Goal: Task Accomplishment & Management: Complete application form

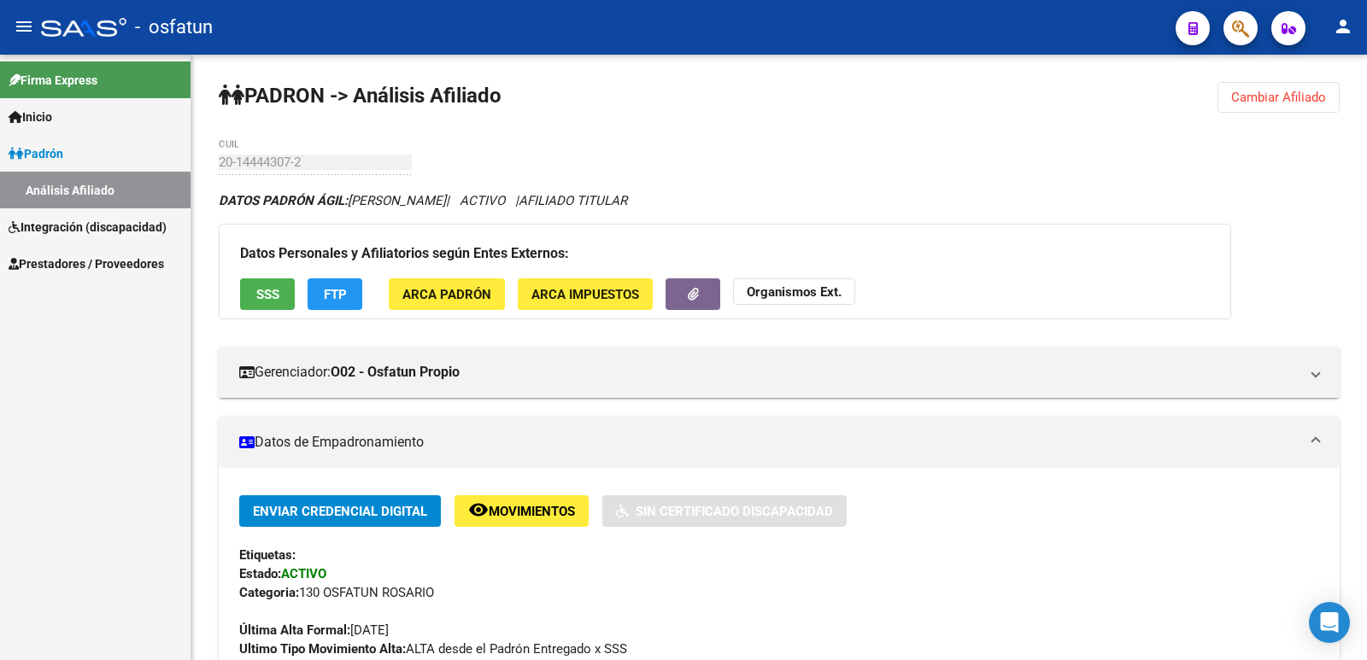
click at [1346, 21] on mat-icon "person" at bounding box center [1343, 26] width 21 height 21
click at [1296, 114] on button "exit_to_app Salir" at bounding box center [1308, 112] width 104 height 41
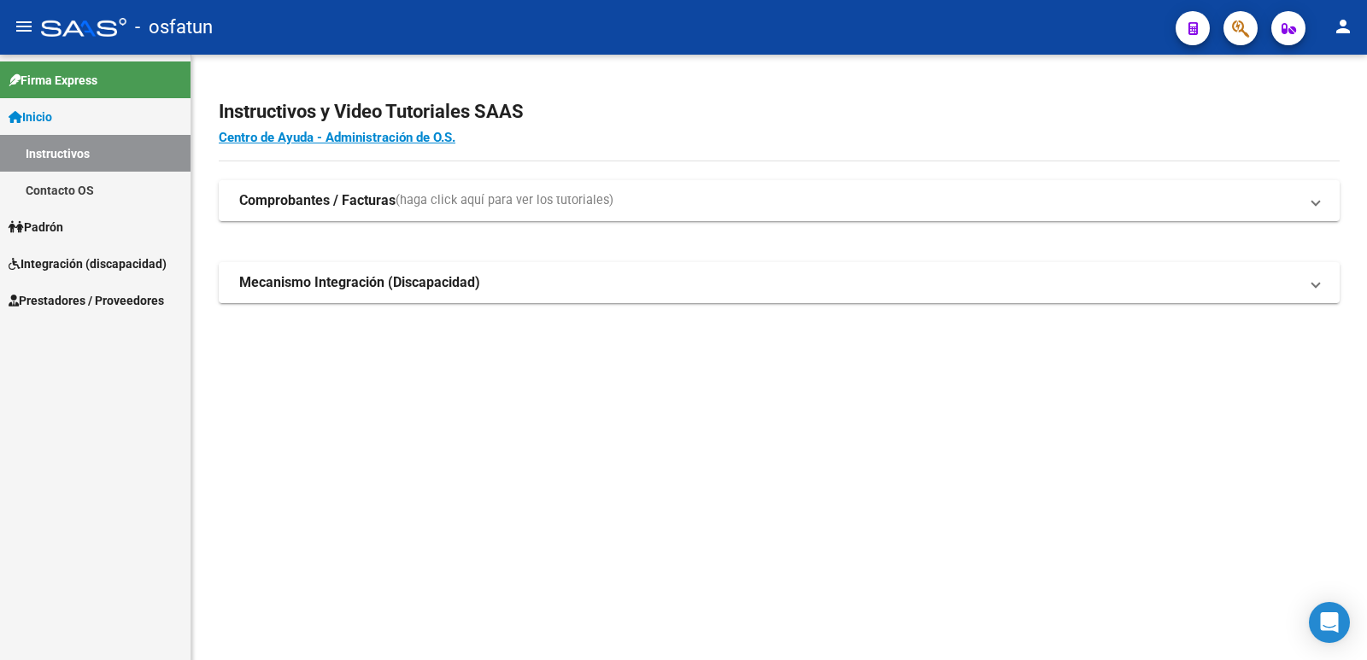
click at [82, 296] on span "Prestadores / Proveedores" at bounding box center [86, 300] width 155 height 19
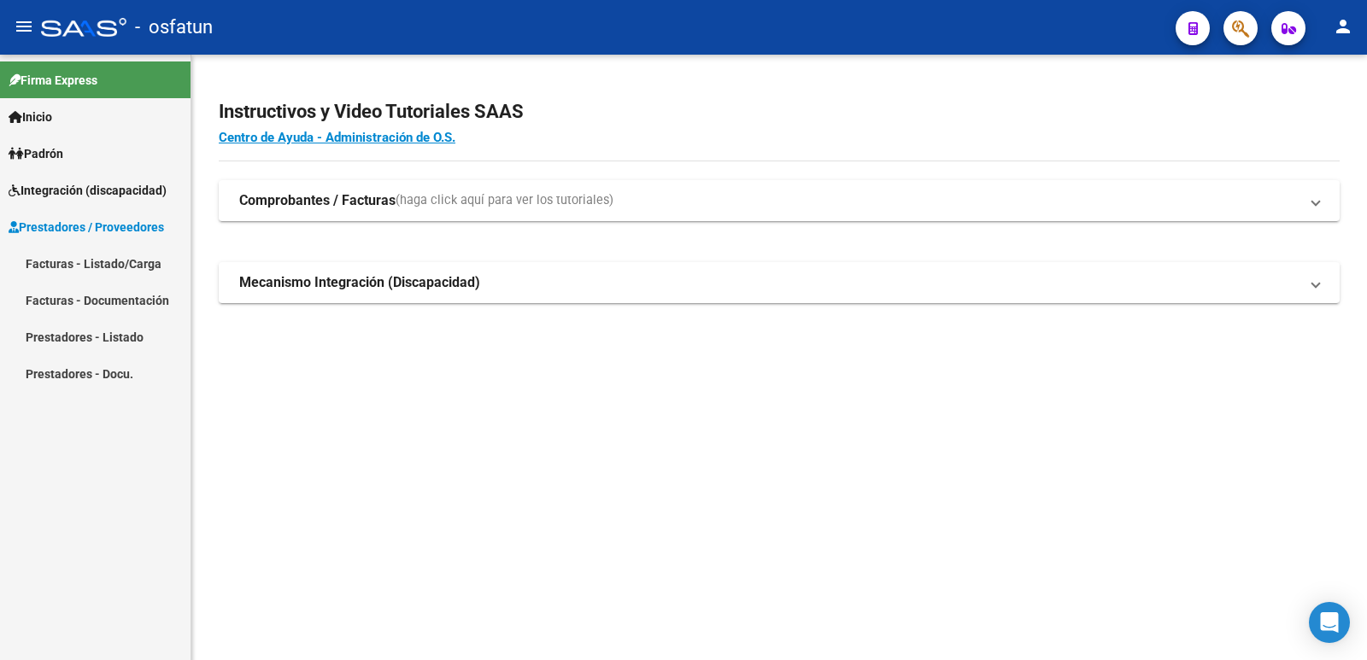
click at [85, 252] on link "Facturas - Listado/Carga" at bounding box center [95, 263] width 191 height 37
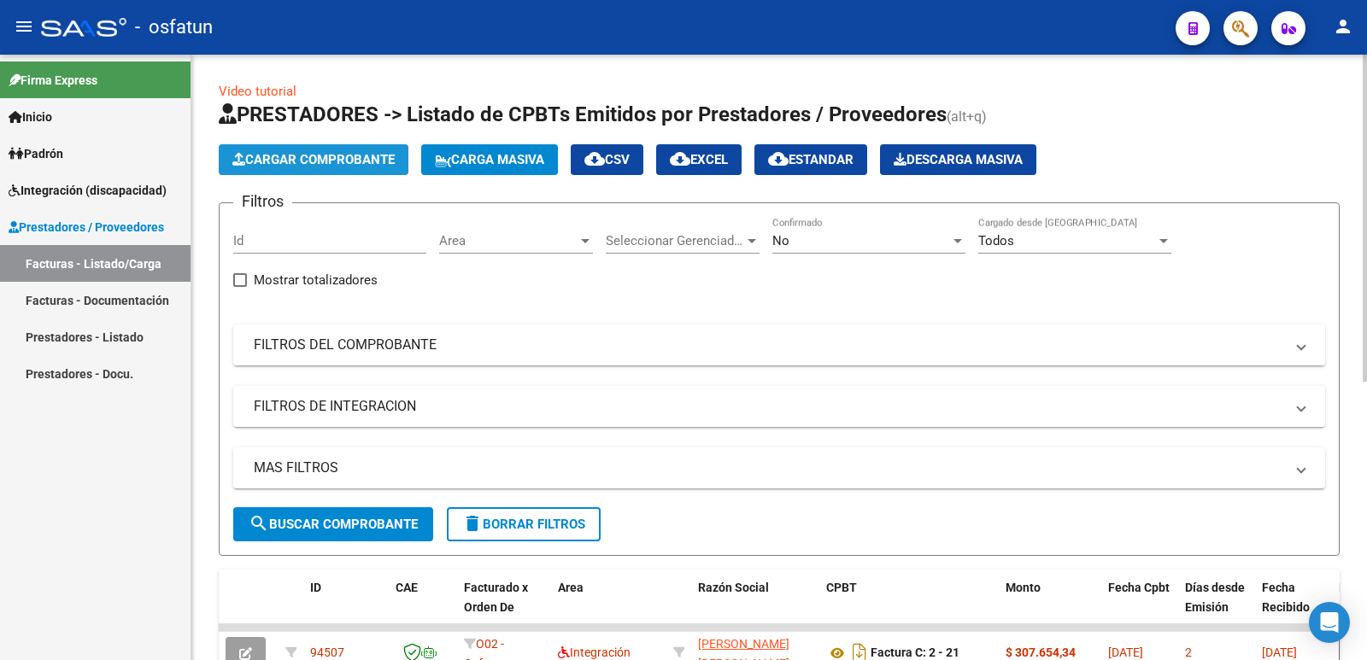
click at [311, 154] on span "Cargar Comprobante" at bounding box center [313, 159] width 162 height 15
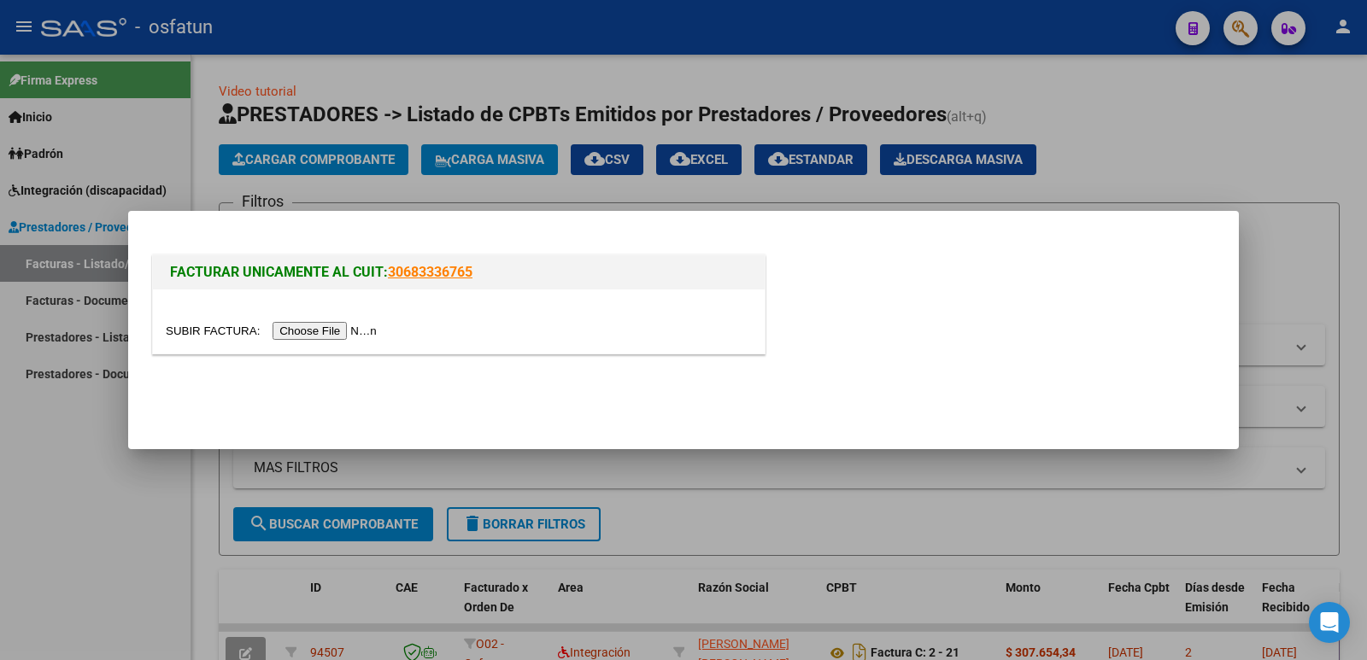
click at [317, 331] on input "file" at bounding box center [274, 331] width 216 height 18
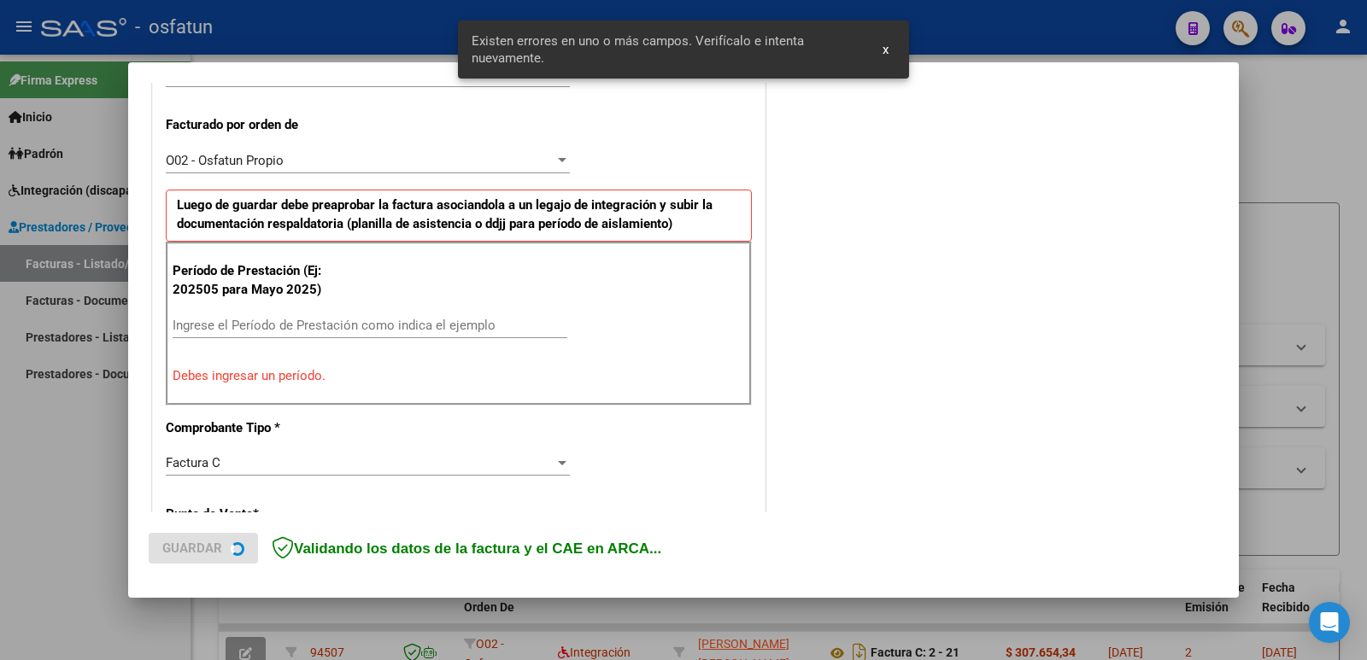
scroll to position [466, 0]
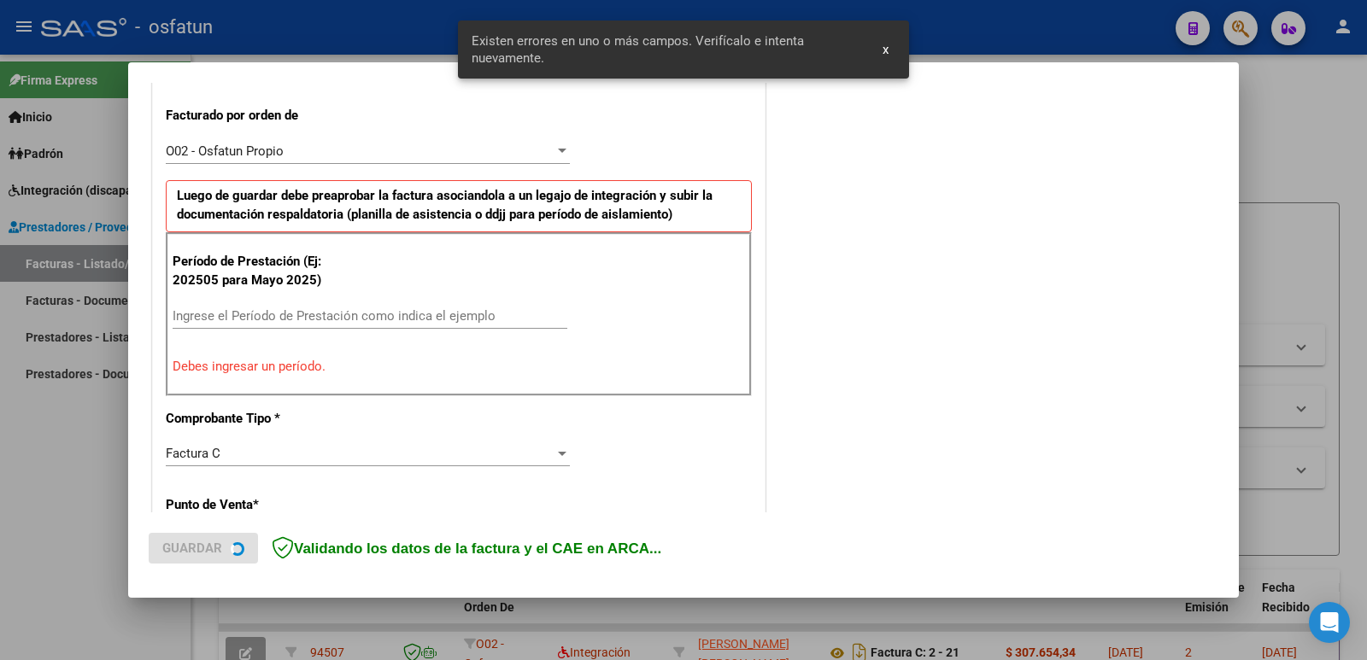
click at [238, 324] on div "Ingrese el Período de Prestación como indica el ejemplo" at bounding box center [370, 316] width 395 height 26
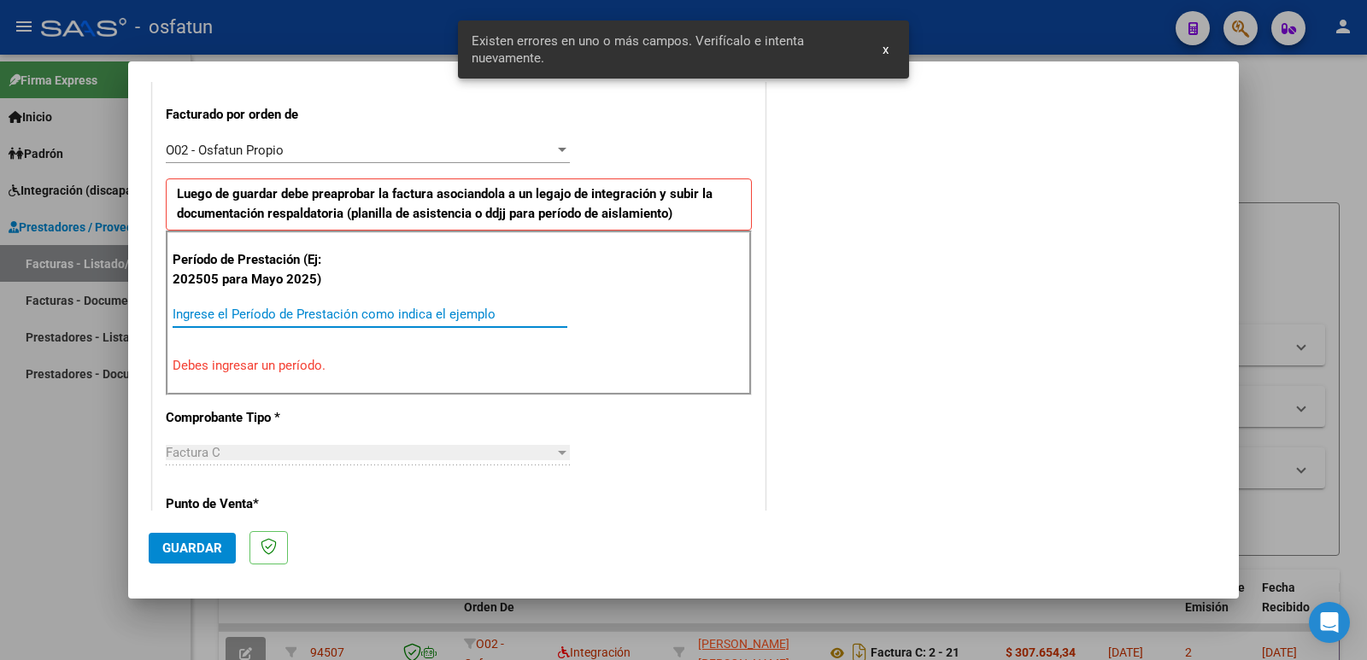
click at [238, 314] on input "Ingrese el Período de Prestación como indica el ejemplo" at bounding box center [370, 314] width 395 height 15
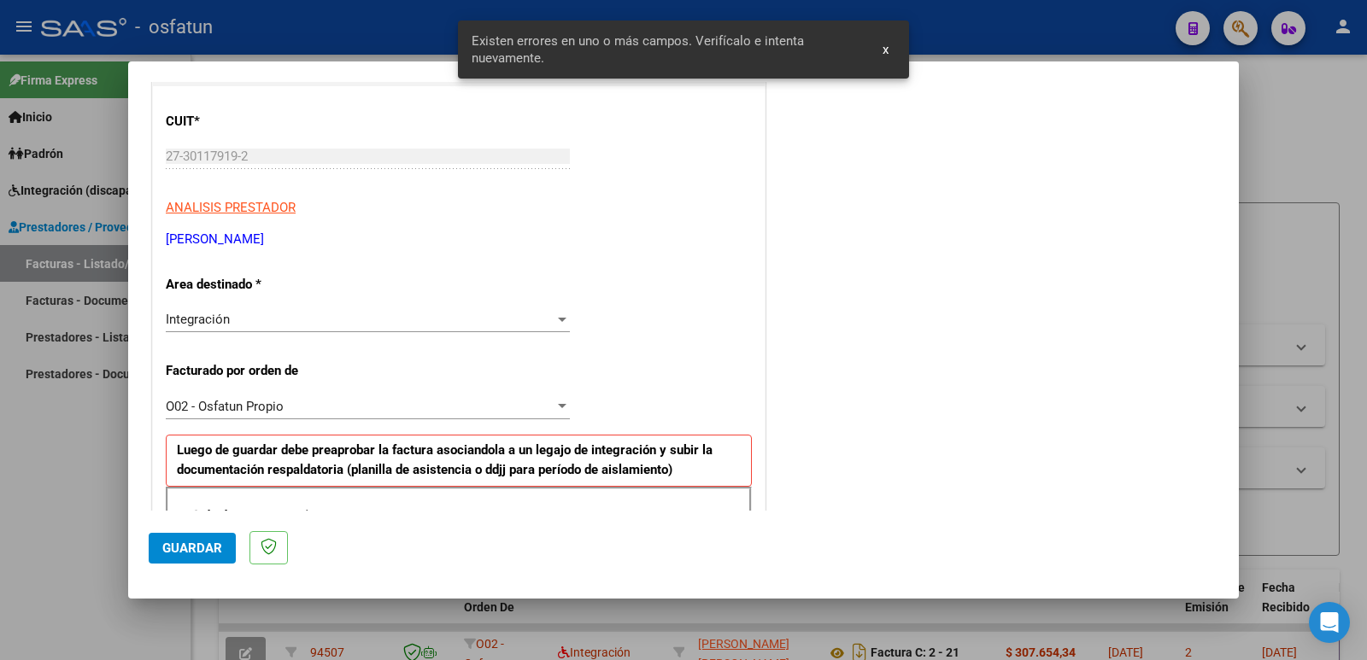
scroll to position [0, 0]
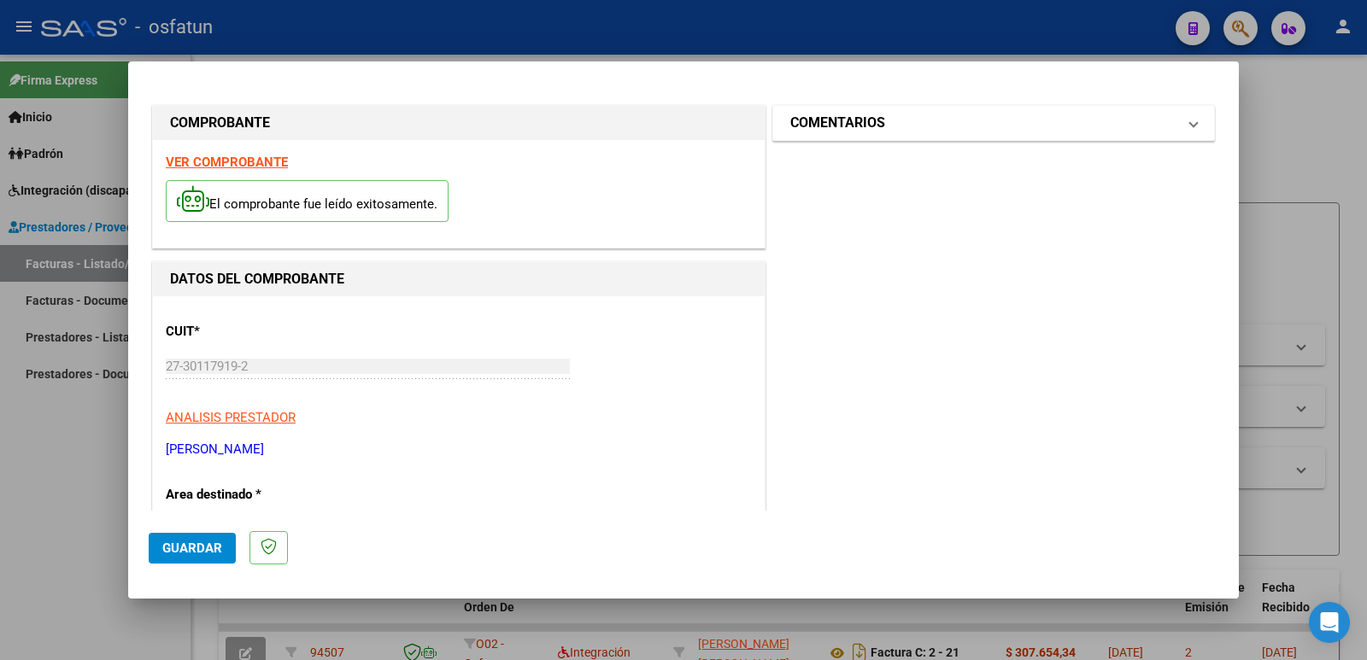
type input "202508"
click at [864, 120] on h1 "COMENTARIOS" at bounding box center [837, 123] width 95 height 21
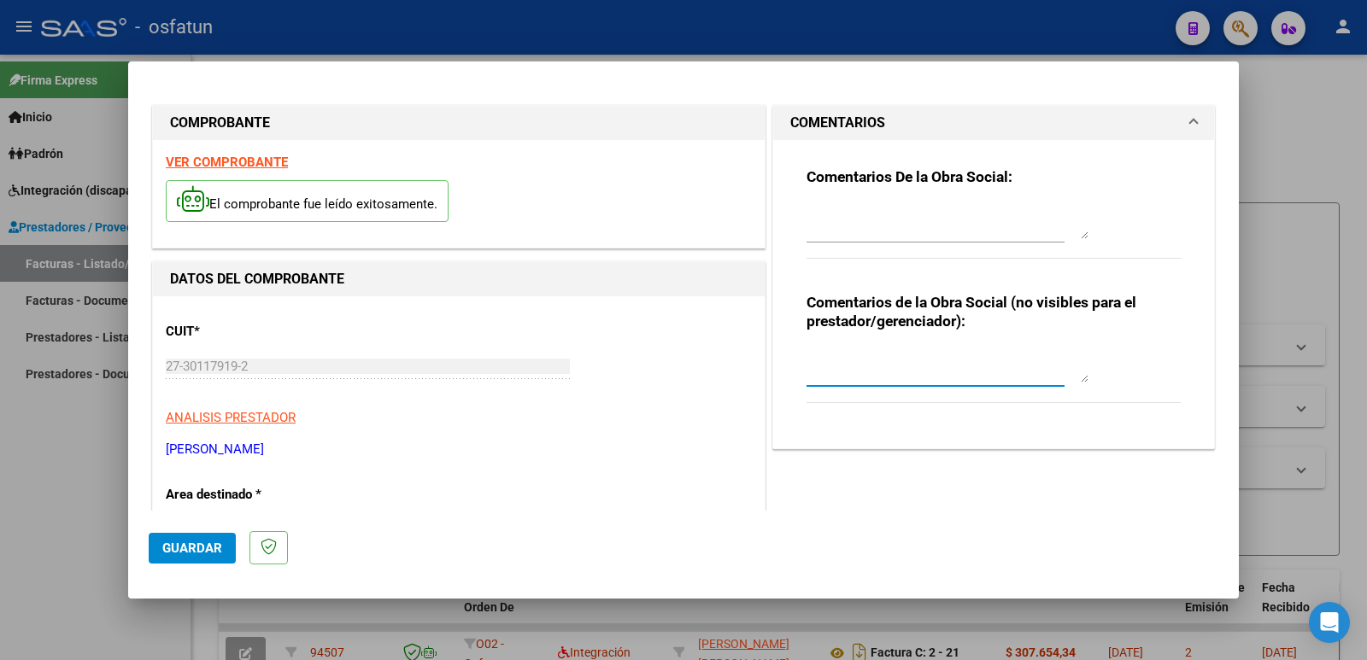
click at [863, 367] on textarea at bounding box center [948, 366] width 282 height 34
type textarea "Fc cargada por [PERSON_NAME]. [PERSON_NAME] / sin verificación de legajo"
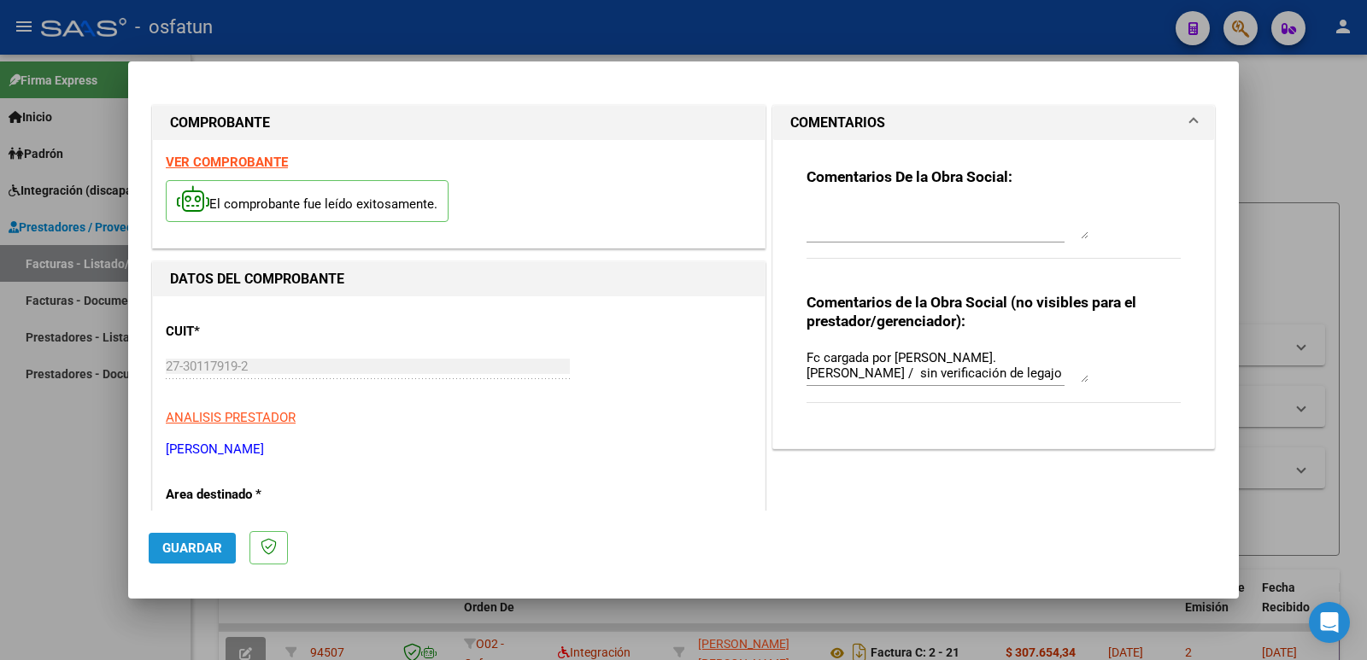
click at [175, 545] on span "Guardar" at bounding box center [192, 548] width 60 height 15
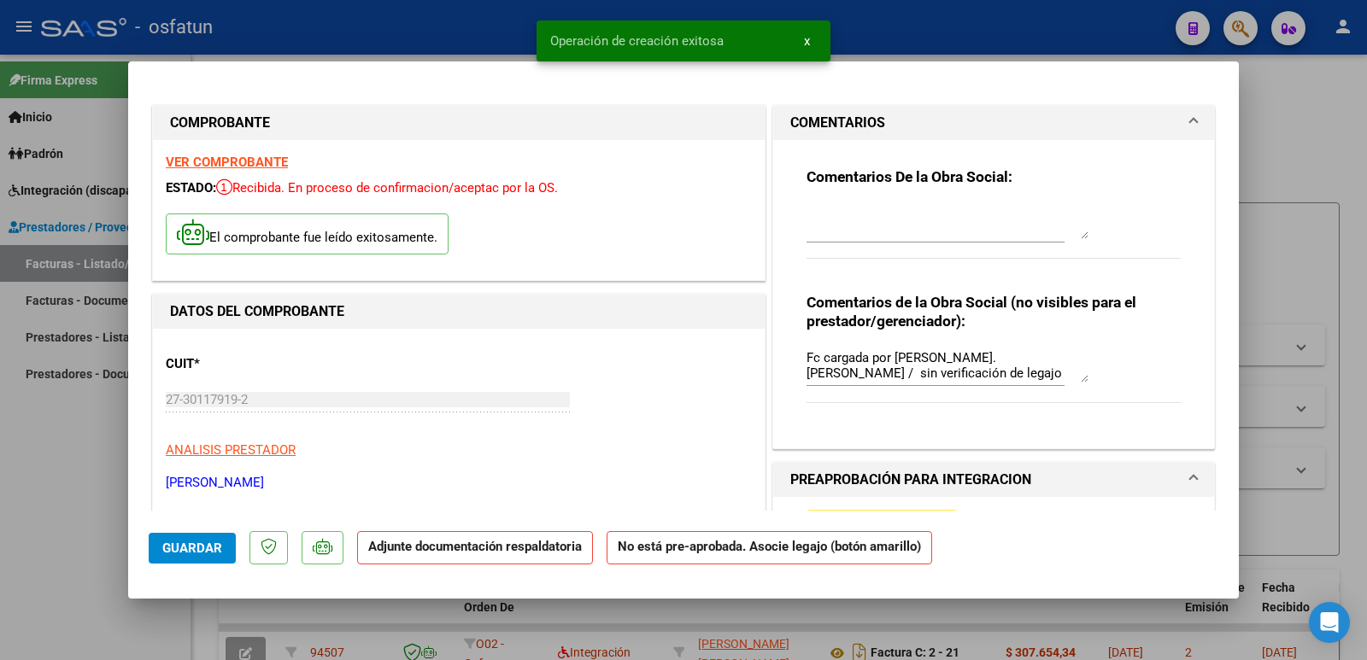
scroll to position [171, 0]
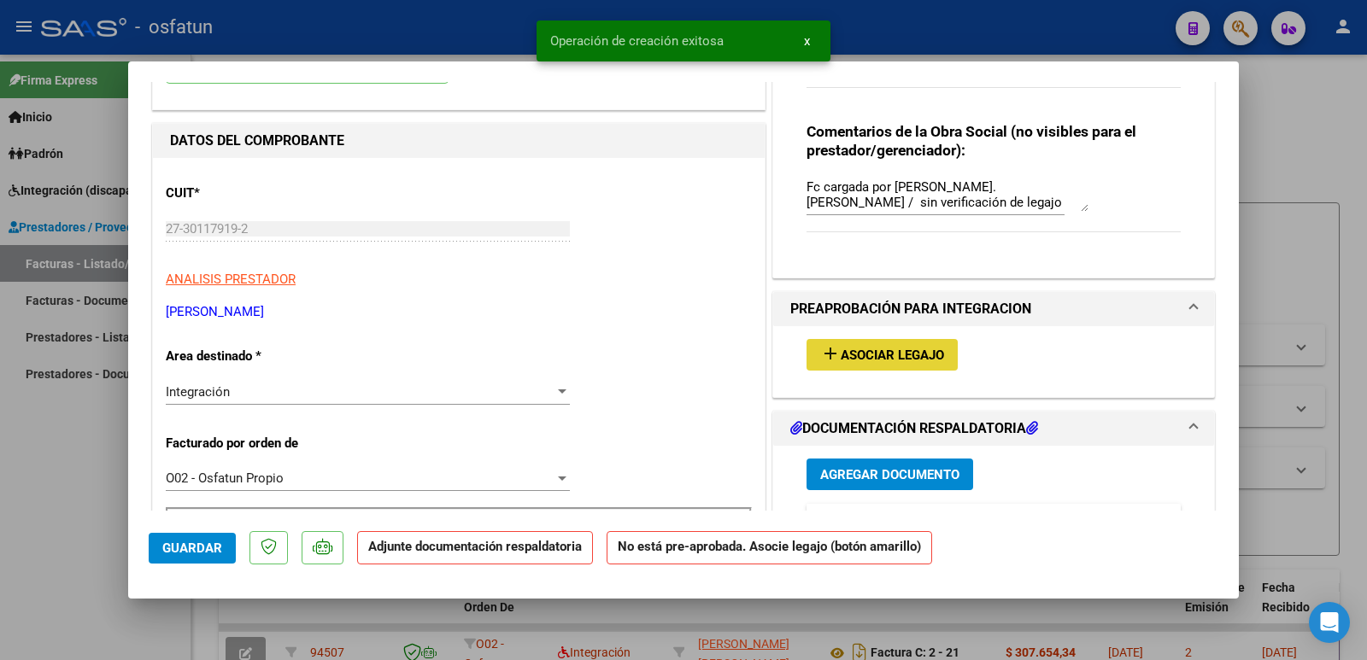
click at [908, 356] on span "Asociar Legajo" at bounding box center [892, 355] width 103 height 15
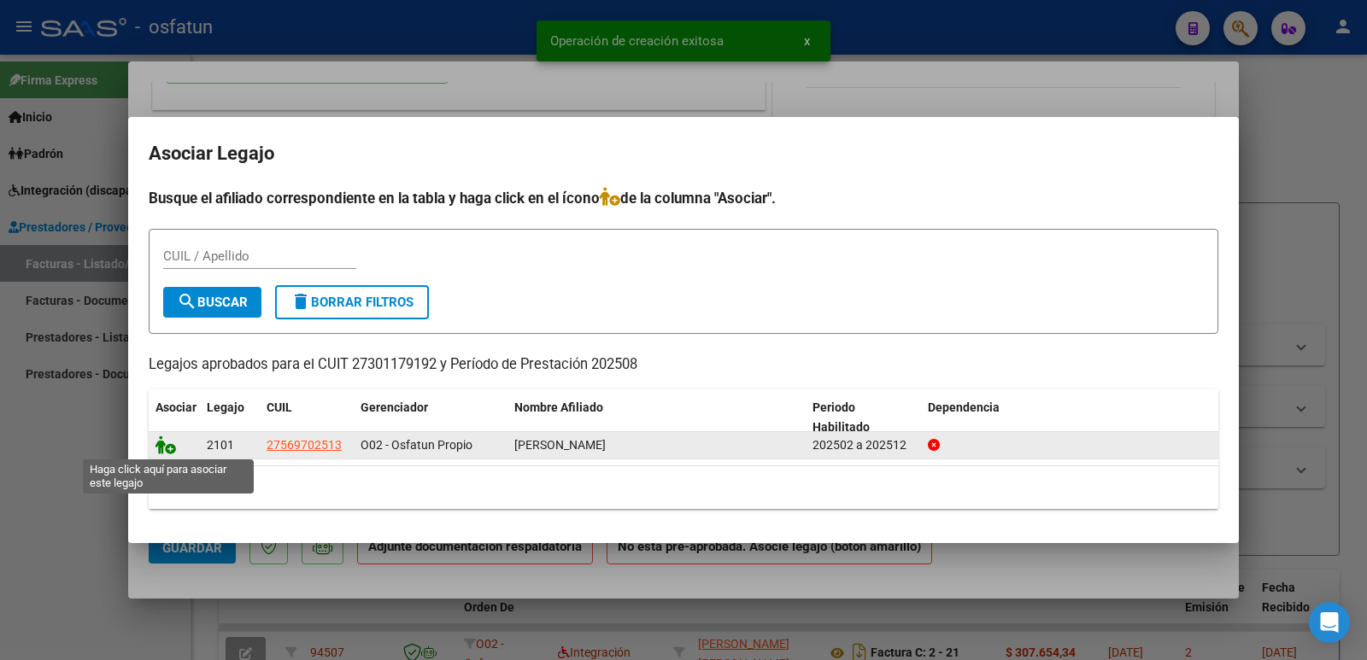
click at [169, 444] on icon at bounding box center [165, 445] width 21 height 19
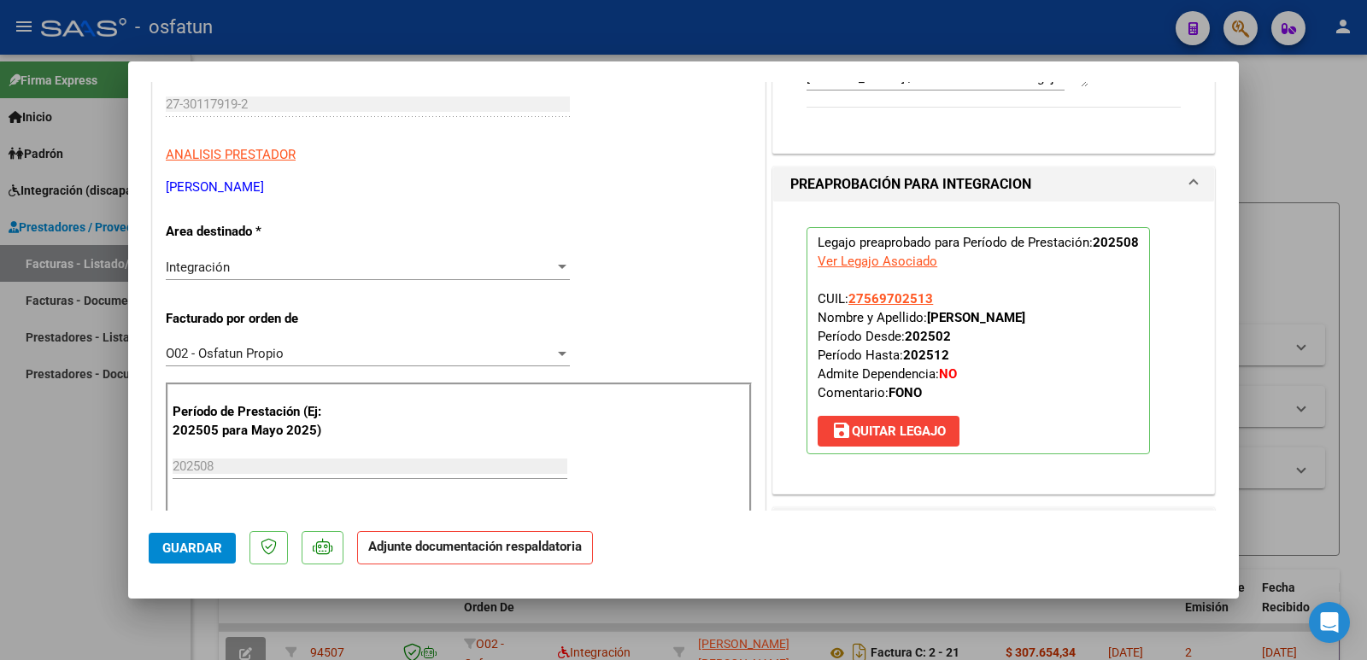
scroll to position [427, 0]
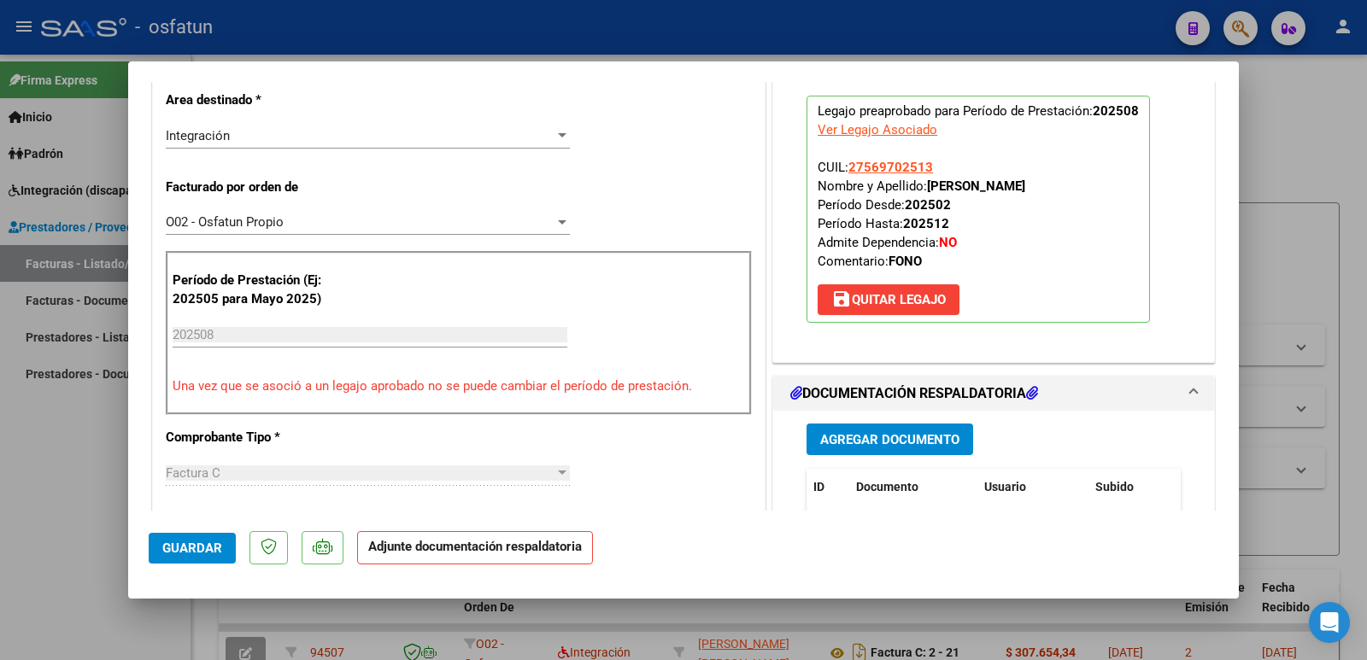
click at [891, 440] on span "Agregar Documento" at bounding box center [889, 439] width 139 height 15
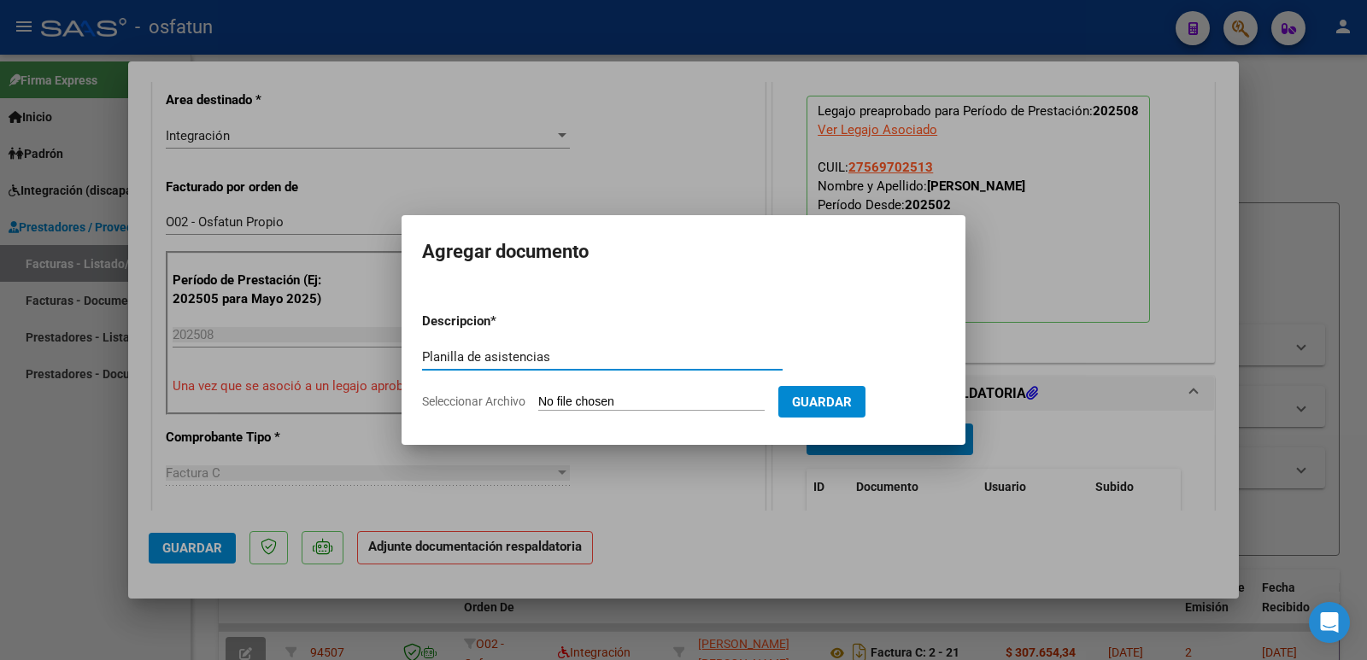
type input "Planilla de asistencias"
click at [636, 404] on input "Seleccionar Archivo" at bounding box center [651, 403] width 226 height 16
type input "C:\fakepath\planilla agosto.pdf"
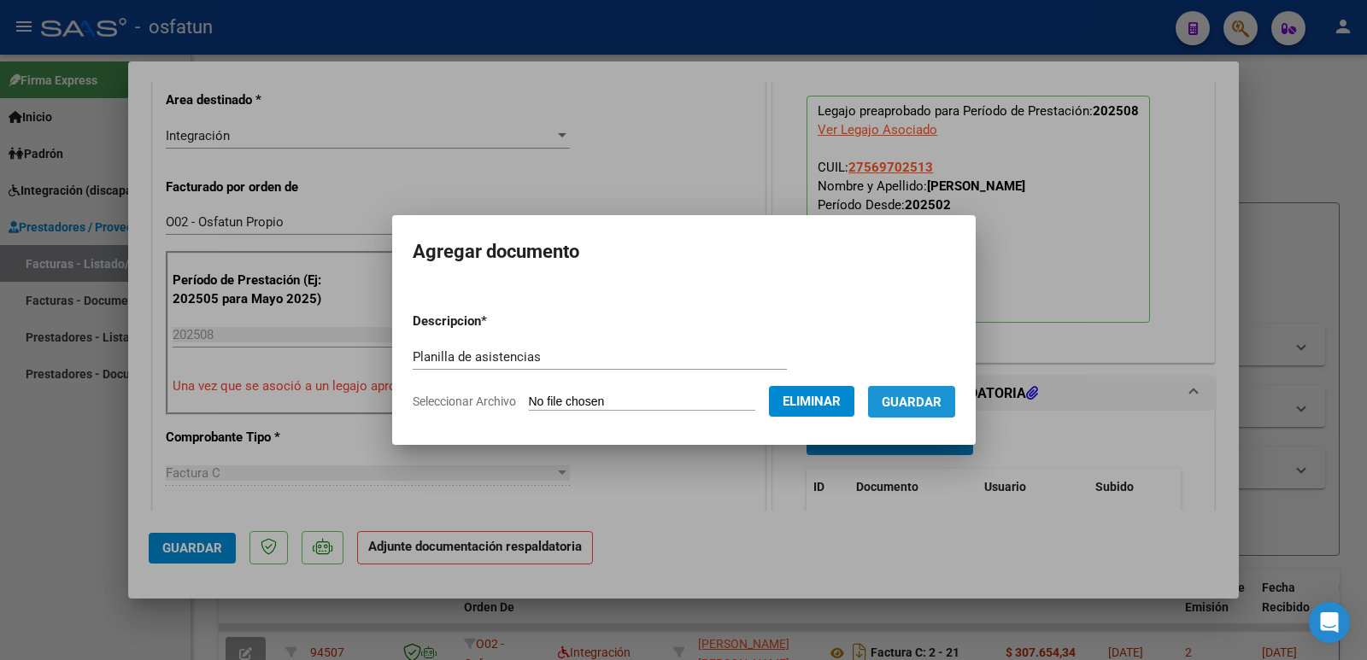
click at [937, 402] on span "Guardar" at bounding box center [912, 402] width 60 height 15
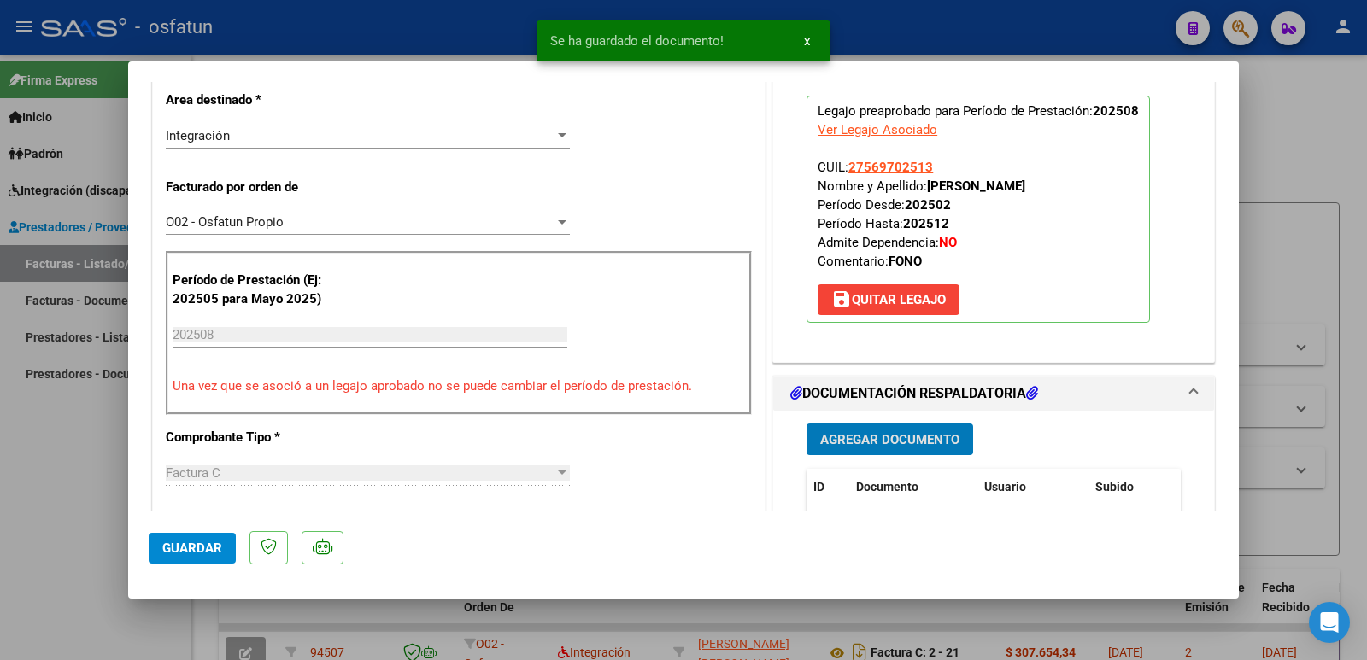
click at [911, 443] on span "Agregar Documento" at bounding box center [889, 439] width 139 height 15
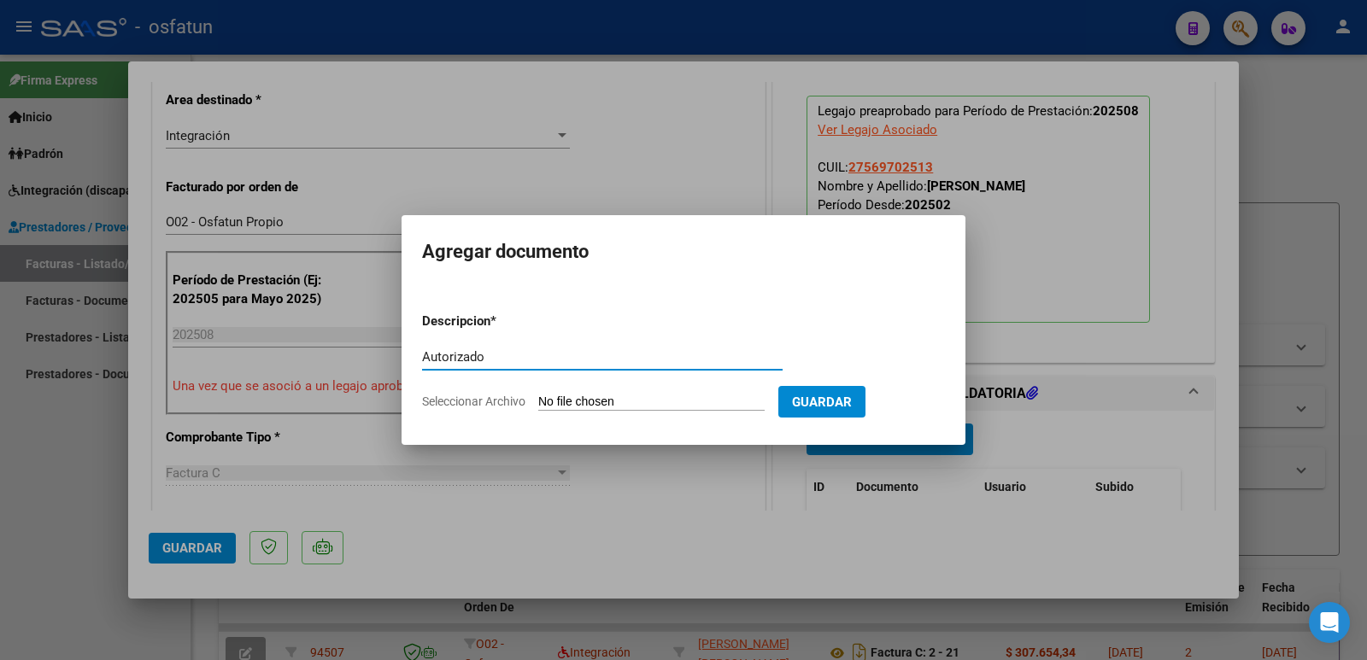
type input "Autorizado"
click at [660, 410] on input "Seleccionar Archivo" at bounding box center [651, 403] width 226 height 16
type input "C:\fakepath\Autorizacion Fono 2025.pdf"
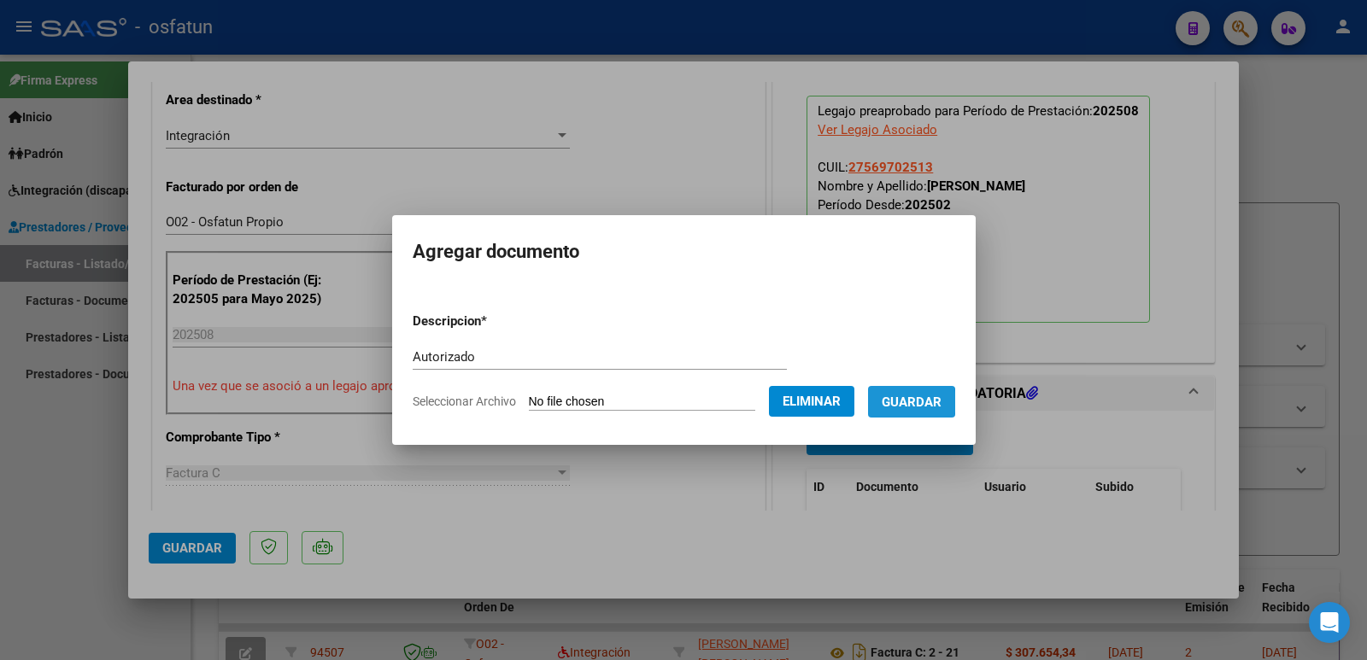
click at [912, 402] on span "Guardar" at bounding box center [912, 402] width 60 height 15
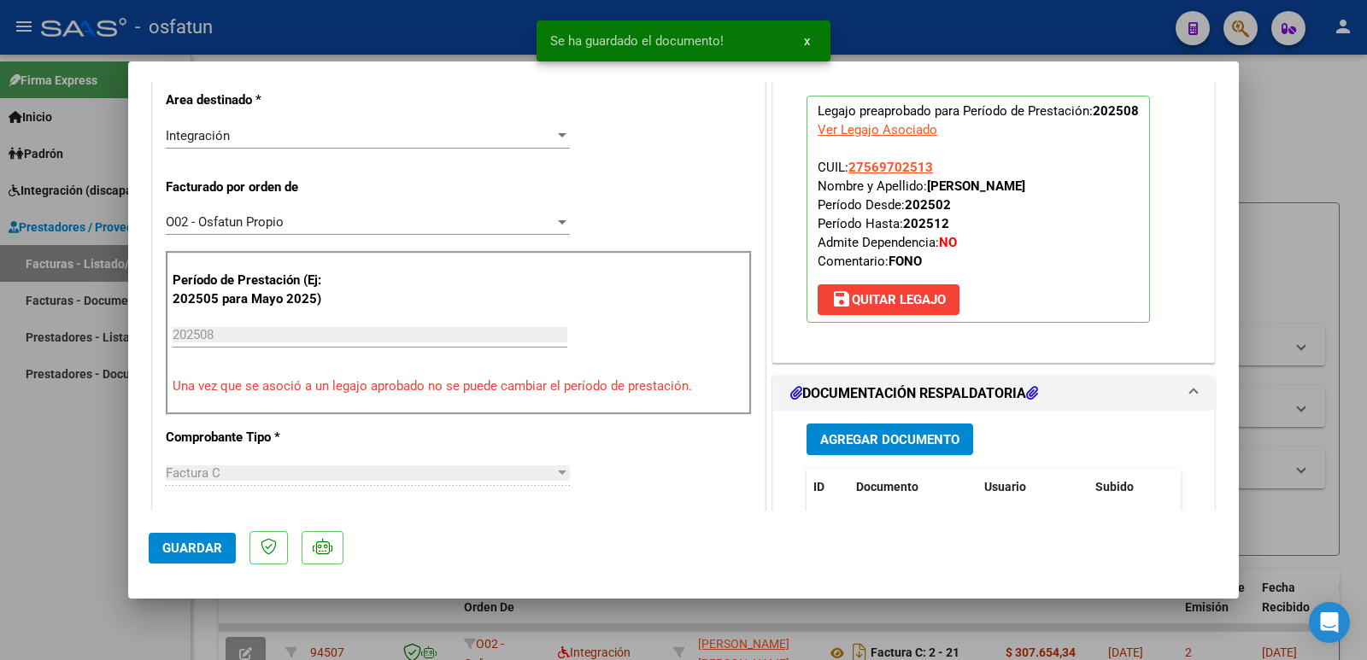
drag, startPoint x: 924, startPoint y: 184, endPoint x: 1074, endPoint y: 191, distance: 150.5
click at [1074, 191] on p "Legajo preaprobado para Período de Prestación: 202508 Ver Legajo Asociado CUIL:…" at bounding box center [978, 209] width 343 height 227
copy strong "[PERSON_NAME]"
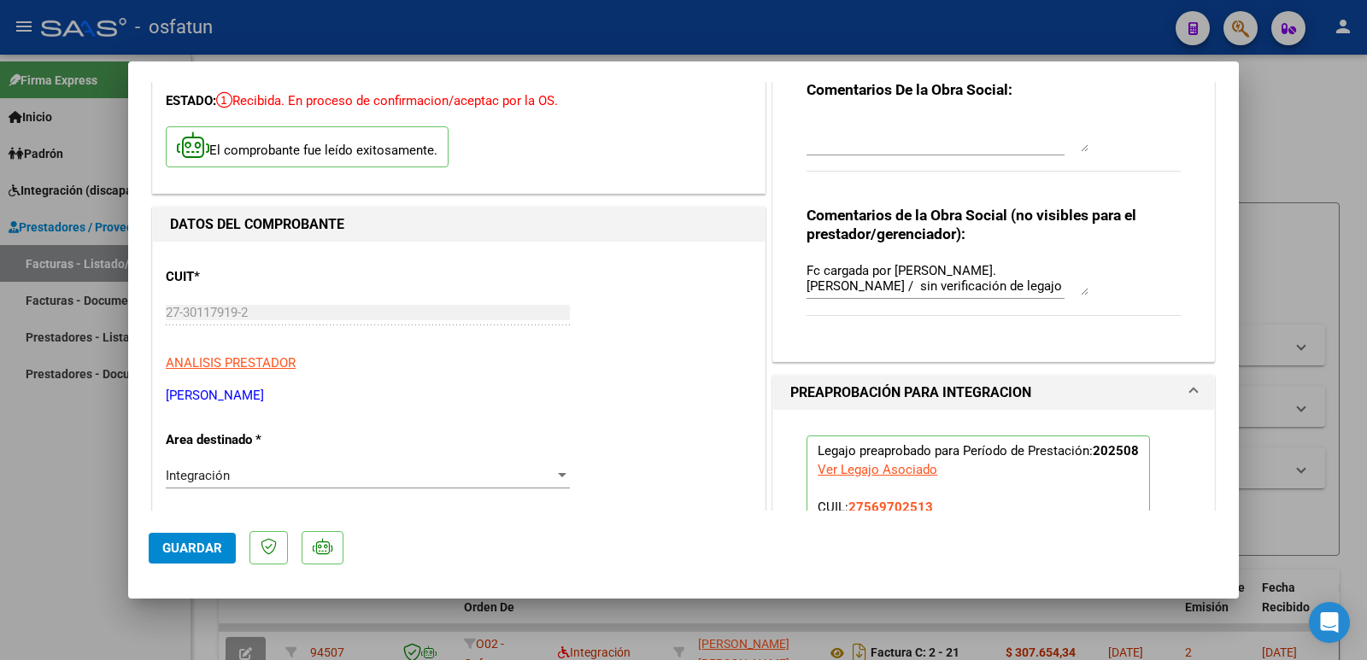
scroll to position [85, 0]
click at [191, 566] on mat-dialog-actions "Guardar" at bounding box center [684, 544] width 1070 height 67
click at [189, 543] on span "Guardar" at bounding box center [192, 548] width 60 height 15
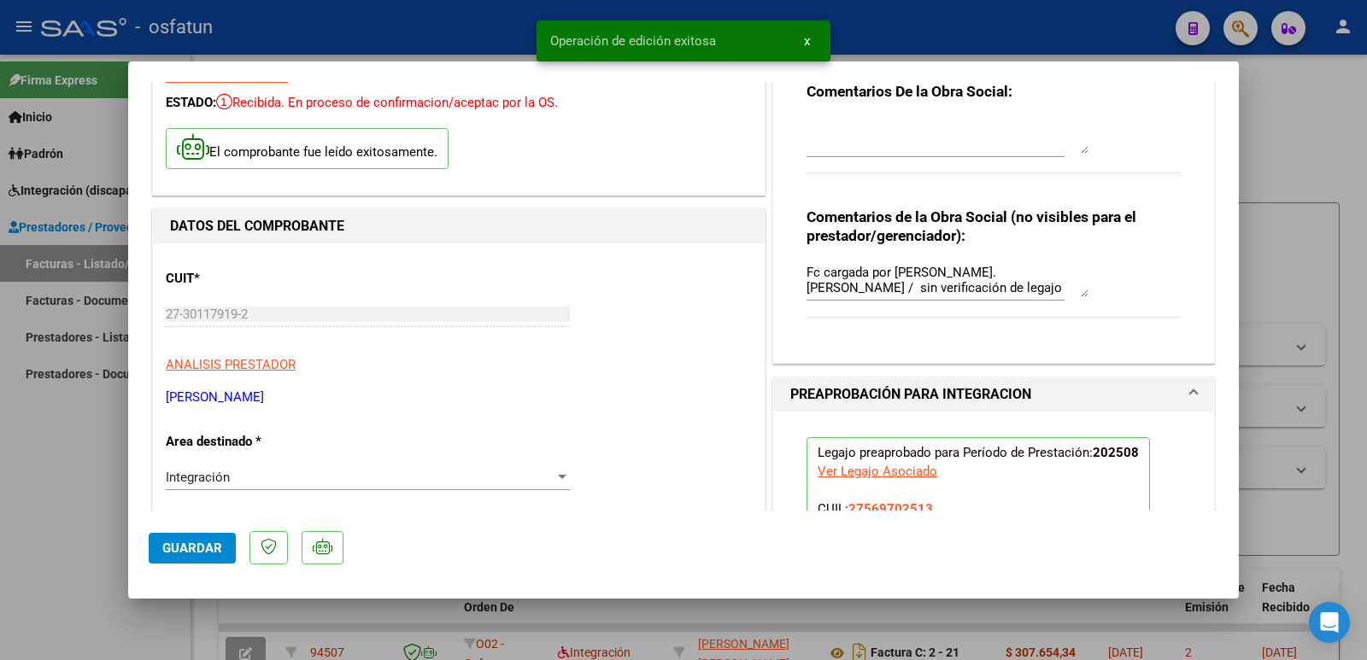
click at [29, 526] on div at bounding box center [683, 330] width 1367 height 660
type input "$ 0,00"
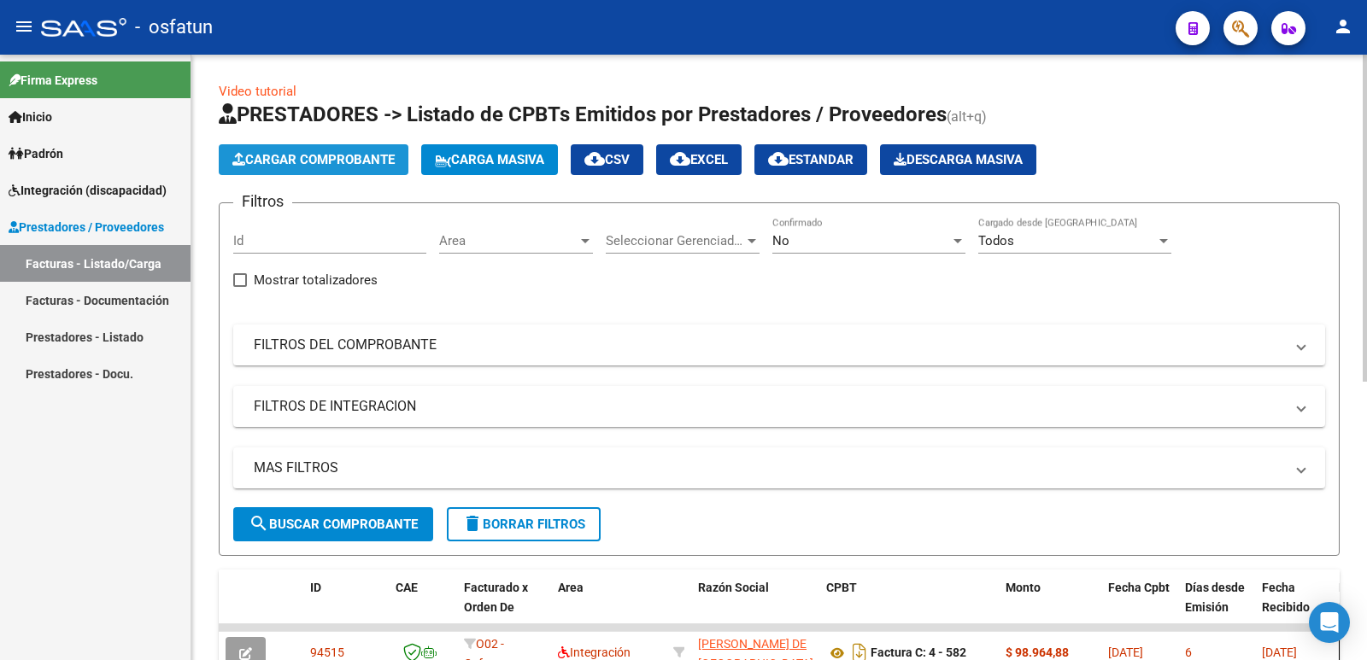
click at [317, 159] on span "Cargar Comprobante" at bounding box center [313, 159] width 162 height 15
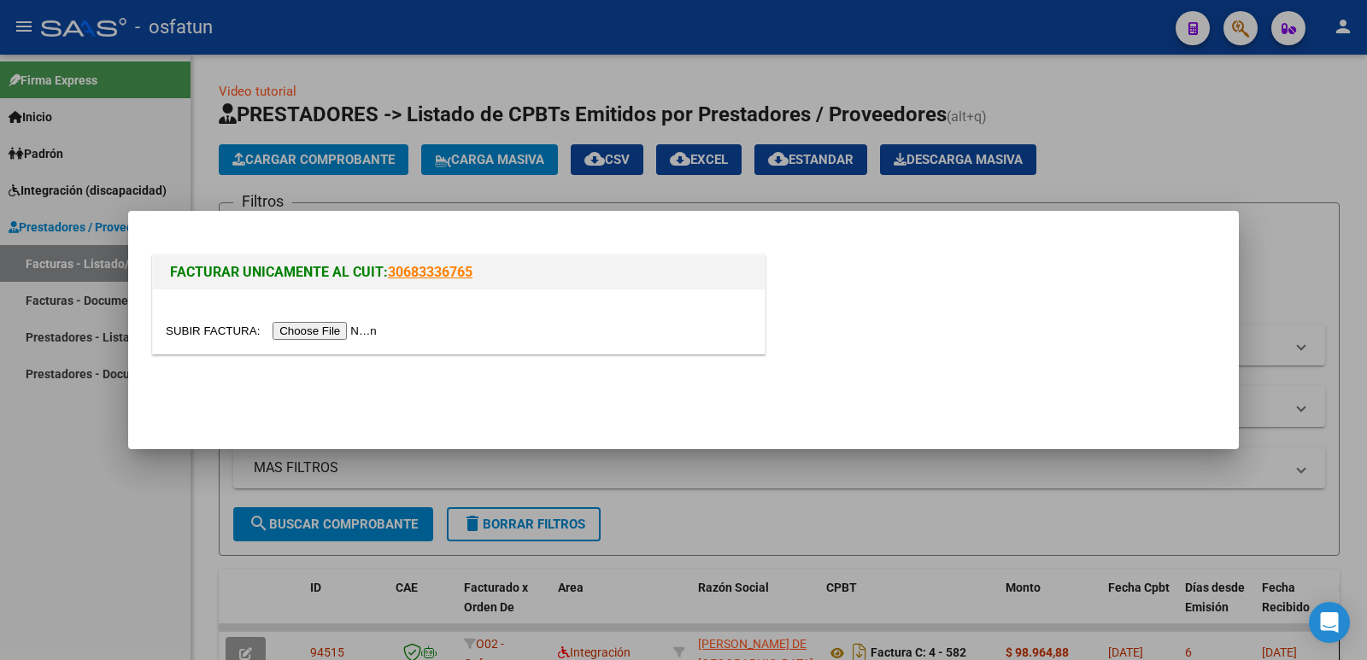
click at [326, 330] on input "file" at bounding box center [274, 331] width 216 height 18
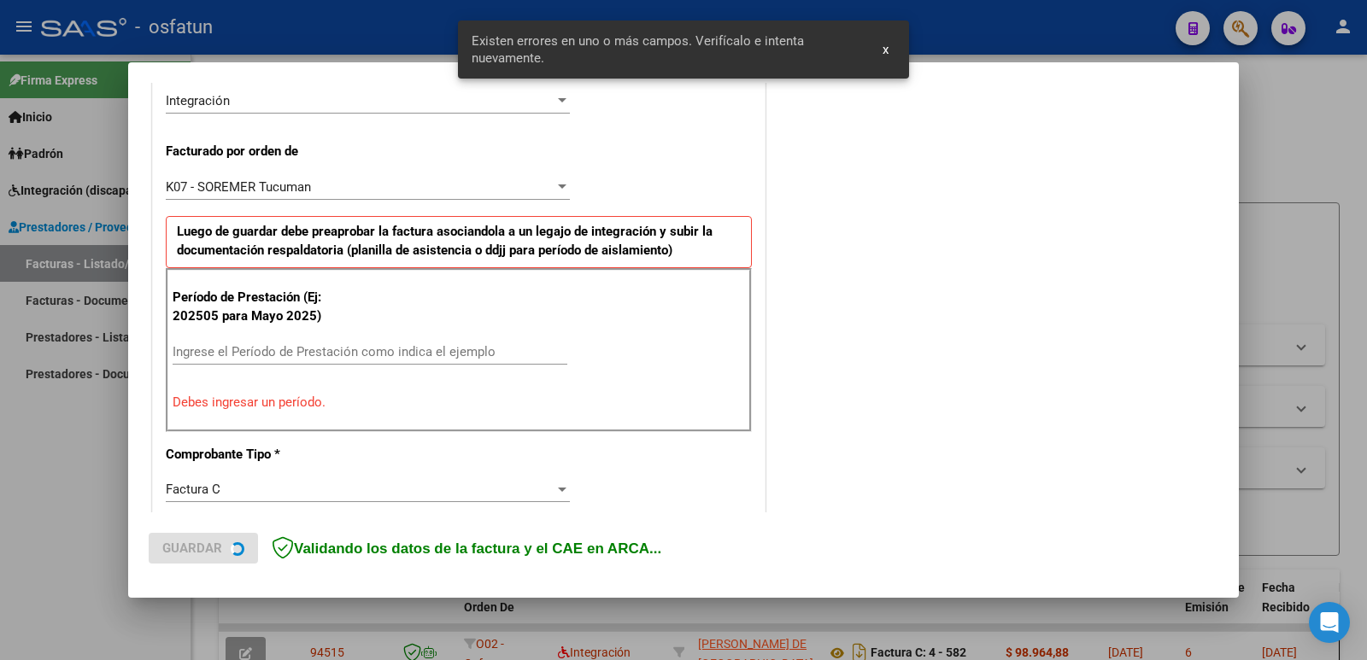
scroll to position [435, 0]
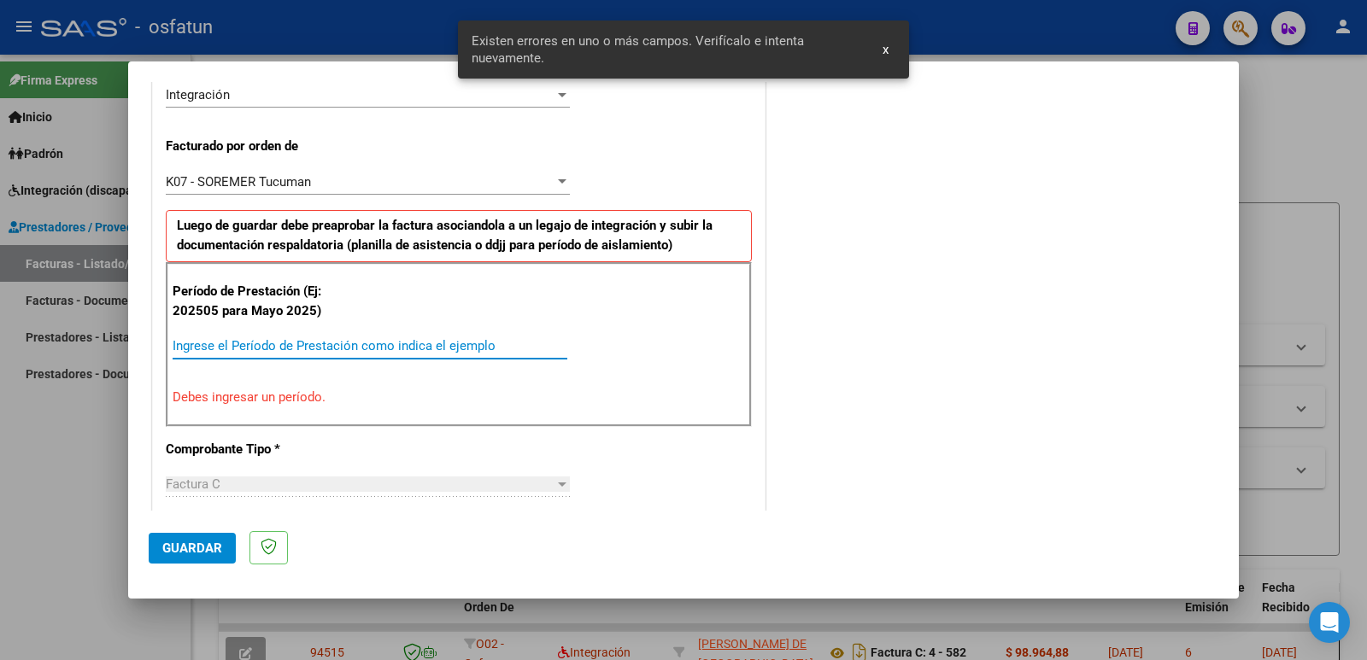
click at [228, 352] on input "Ingrese el Período de Prestación como indica el ejemplo" at bounding box center [370, 345] width 395 height 15
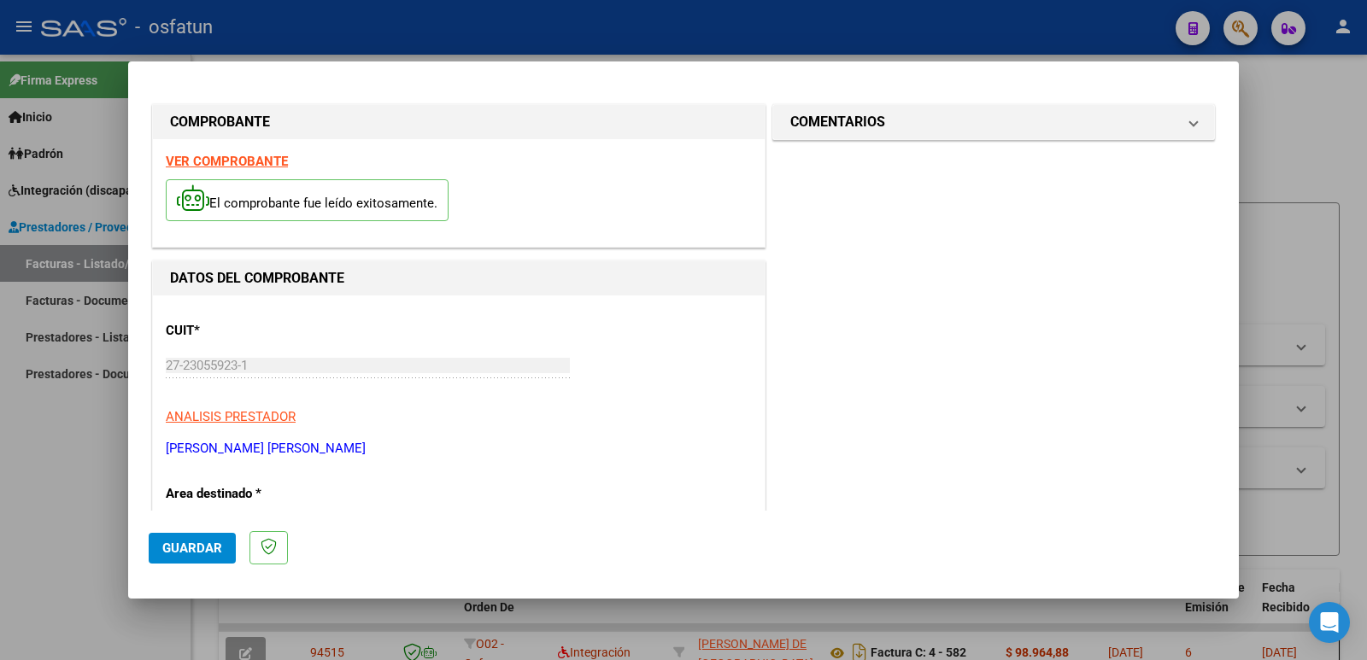
scroll to position [0, 0]
type input "202508"
click at [889, 126] on mat-panel-title "COMENTARIOS" at bounding box center [983, 123] width 386 height 21
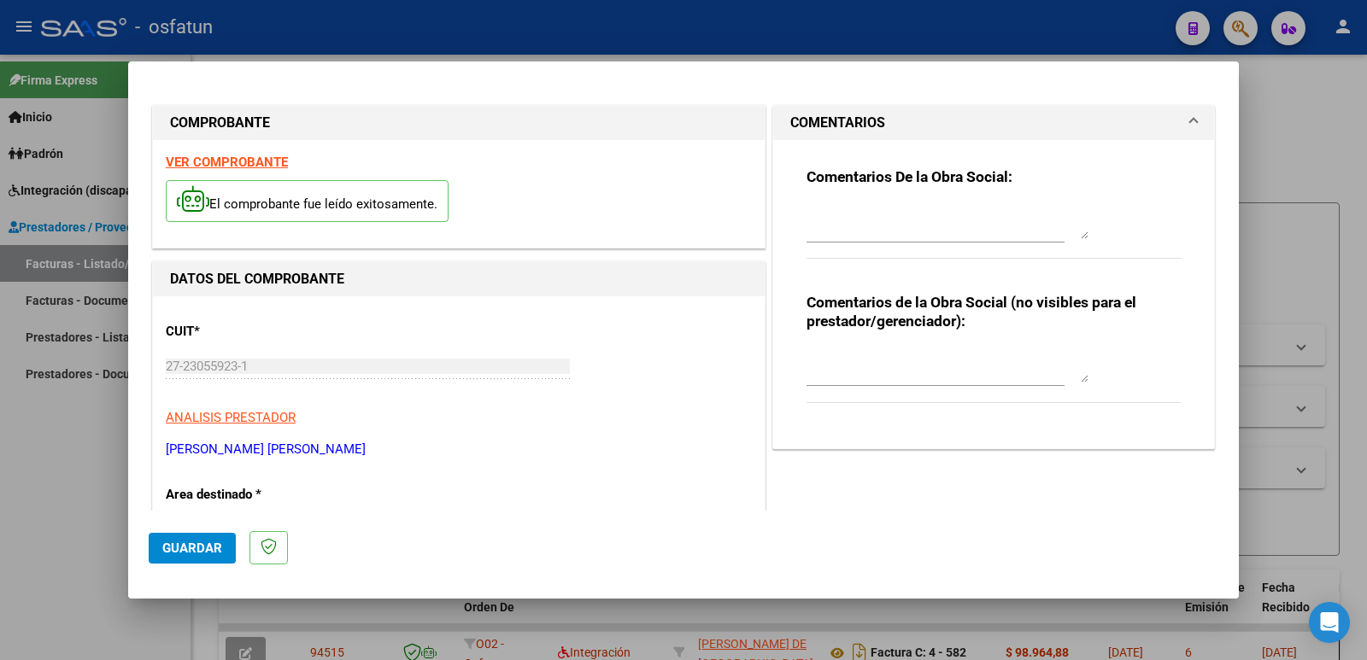
click at [834, 371] on textarea at bounding box center [948, 366] width 282 height 34
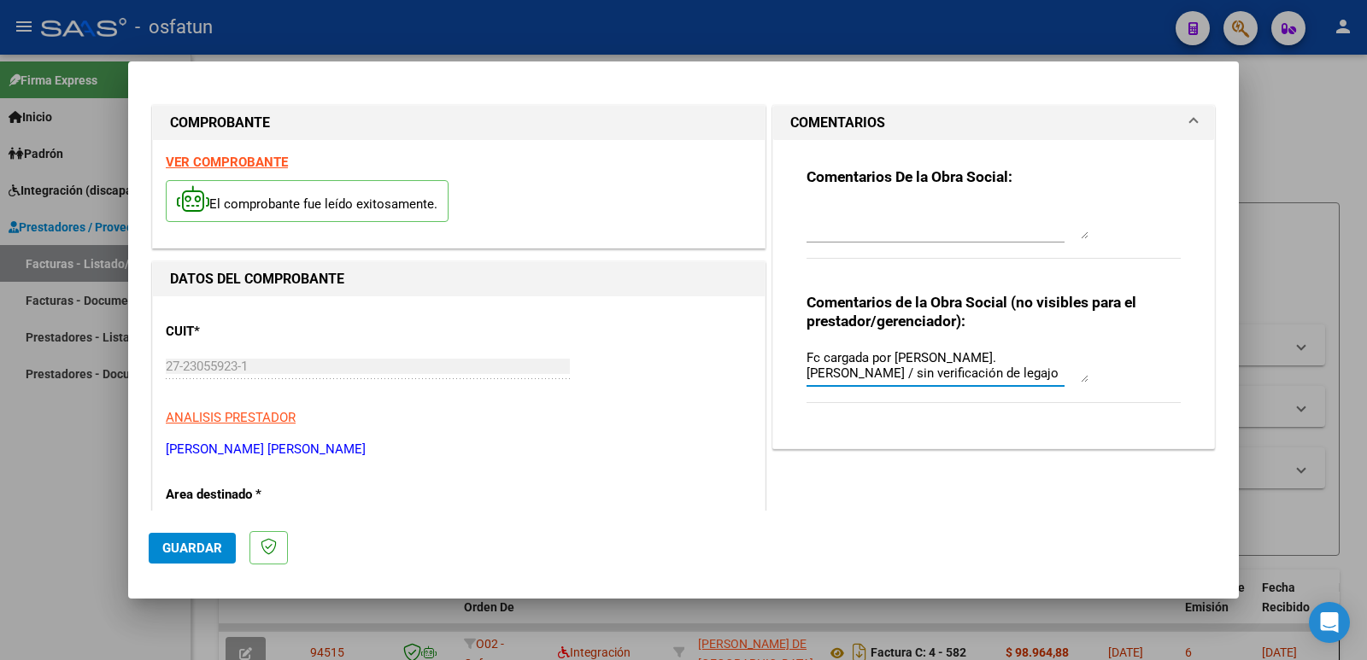
type textarea "Fc cargada por [PERSON_NAME]. [PERSON_NAME] / sin verificación de legajo"
click at [205, 551] on span "Guardar" at bounding box center [192, 548] width 60 height 15
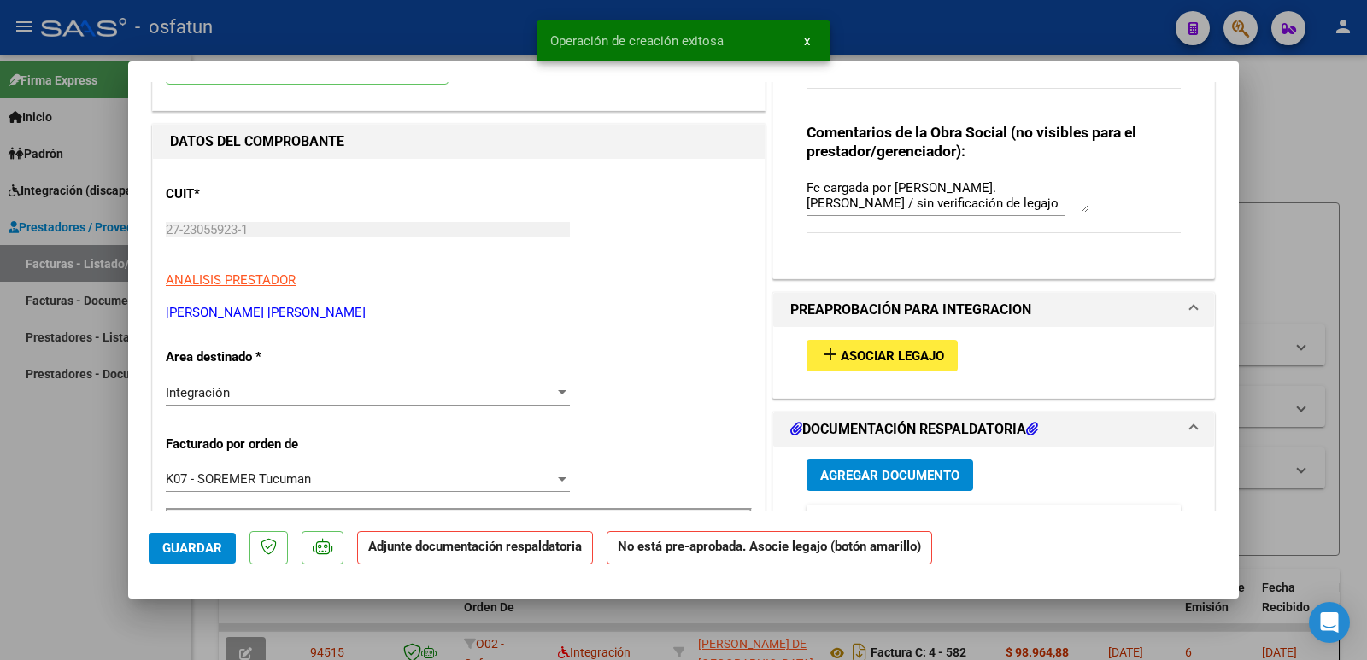
scroll to position [171, 0]
click at [857, 363] on span "Asociar Legajo" at bounding box center [892, 355] width 103 height 15
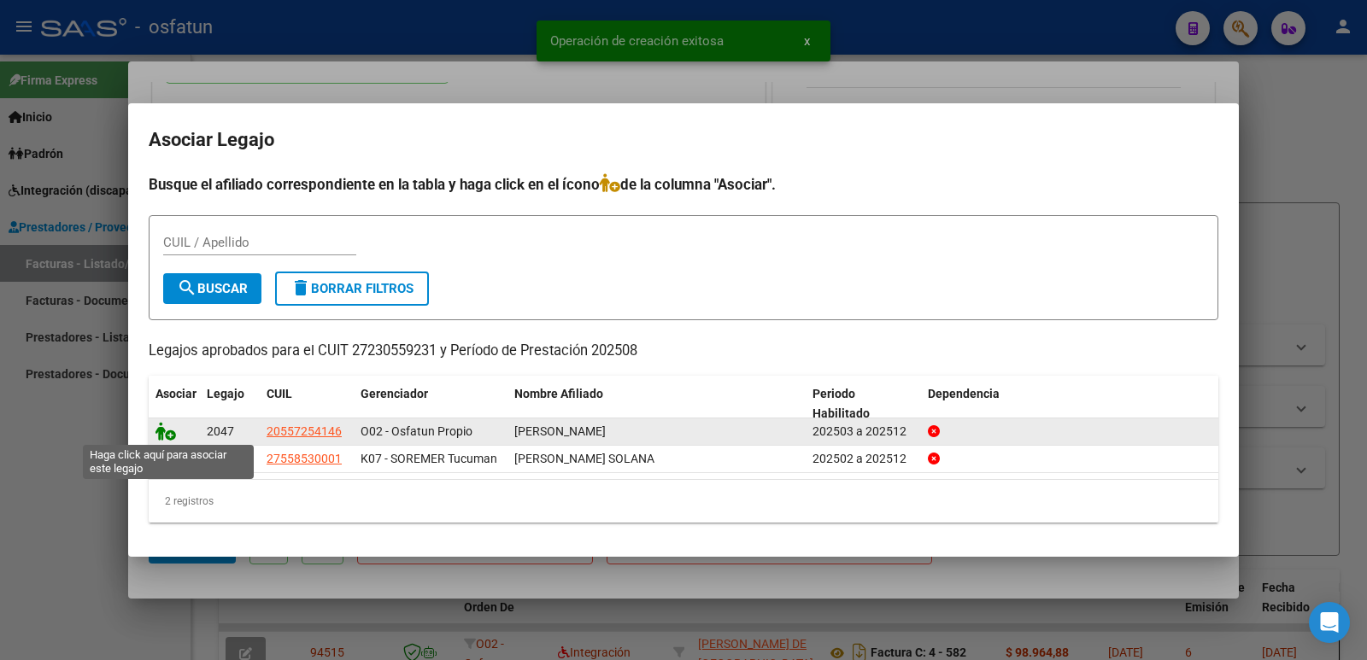
click at [167, 435] on icon at bounding box center [165, 431] width 21 height 19
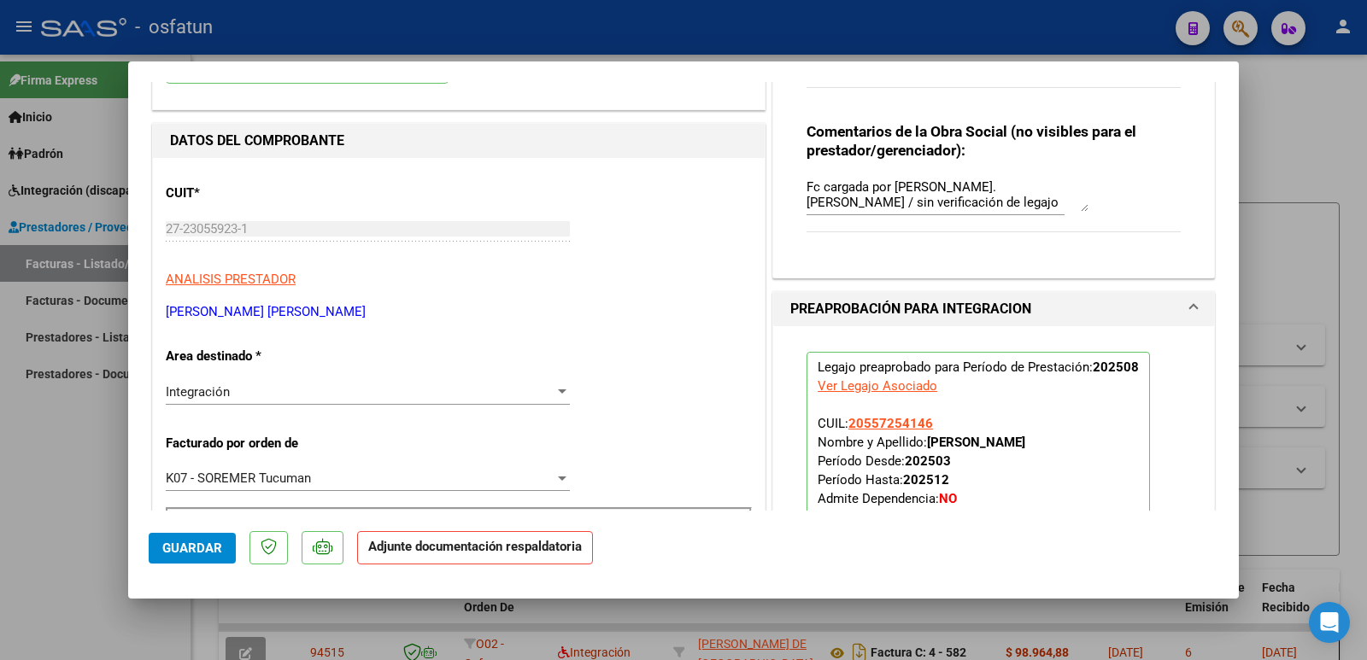
scroll to position [427, 0]
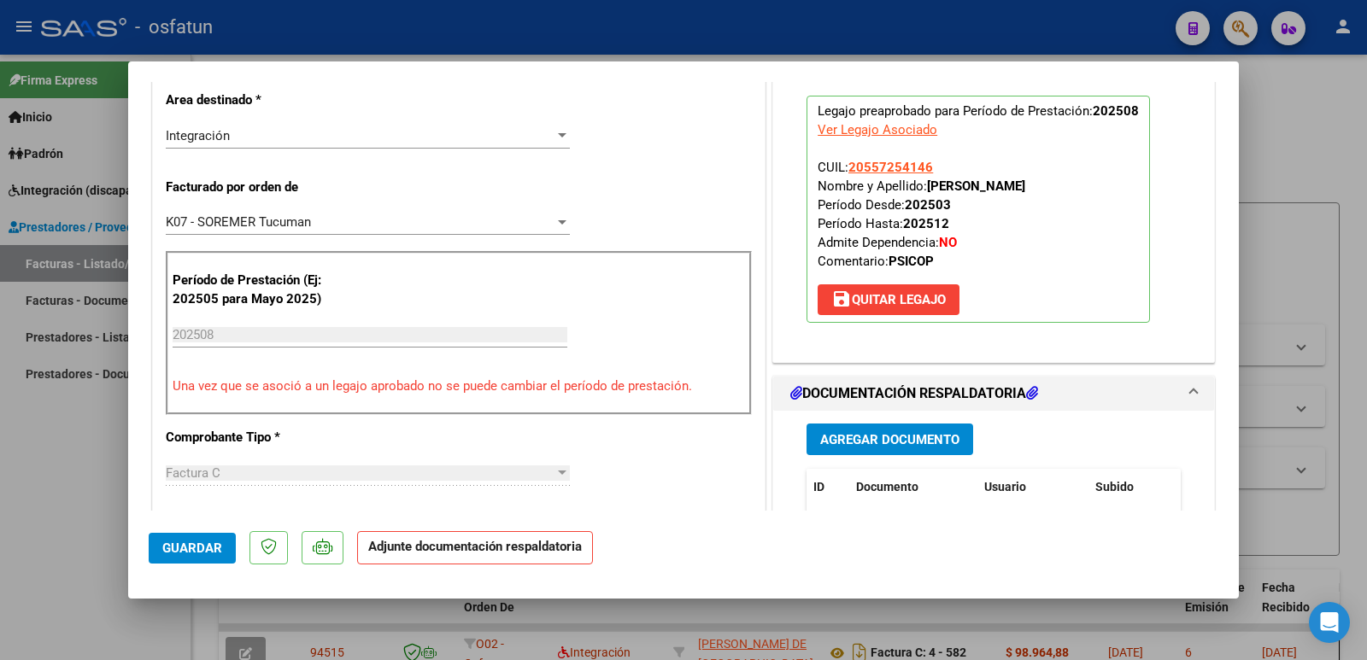
click at [889, 440] on span "Agregar Documento" at bounding box center [889, 439] width 139 height 15
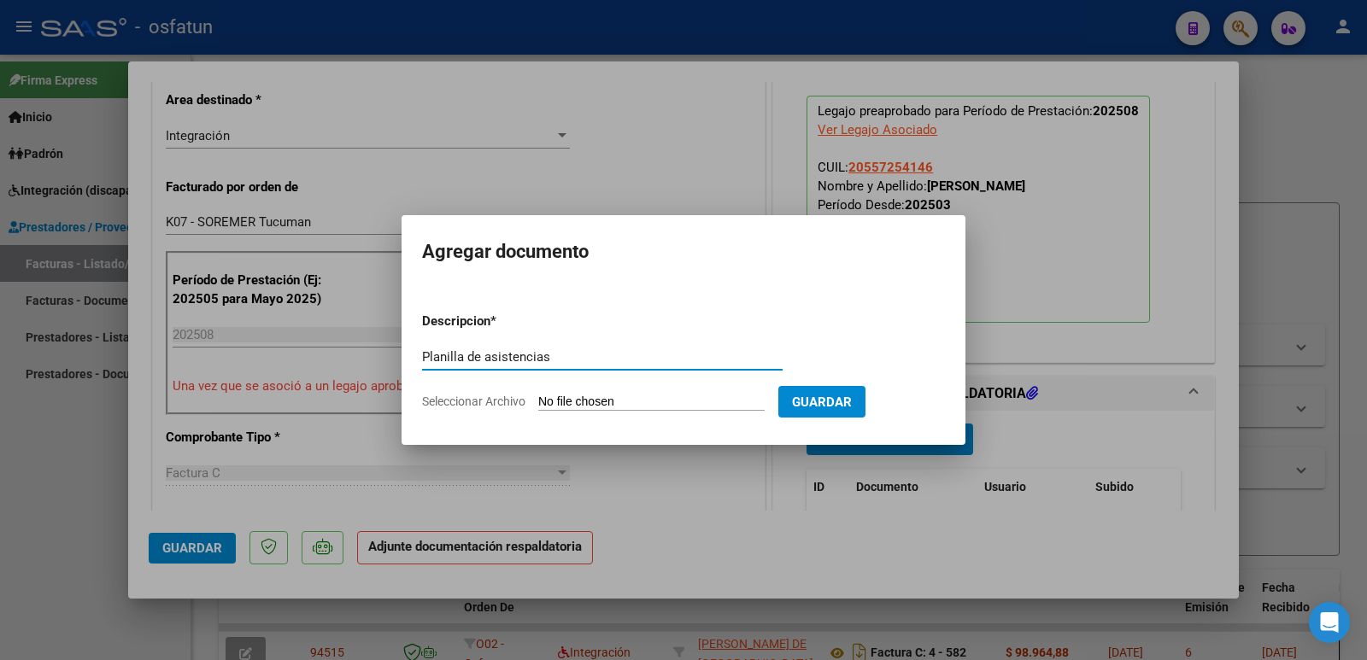
type input "Planilla de asistencias"
click at [579, 406] on input "Seleccionar Archivo" at bounding box center [651, 403] width 226 height 16
type input "C:\fakepath\PA Agosto.pdf"
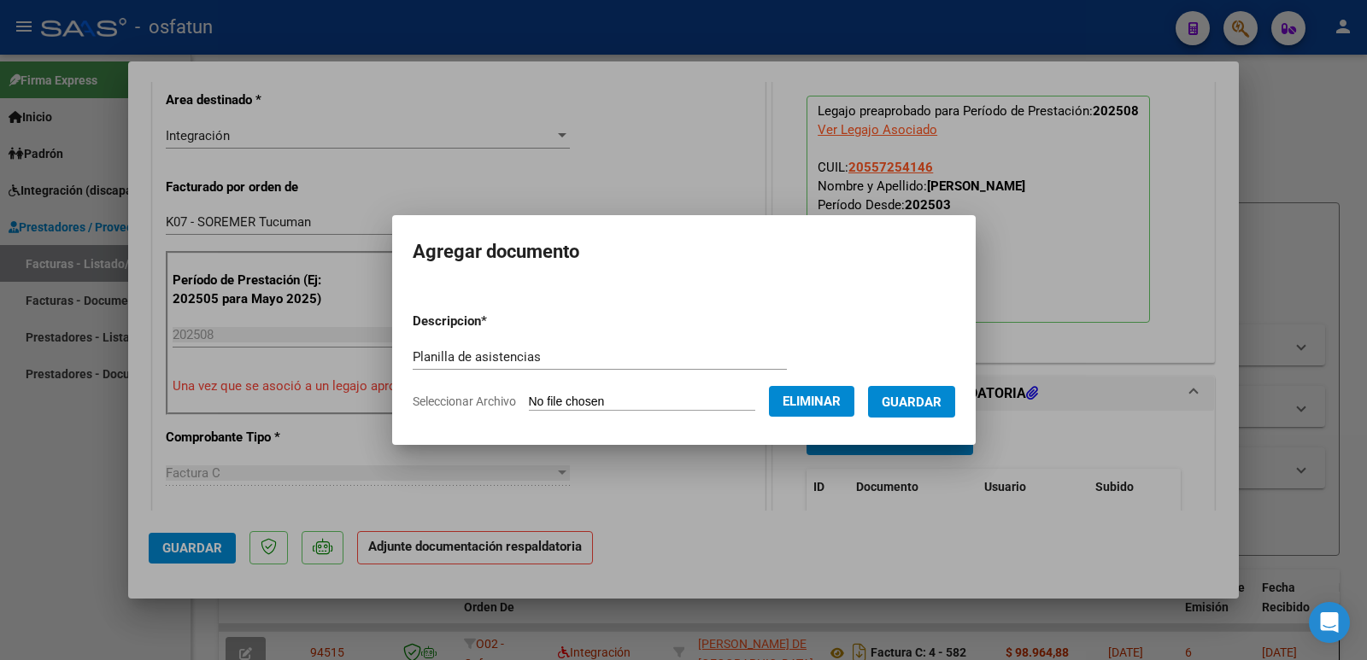
click at [926, 402] on span "Guardar" at bounding box center [912, 402] width 60 height 15
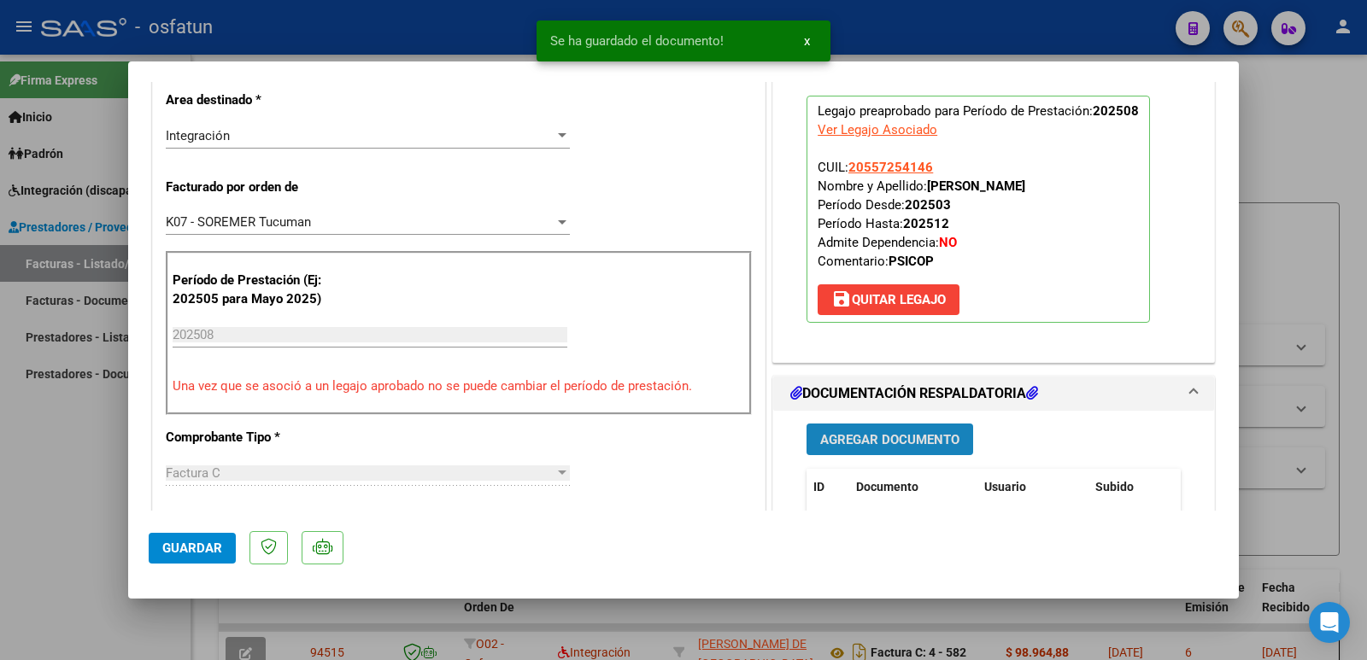
click at [903, 440] on span "Agregar Documento" at bounding box center [889, 439] width 139 height 15
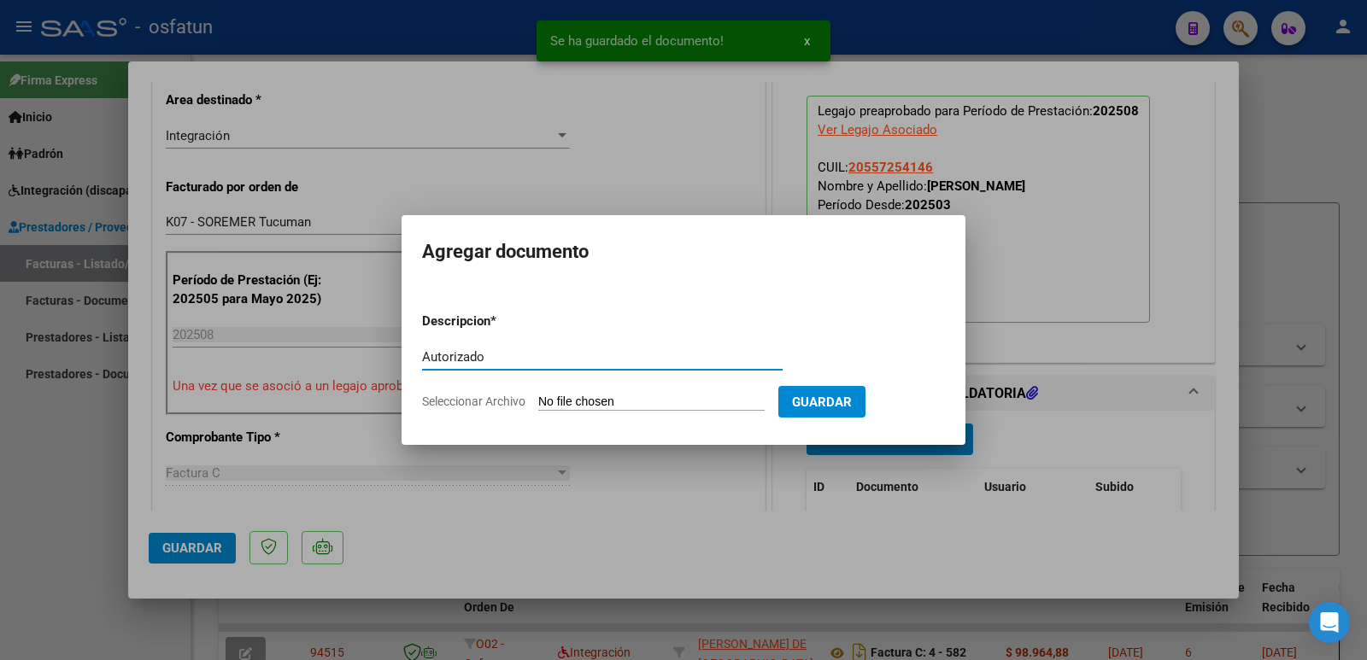
type input "Autorizado"
click at [572, 402] on input "Seleccionar Archivo" at bounding box center [651, 403] width 226 height 16
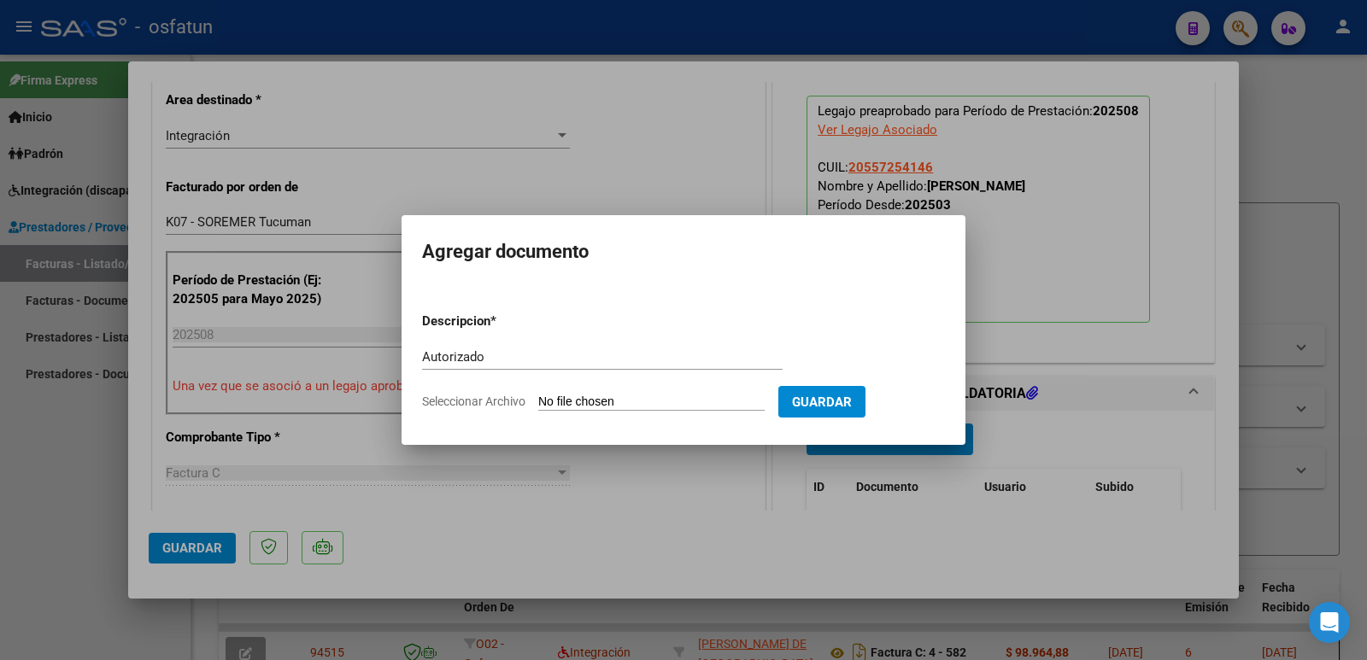
type input "C:\fakepath\Autorización.pdf"
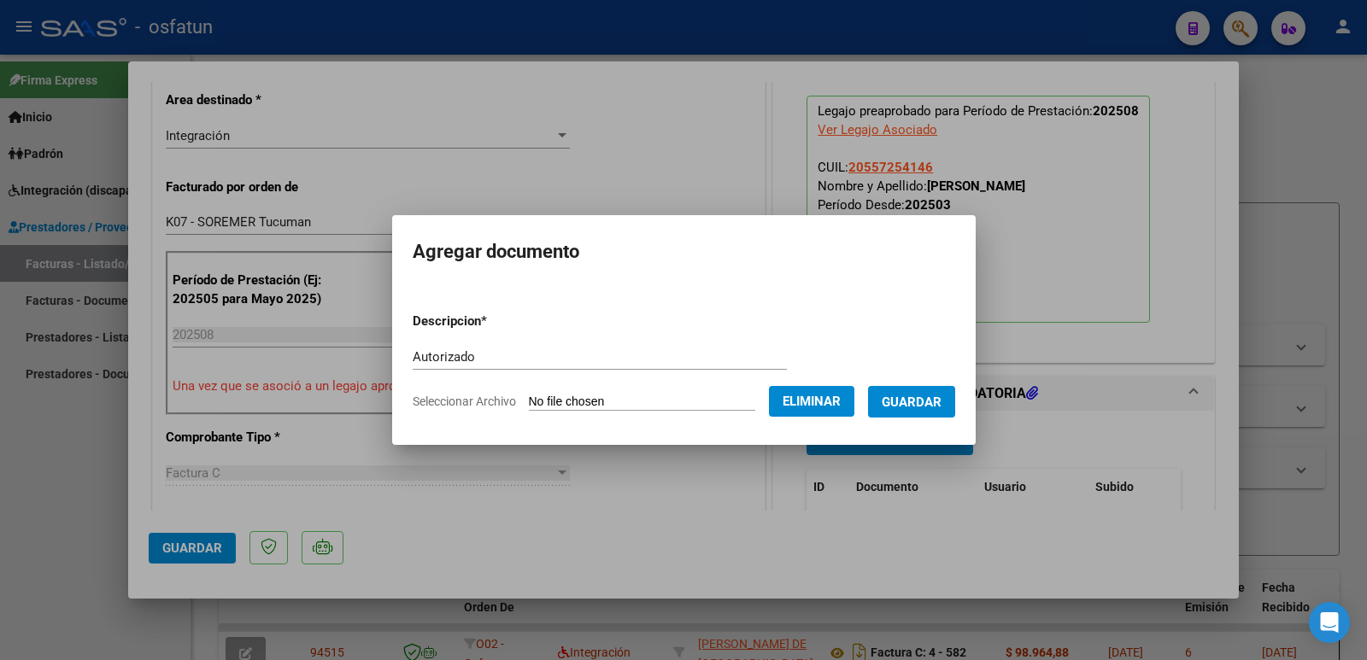
click at [929, 405] on span "Guardar" at bounding box center [912, 402] width 60 height 15
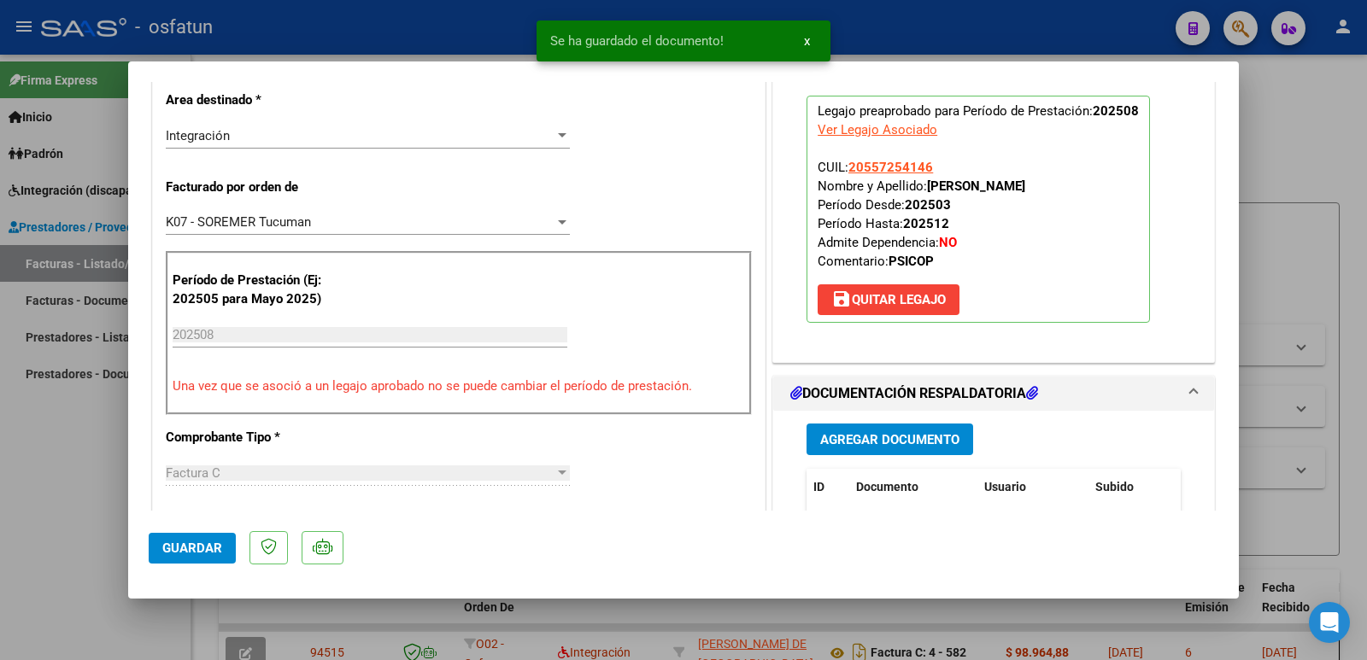
drag, startPoint x: 922, startPoint y: 184, endPoint x: 1091, endPoint y: 185, distance: 169.2
click at [1091, 185] on p "Legajo preaprobado para Período de Prestación: 202508 Ver Legajo Asociado CUIL:…" at bounding box center [978, 209] width 343 height 227
copy strong "[PERSON_NAME]"
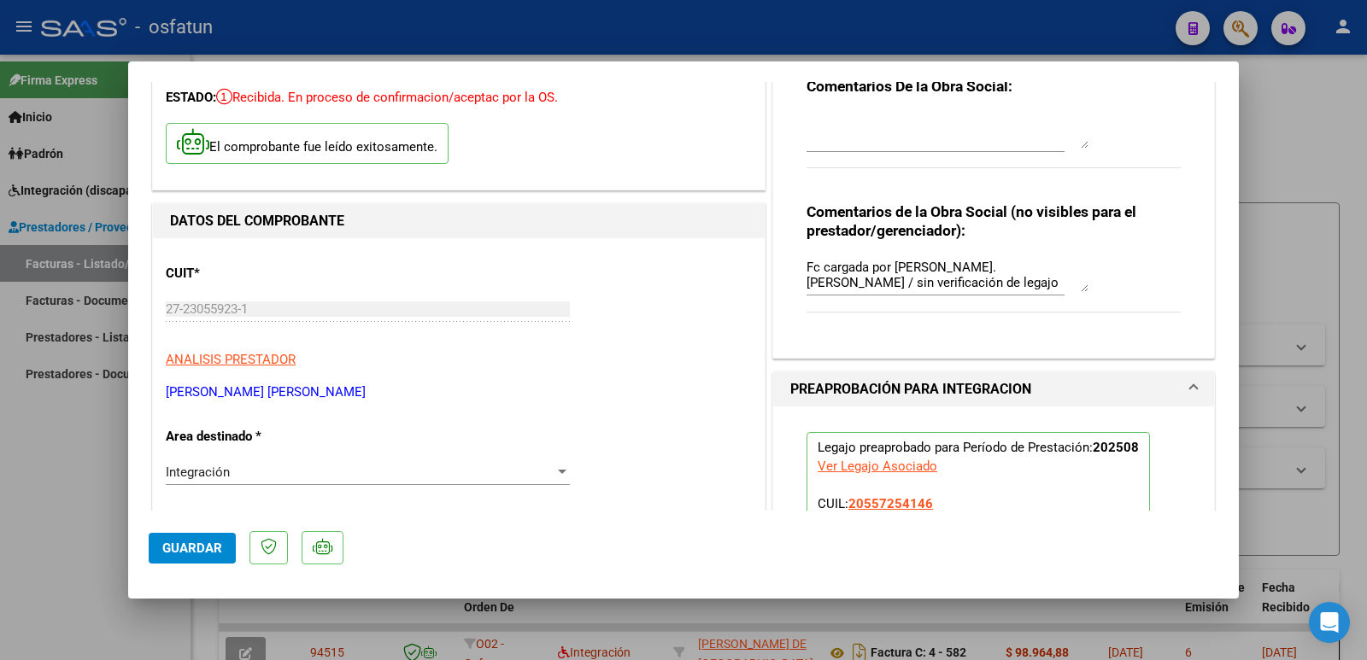
scroll to position [0, 0]
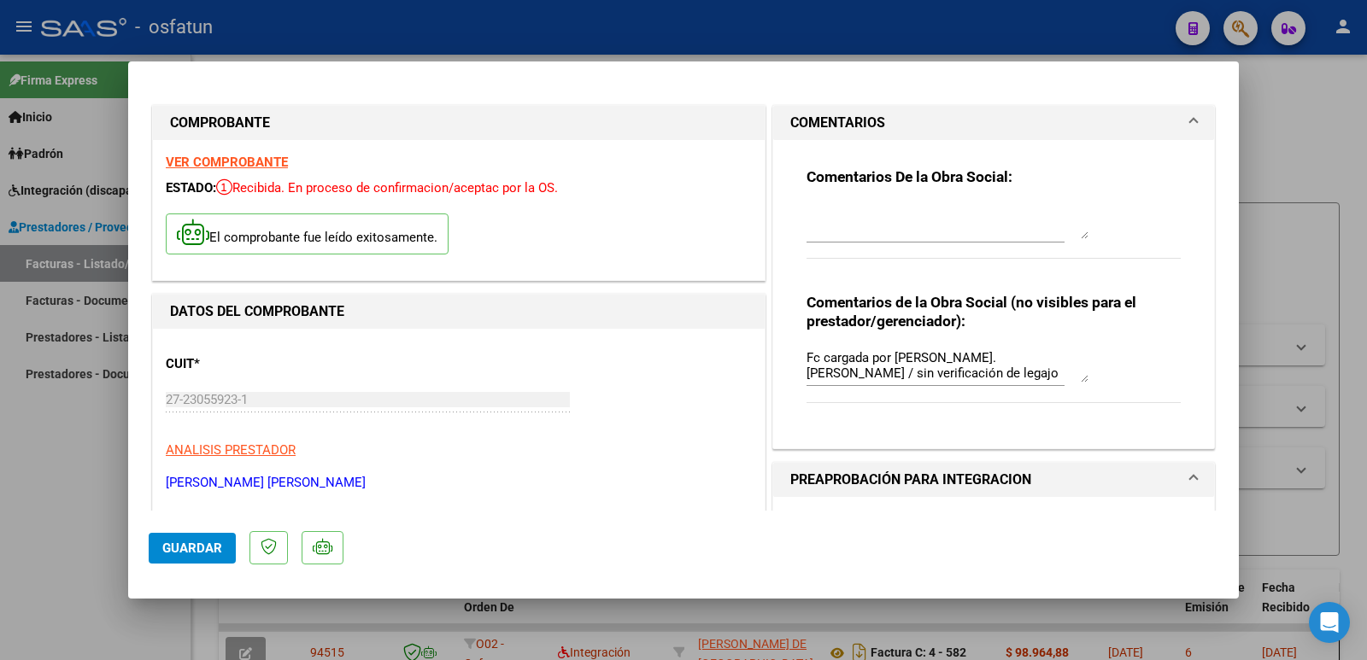
drag, startPoint x: 163, startPoint y: 398, endPoint x: 255, endPoint y: 417, distance: 94.2
click at [255, 419] on div "27-23055923-1 Ingresar CUIT" at bounding box center [368, 408] width 404 height 42
drag, startPoint x: 349, startPoint y: 484, endPoint x: 167, endPoint y: 484, distance: 182.0
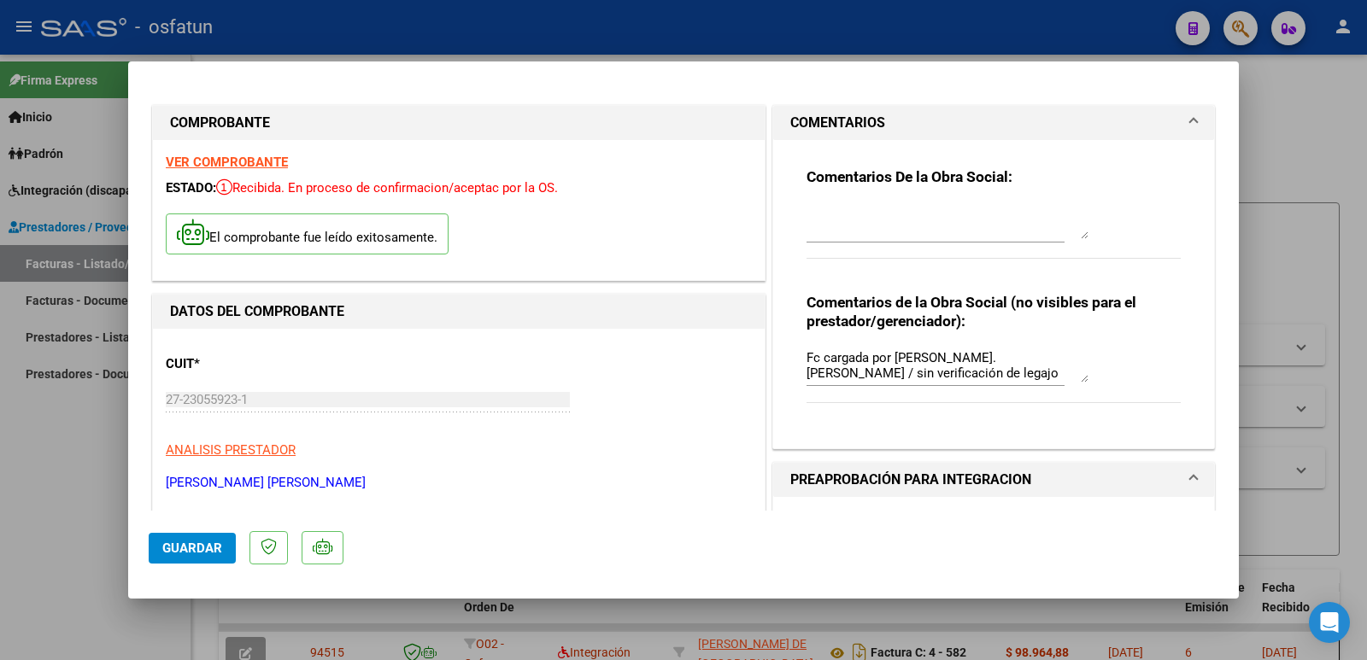
copy p "[PERSON_NAME] [PERSON_NAME]"
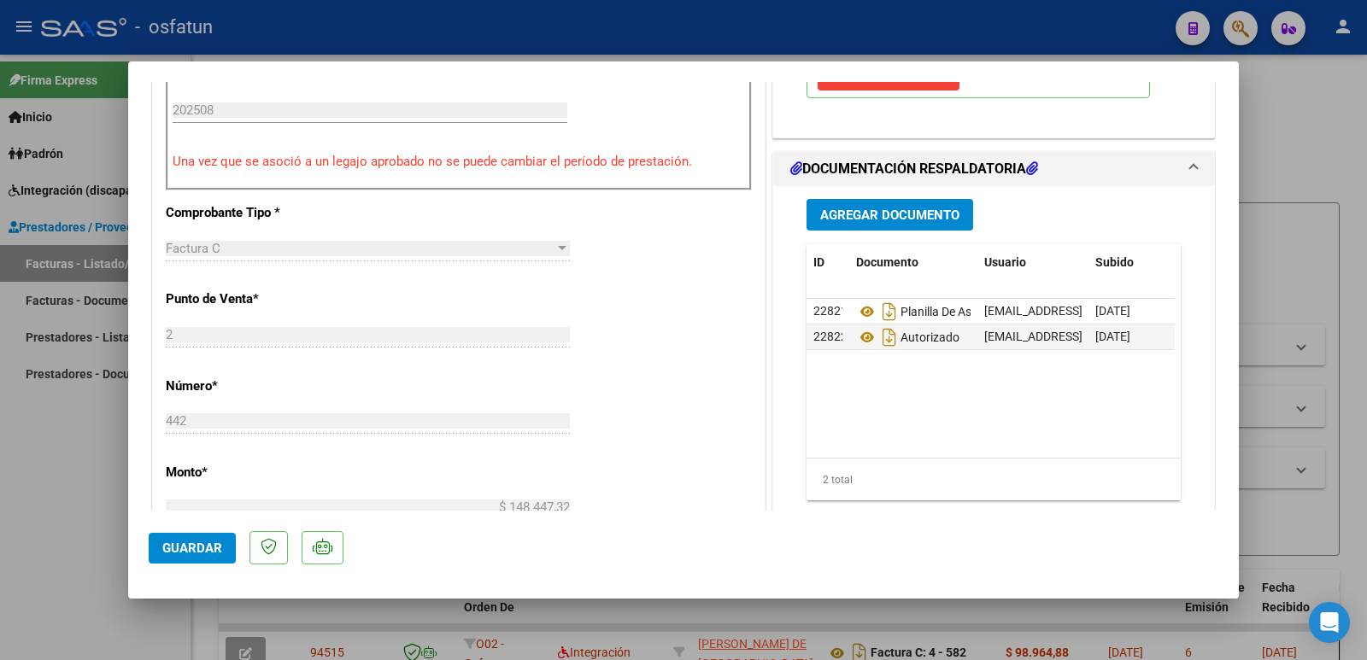
scroll to position [769, 0]
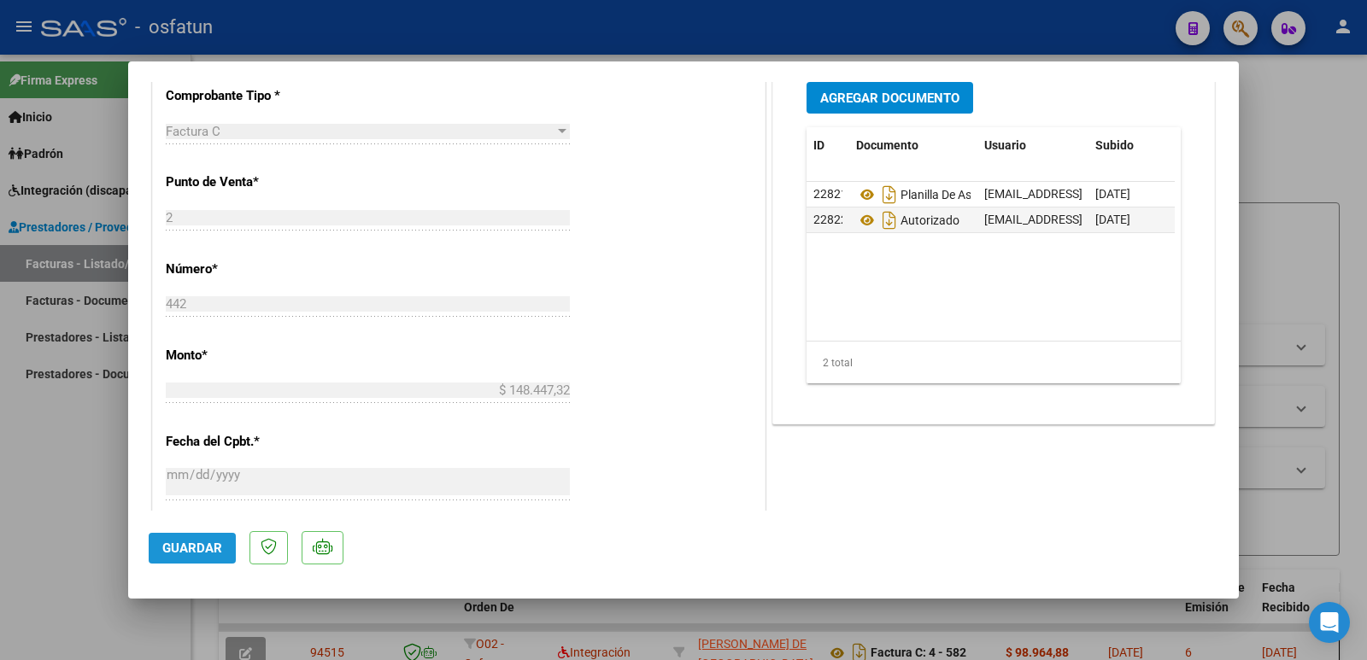
click at [197, 545] on span "Guardar" at bounding box center [192, 548] width 60 height 15
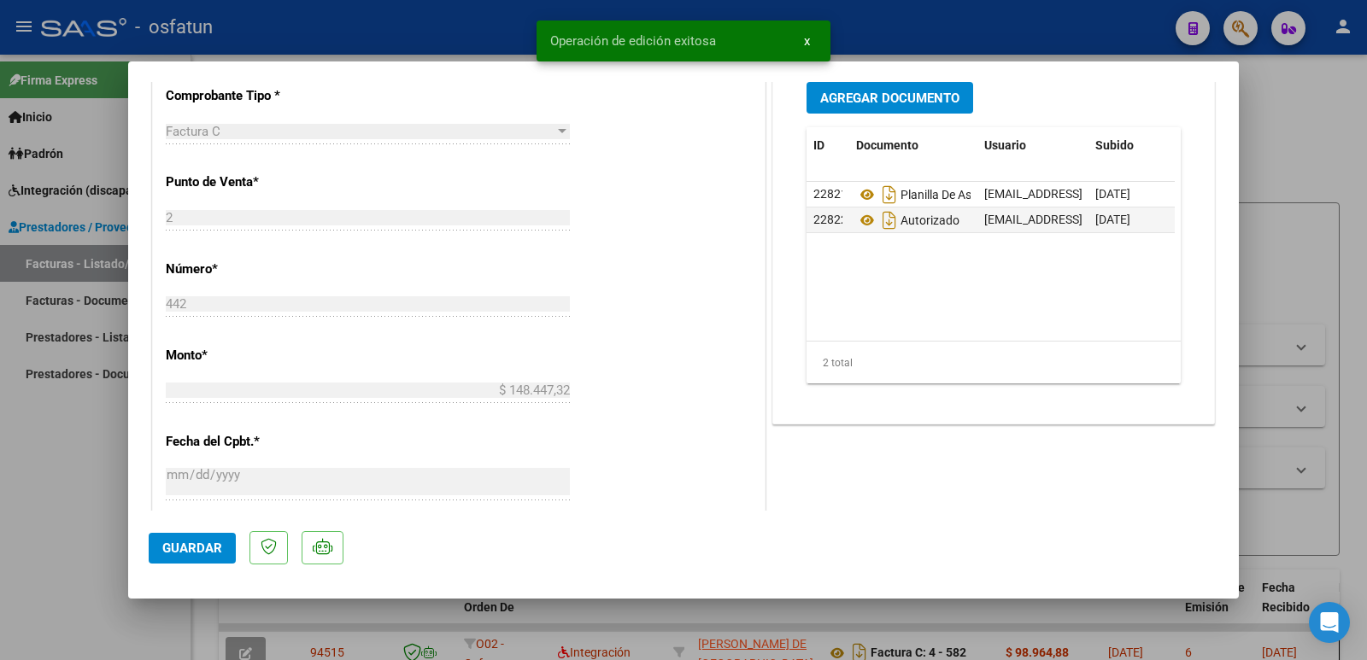
click at [39, 505] on div at bounding box center [683, 330] width 1367 height 660
type input "$ 0,00"
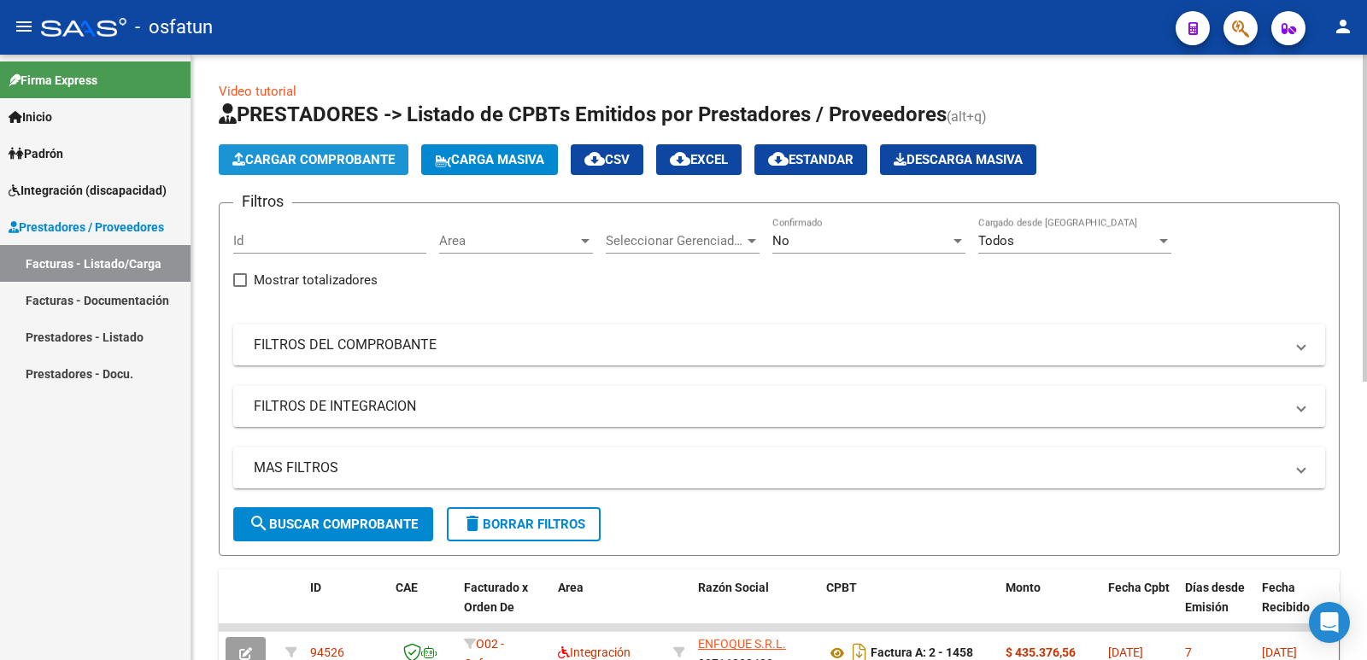
click at [337, 150] on button "Cargar Comprobante" at bounding box center [314, 159] width 190 height 31
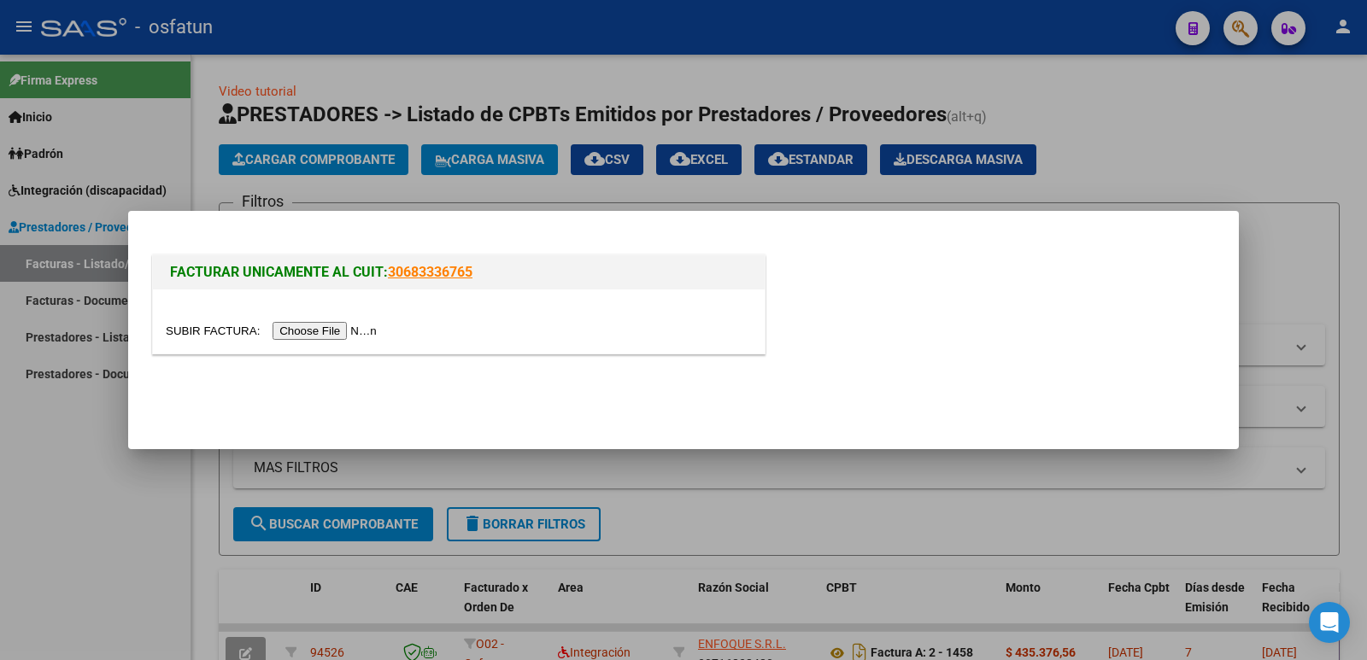
click at [307, 334] on input "file" at bounding box center [274, 331] width 216 height 18
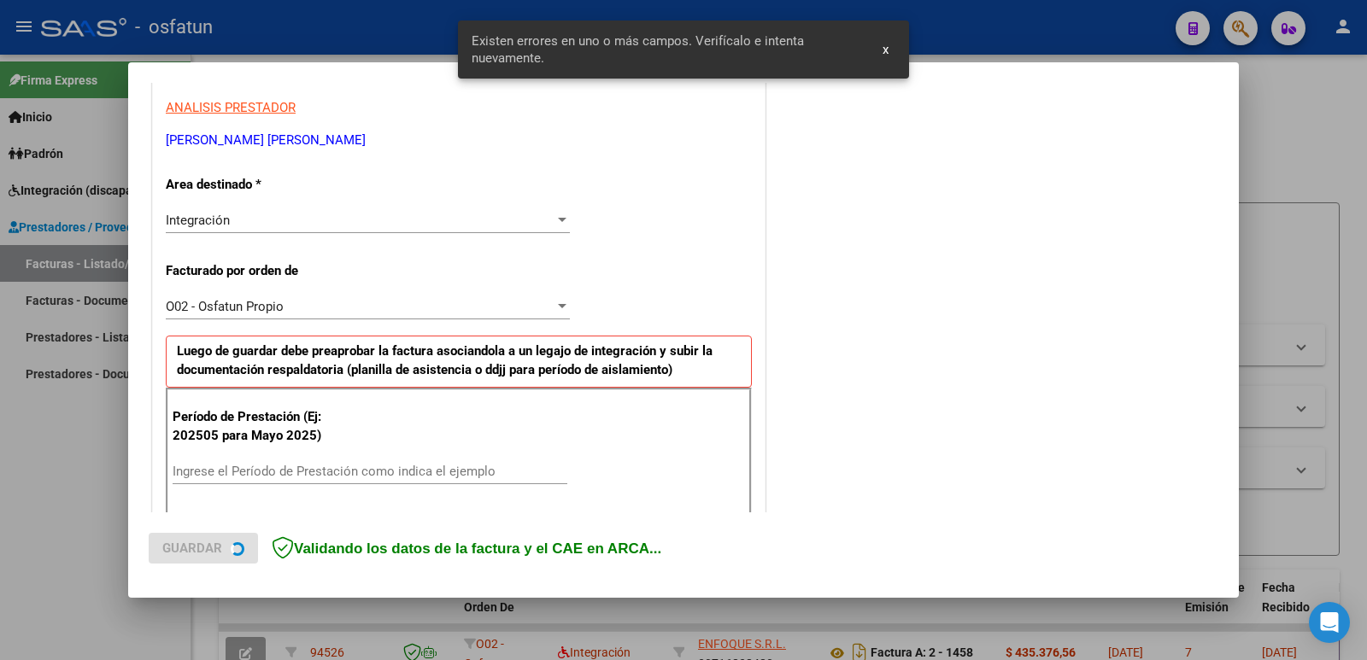
scroll to position [466, 0]
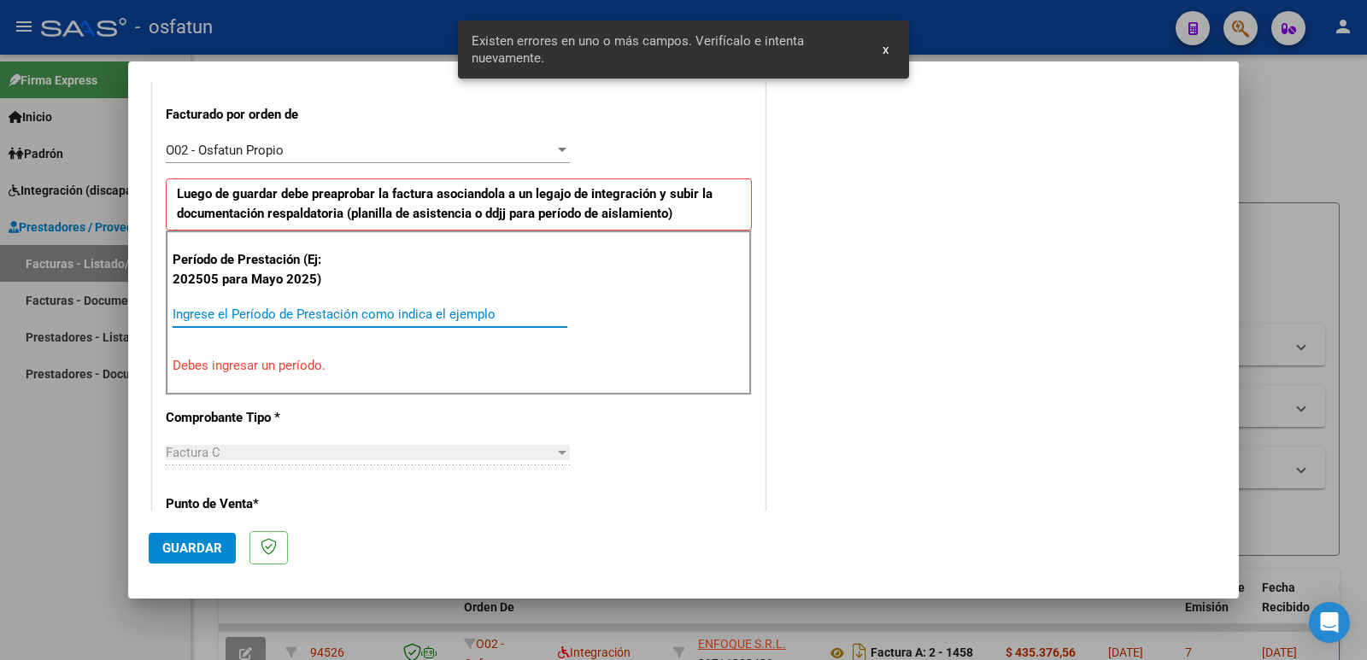
click at [220, 318] on input "Ingrese el Período de Prestación como indica el ejemplo" at bounding box center [370, 314] width 395 height 15
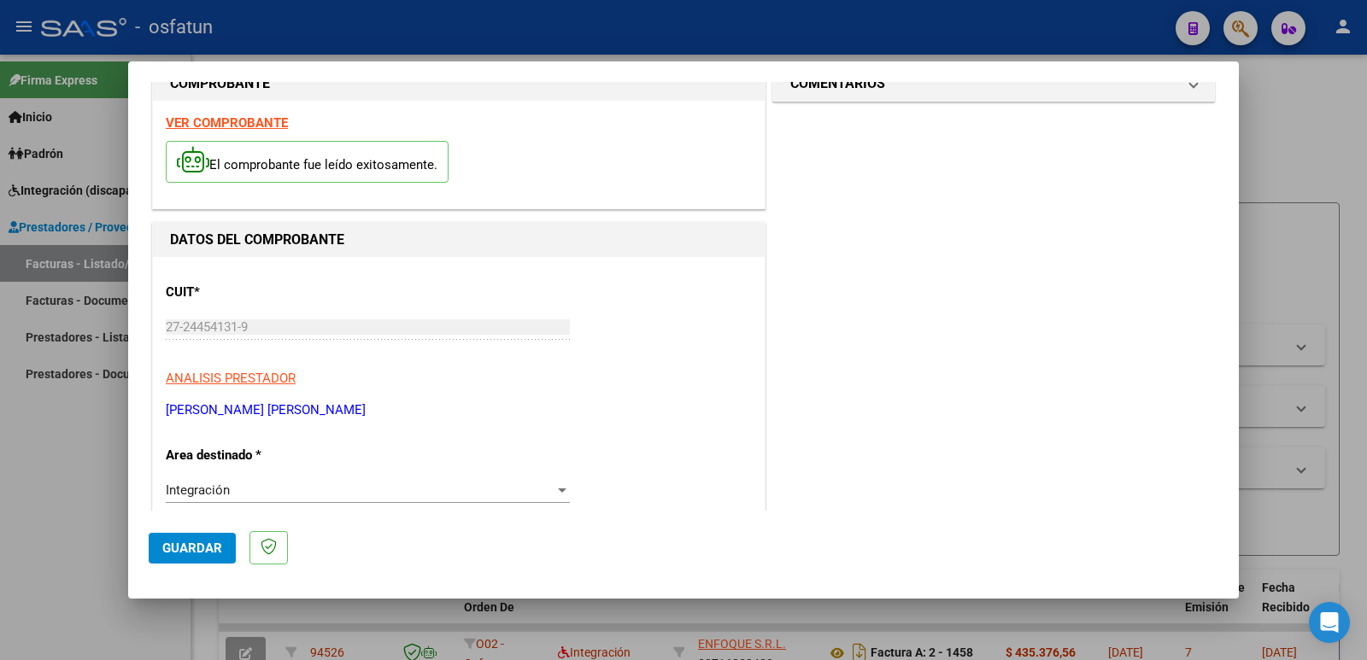
scroll to position [0, 0]
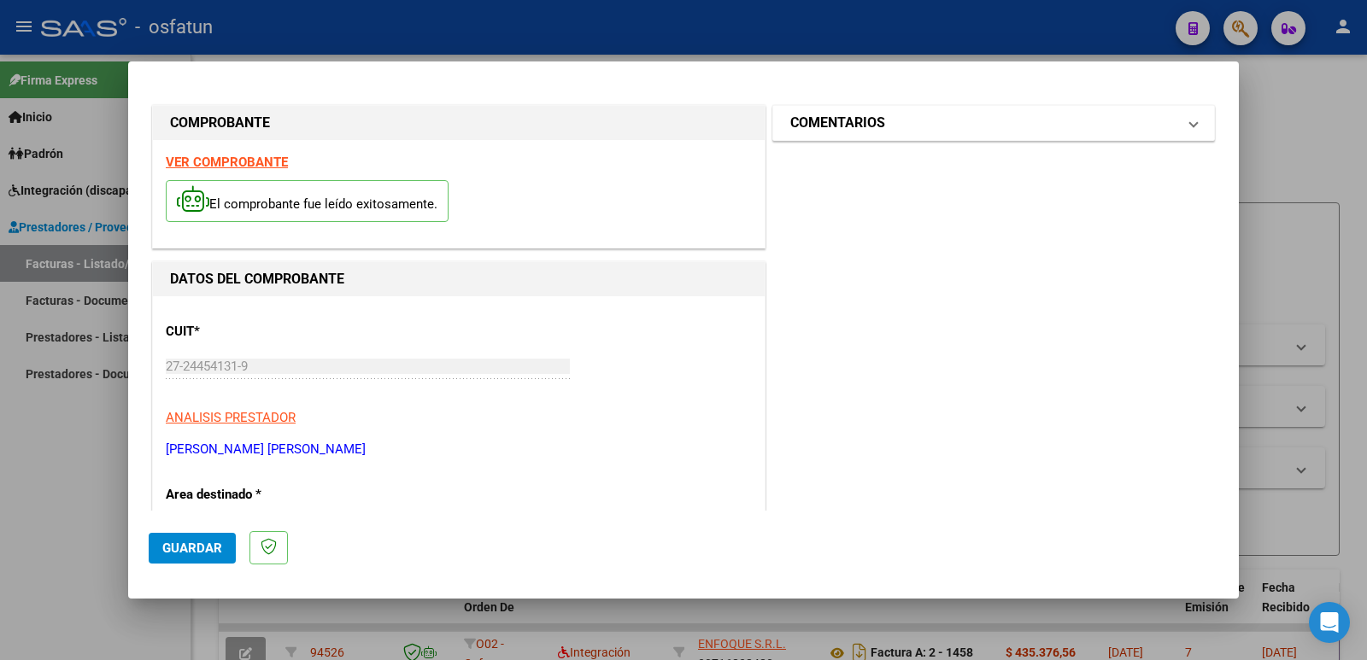
type input "2025085"
click at [815, 124] on h1 "COMENTARIOS" at bounding box center [837, 123] width 95 height 21
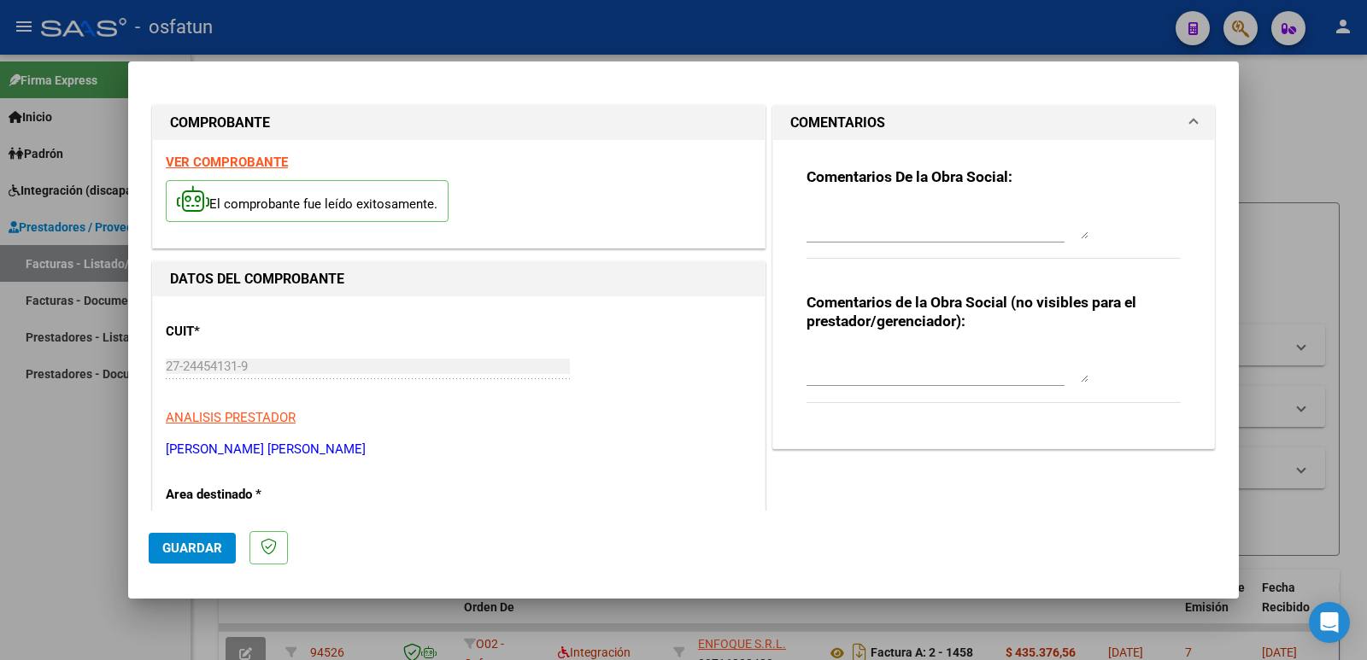
click at [818, 373] on textarea at bounding box center [948, 366] width 282 height 34
type textarea "c"
type textarea "f"
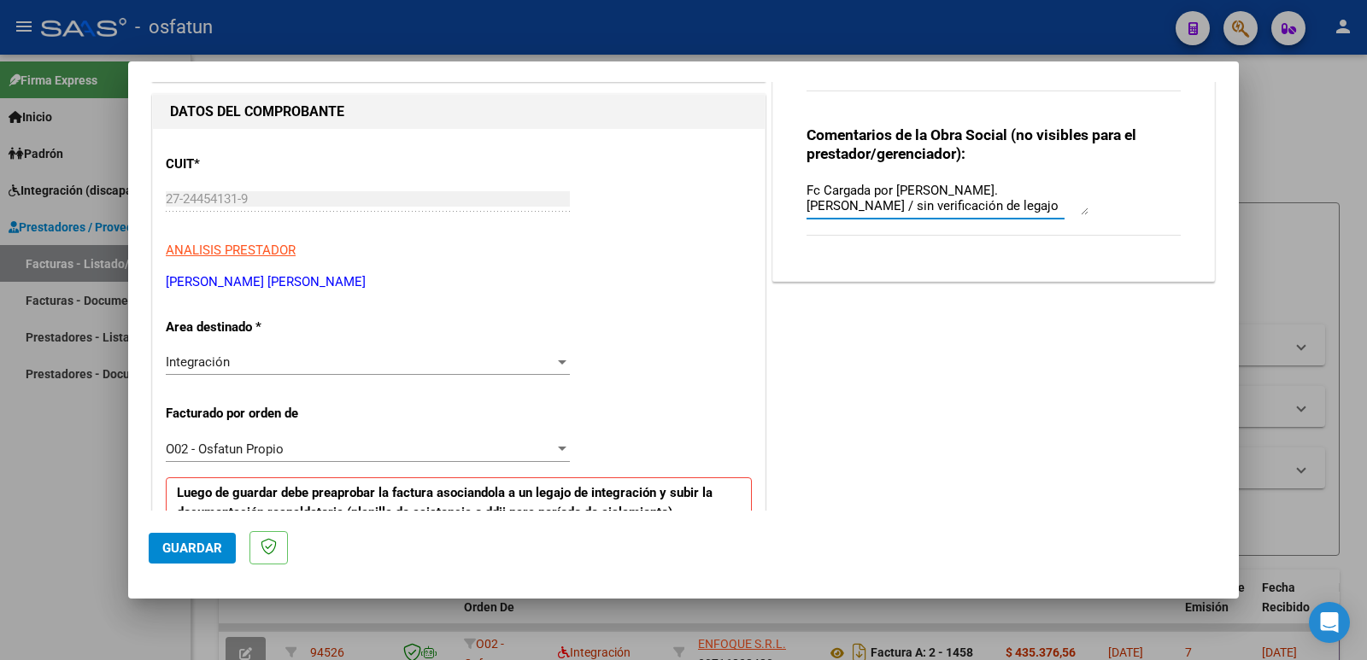
scroll to position [171, 0]
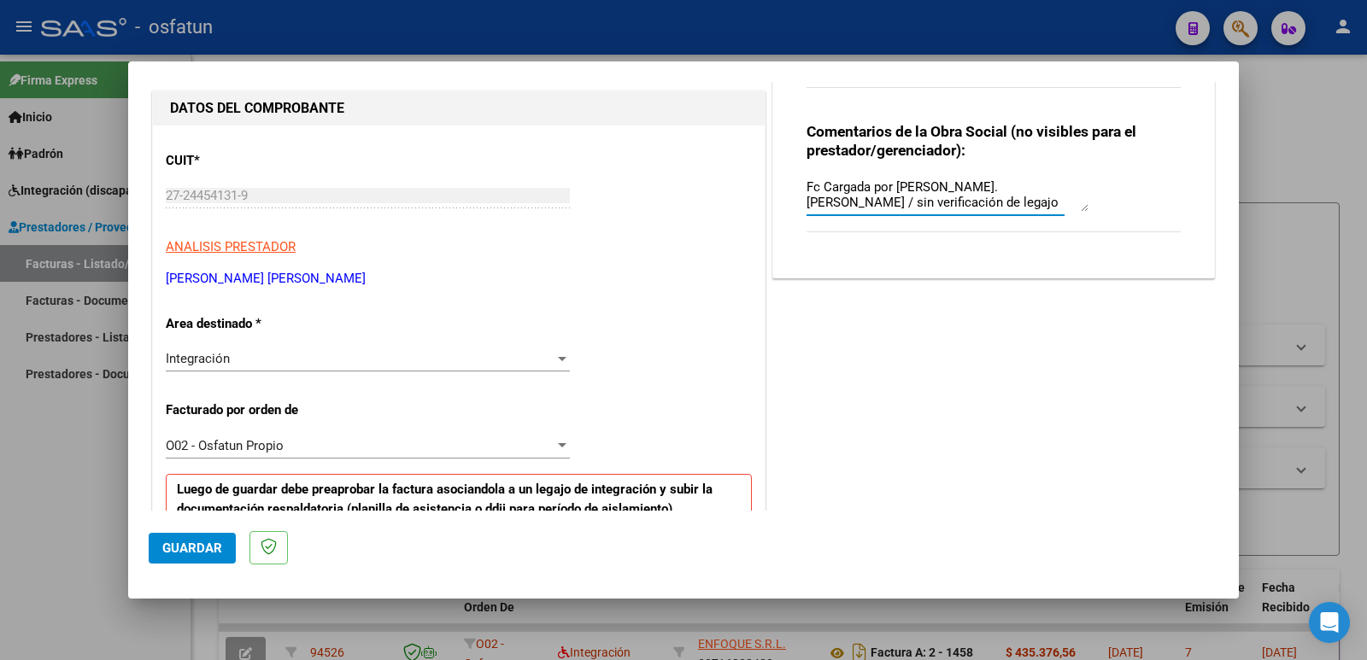
type textarea "Fc Cargada por [PERSON_NAME]. [PERSON_NAME] / sin verificación de legajo"
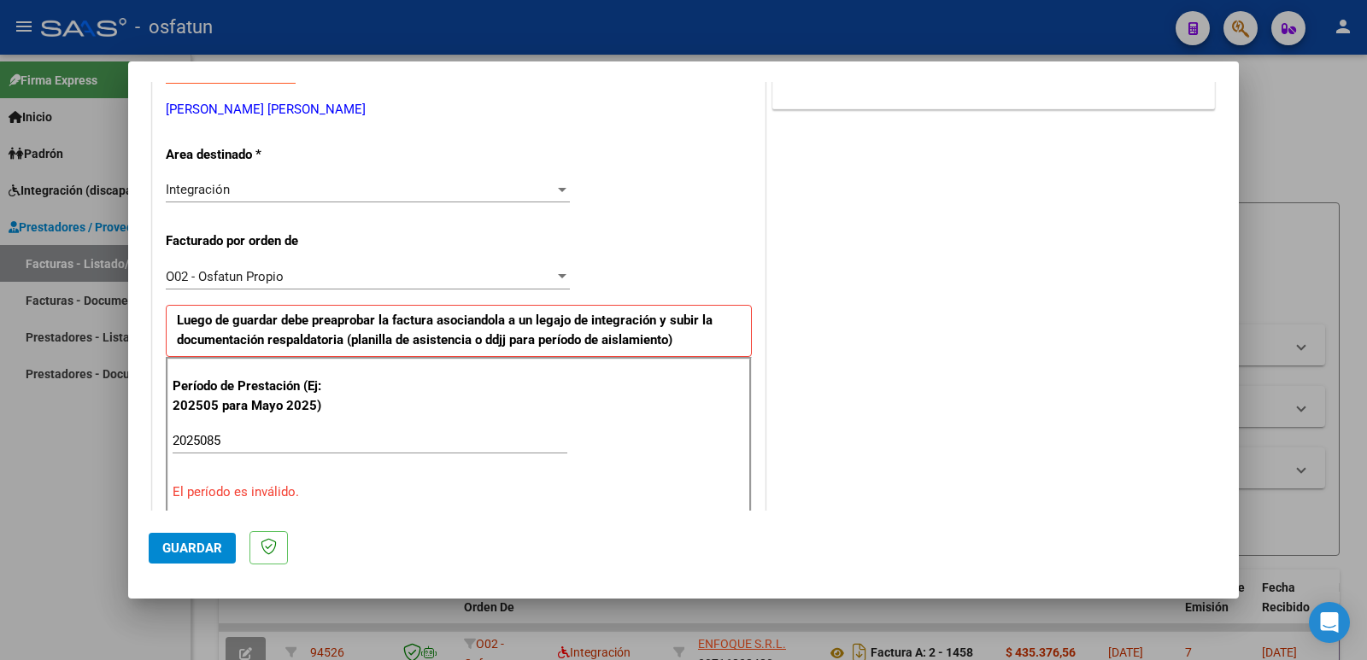
scroll to position [342, 0]
click at [195, 552] on span "Guardar" at bounding box center [192, 548] width 60 height 15
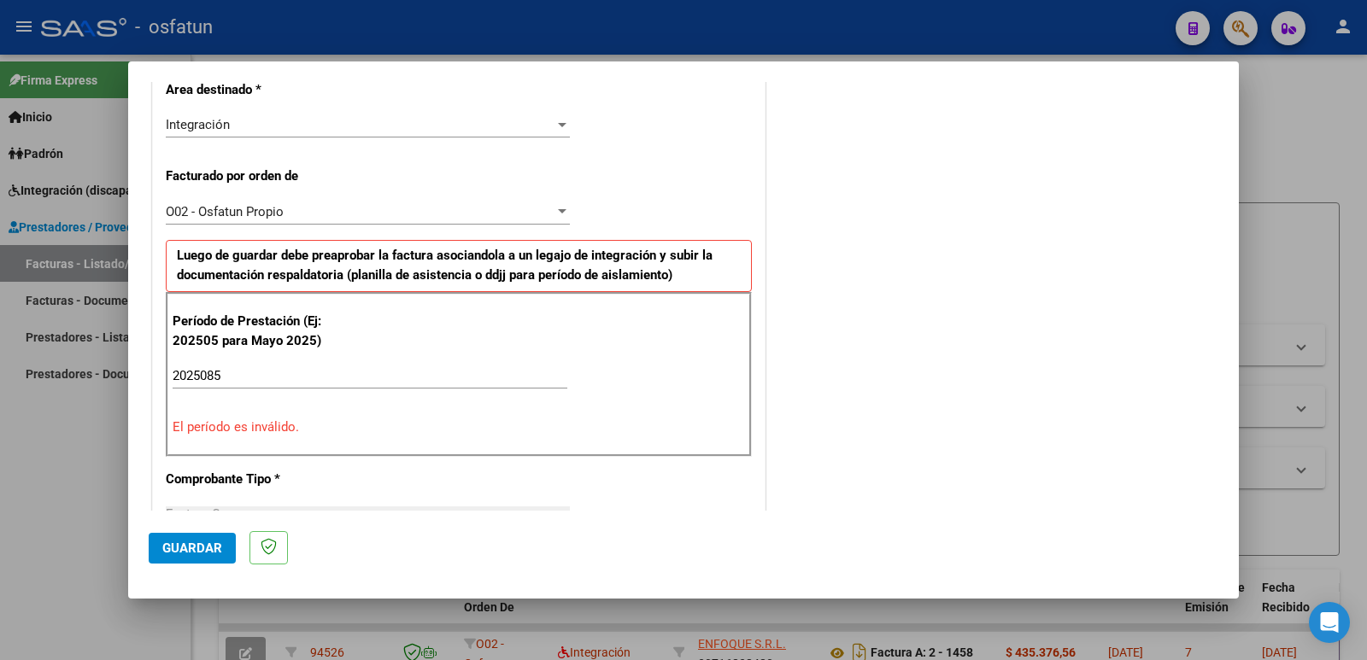
scroll to position [427, 0]
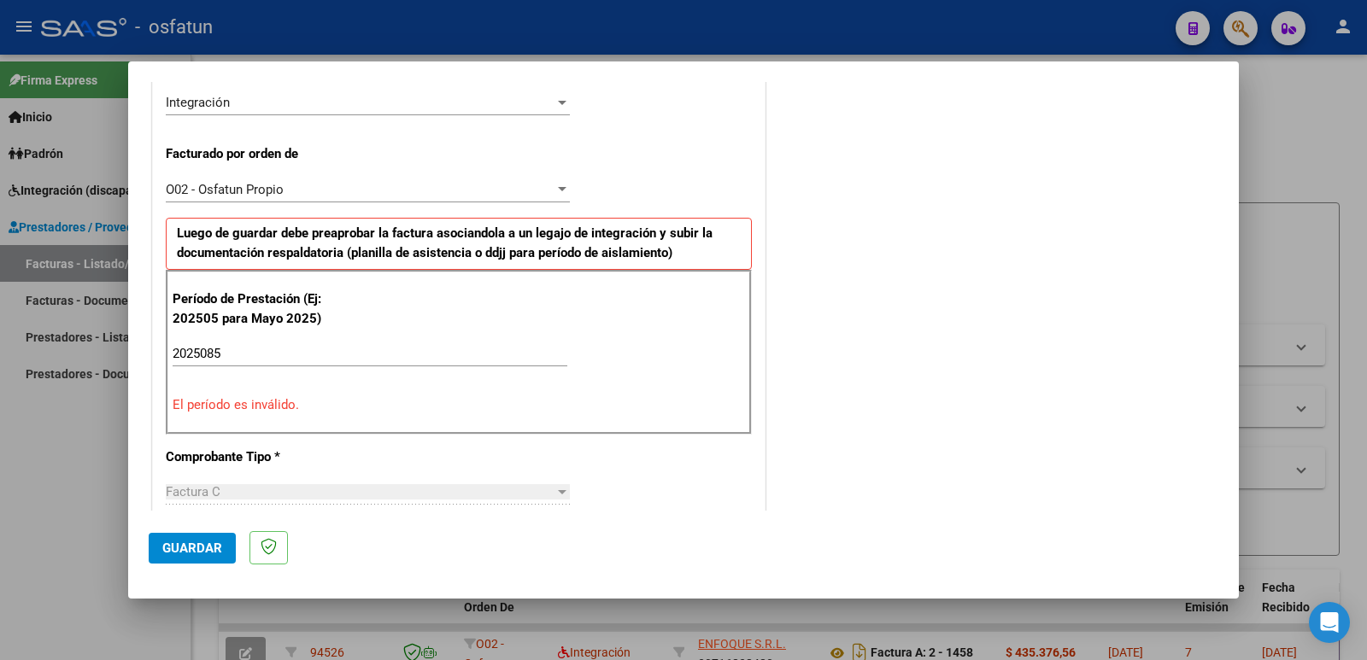
click at [279, 347] on input "2025085" at bounding box center [370, 353] width 395 height 15
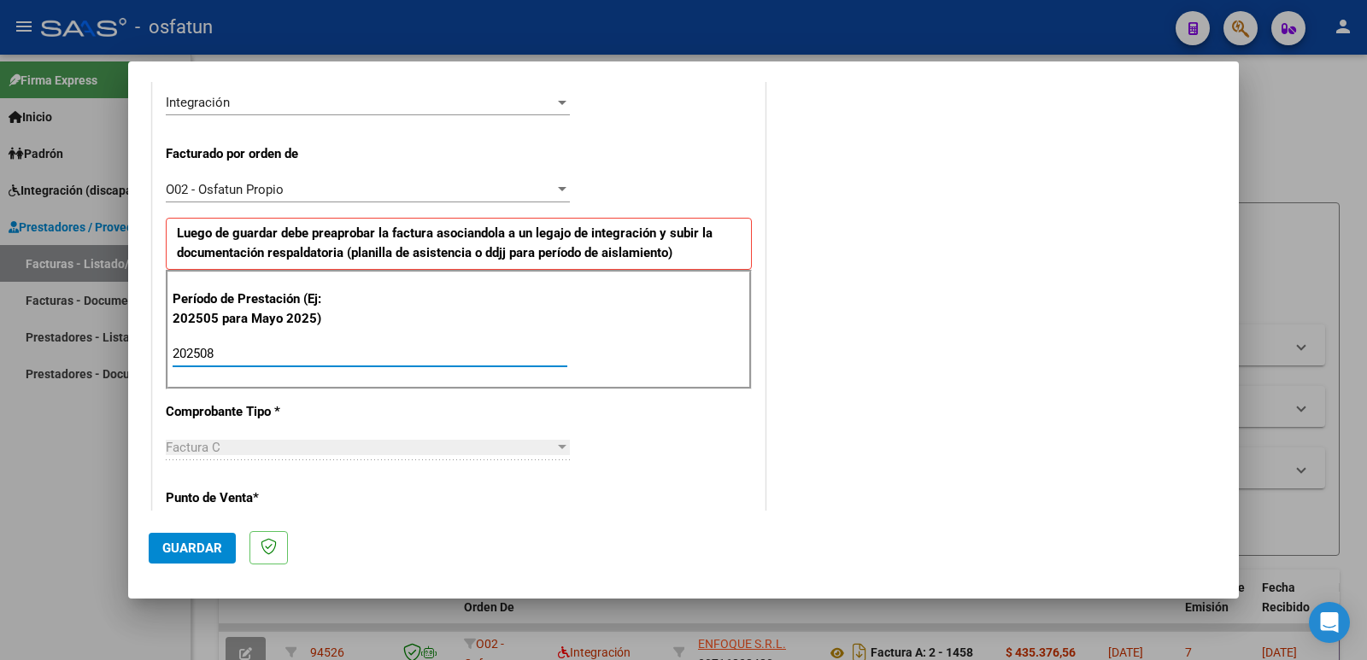
type input "202508"
click at [191, 553] on span "Guardar" at bounding box center [192, 548] width 60 height 15
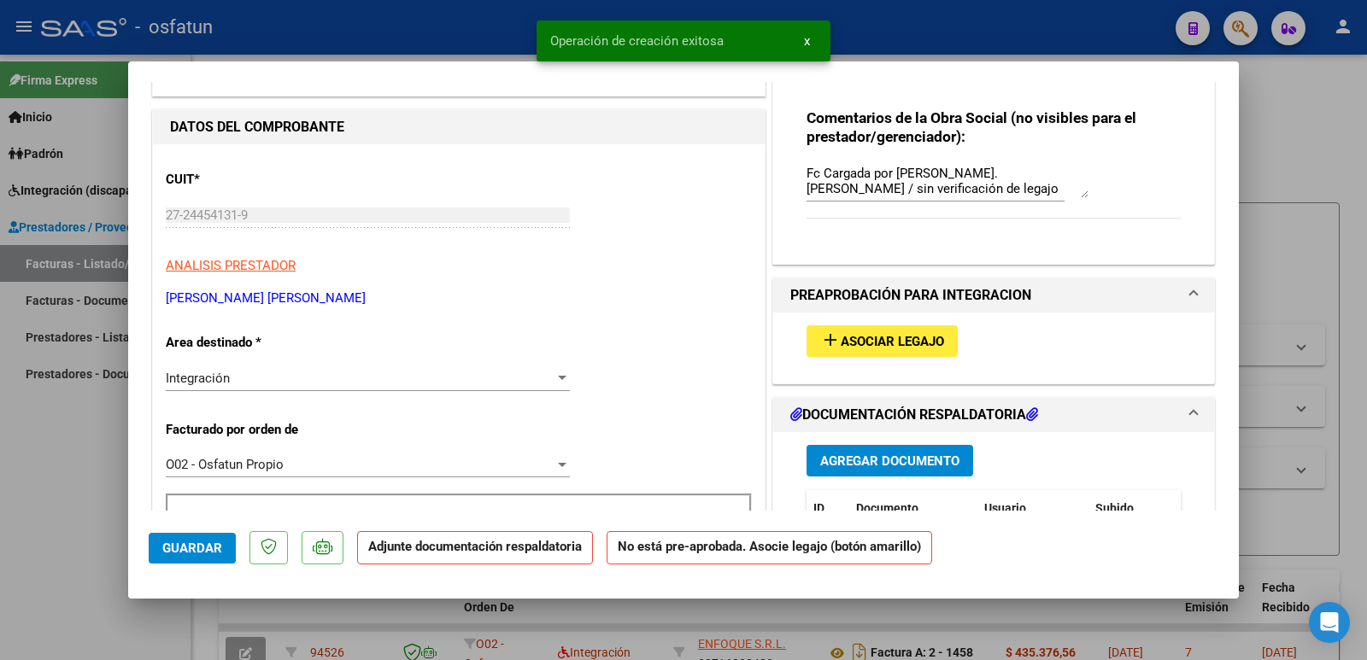
scroll to position [256, 0]
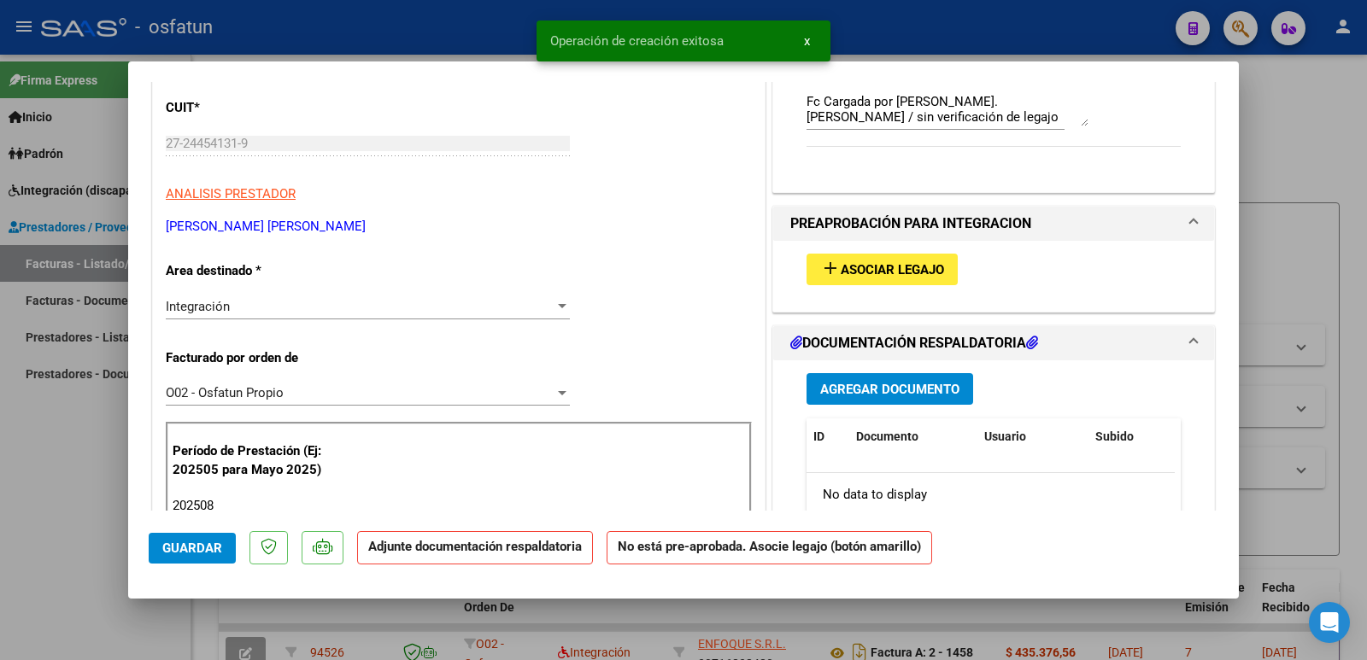
click at [883, 273] on span "Asociar Legajo" at bounding box center [892, 269] width 103 height 15
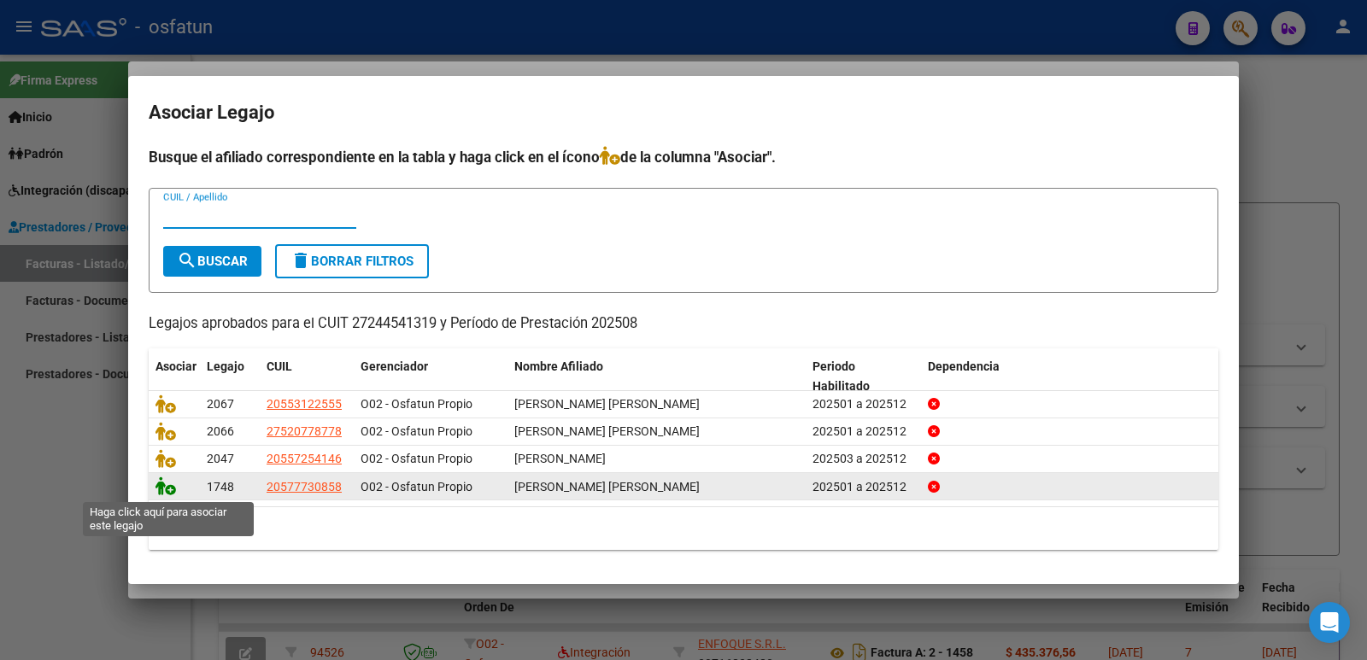
click at [167, 481] on icon at bounding box center [165, 486] width 21 height 19
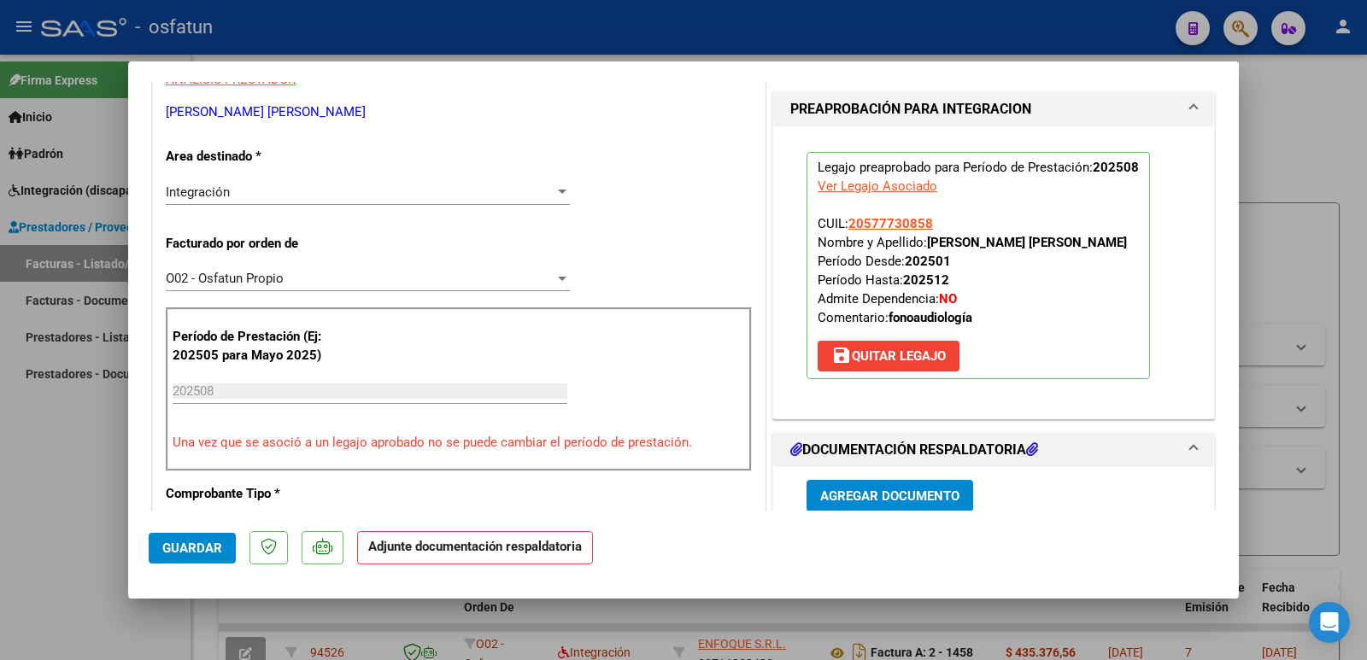
scroll to position [513, 0]
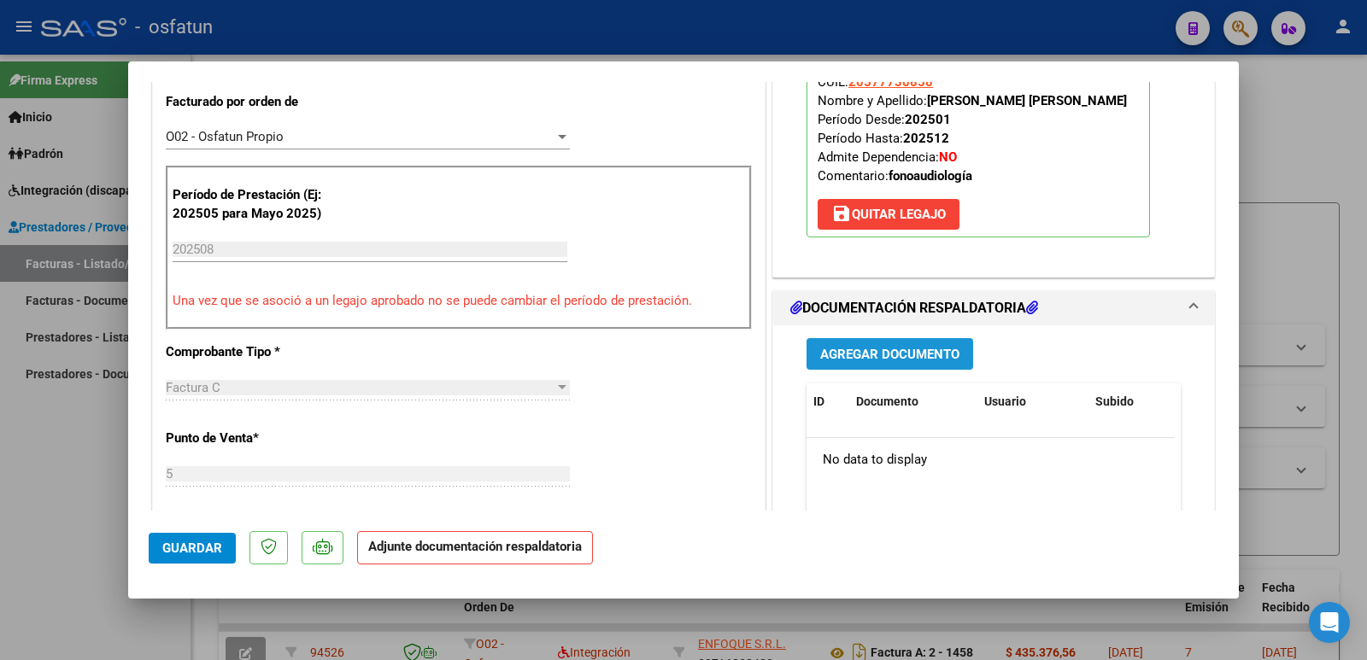
click at [906, 362] on span "Agregar Documento" at bounding box center [889, 354] width 139 height 15
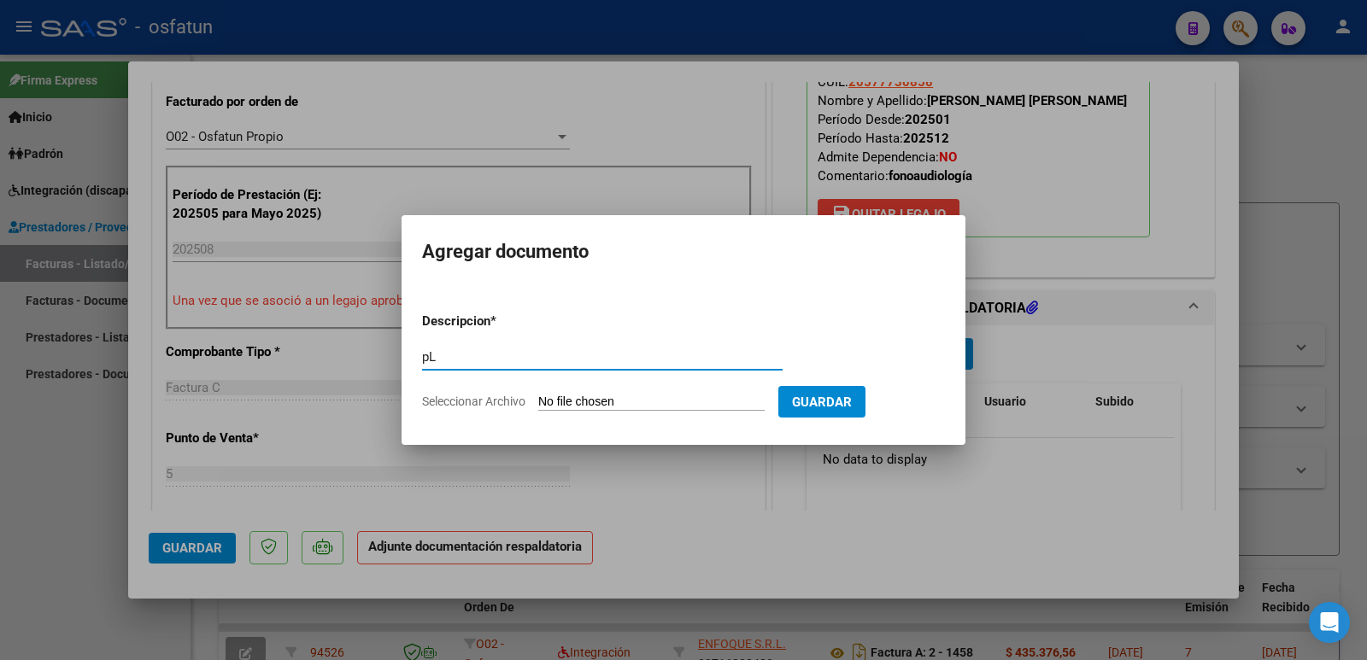
type input "p"
type input "Planilla de asistencias"
click at [594, 407] on input "Seleccionar Archivo" at bounding box center [651, 403] width 226 height 16
type input "C:\fakepath\Planilla [PERSON_NAME].pdf"
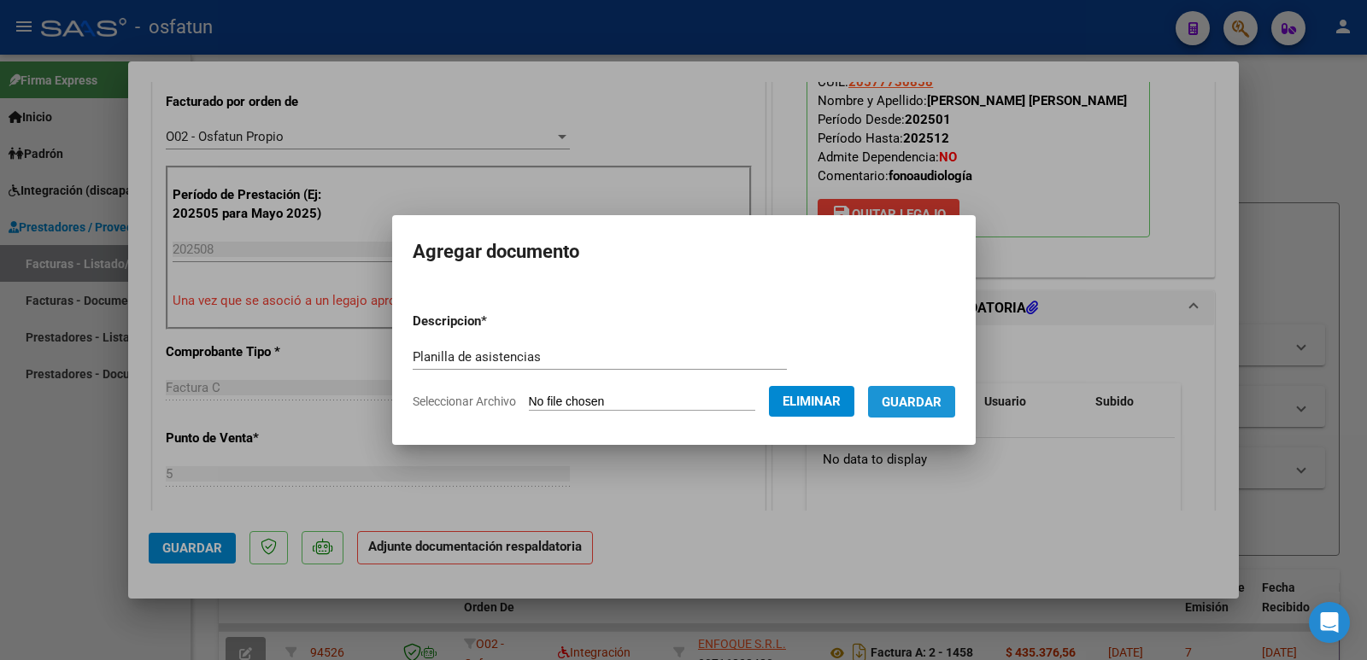
click at [912, 396] on span "Guardar" at bounding box center [912, 402] width 60 height 15
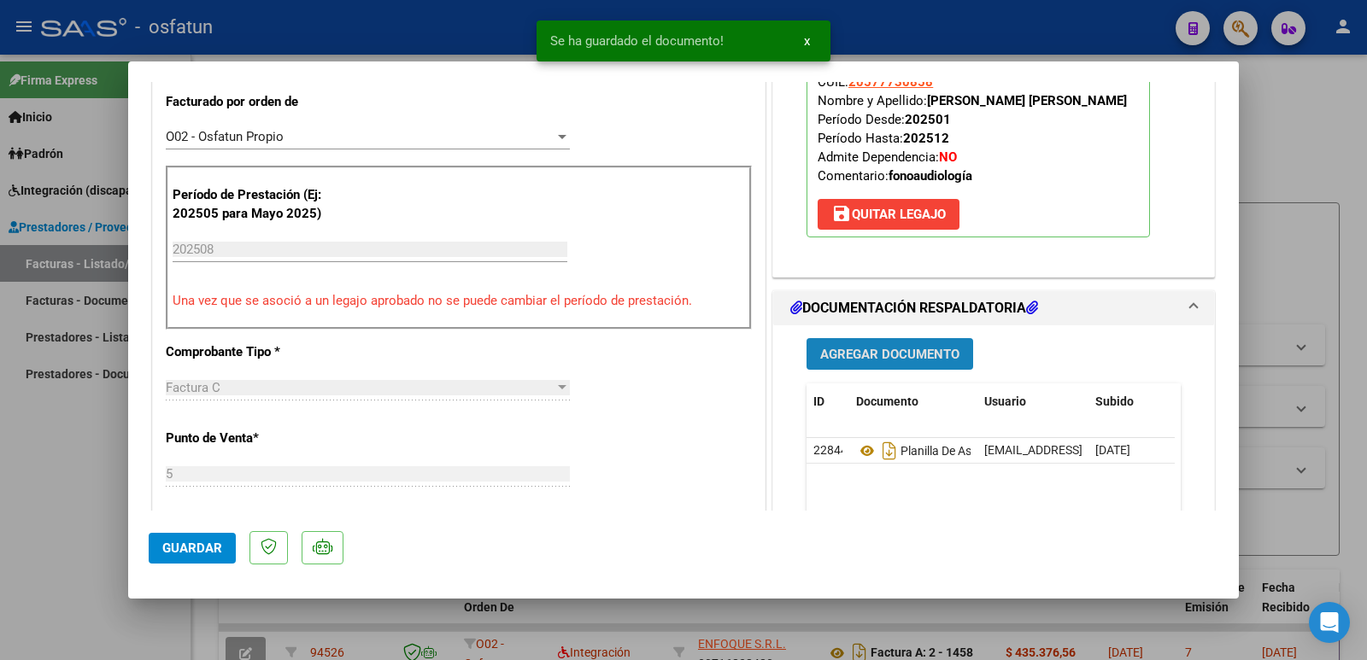
click at [847, 362] on span "Agregar Documento" at bounding box center [889, 354] width 139 height 15
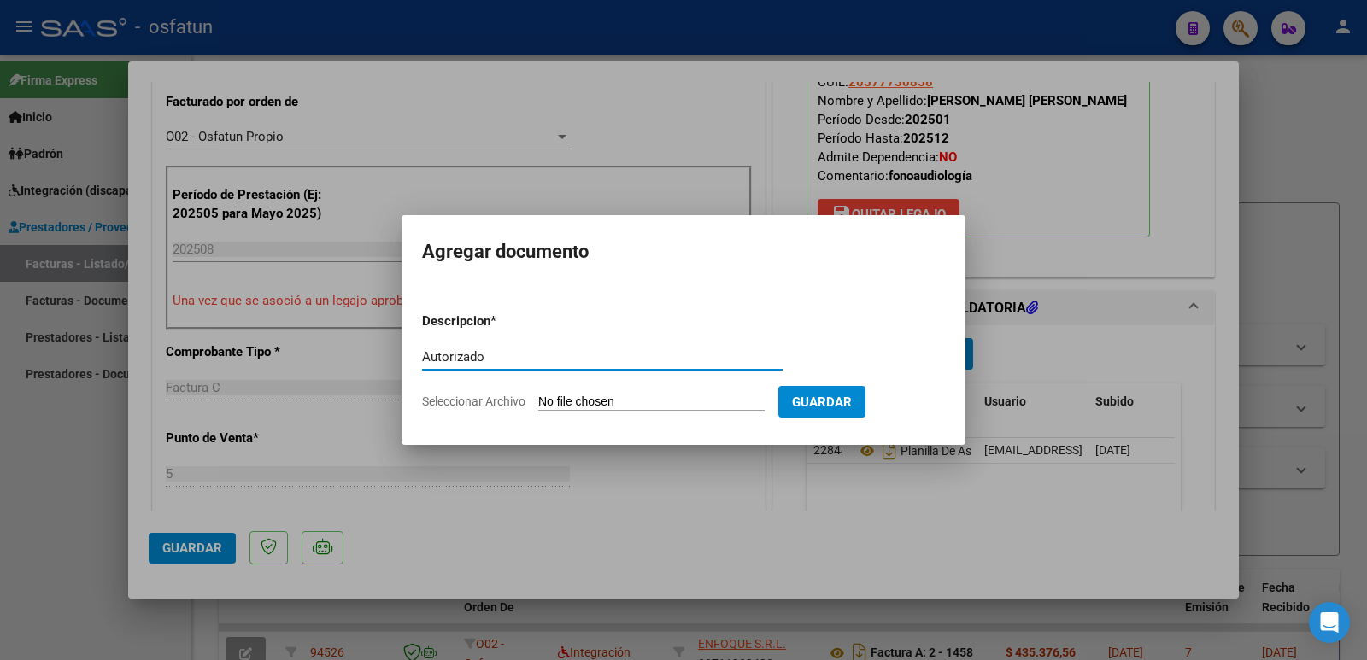
type input "Autorizado"
click at [572, 399] on input "Seleccionar Archivo" at bounding box center [651, 403] width 226 height 16
type input "C:\fakepath\Autorización [PERSON_NAME].pdf"
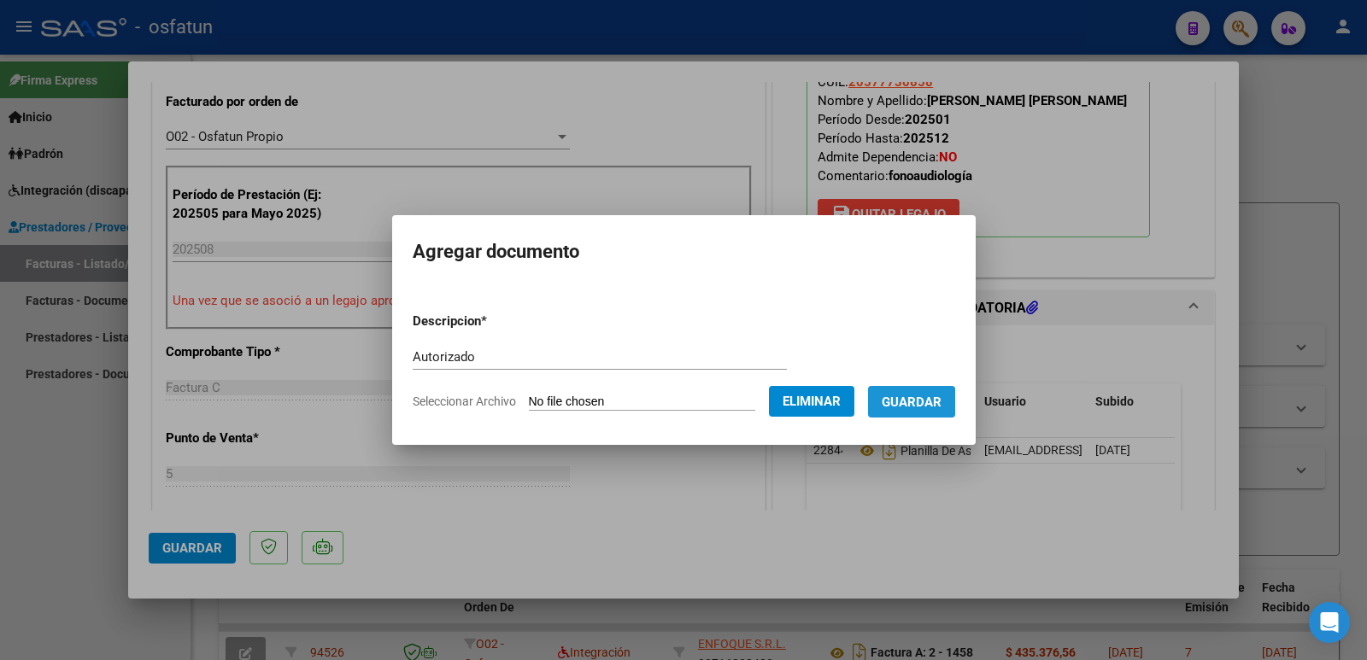
click at [906, 406] on span "Guardar" at bounding box center [912, 402] width 60 height 15
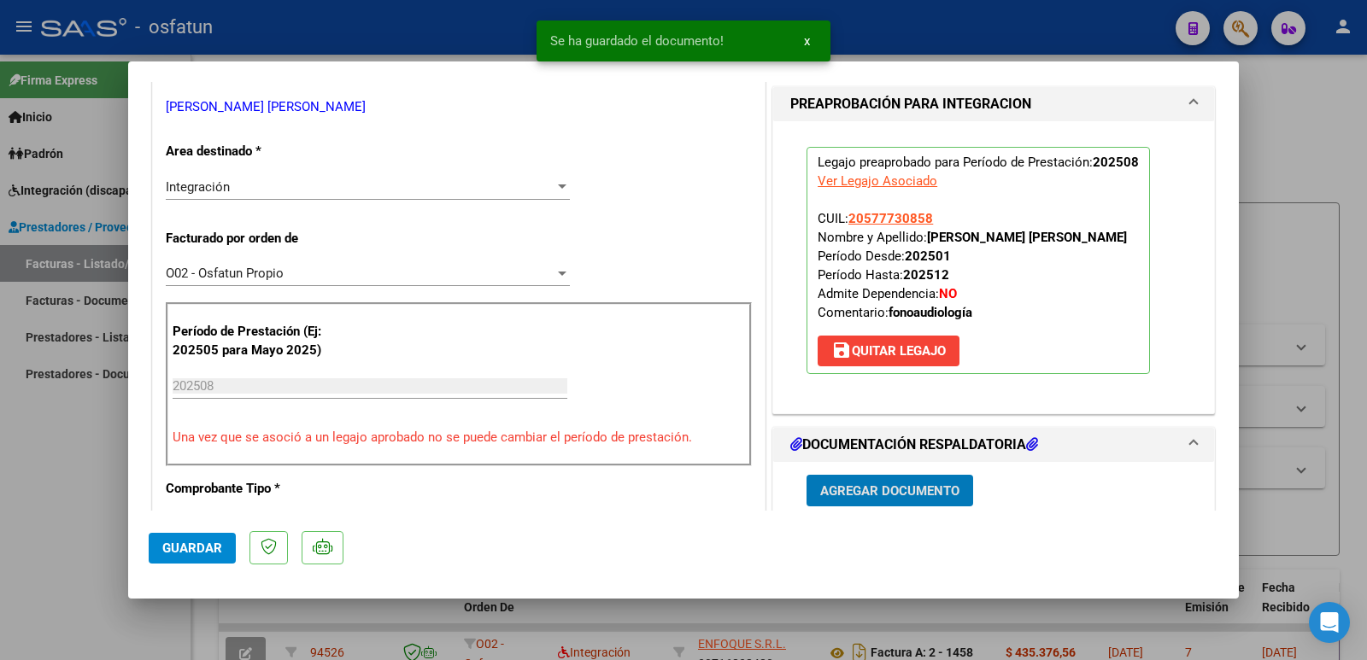
scroll to position [342, 0]
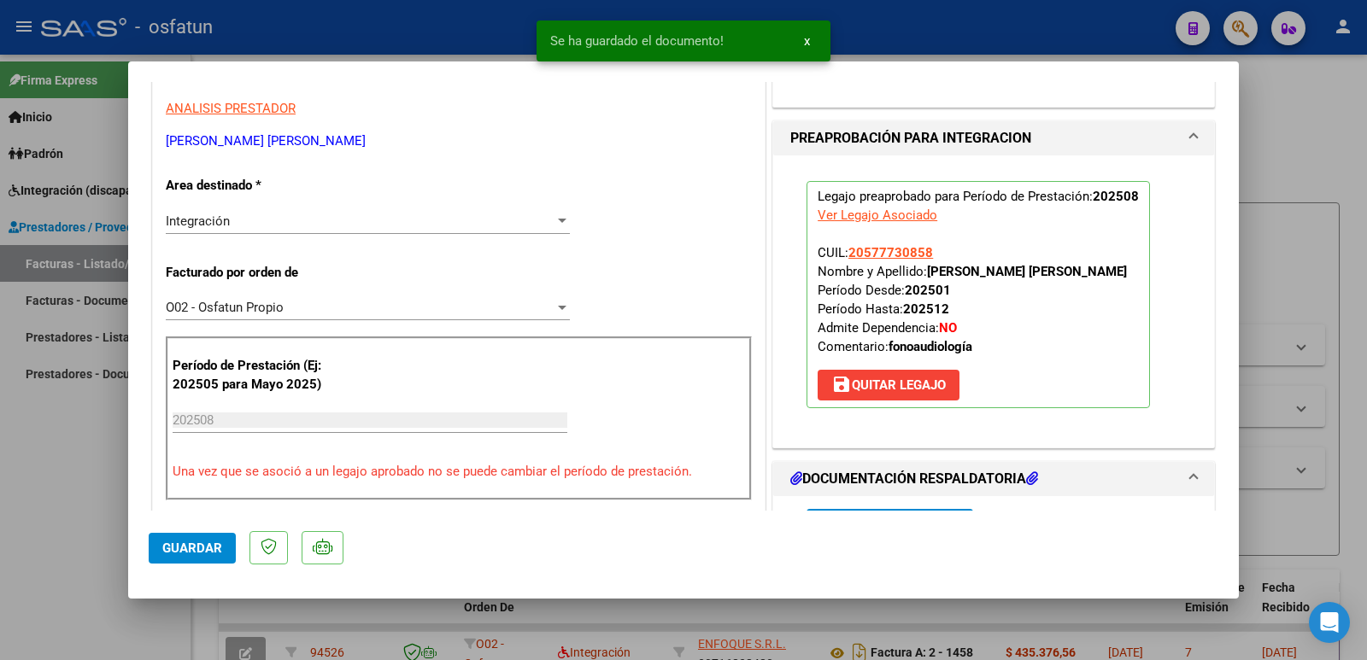
click at [927, 271] on strong "[PERSON_NAME] [PERSON_NAME]" at bounding box center [1027, 271] width 200 height 15
click at [994, 296] on p "Legajo preaprobado para Período de Prestación: 202508 Ver Legajo Asociado CUIL:…" at bounding box center [978, 294] width 343 height 227
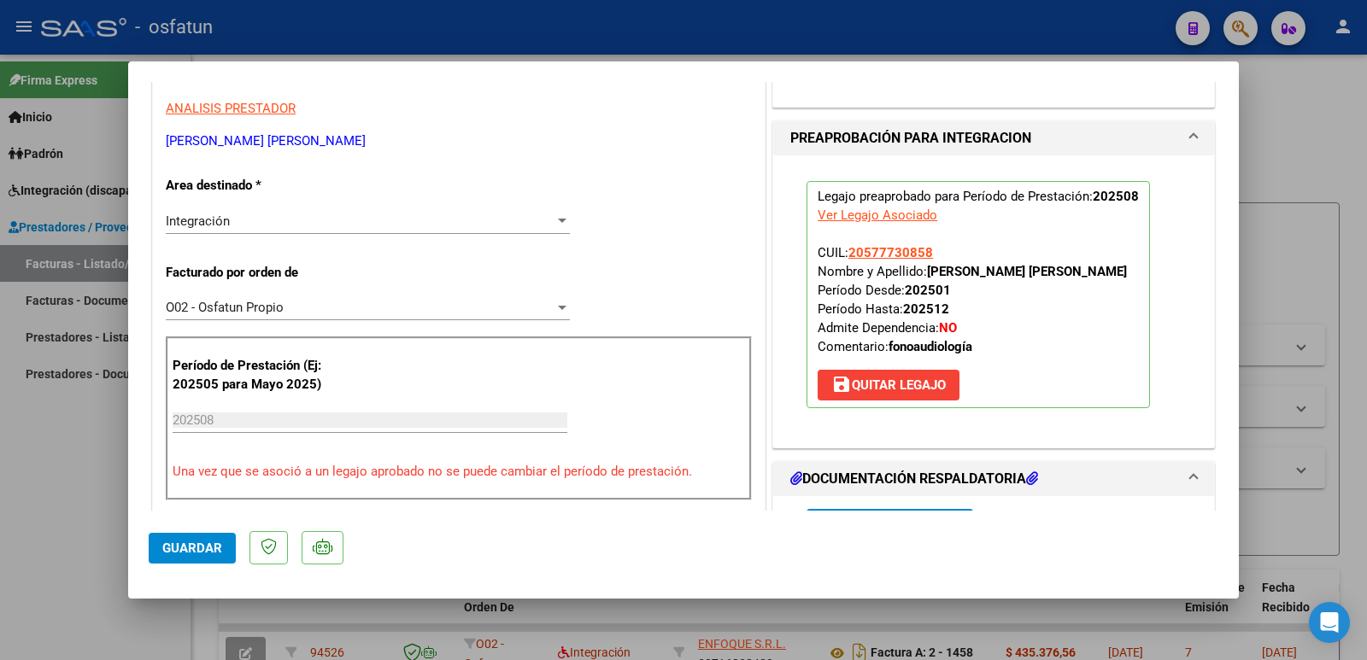
drag, startPoint x: 924, startPoint y: 272, endPoint x: 1093, endPoint y: 292, distance: 169.6
click at [1093, 292] on p "Legajo preaprobado para Período de Prestación: 202508 Ver Legajo Asociado CUIL:…" at bounding box center [978, 294] width 343 height 227
copy strong "[PERSON_NAME] [PERSON_NAME]"
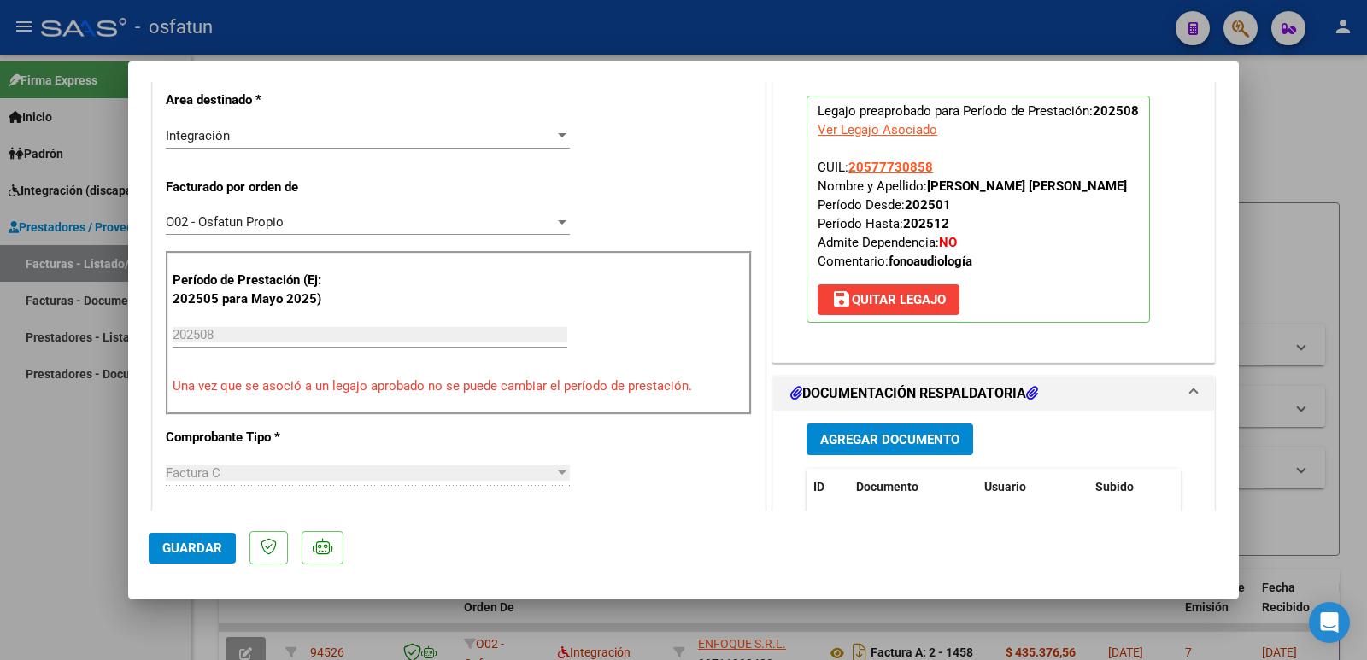
scroll to position [85, 0]
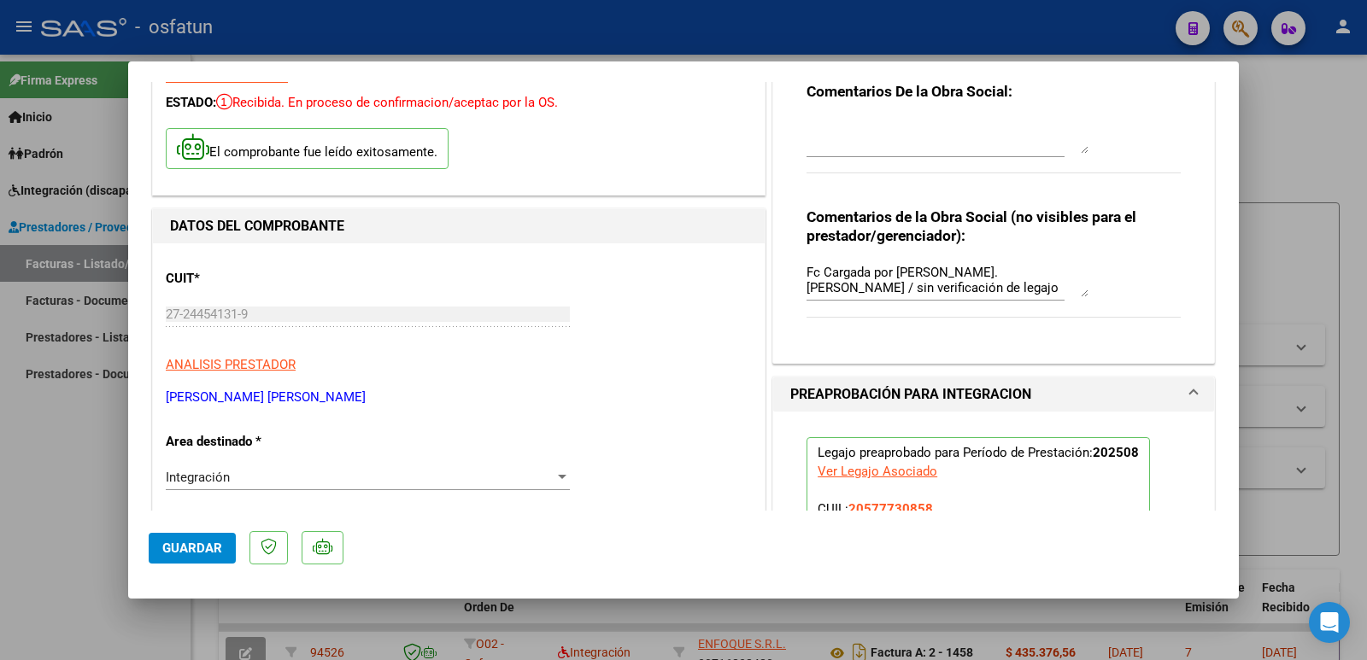
drag, startPoint x: 161, startPoint y: 396, endPoint x: 335, endPoint y: 401, distance: 173.5
copy p "[PERSON_NAME] [PERSON_NAME]"
click at [212, 545] on span "Guardar" at bounding box center [192, 548] width 60 height 15
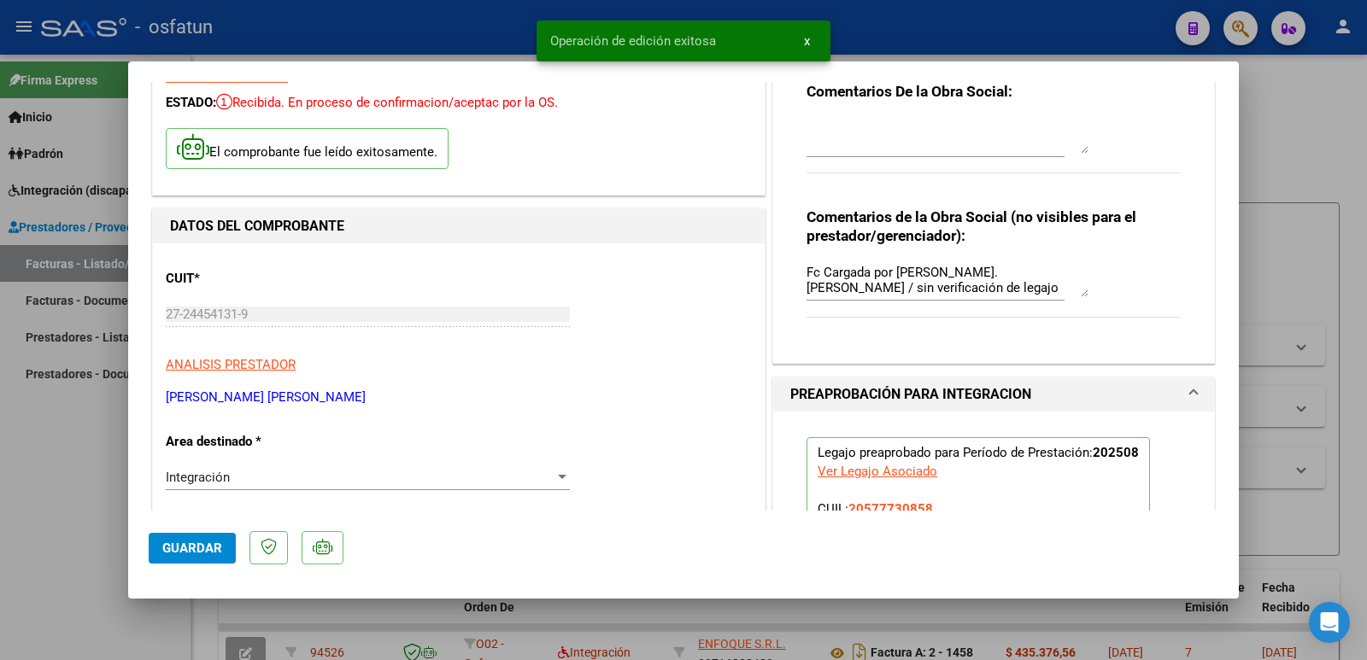
click at [52, 496] on div at bounding box center [683, 330] width 1367 height 660
type input "$ 0,00"
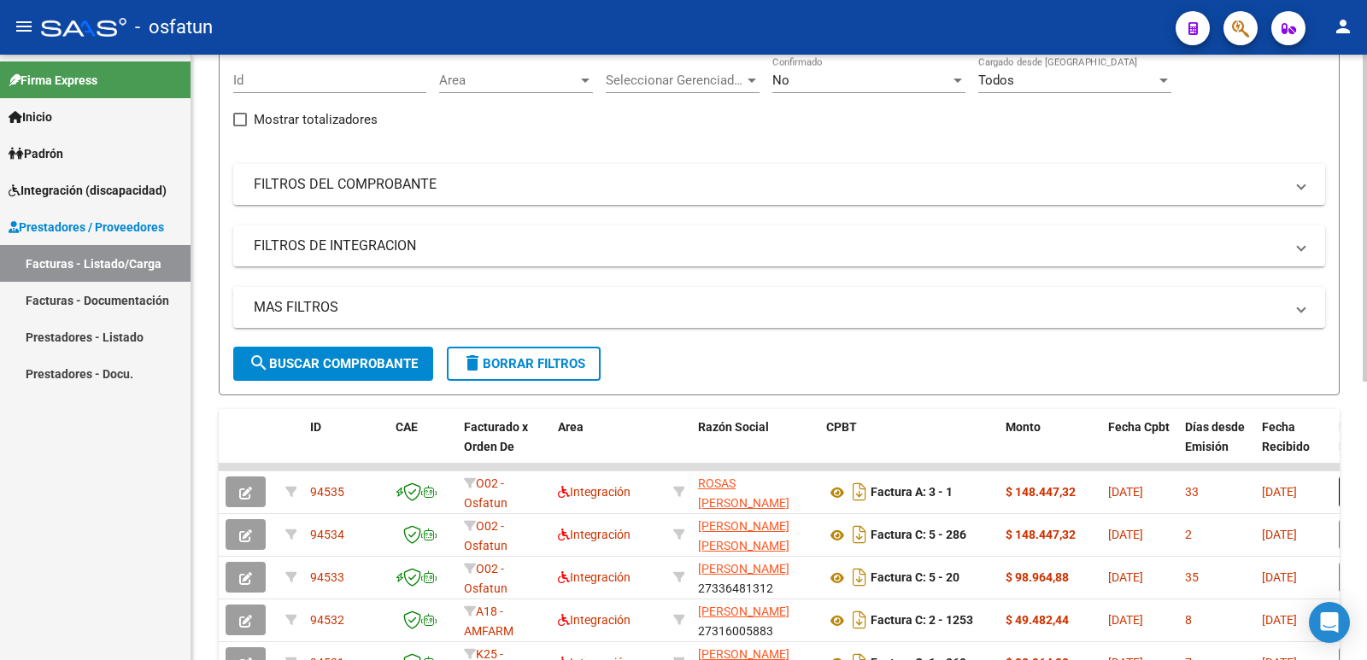
scroll to position [0, 0]
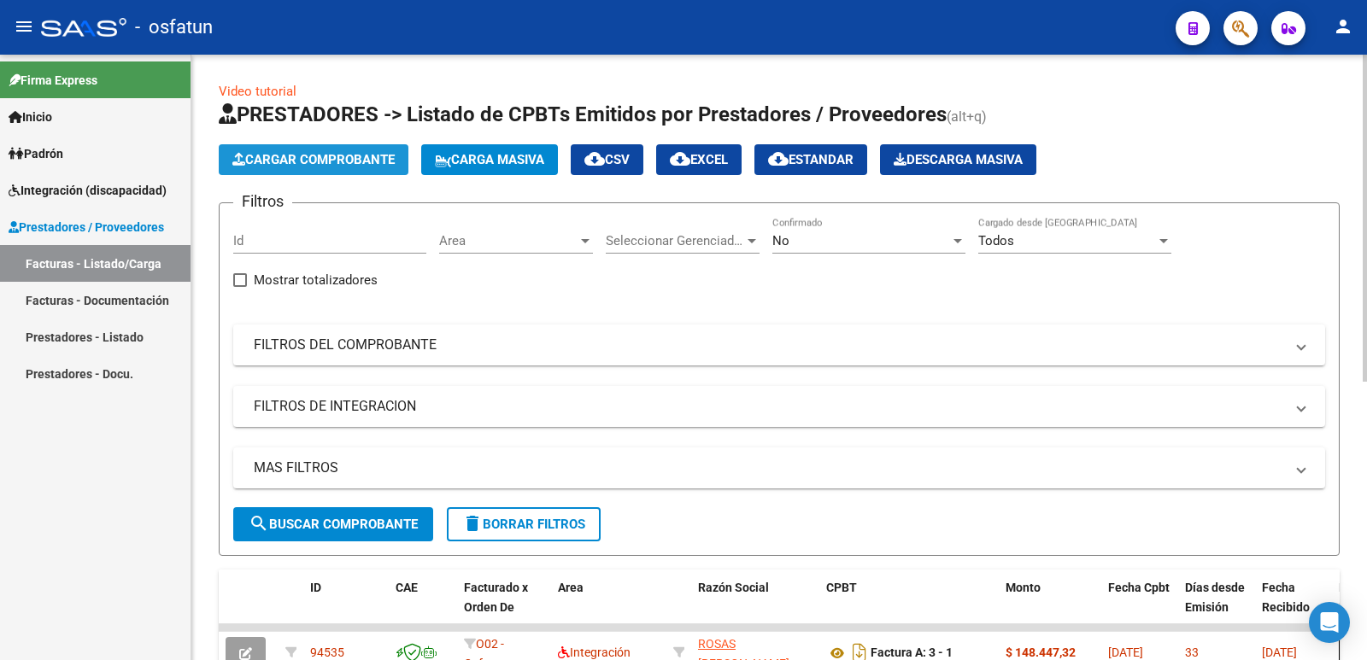
click at [314, 171] on button "Cargar Comprobante" at bounding box center [314, 159] width 190 height 31
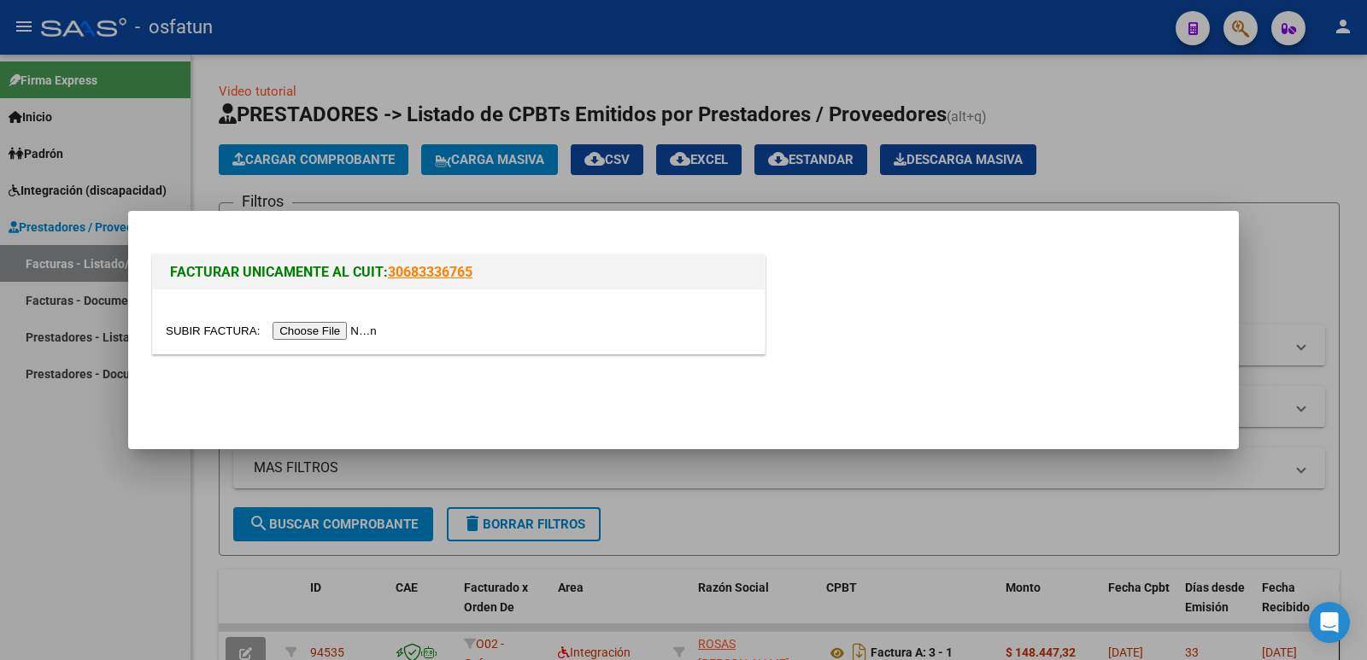
click at [335, 337] on input "file" at bounding box center [274, 331] width 216 height 18
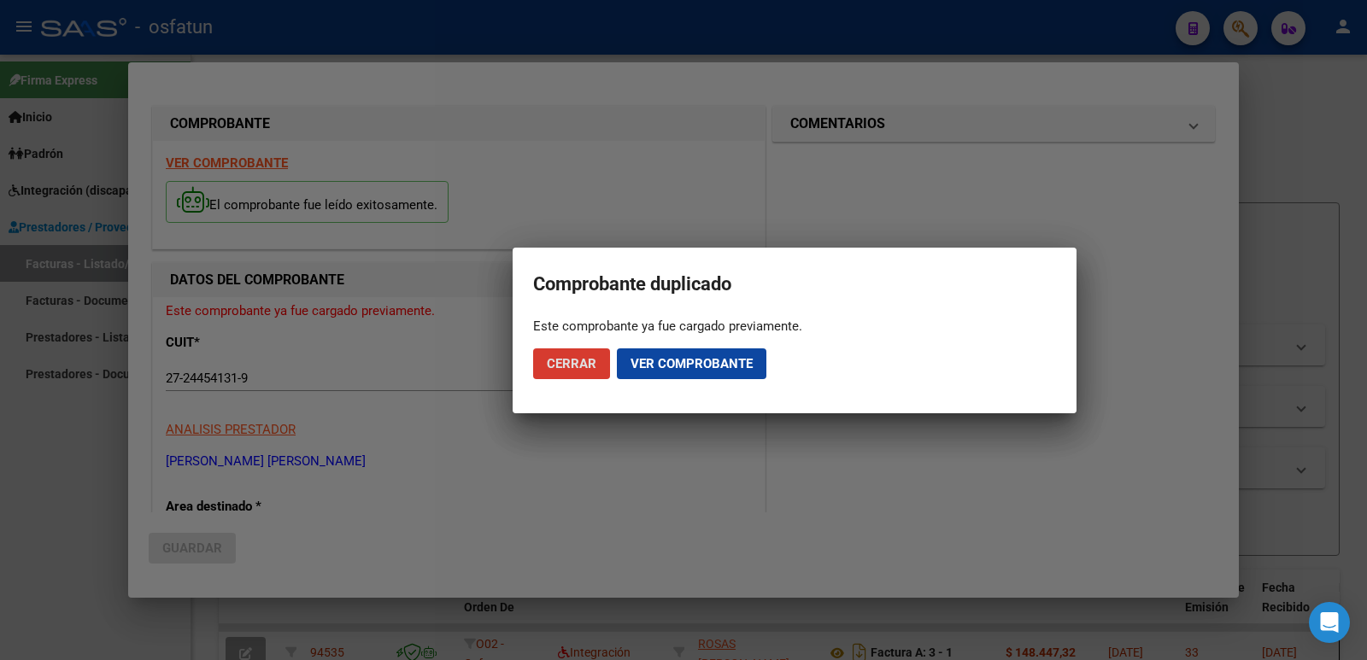
click at [563, 362] on span "Cerrar" at bounding box center [572, 363] width 50 height 15
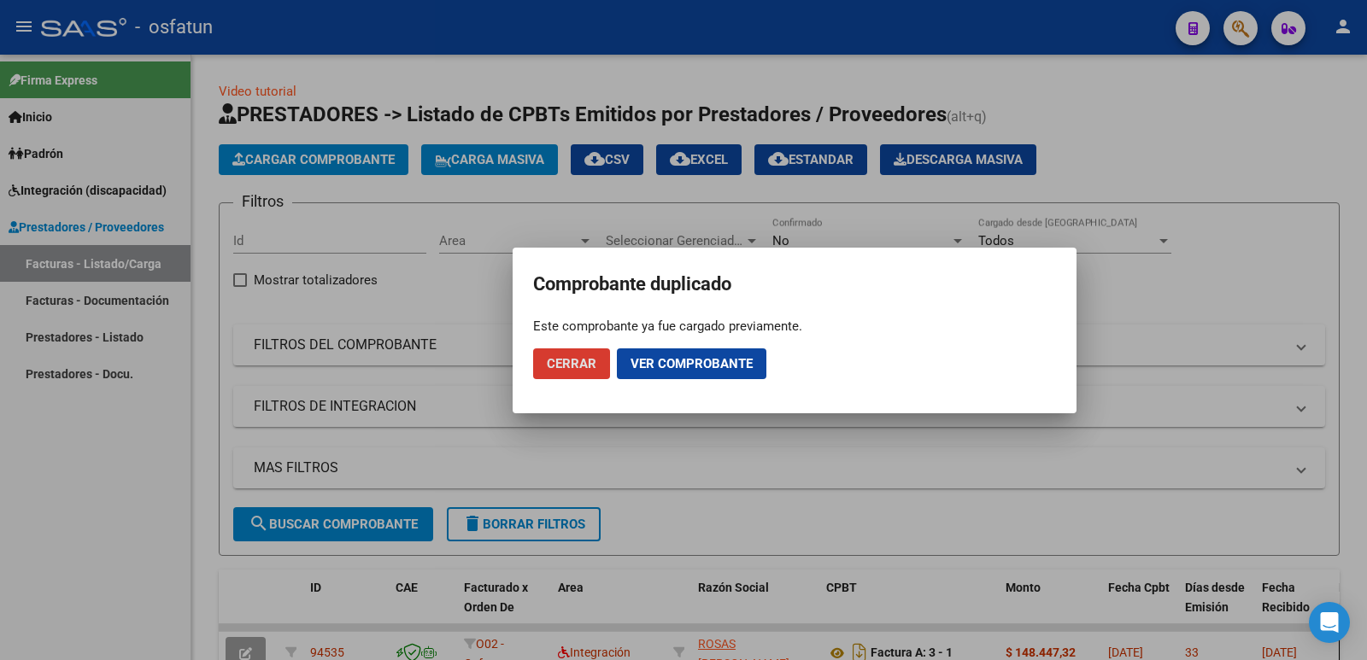
click at [578, 361] on span "Cerrar" at bounding box center [572, 363] width 50 height 15
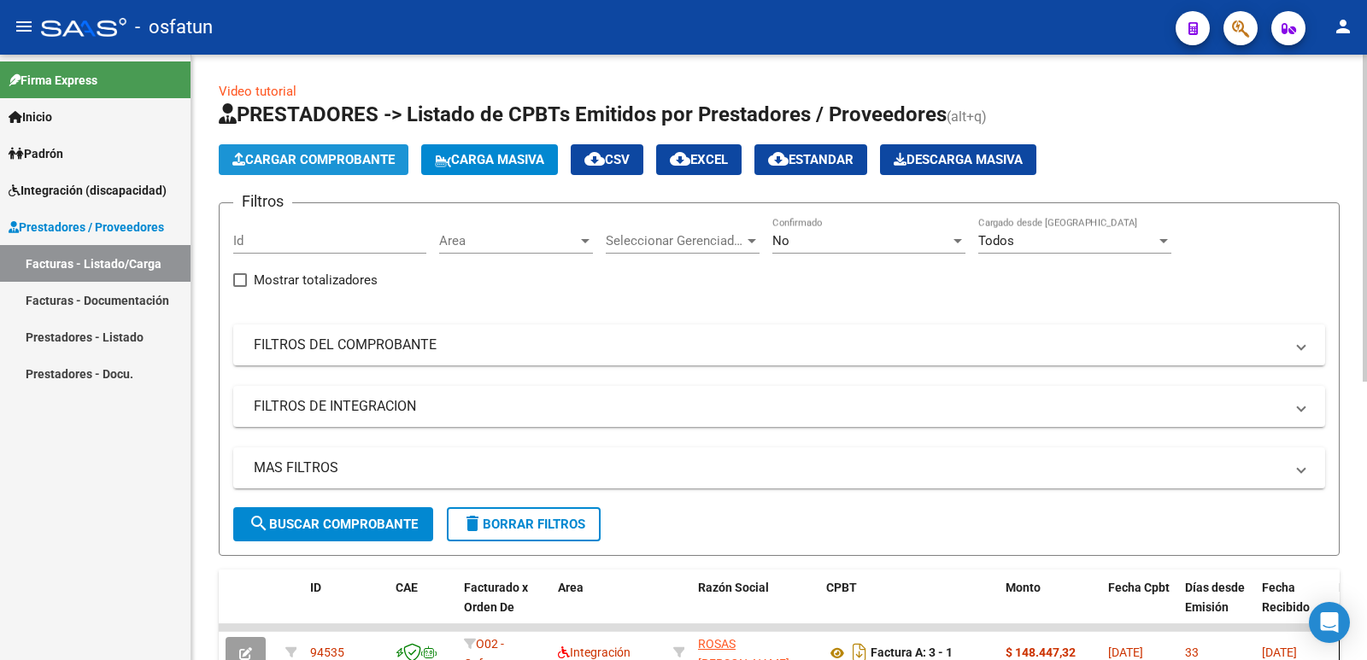
click at [321, 161] on span "Cargar Comprobante" at bounding box center [313, 159] width 162 height 15
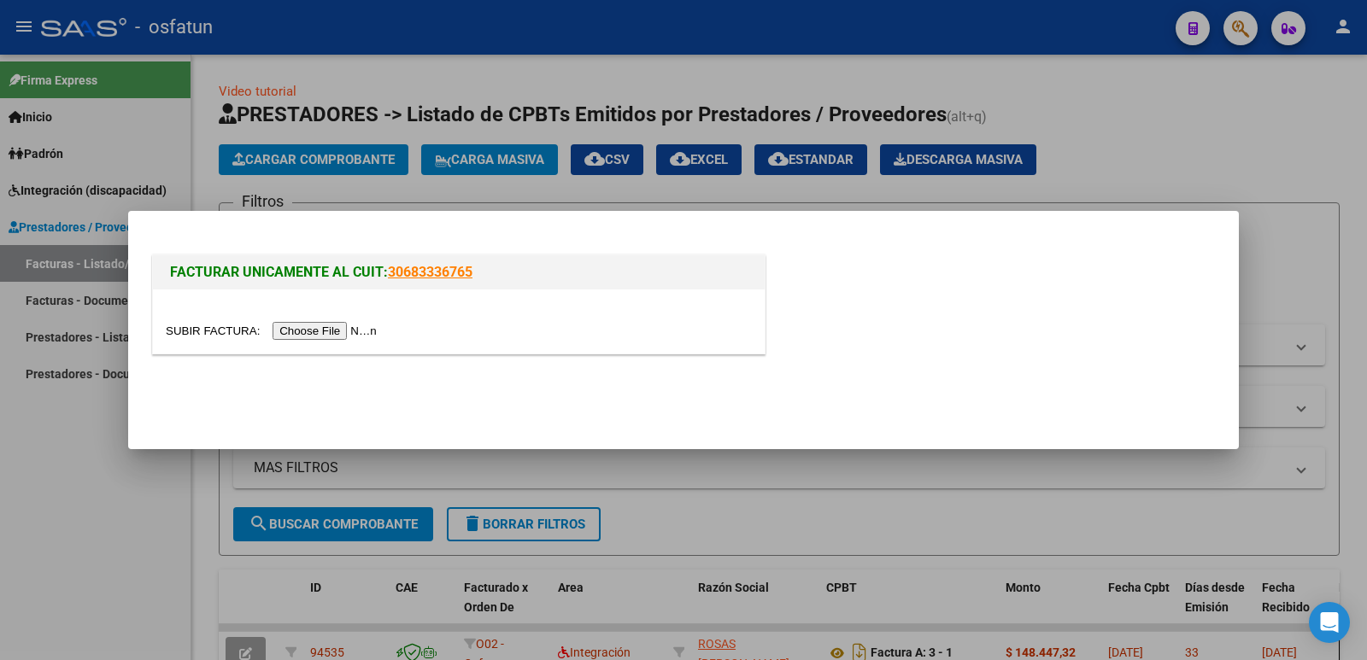
click at [299, 328] on input "file" at bounding box center [274, 331] width 216 height 18
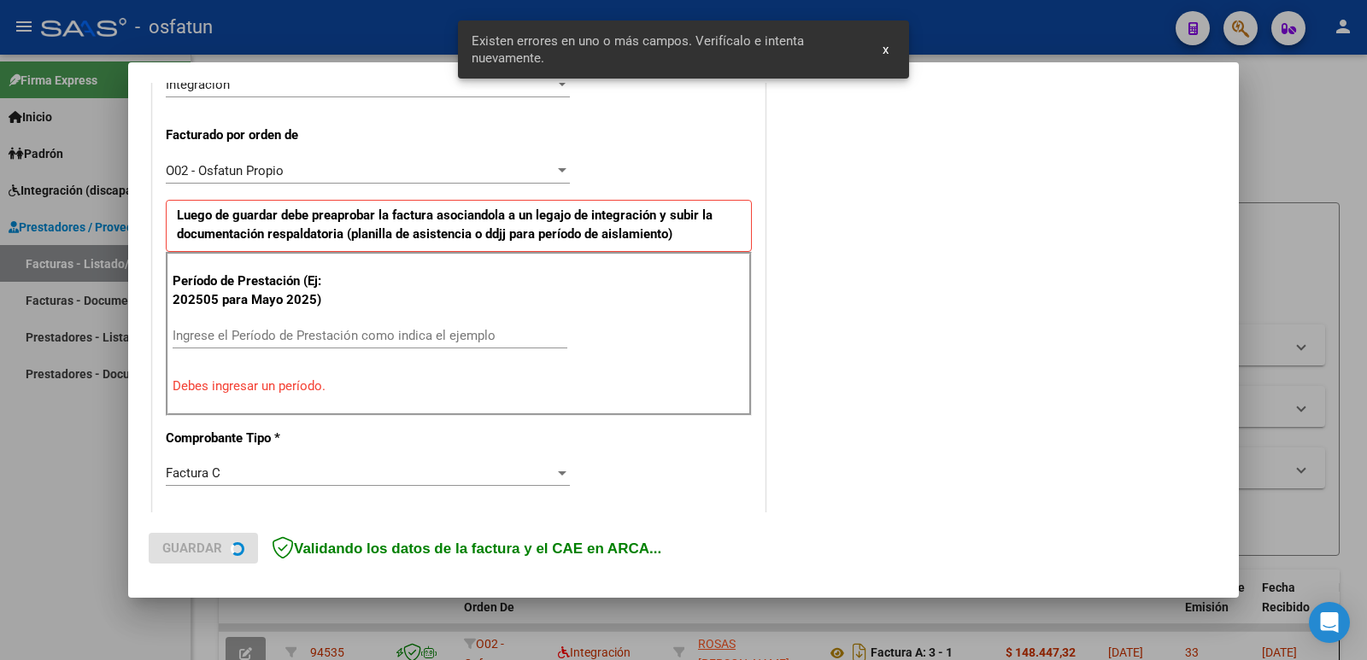
scroll to position [466, 0]
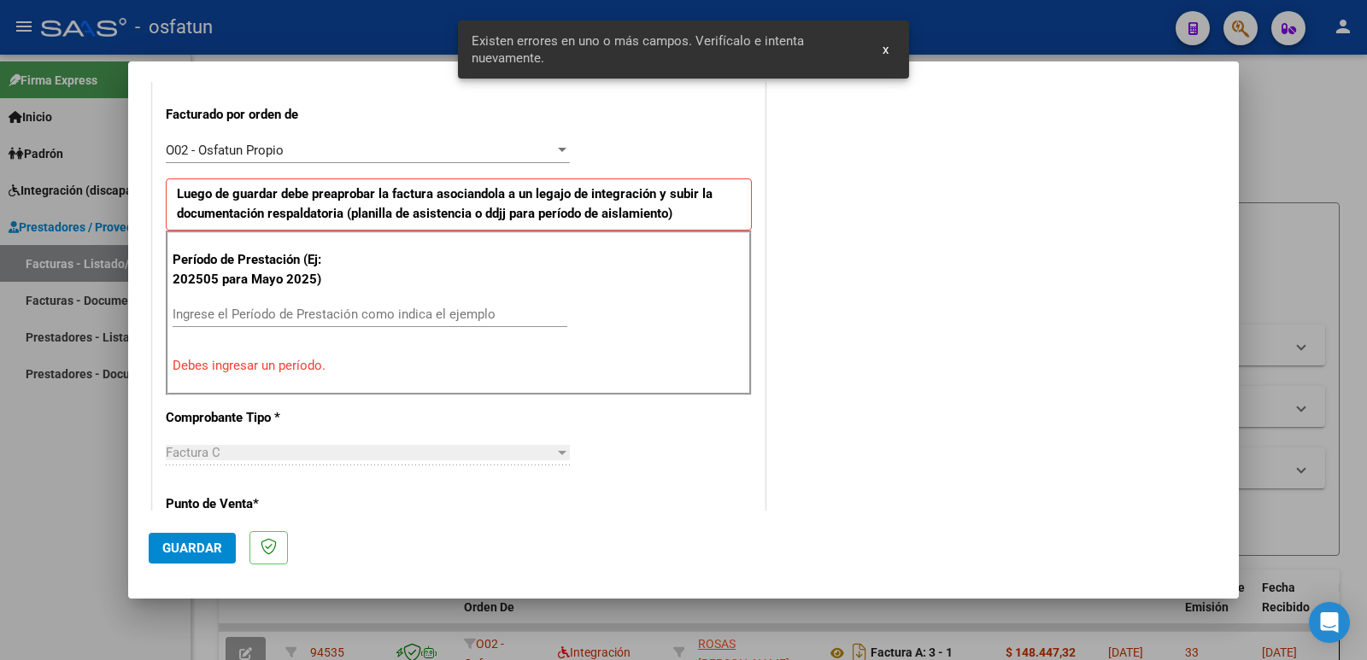
click at [255, 313] on input "Ingrese el Período de Prestación como indica el ejemplo" at bounding box center [370, 314] width 395 height 15
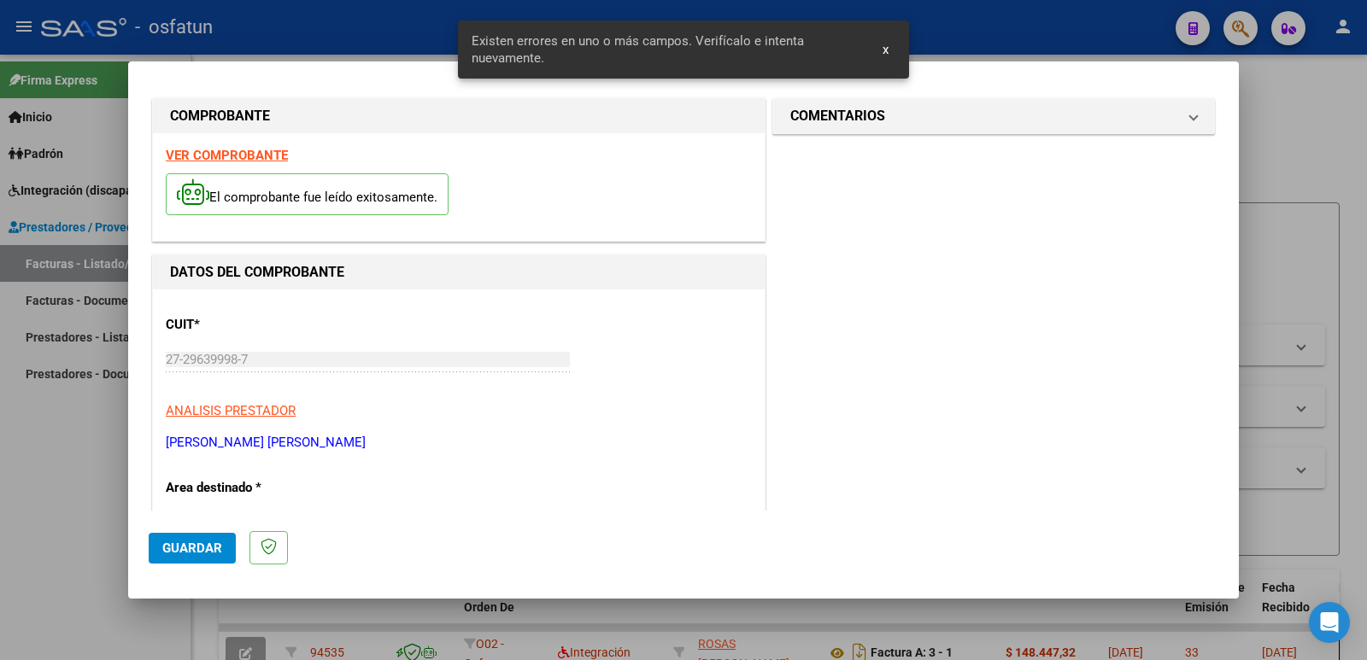
scroll to position [0, 0]
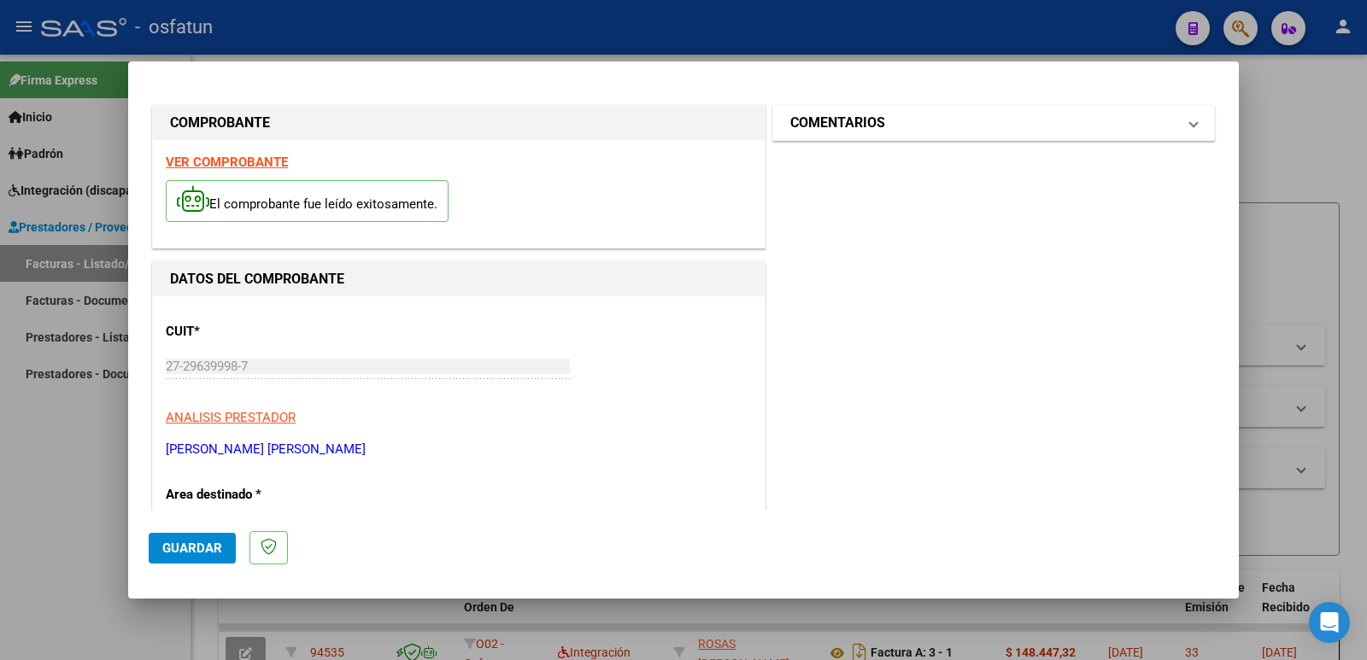
type input "202508"
click at [812, 114] on h1 "COMENTARIOS" at bounding box center [837, 123] width 95 height 21
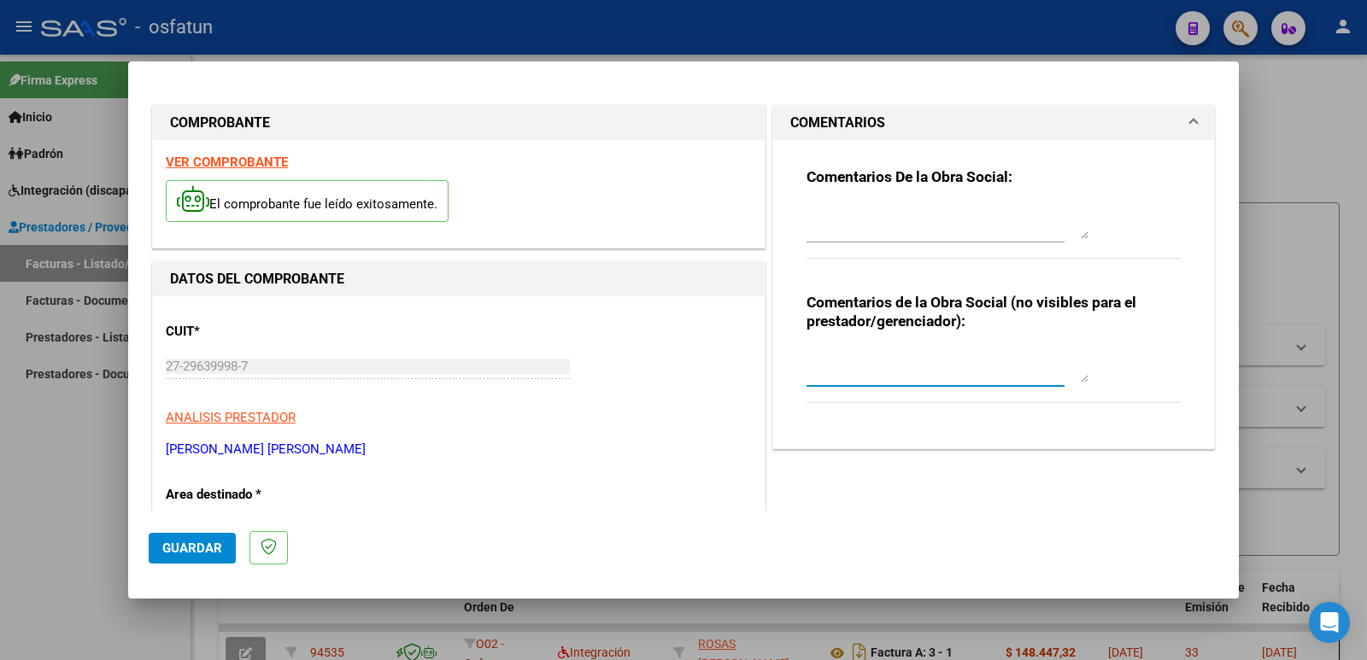
click at [816, 369] on textarea at bounding box center [948, 366] width 282 height 34
type textarea "Fc cargada por [PERSON_NAME]. [PERSON_NAME] / sin verificación de legajo"
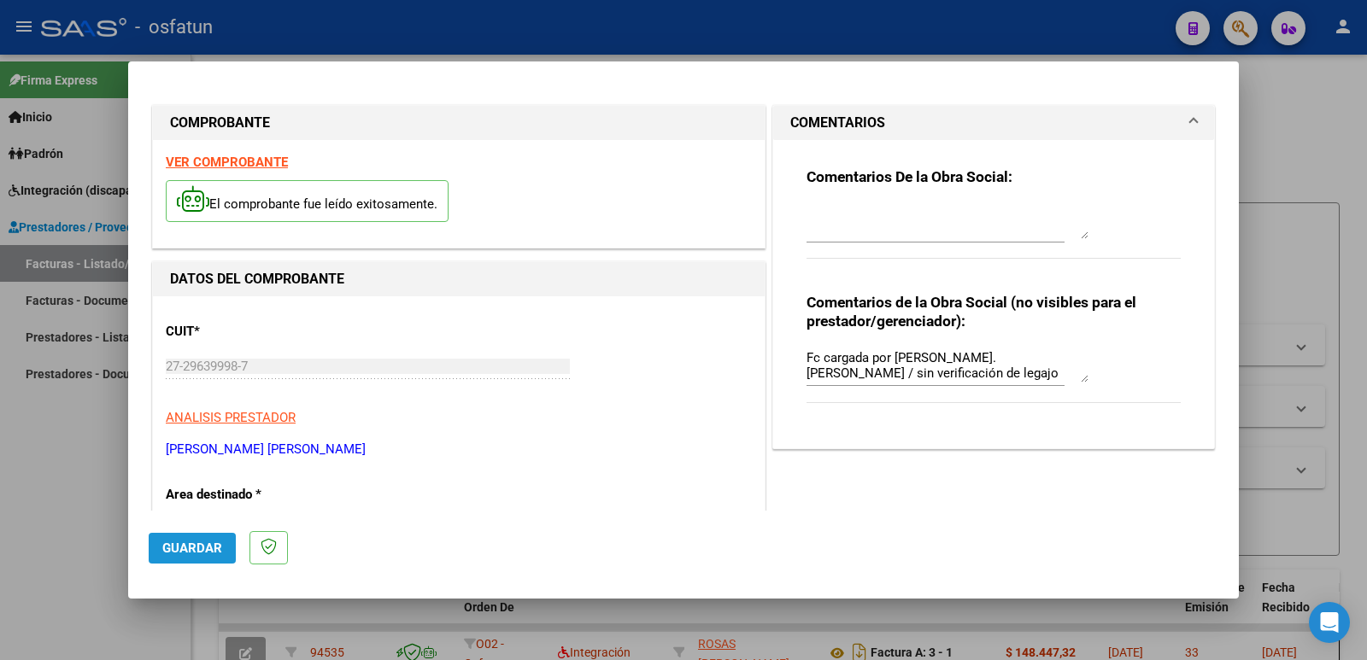
click at [173, 541] on span "Guardar" at bounding box center [192, 548] width 60 height 15
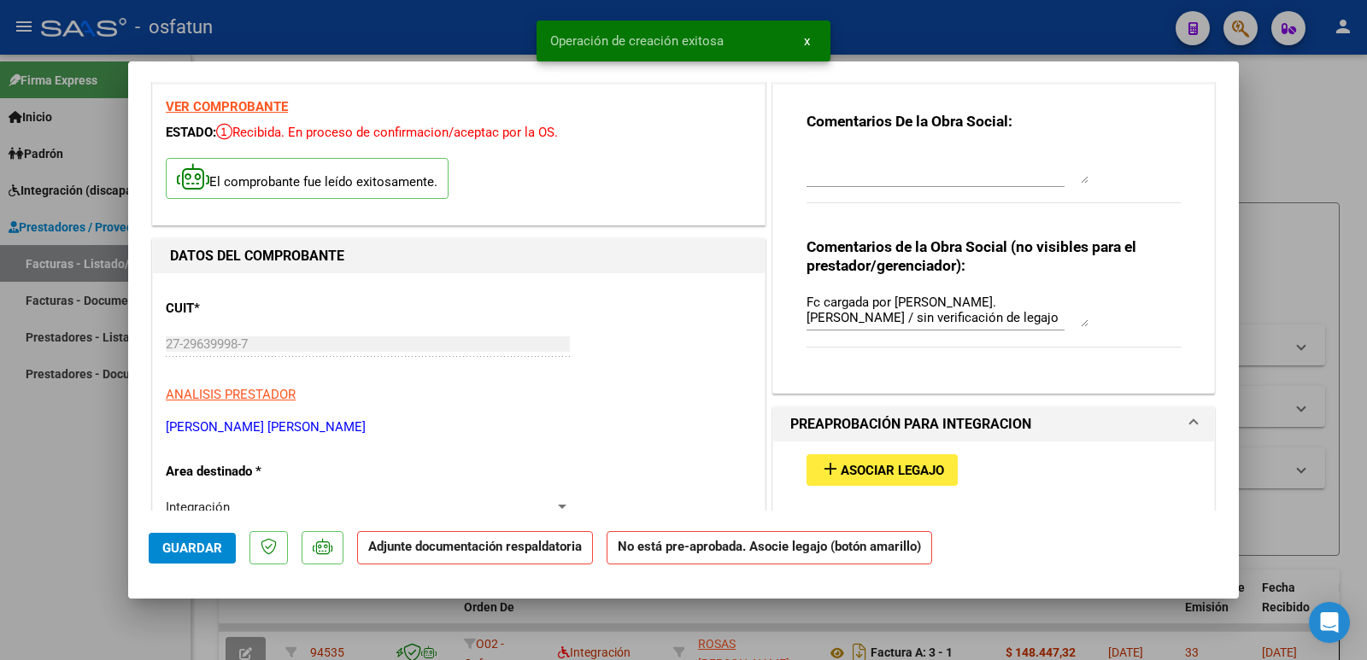
scroll to position [171, 0]
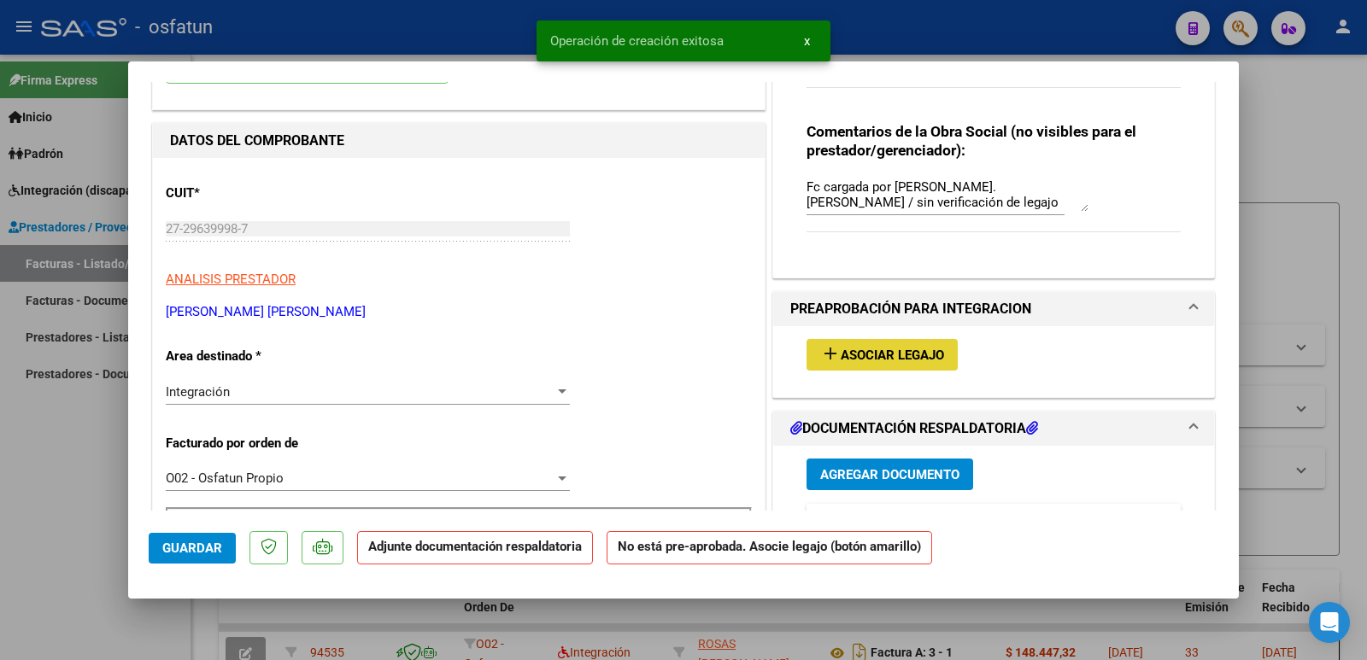
click at [887, 361] on span "Asociar Legajo" at bounding box center [892, 355] width 103 height 15
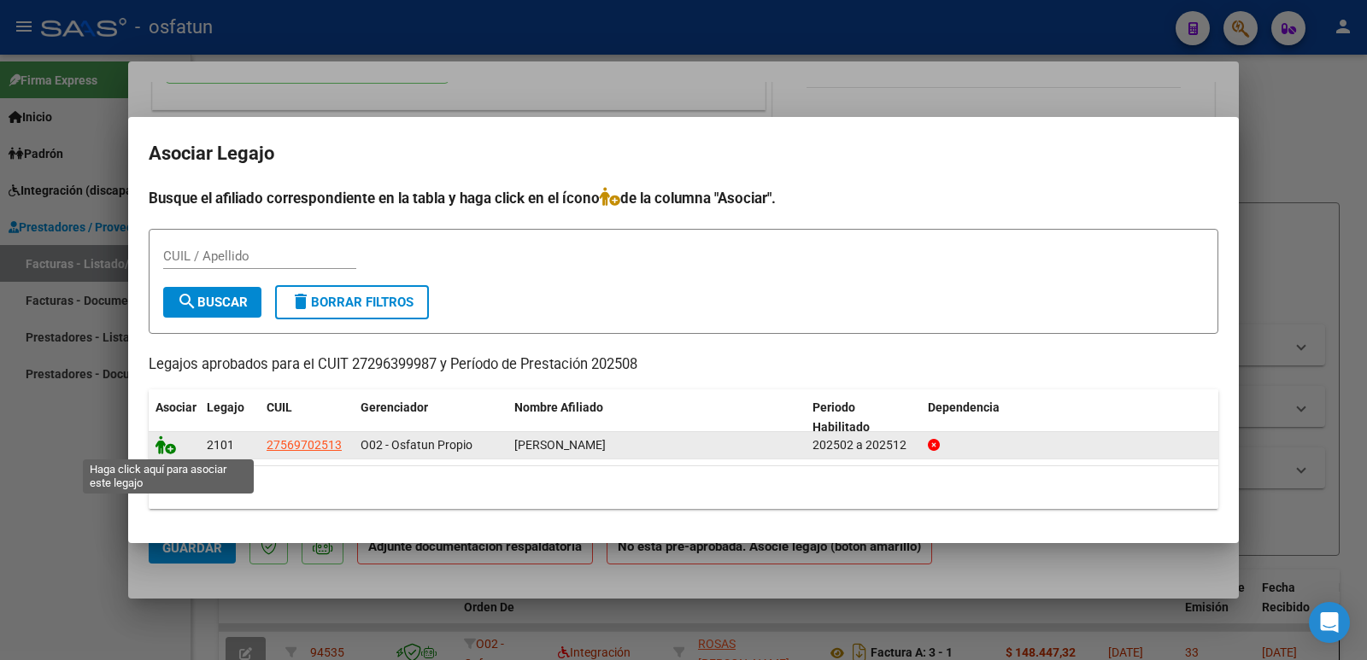
click at [157, 444] on icon at bounding box center [165, 445] width 21 height 19
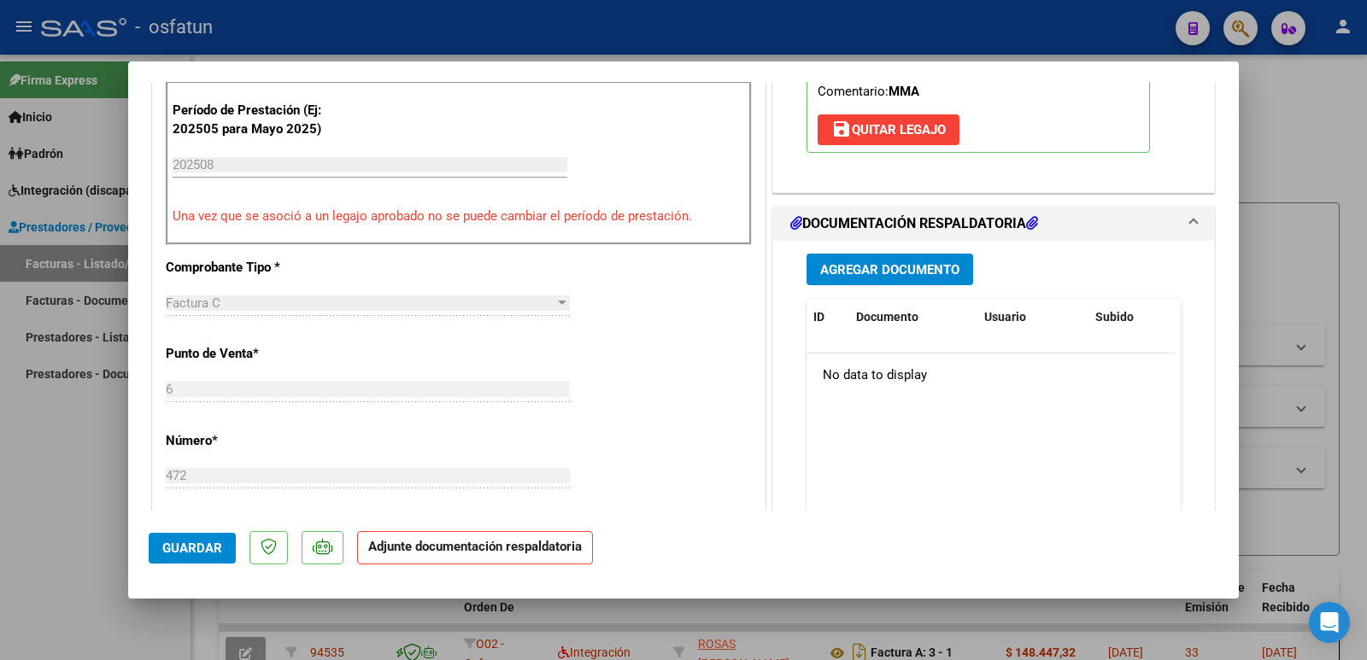
scroll to position [598, 0]
click at [878, 270] on span "Agregar Documento" at bounding box center [889, 268] width 139 height 15
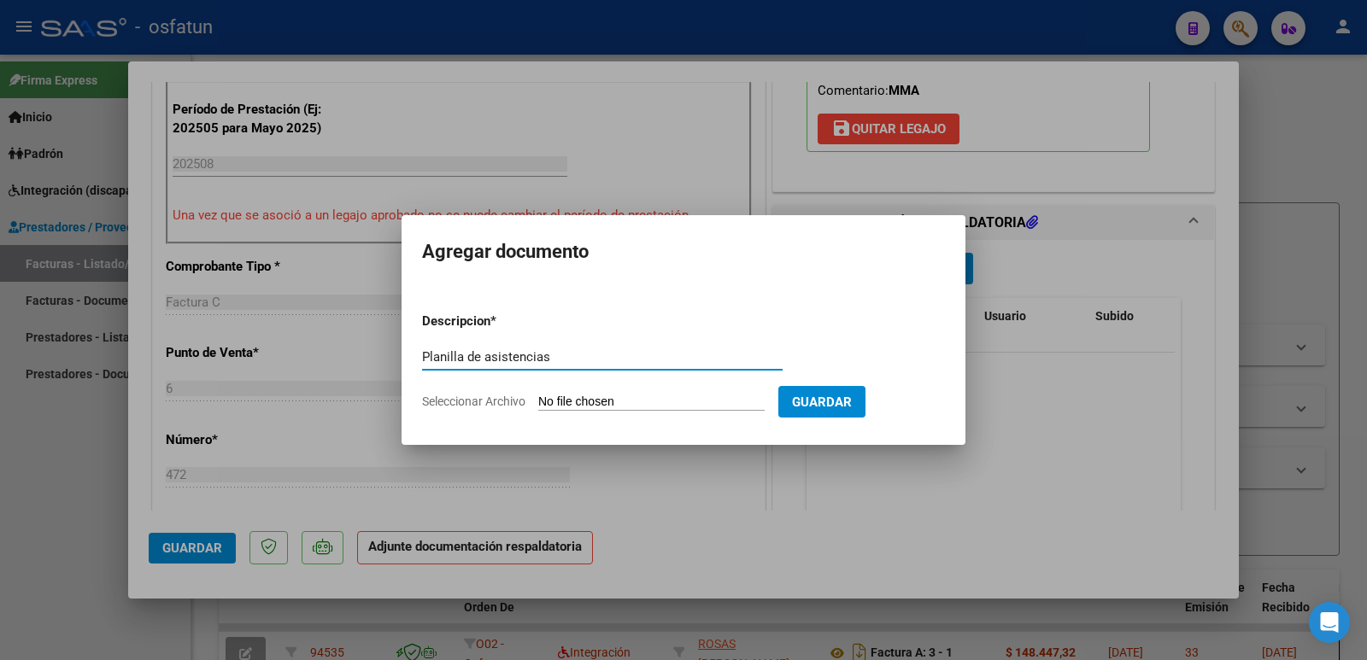
type input "Planilla de asistencias"
click at [570, 405] on input "Seleccionar Archivo" at bounding box center [651, 403] width 226 height 16
type input "C:\fakepath\P.ASIST [PERSON_NAME].pdf"
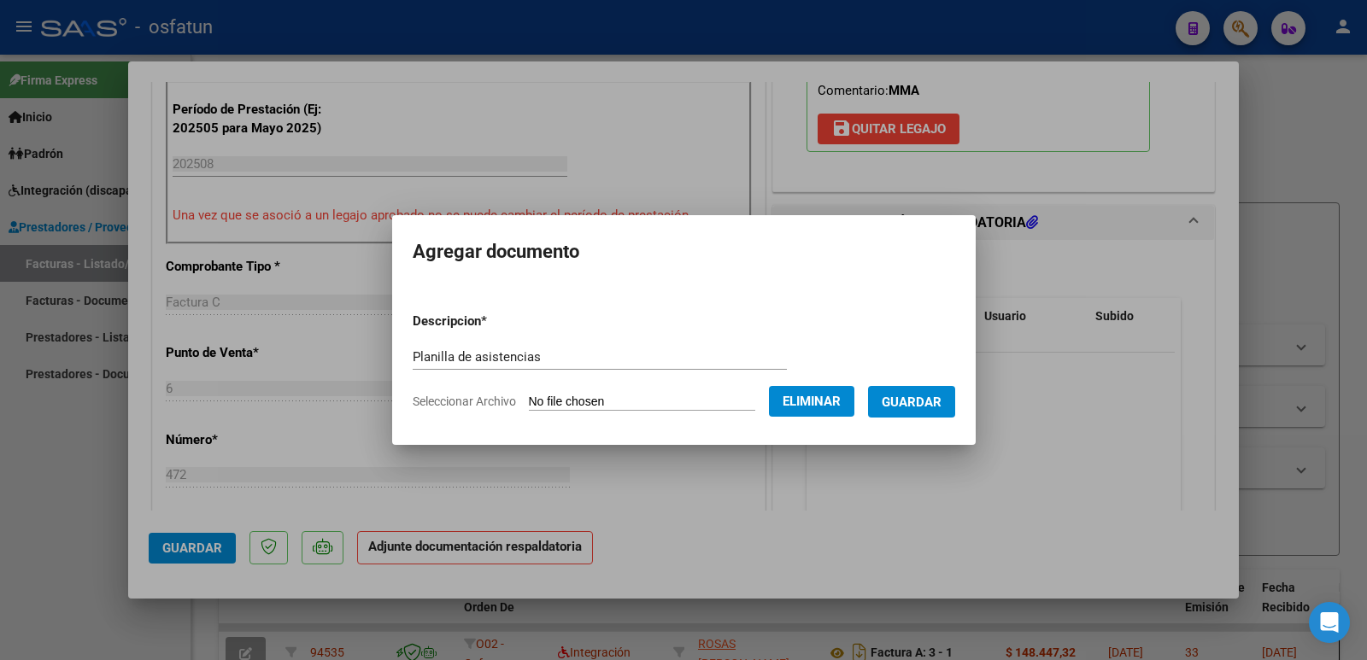
click at [918, 398] on span "Guardar" at bounding box center [912, 402] width 60 height 15
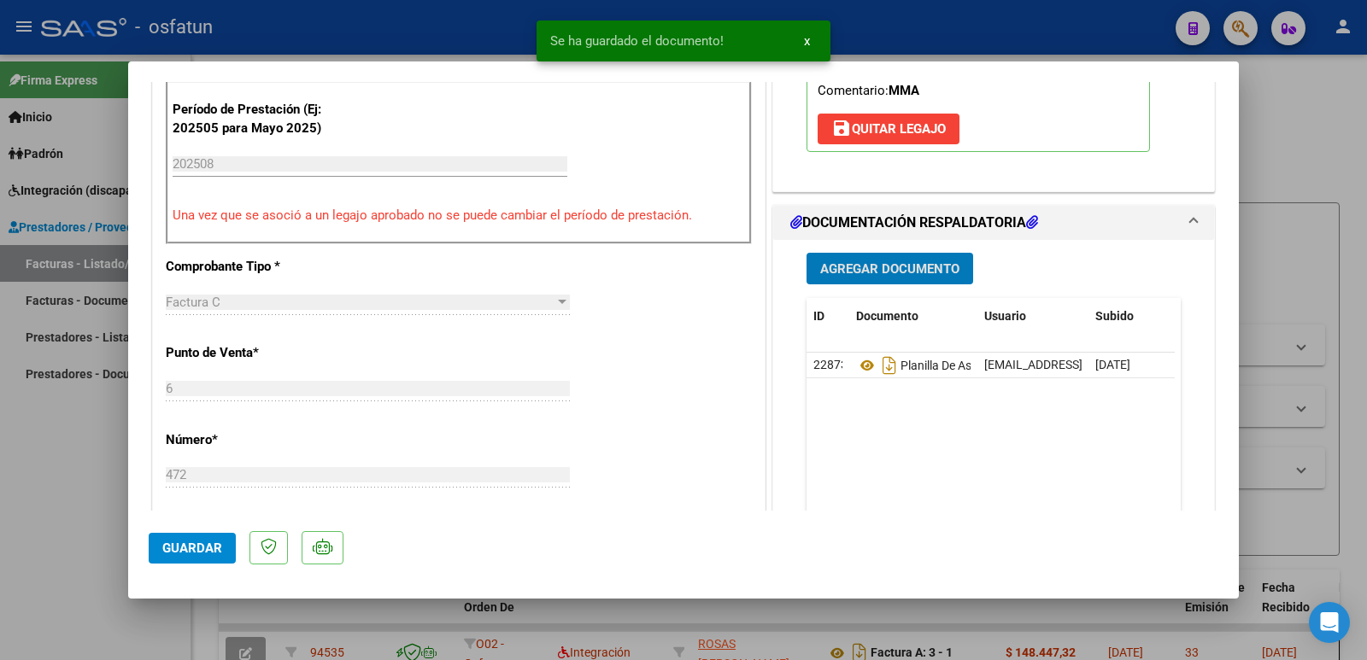
click at [920, 267] on span "Agregar Documento" at bounding box center [889, 268] width 139 height 15
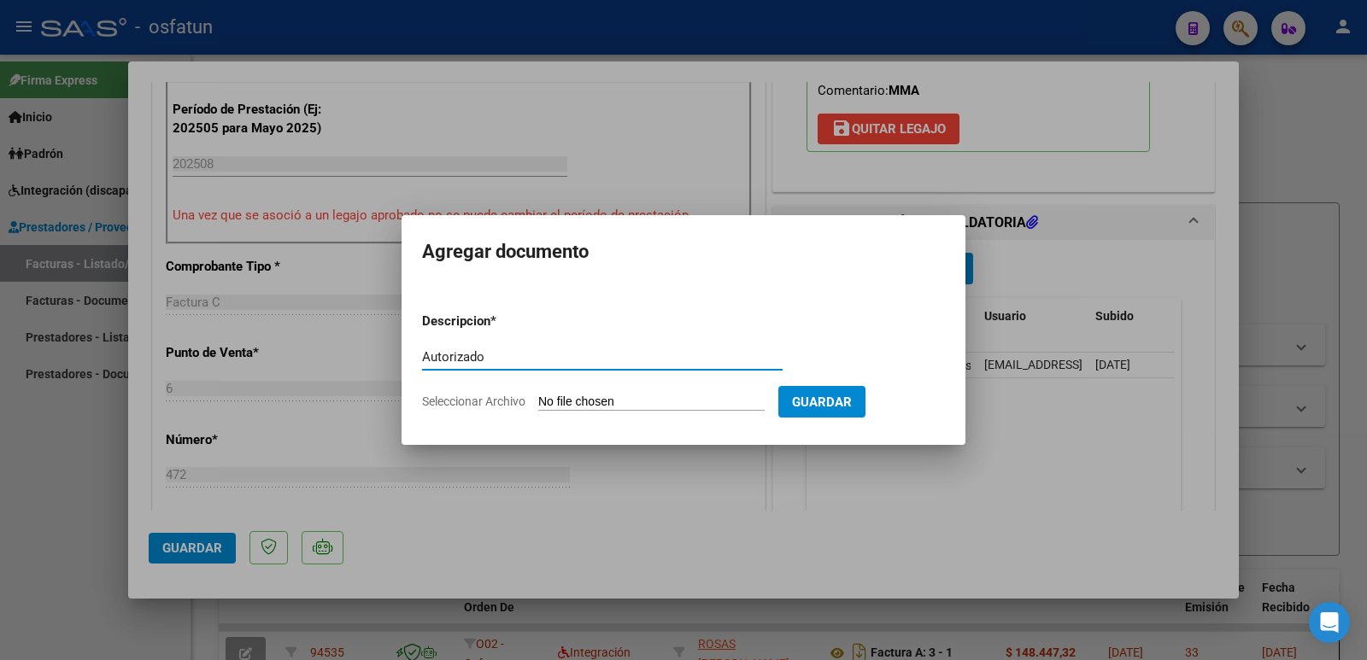
type input "Autorizado"
click at [660, 401] on input "Seleccionar Archivo" at bounding box center [651, 403] width 226 height 16
type input "C:\fakepath\order_3356642.pdf"
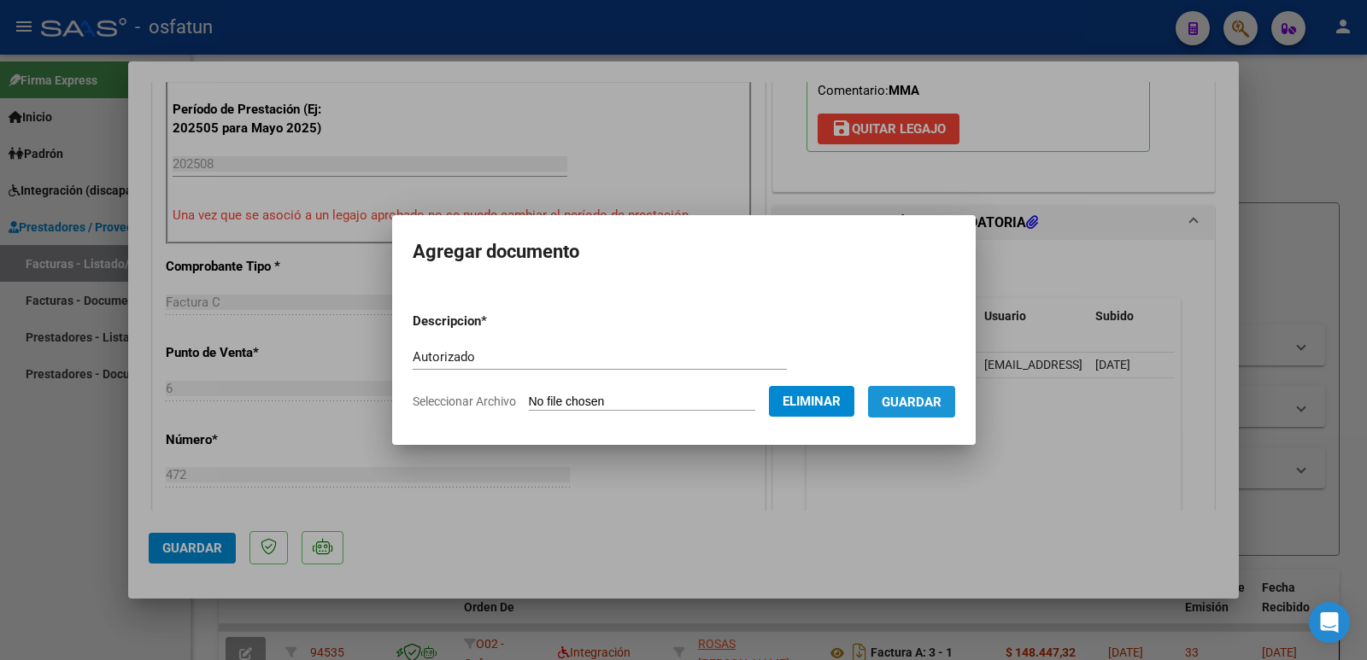
click at [930, 404] on span "Guardar" at bounding box center [912, 402] width 60 height 15
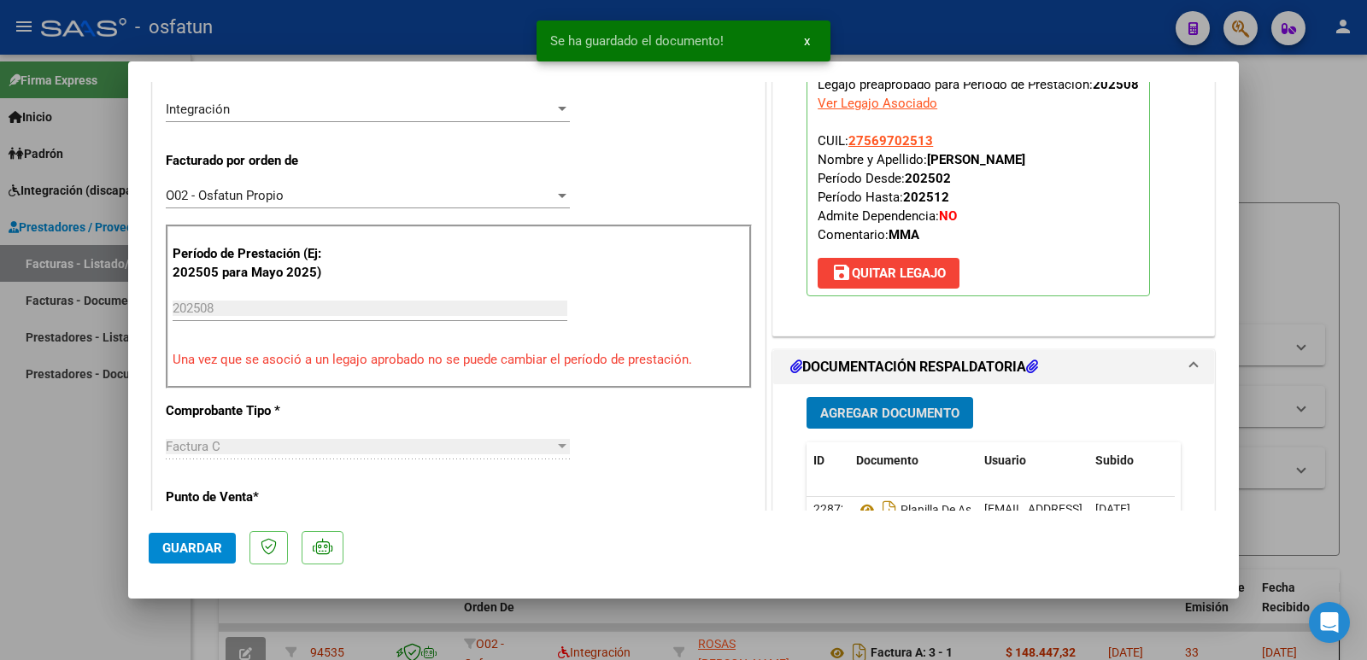
scroll to position [427, 0]
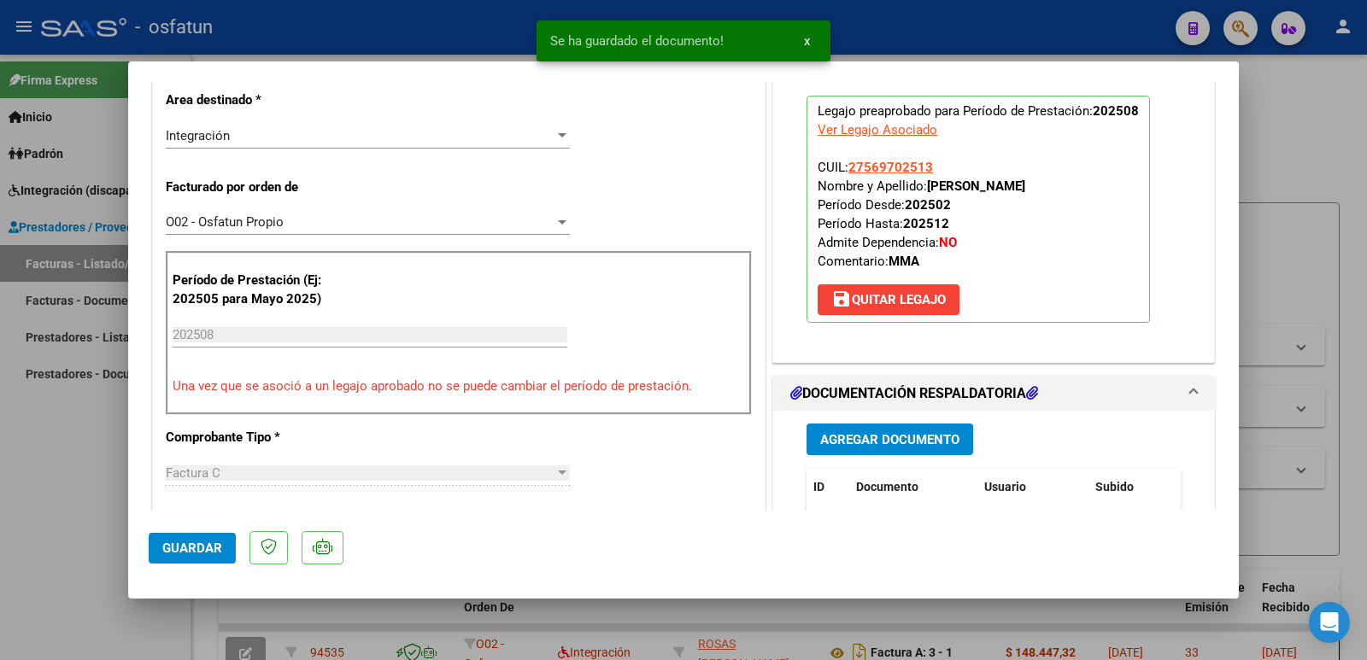
drag, startPoint x: 920, startPoint y: 186, endPoint x: 1088, endPoint y: 182, distance: 167.5
click at [1088, 182] on p "Legajo preaprobado para Período de Prestación: 202508 Ver Legajo Asociado CUIL:…" at bounding box center [978, 209] width 343 height 227
copy strong "[PERSON_NAME]"
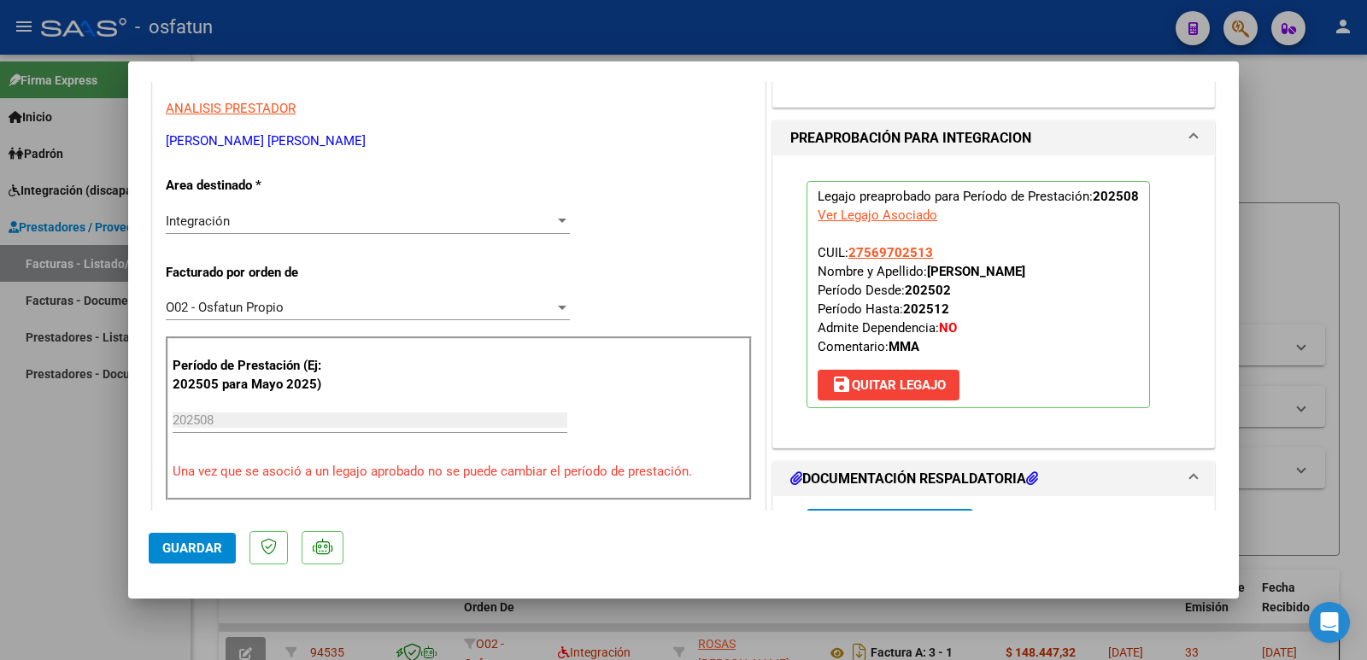
scroll to position [256, 0]
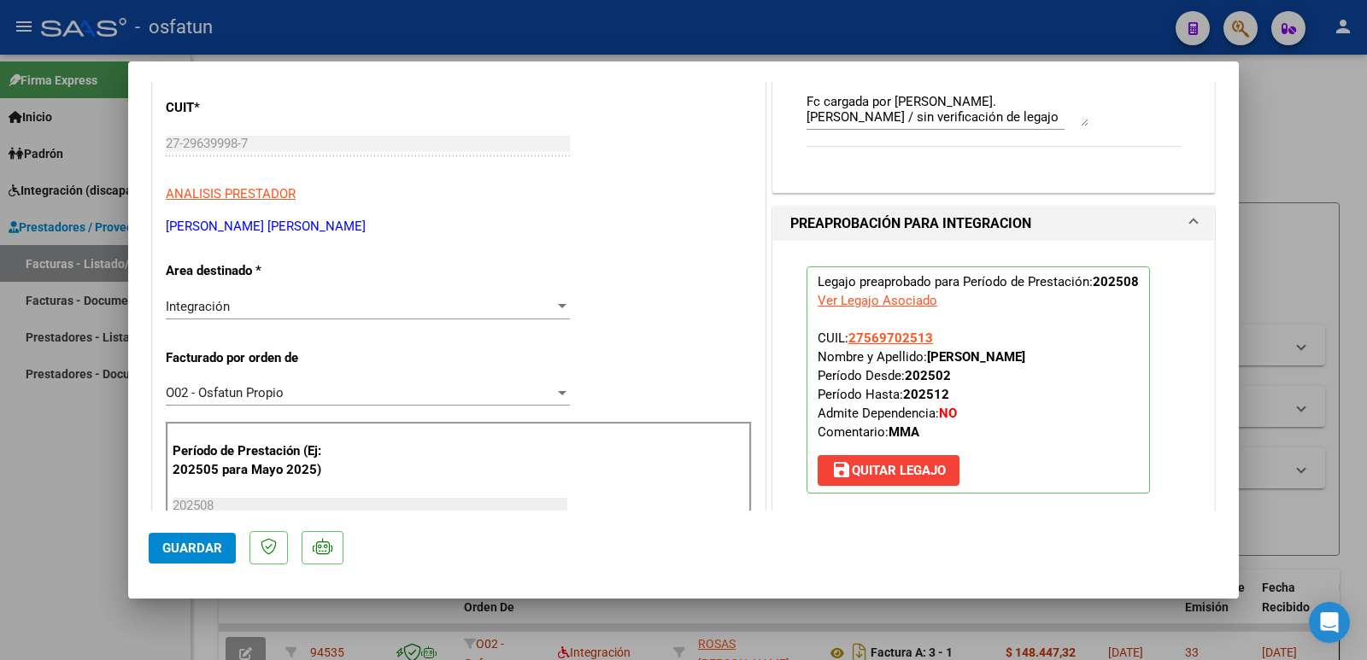
drag, startPoint x: 405, startPoint y: 226, endPoint x: 183, endPoint y: 227, distance: 222.1
click at [170, 230] on p "[PERSON_NAME] [PERSON_NAME]" at bounding box center [459, 227] width 586 height 20
drag, startPoint x: 164, startPoint y: 226, endPoint x: 398, endPoint y: 227, distance: 234.1
copy p "[PERSON_NAME] [PERSON_NAME]"
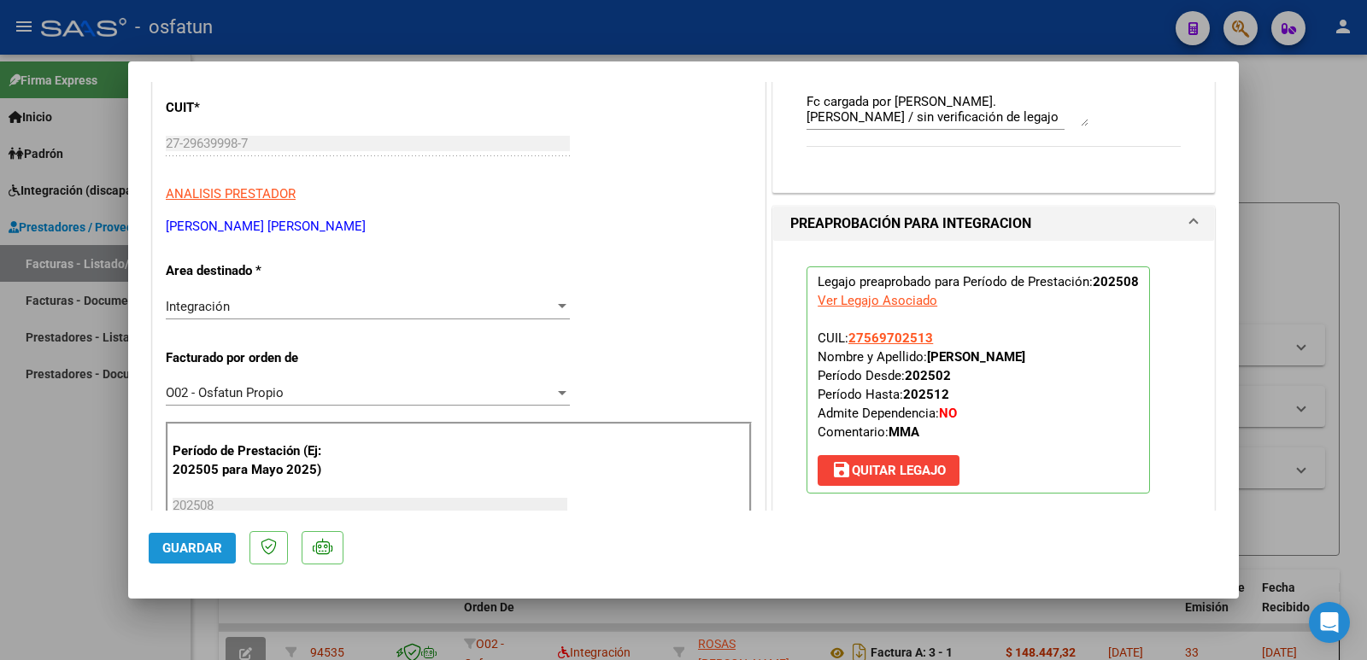
click at [187, 547] on span "Guardar" at bounding box center [192, 548] width 60 height 15
click at [92, 501] on div at bounding box center [683, 330] width 1367 height 660
type input "$ 0,00"
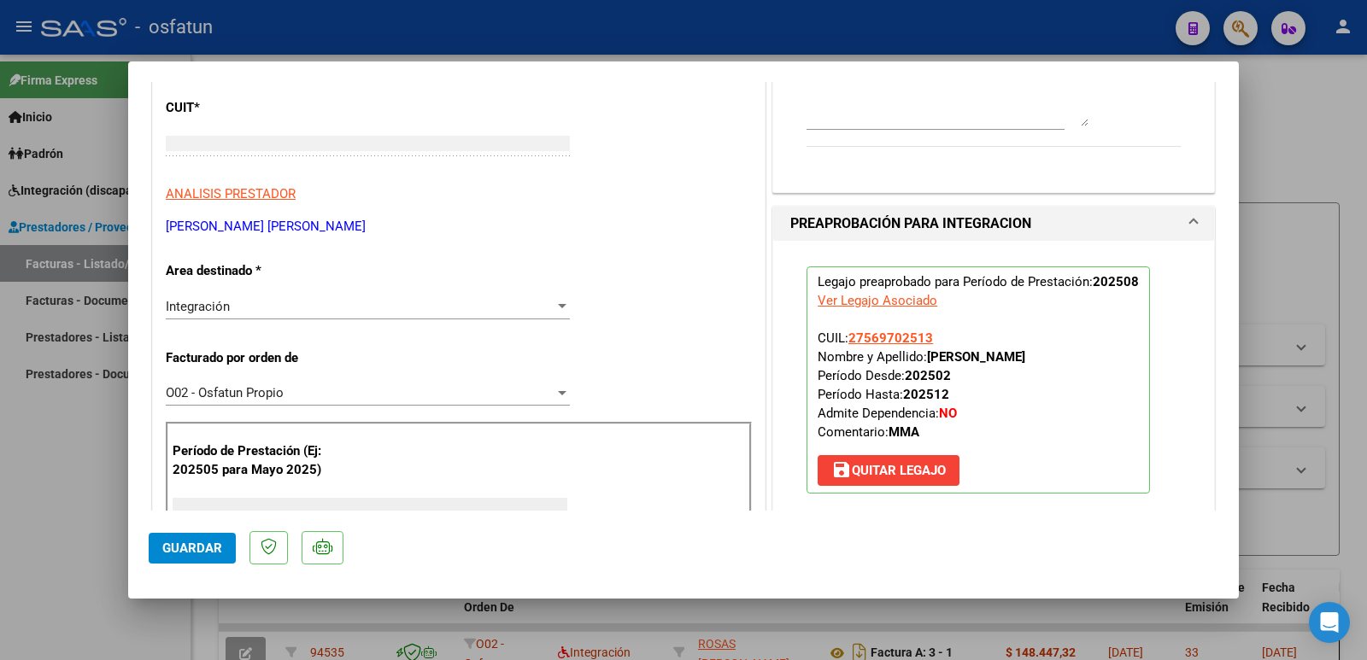
scroll to position [204, 0]
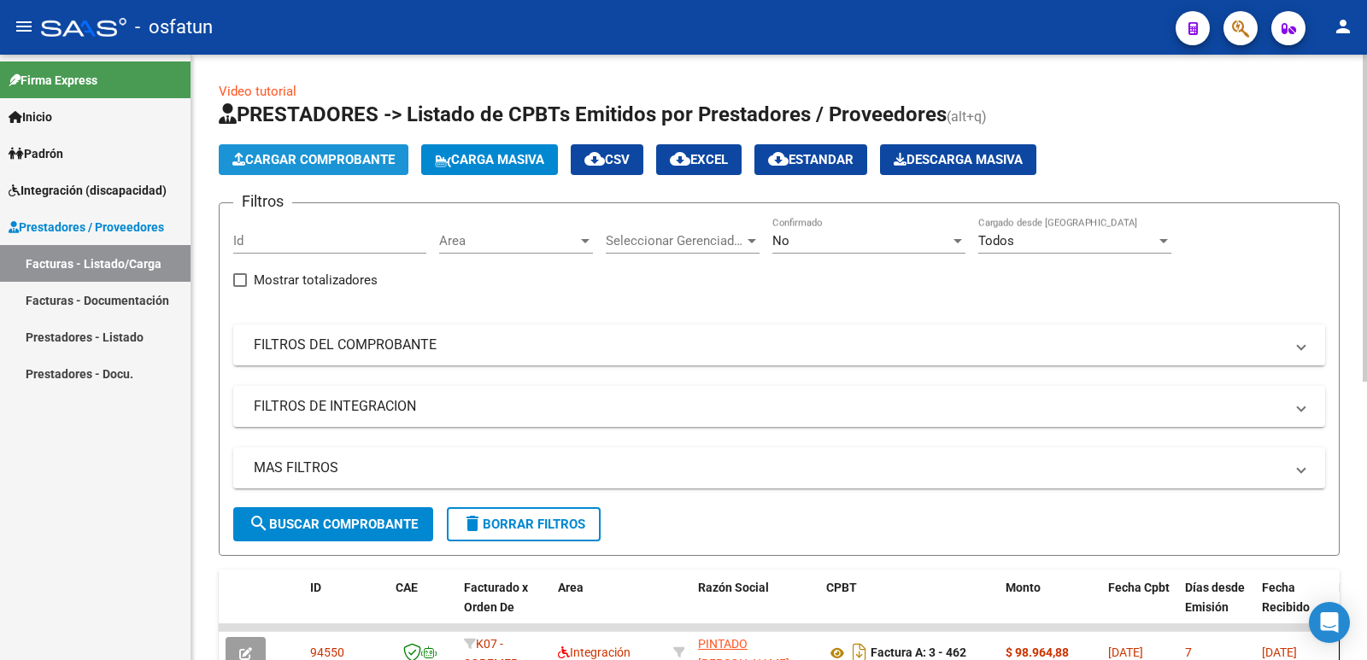
click at [337, 157] on span "Cargar Comprobante" at bounding box center [313, 159] width 162 height 15
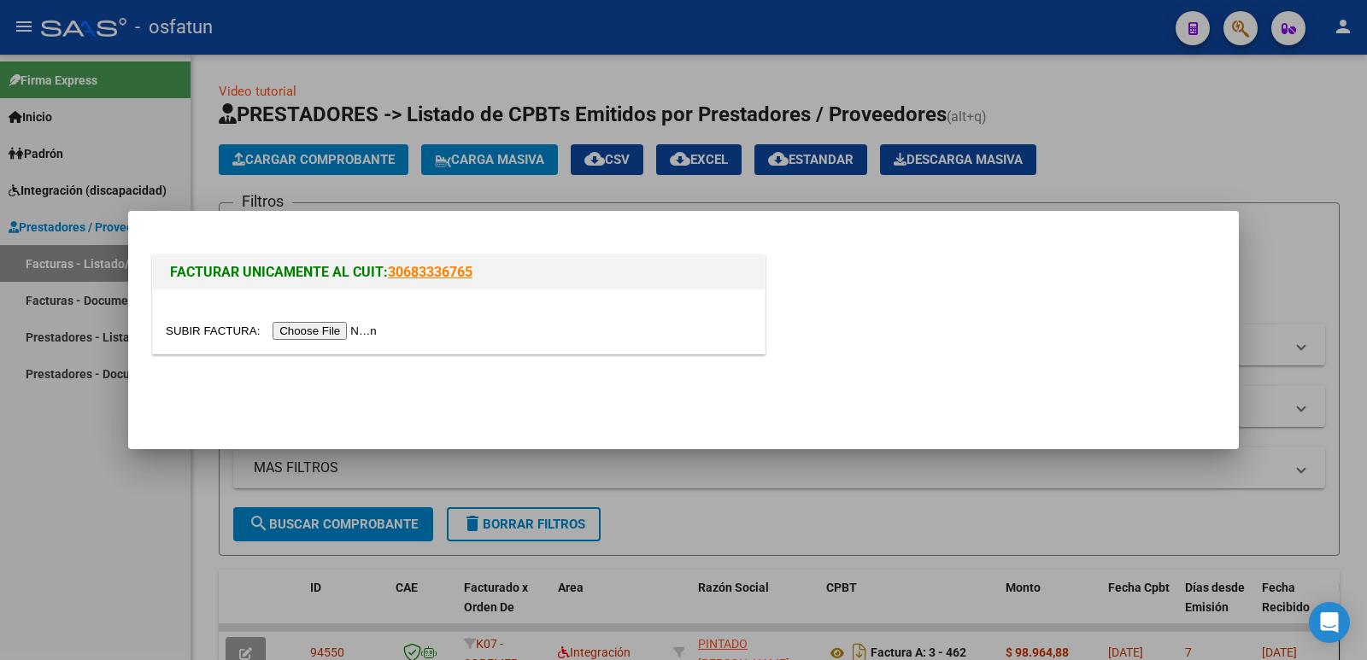
click at [326, 331] on input "file" at bounding box center [274, 331] width 216 height 18
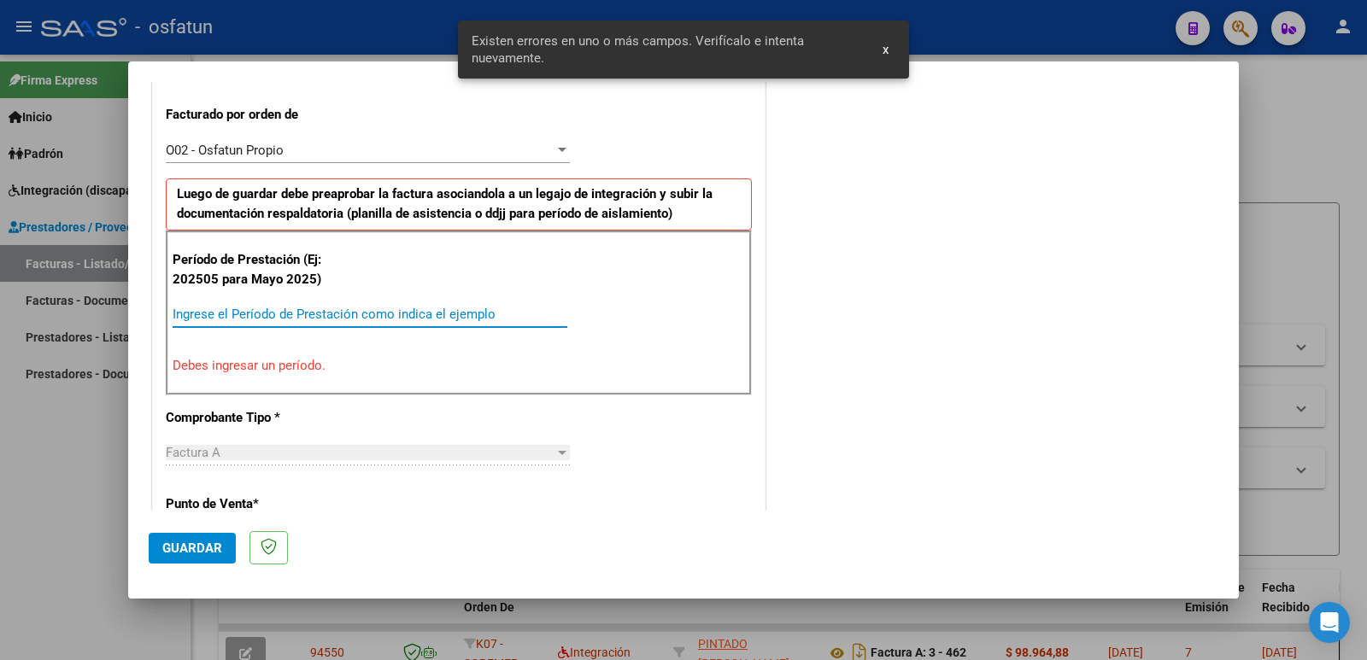
click at [230, 310] on input "Ingrese el Período de Prestación como indica el ejemplo" at bounding box center [370, 314] width 395 height 15
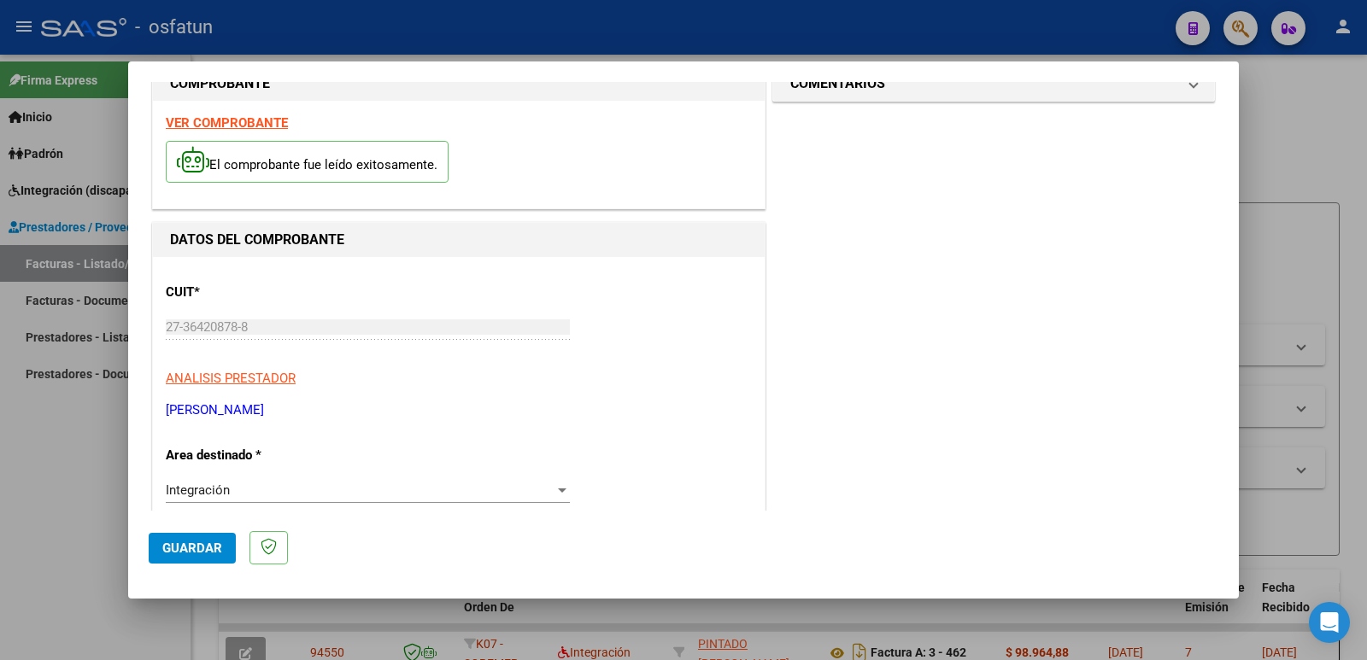
scroll to position [0, 0]
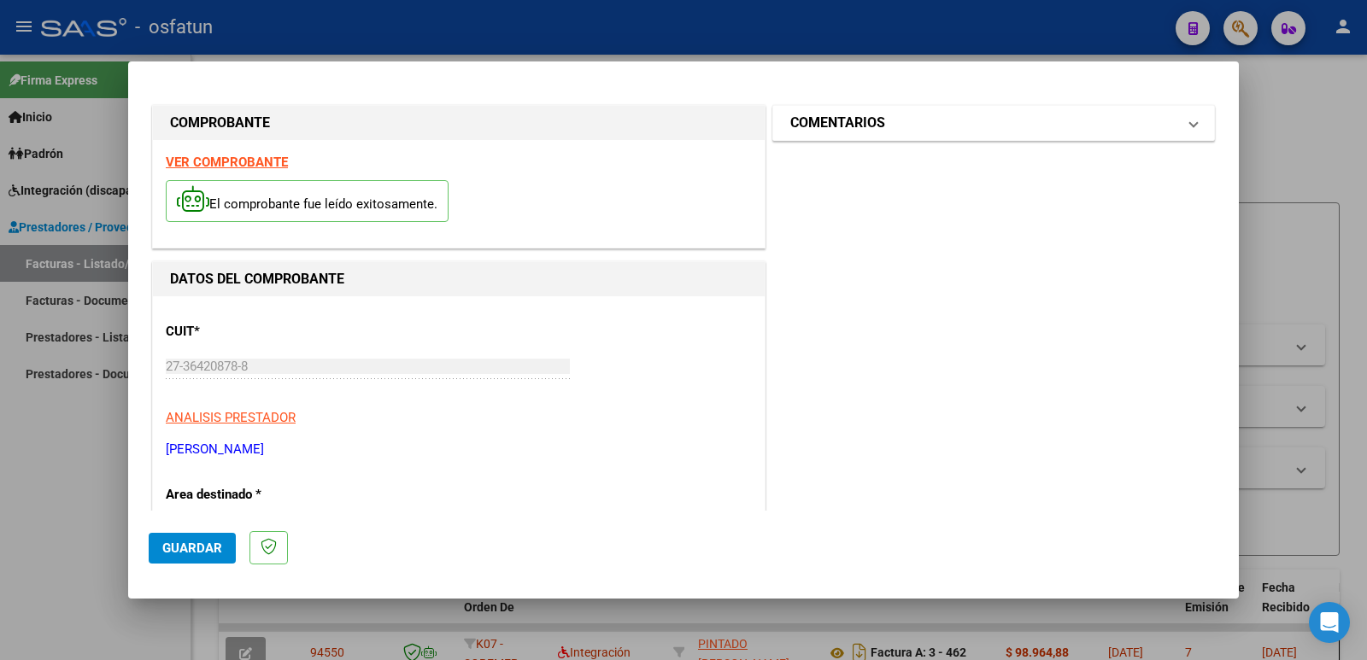
type input "202508"
click at [879, 138] on mat-expansion-panel-header "COMENTARIOS" at bounding box center [993, 123] width 441 height 34
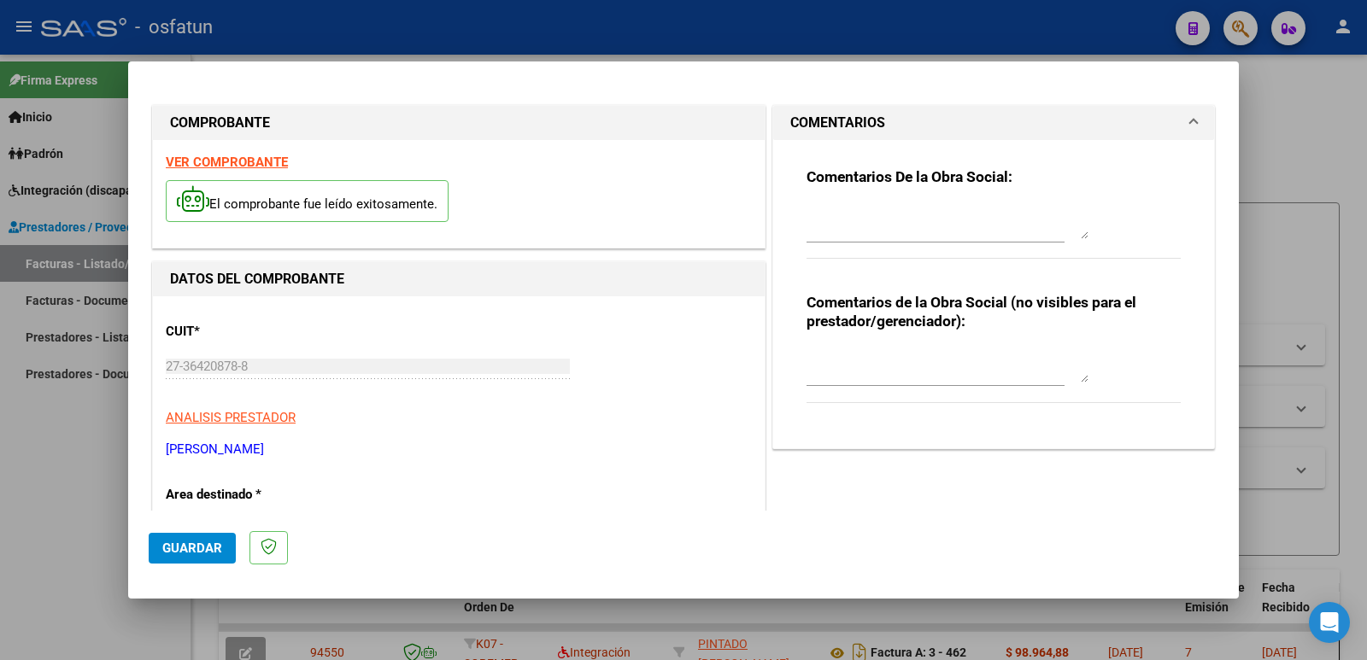
click at [835, 372] on textarea at bounding box center [948, 366] width 282 height 34
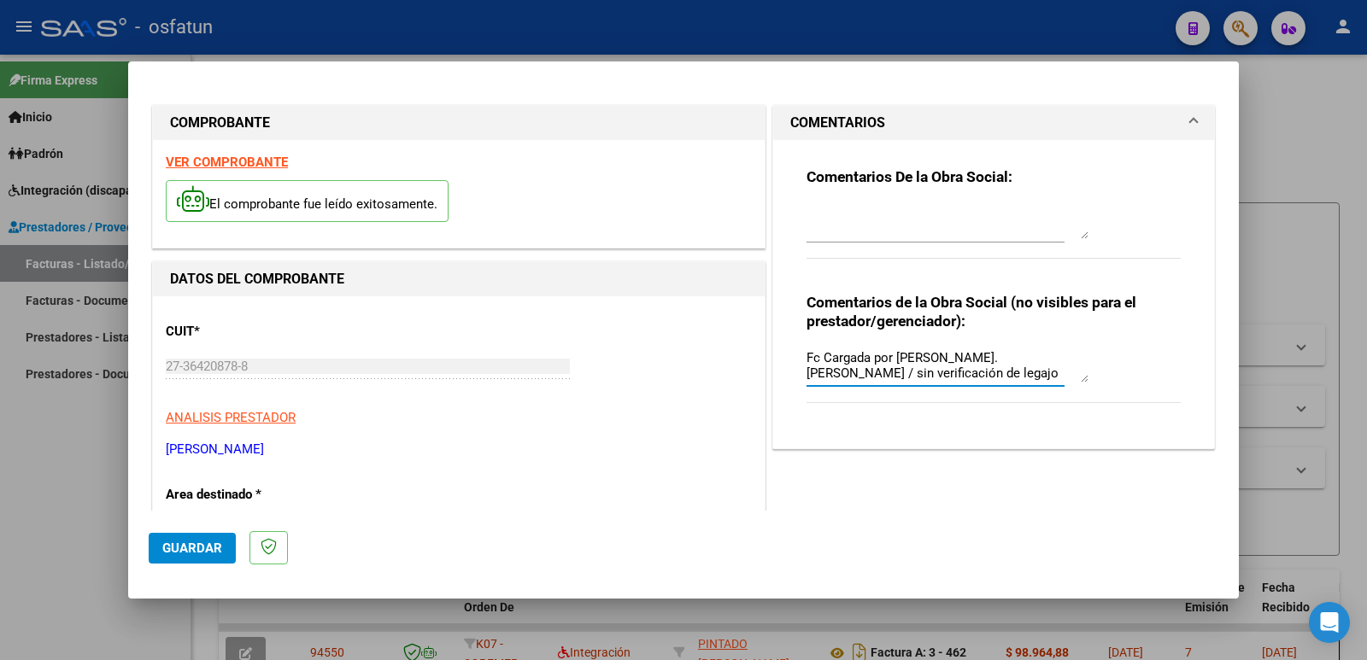
type textarea "Fc Cargada por [PERSON_NAME]. [PERSON_NAME] / sin verificación de legajo"
click at [189, 554] on span "Guardar" at bounding box center [192, 548] width 60 height 15
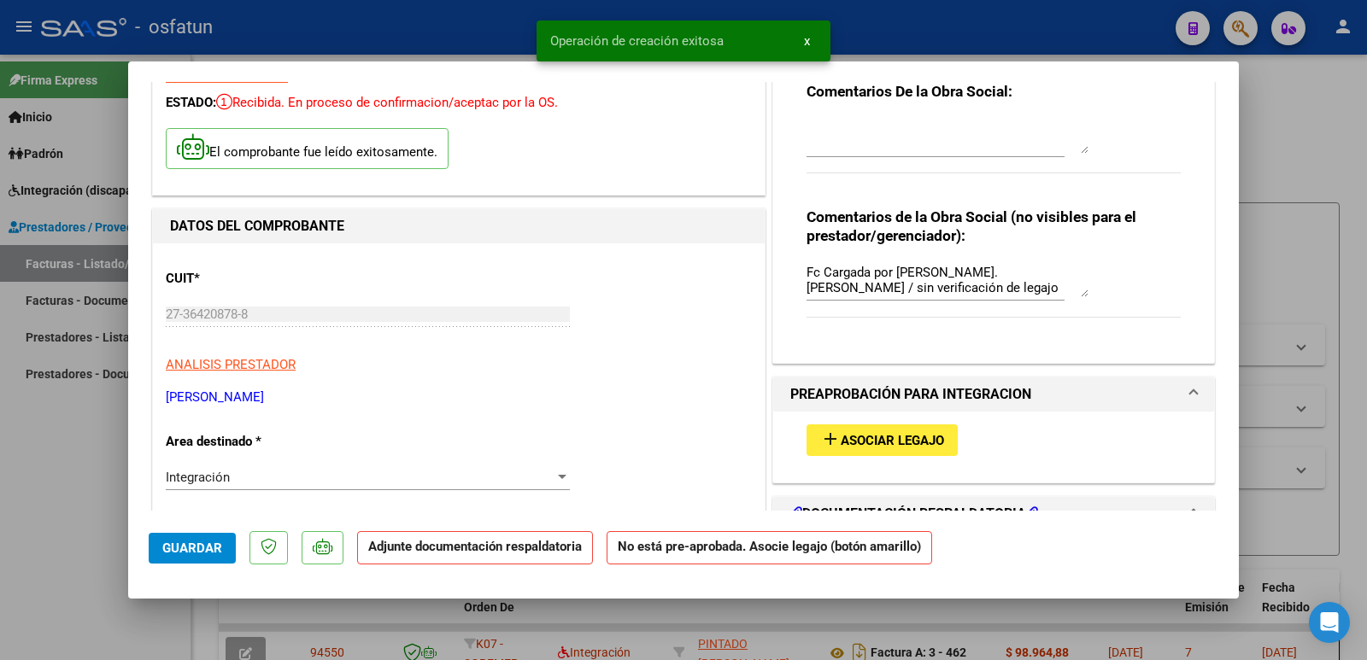
scroll to position [256, 0]
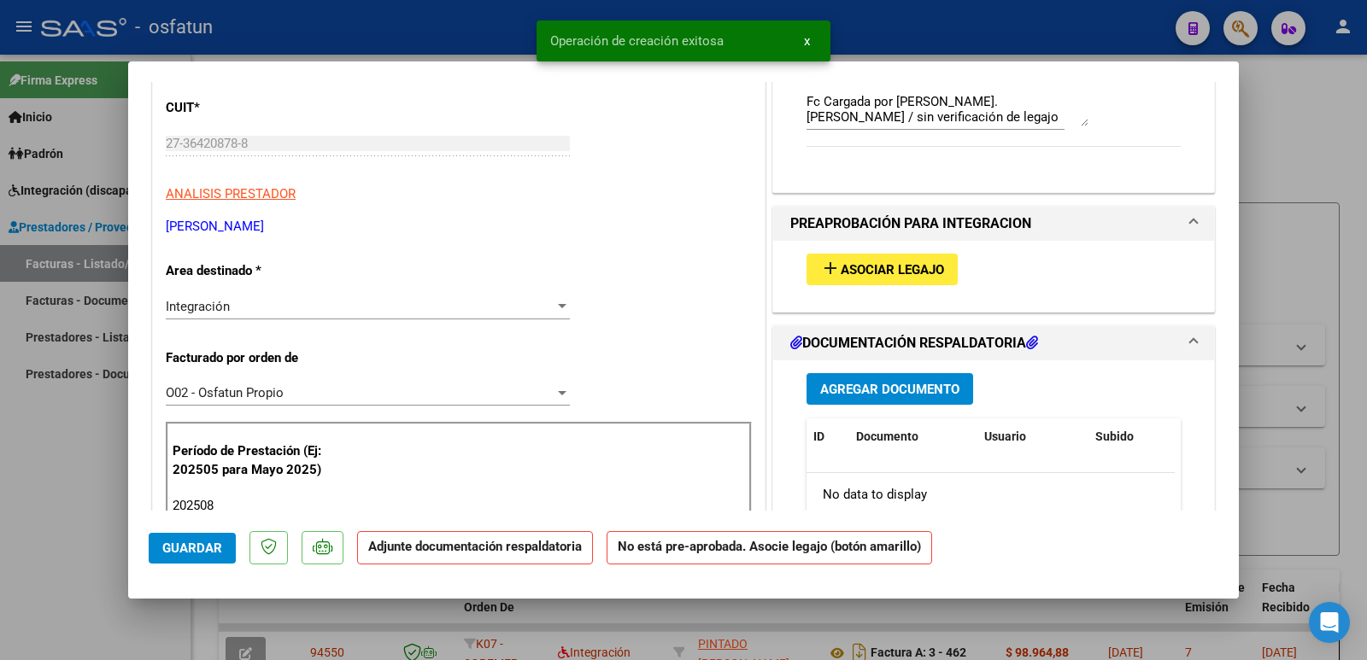
click at [921, 265] on span "Asociar Legajo" at bounding box center [892, 269] width 103 height 15
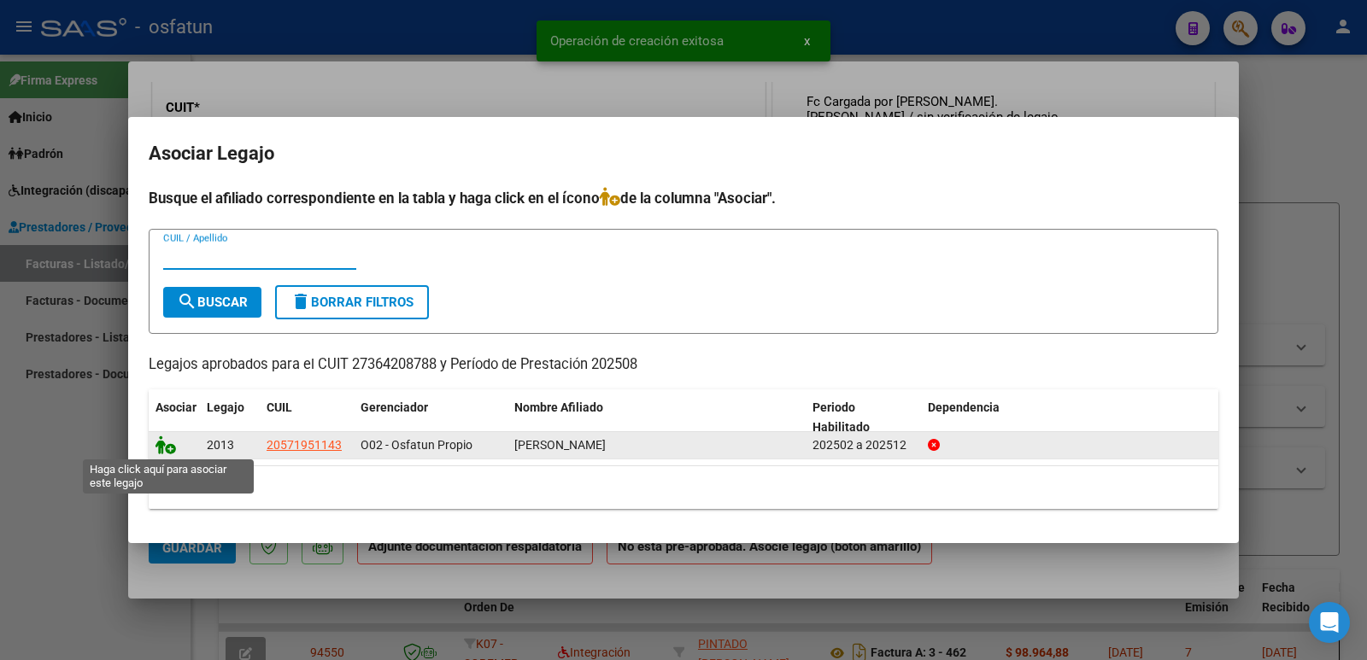
click at [167, 447] on icon at bounding box center [165, 445] width 21 height 19
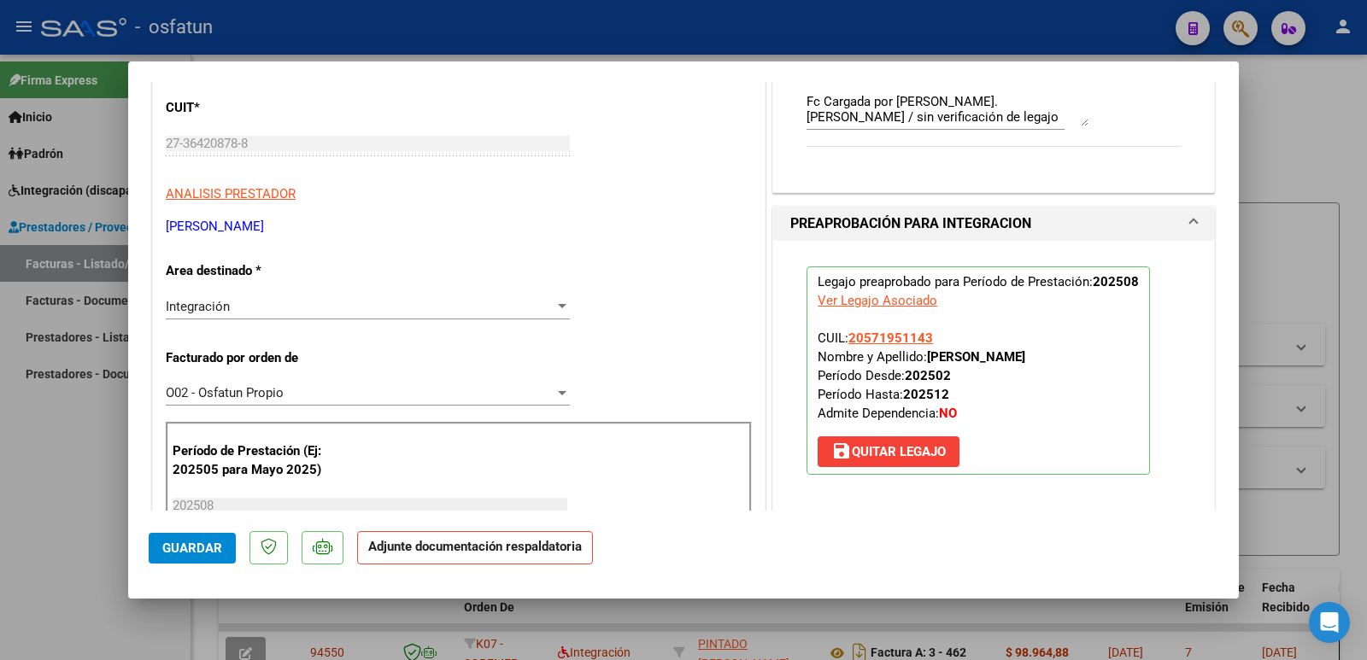
scroll to position [427, 0]
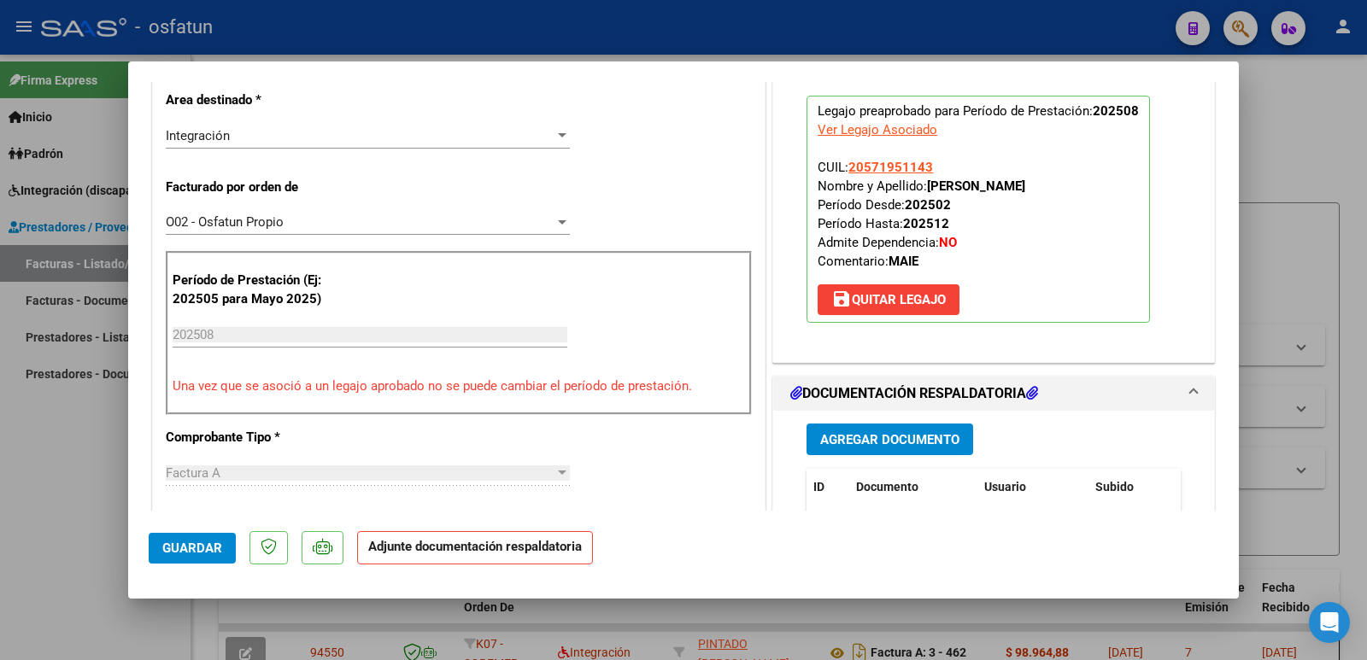
click at [858, 443] on span "Agregar Documento" at bounding box center [889, 439] width 139 height 15
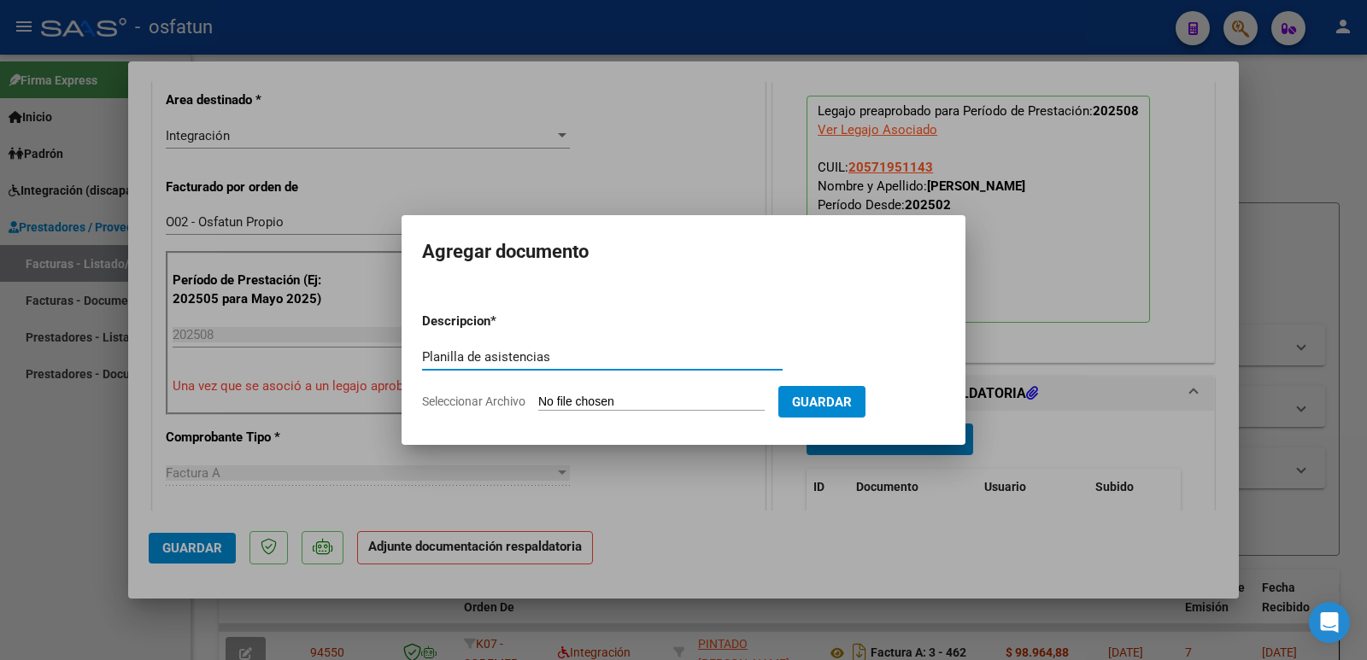
type input "Planilla de asistencias"
click at [578, 405] on input "Seleccionar Archivo" at bounding box center [651, 403] width 226 height 16
click at [676, 400] on input "Seleccionar Archivo" at bounding box center [651, 403] width 226 height 16
click at [647, 397] on input "Seleccionar Archivo" at bounding box center [651, 403] width 226 height 16
type input "C:\fakepath\Asistencia Osfatun [PERSON_NAME] Agosto Crier 1.pdf"
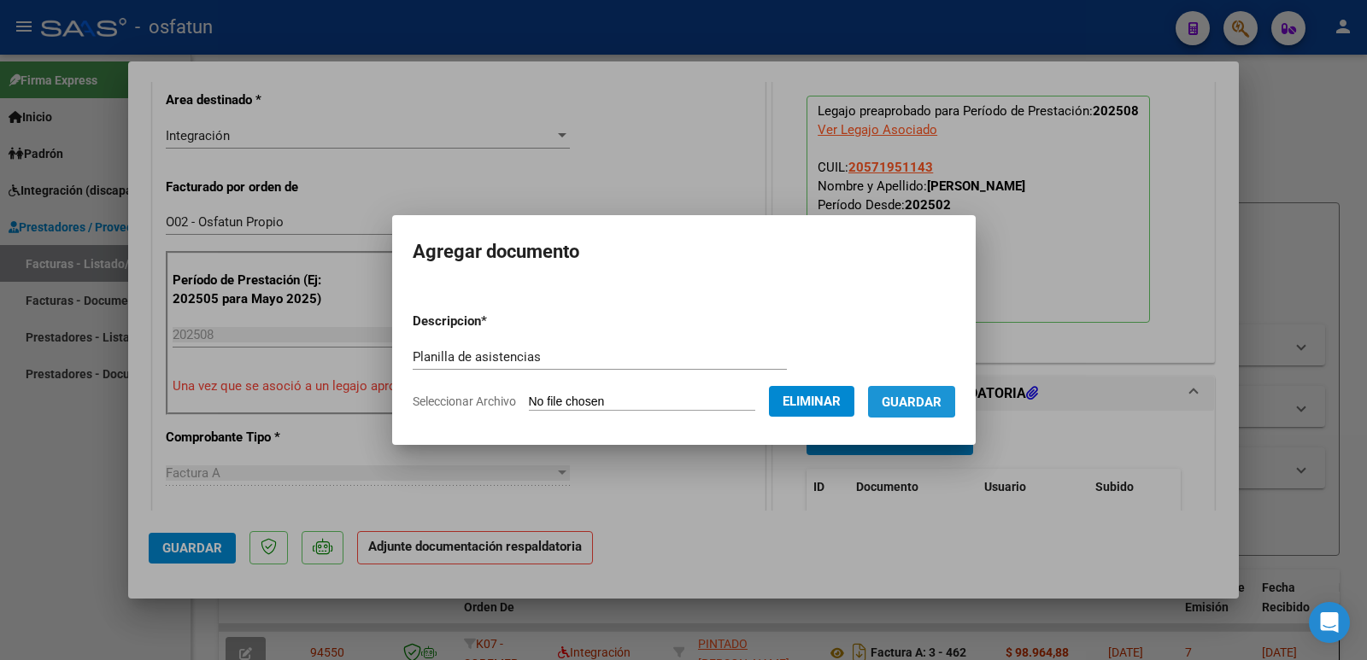
click at [928, 400] on span "Guardar" at bounding box center [912, 402] width 60 height 15
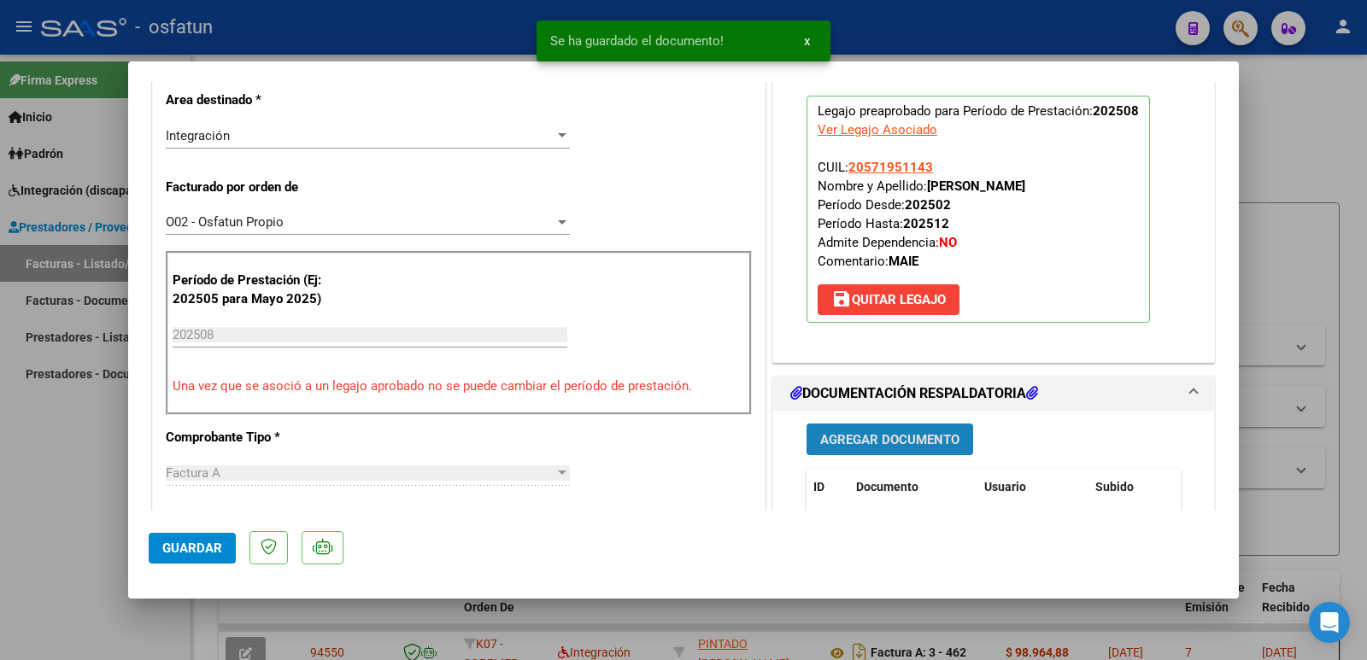
click at [895, 446] on span "Agregar Documento" at bounding box center [889, 439] width 139 height 15
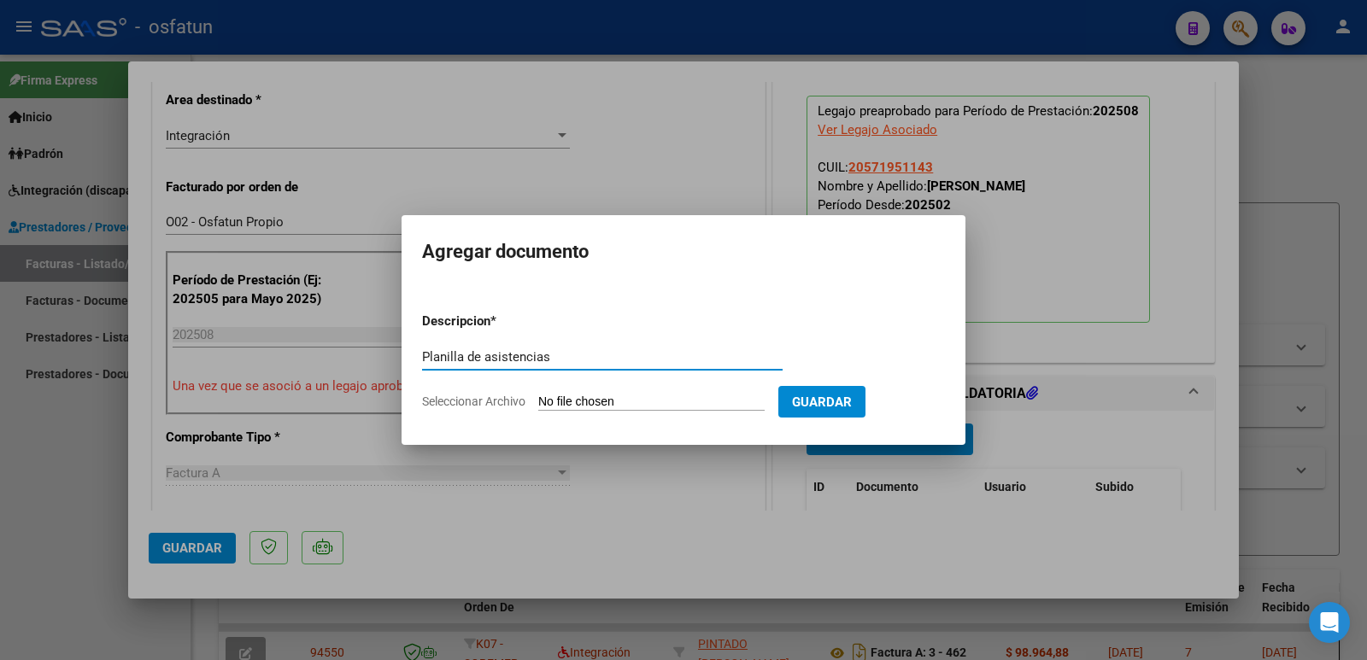
type input "Planilla de asistencias"
click at [649, 401] on input "Seleccionar Archivo" at bounding box center [651, 403] width 226 height 16
type input "C:\fakepath\Asistencia Osfatun [PERSON_NAME] Agosto Crier 2.pdf"
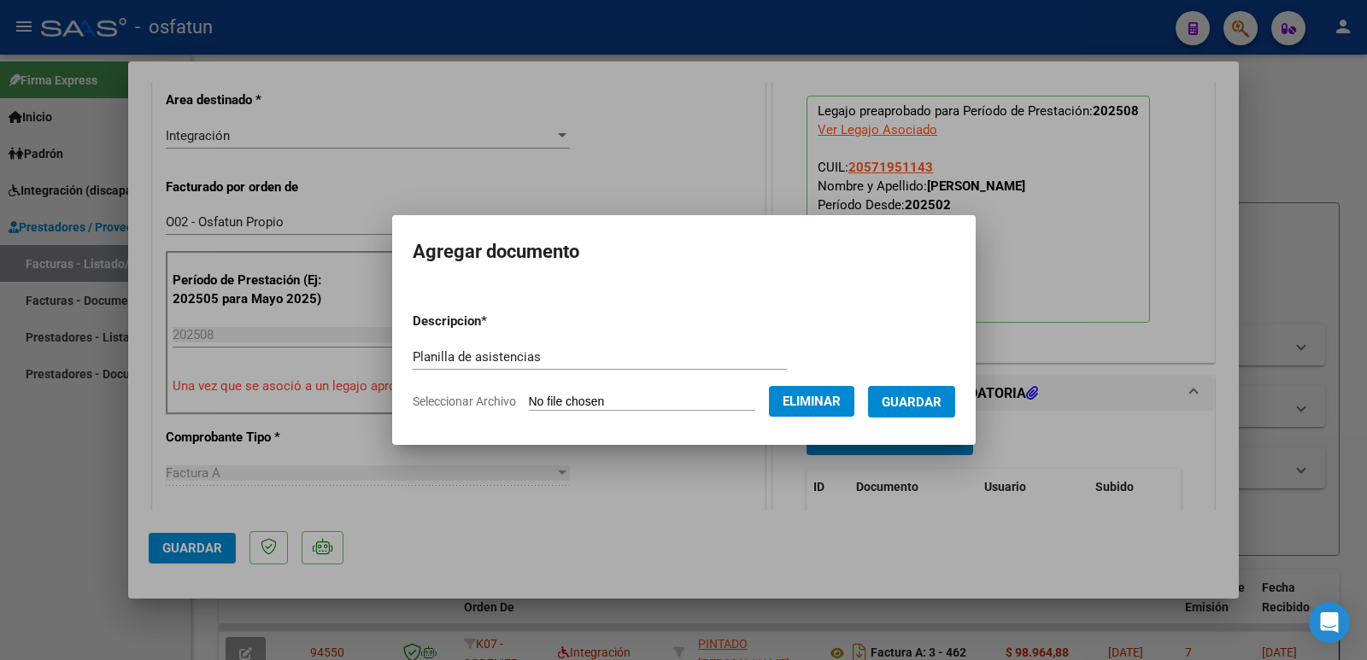
click at [940, 396] on span "Guardar" at bounding box center [912, 402] width 60 height 15
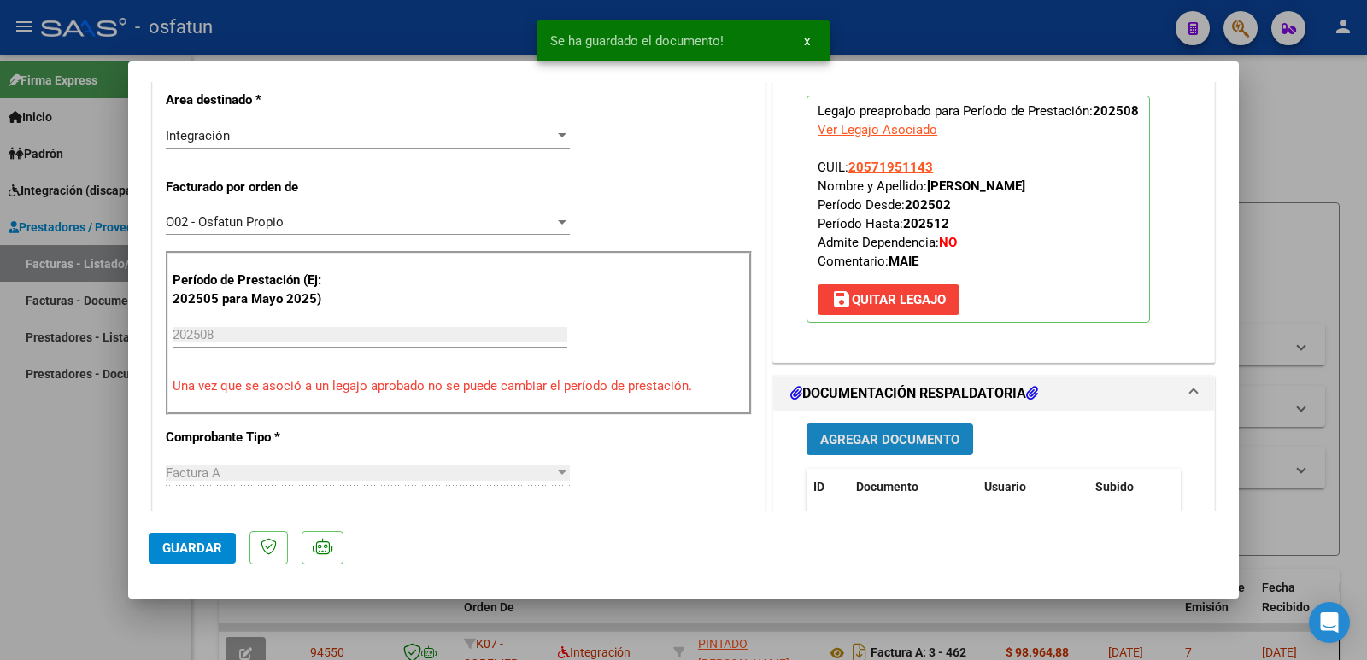
click at [900, 442] on span "Agregar Documento" at bounding box center [889, 439] width 139 height 15
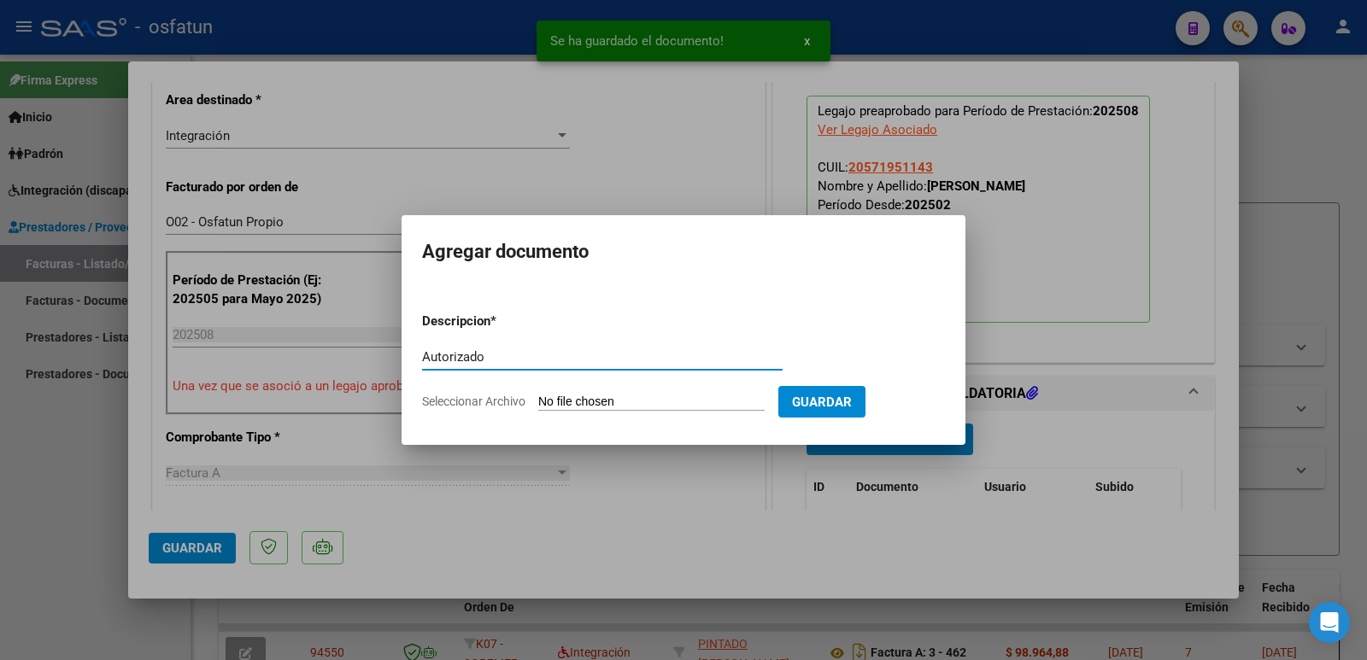
type input "Autorizado"
click at [572, 408] on input "Seleccionar Archivo" at bounding box center [651, 403] width 226 height 16
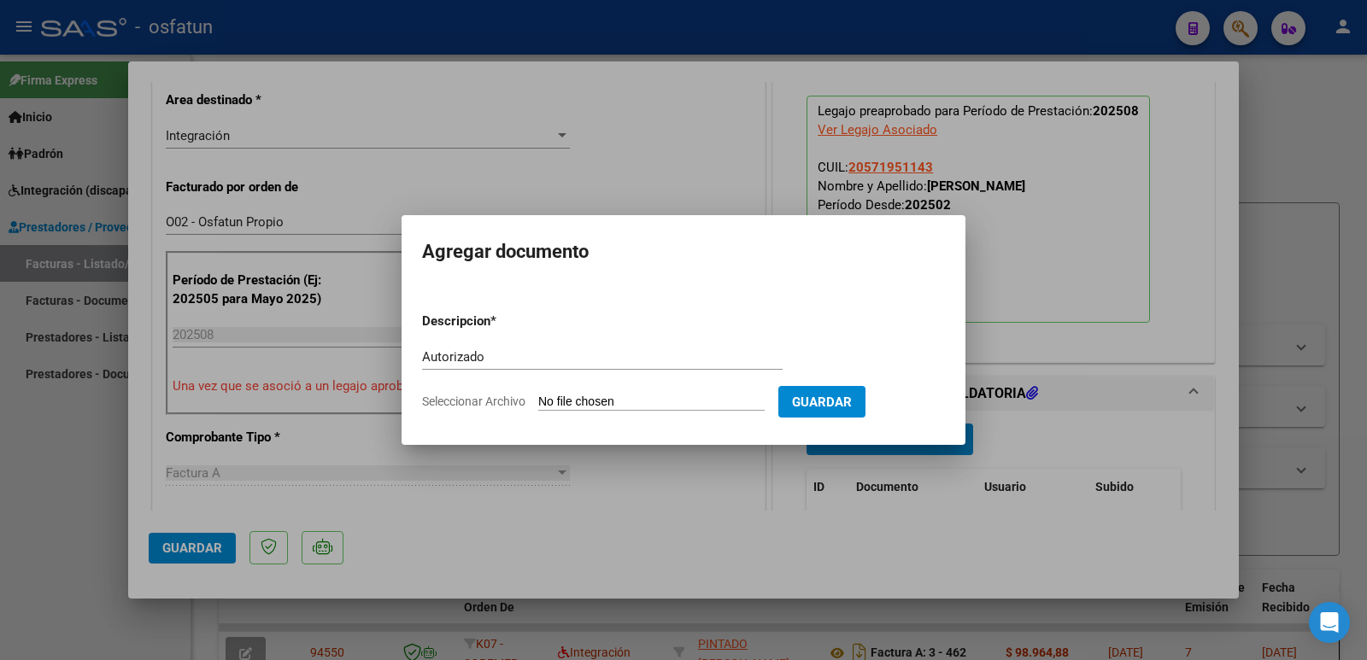
type input "C:\fakepath\Autorizado.pdf"
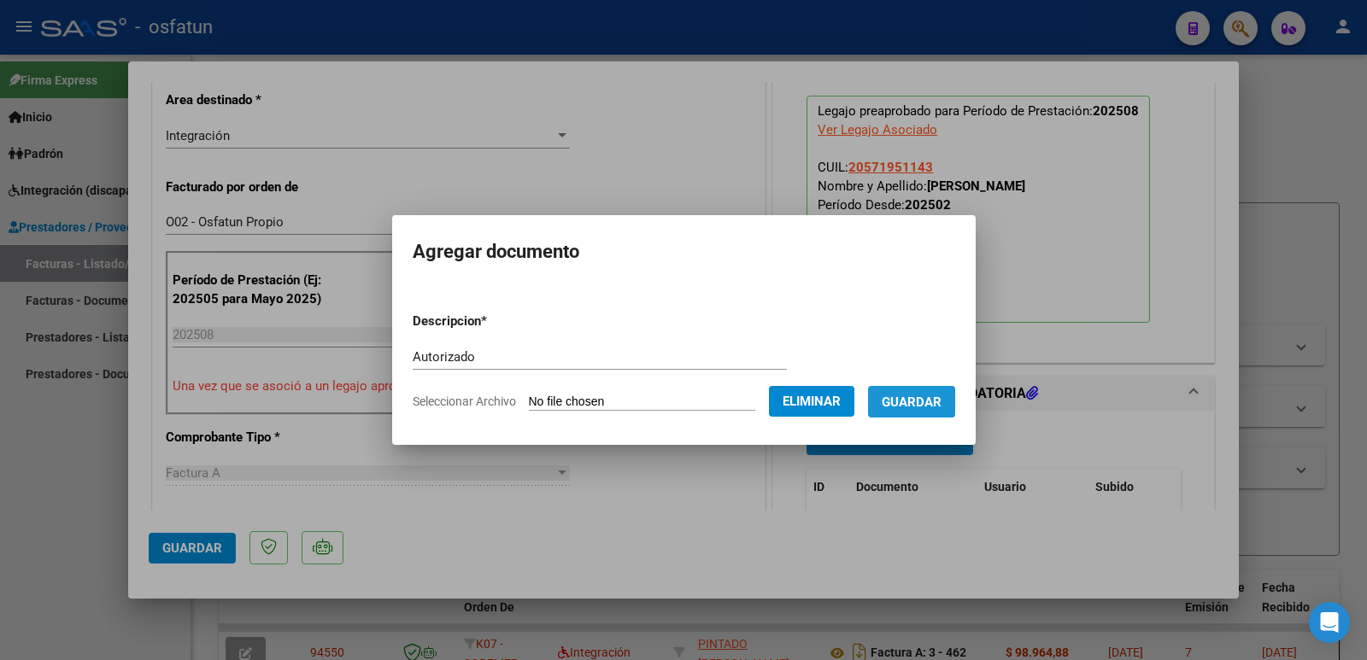
click at [942, 402] on span "Guardar" at bounding box center [912, 402] width 60 height 15
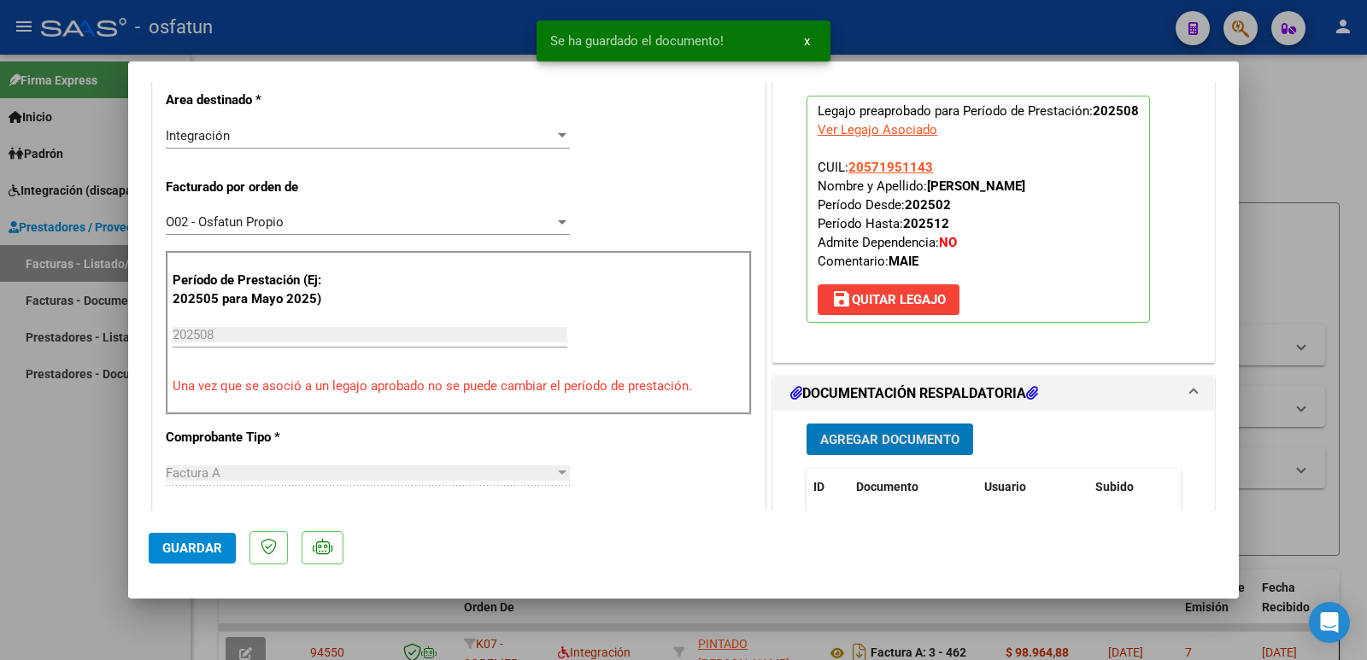
scroll to position [171, 0]
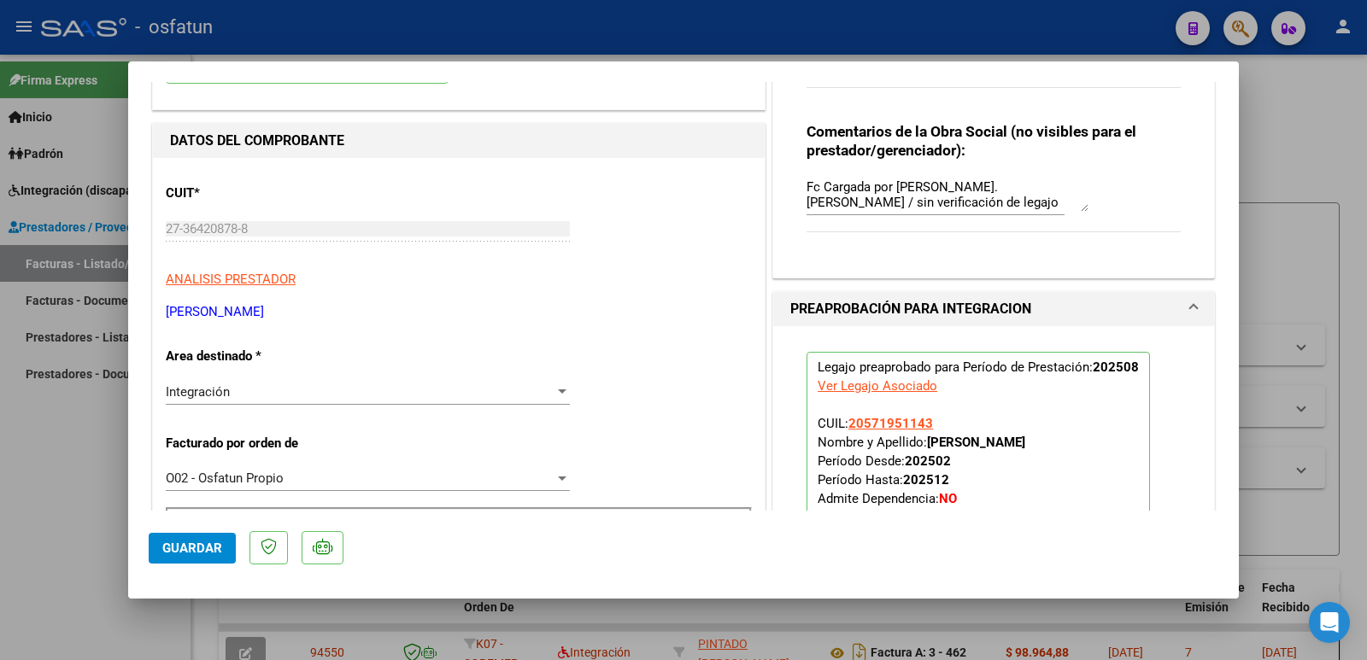
drag, startPoint x: 313, startPoint y: 310, endPoint x: 167, endPoint y: 314, distance: 146.2
click at [167, 314] on p "[PERSON_NAME]" at bounding box center [459, 312] width 586 height 20
copy p "[PERSON_NAME]"
drag, startPoint x: 924, startPoint y: 442, endPoint x: 1044, endPoint y: 446, distance: 119.7
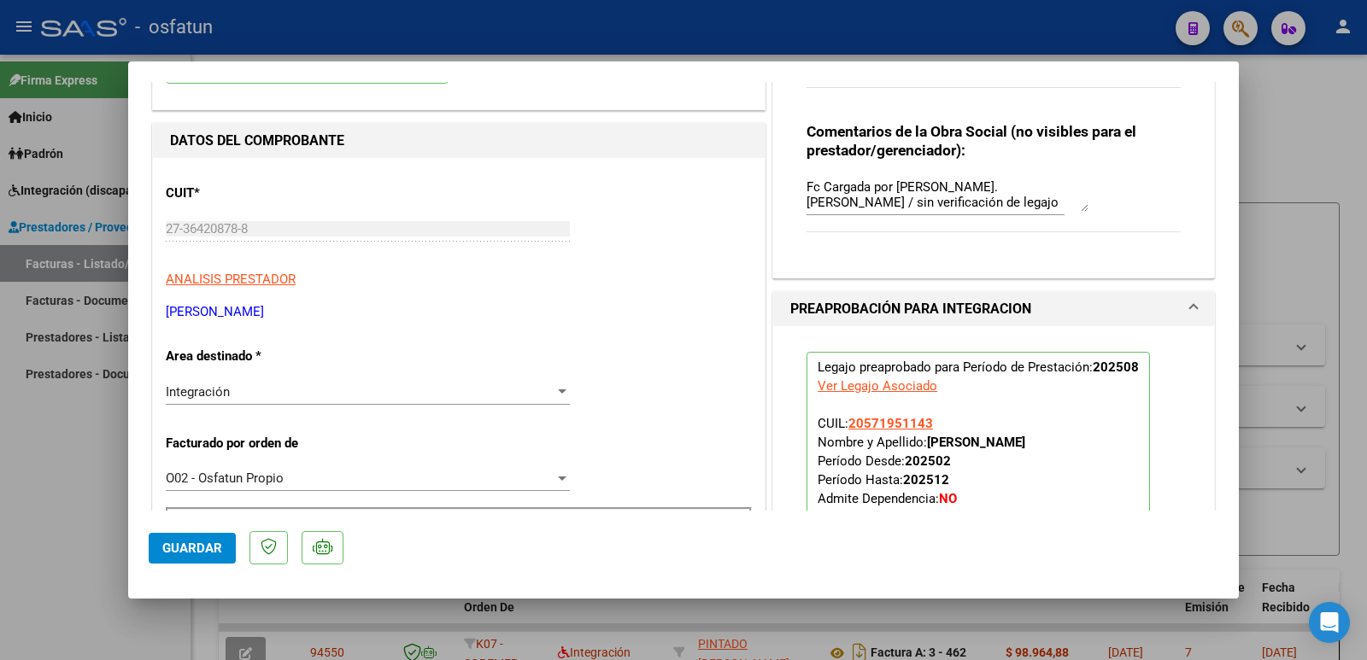
click at [1044, 446] on p "Legajo preaprobado para Período de Prestación: 202508 Ver Legajo Asociado CUIL:…" at bounding box center [978, 465] width 343 height 227
copy strong "[PERSON_NAME]"
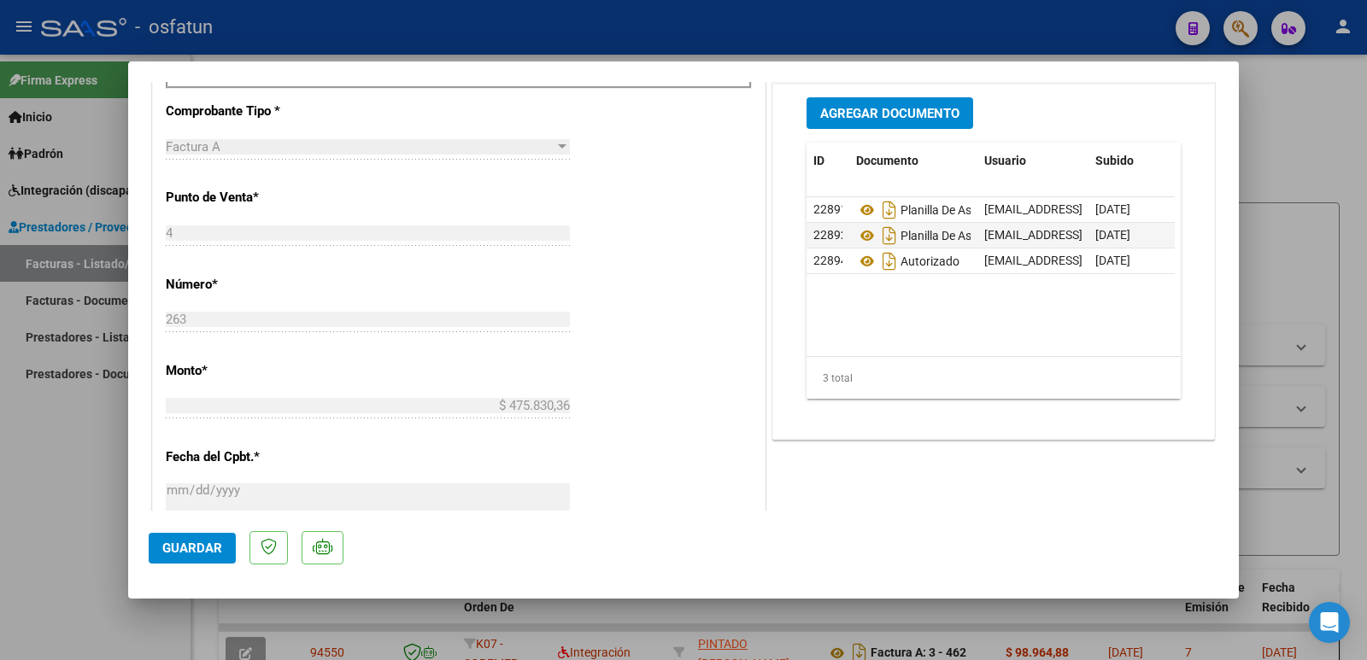
scroll to position [769, 0]
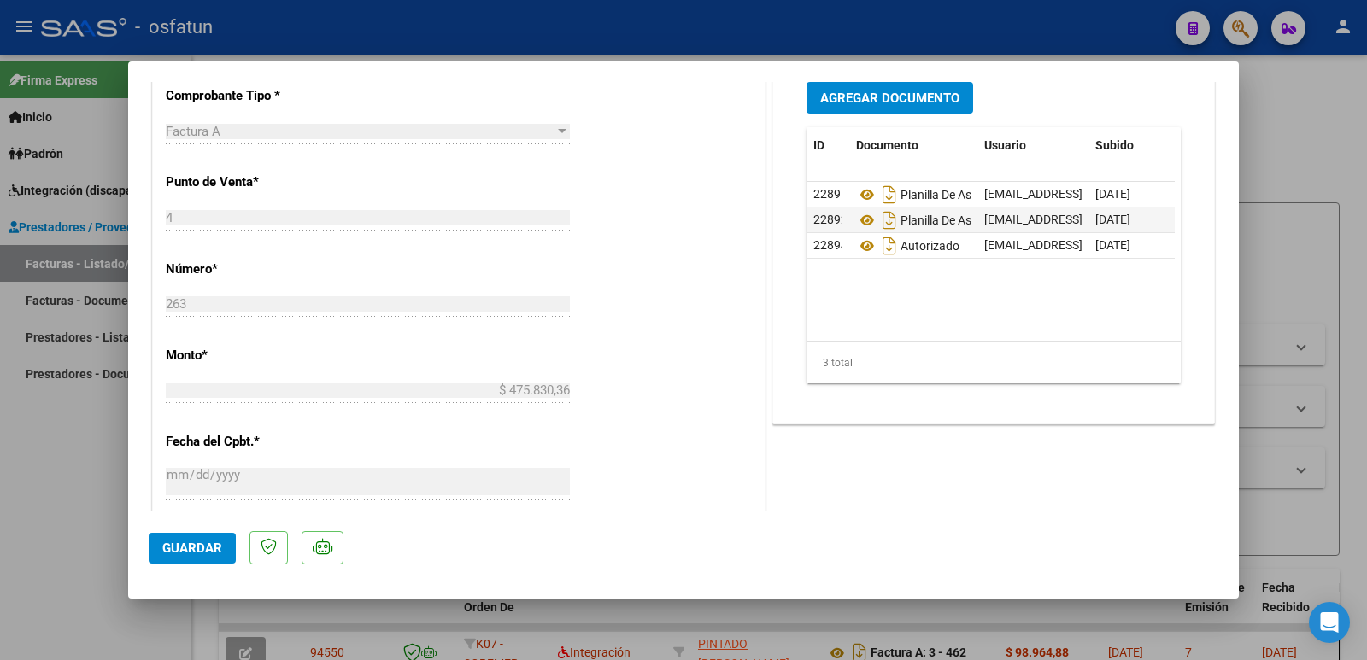
click at [203, 543] on span "Guardar" at bounding box center [192, 548] width 60 height 15
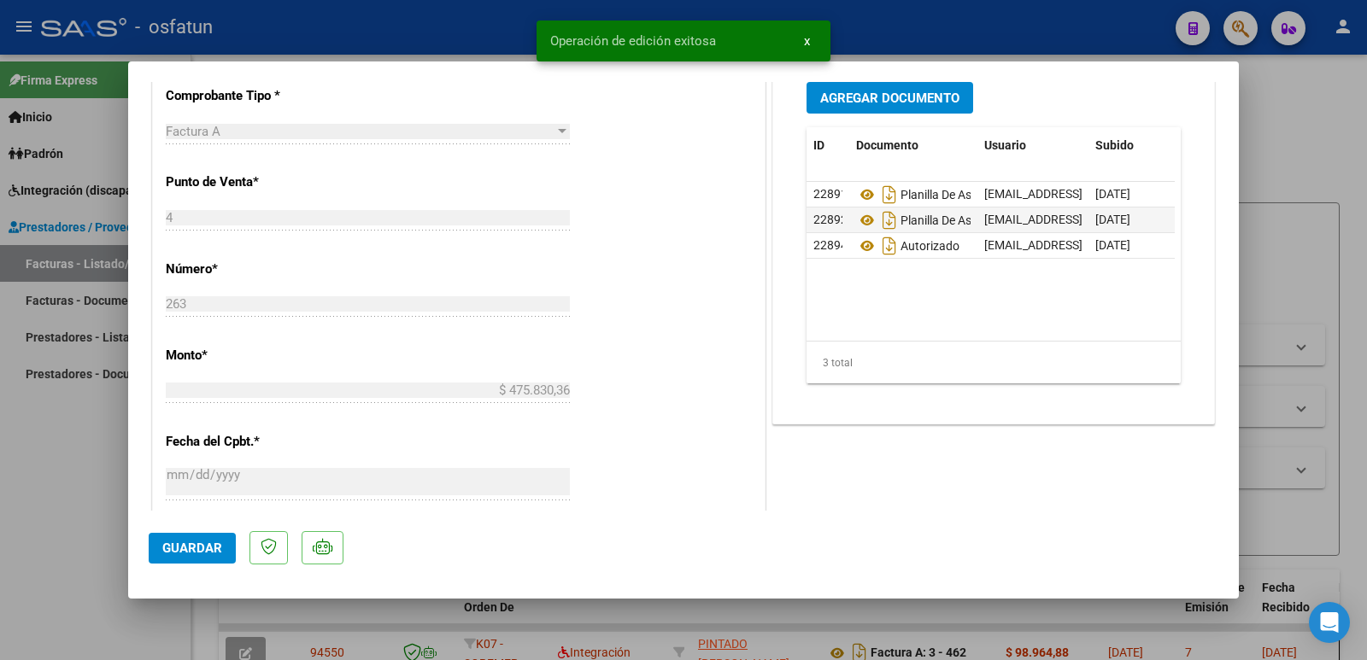
click at [61, 499] on div at bounding box center [683, 330] width 1367 height 660
type input "$ 0,00"
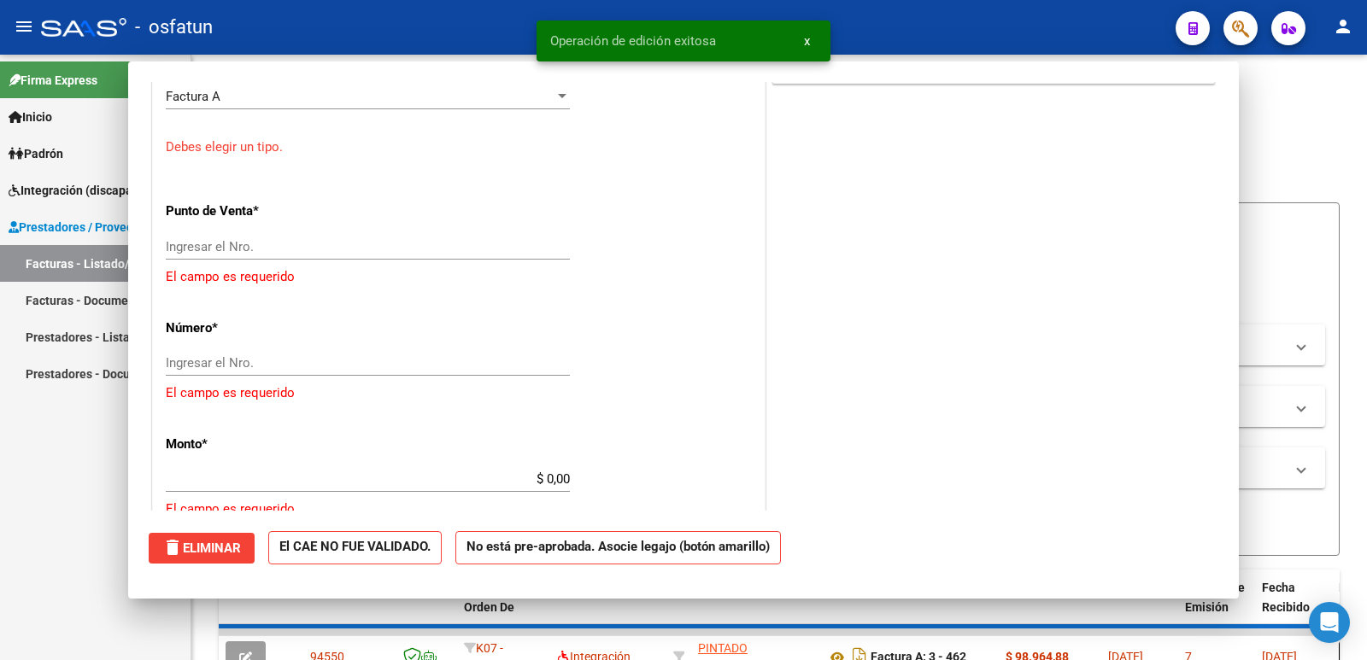
scroll to position [734, 0]
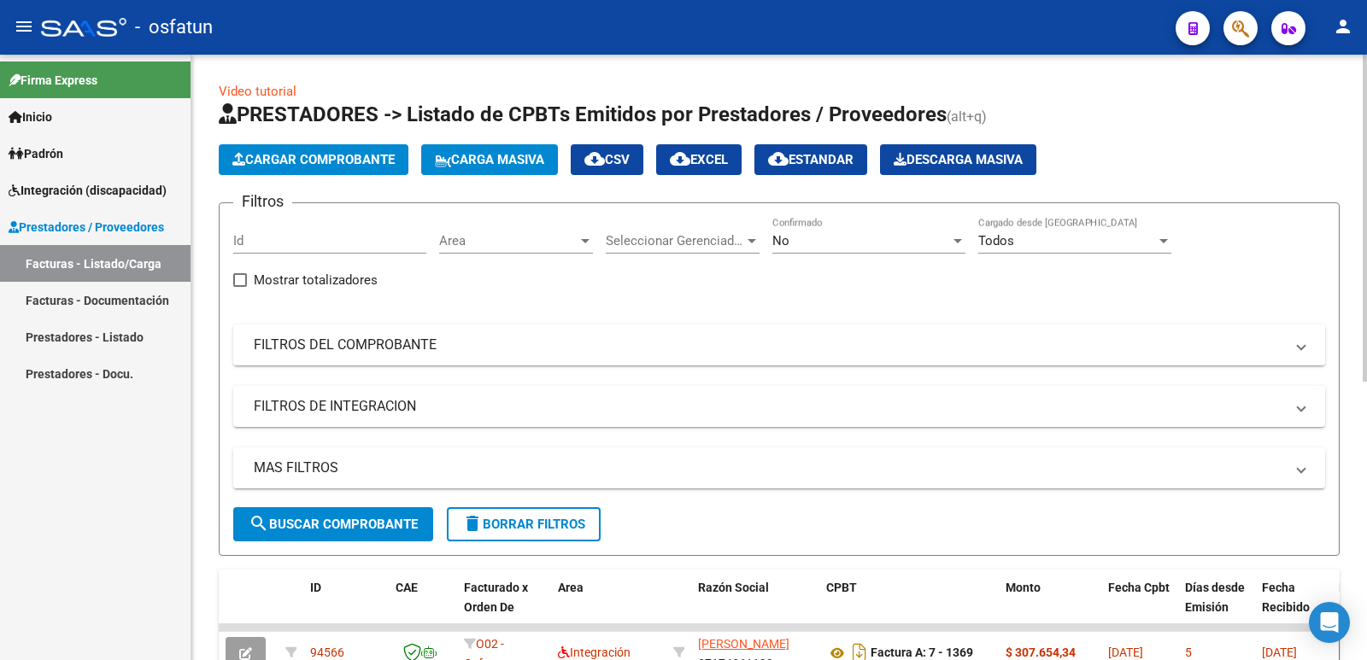
click at [308, 165] on span "Cargar Comprobante" at bounding box center [313, 159] width 162 height 15
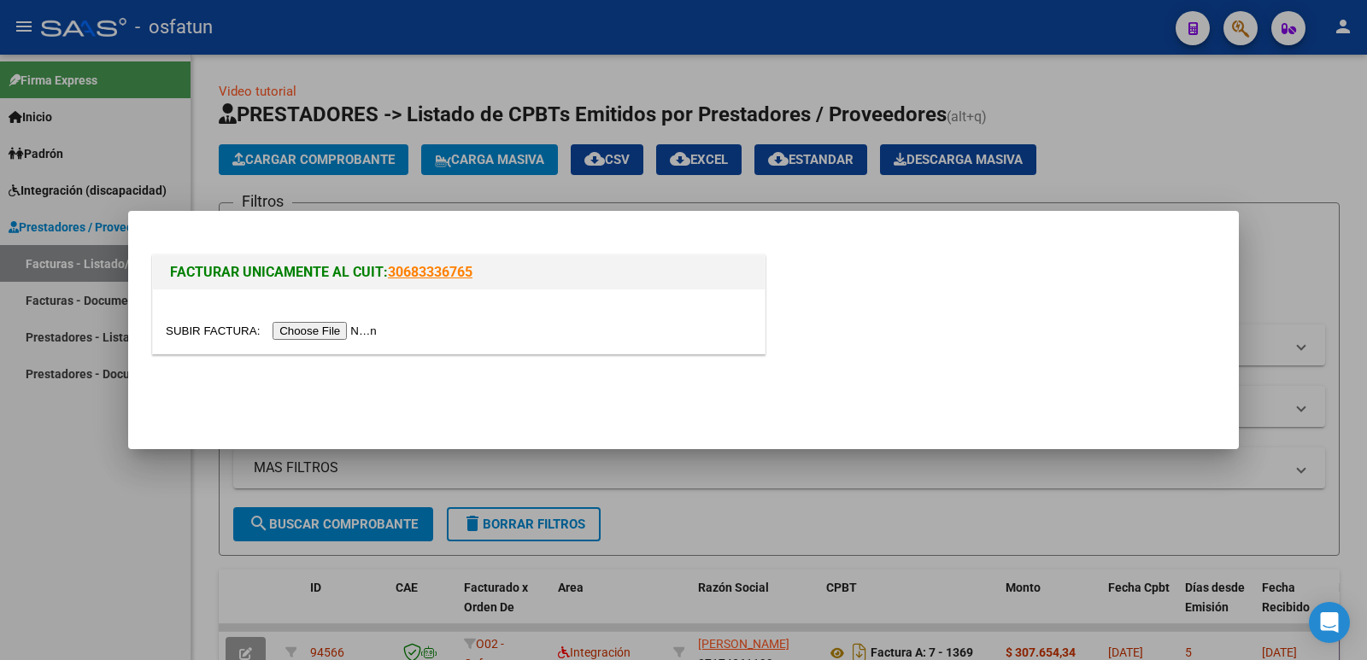
click at [350, 332] on input "file" at bounding box center [274, 331] width 216 height 18
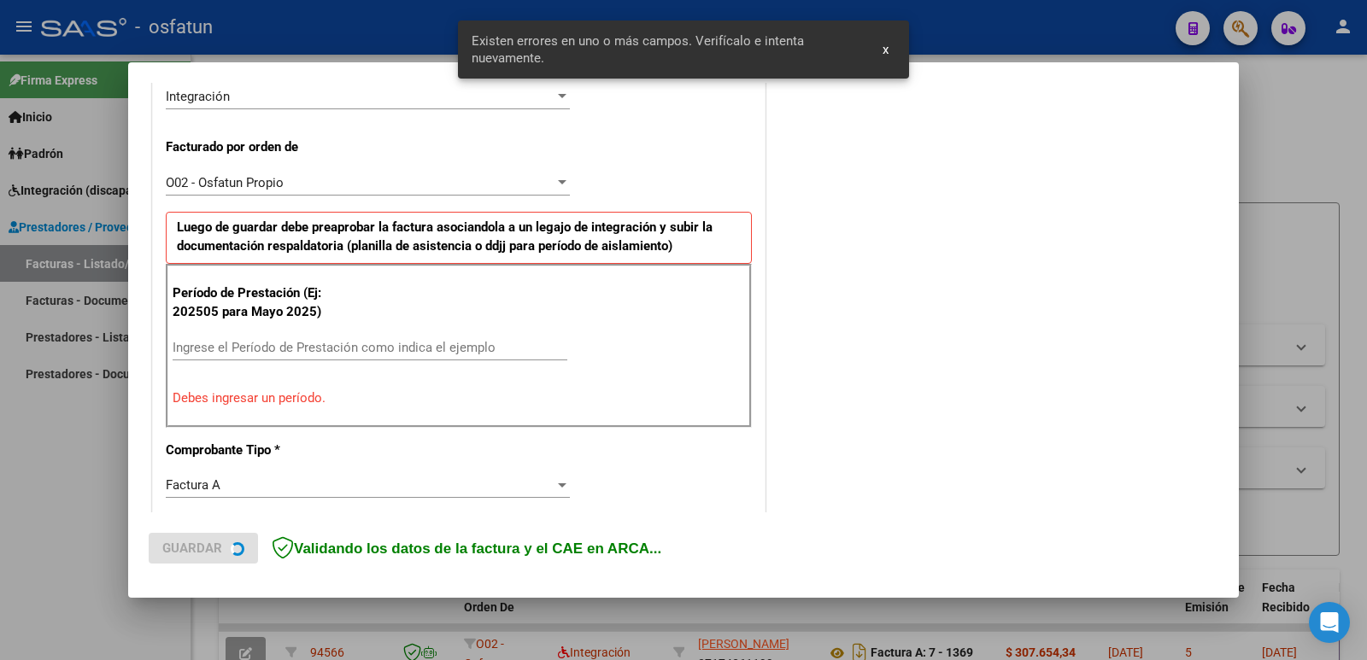
scroll to position [466, 0]
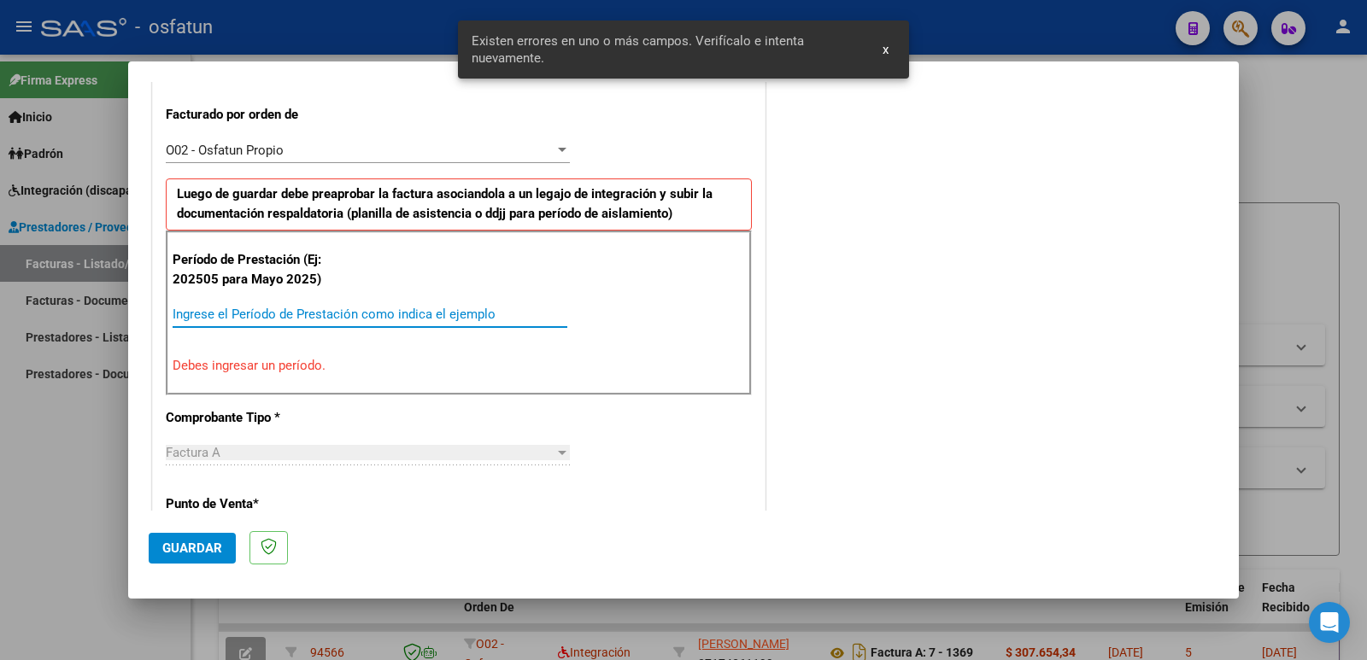
click at [258, 314] on input "Ingrese el Período de Prestación como indica el ejemplo" at bounding box center [370, 314] width 395 height 15
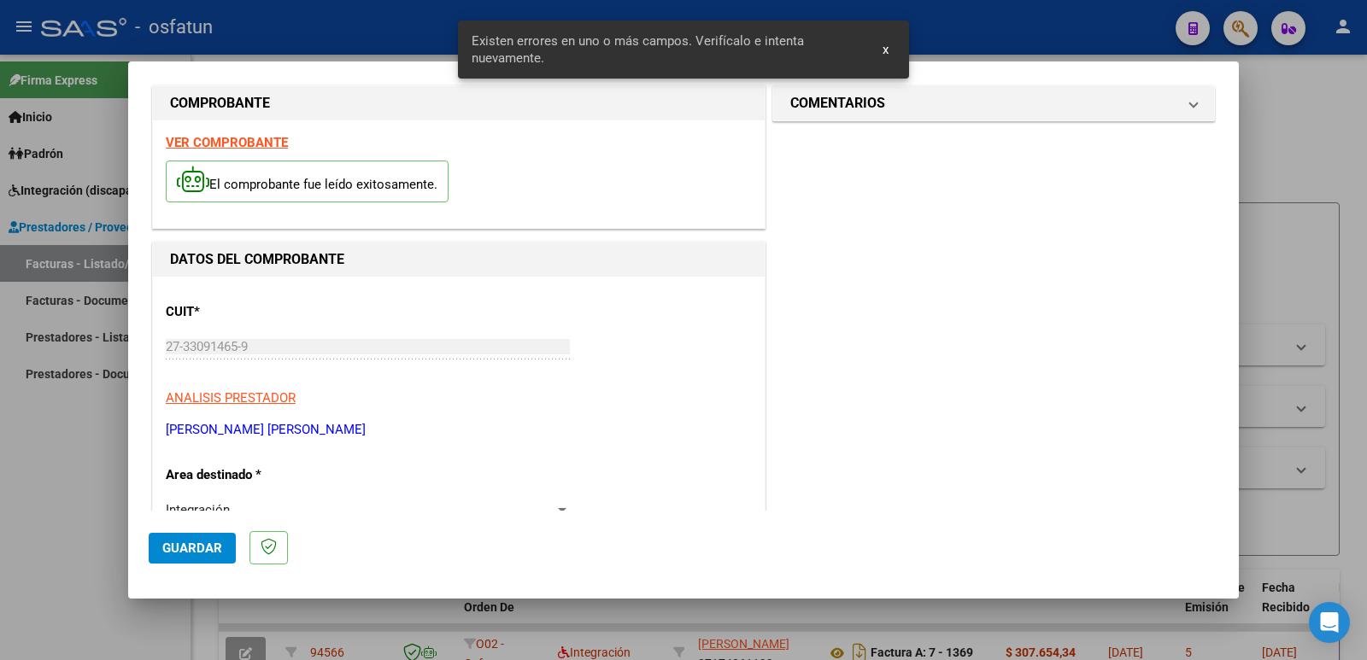
scroll to position [0, 0]
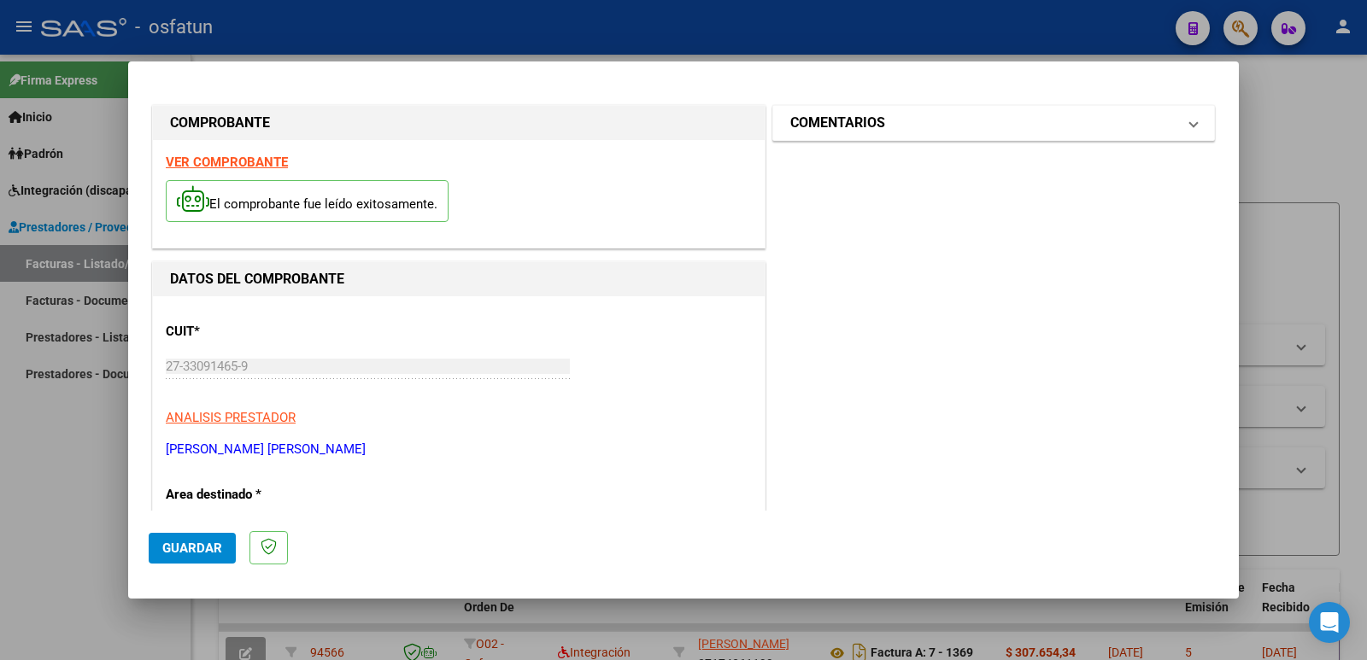
type input "202508"
click at [865, 124] on h1 "COMENTARIOS" at bounding box center [837, 123] width 95 height 21
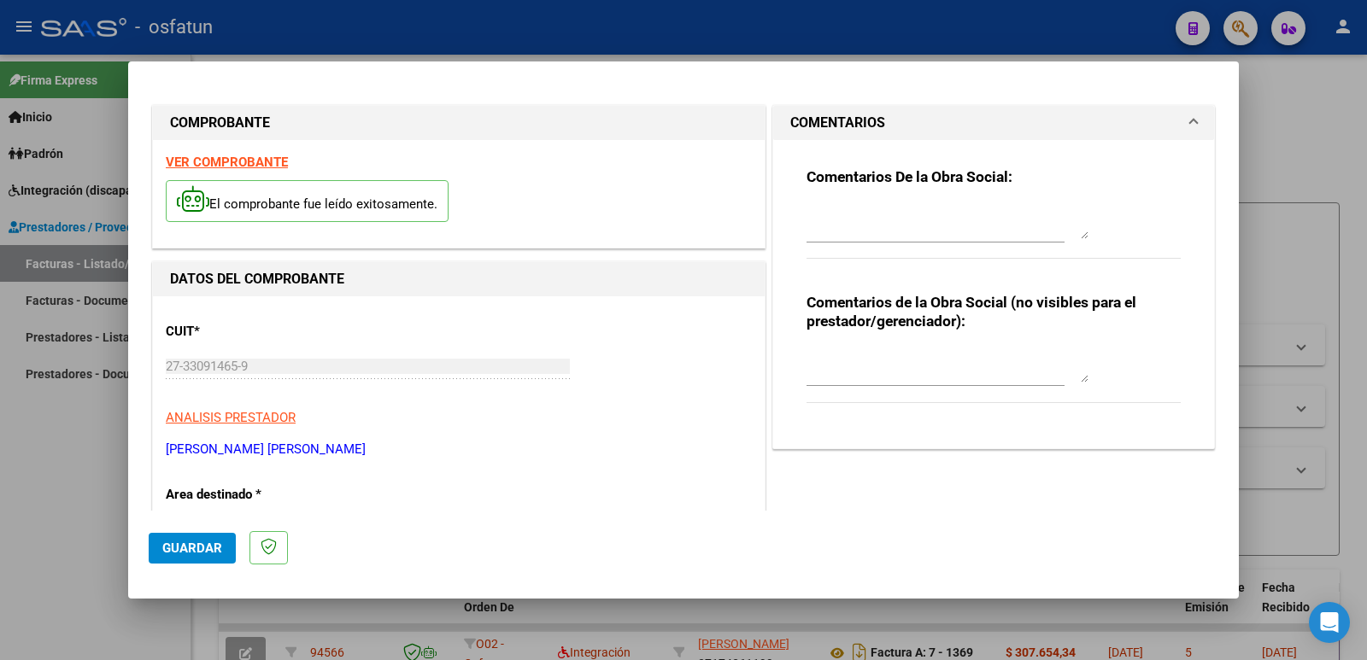
click at [858, 381] on textarea at bounding box center [948, 366] width 282 height 34
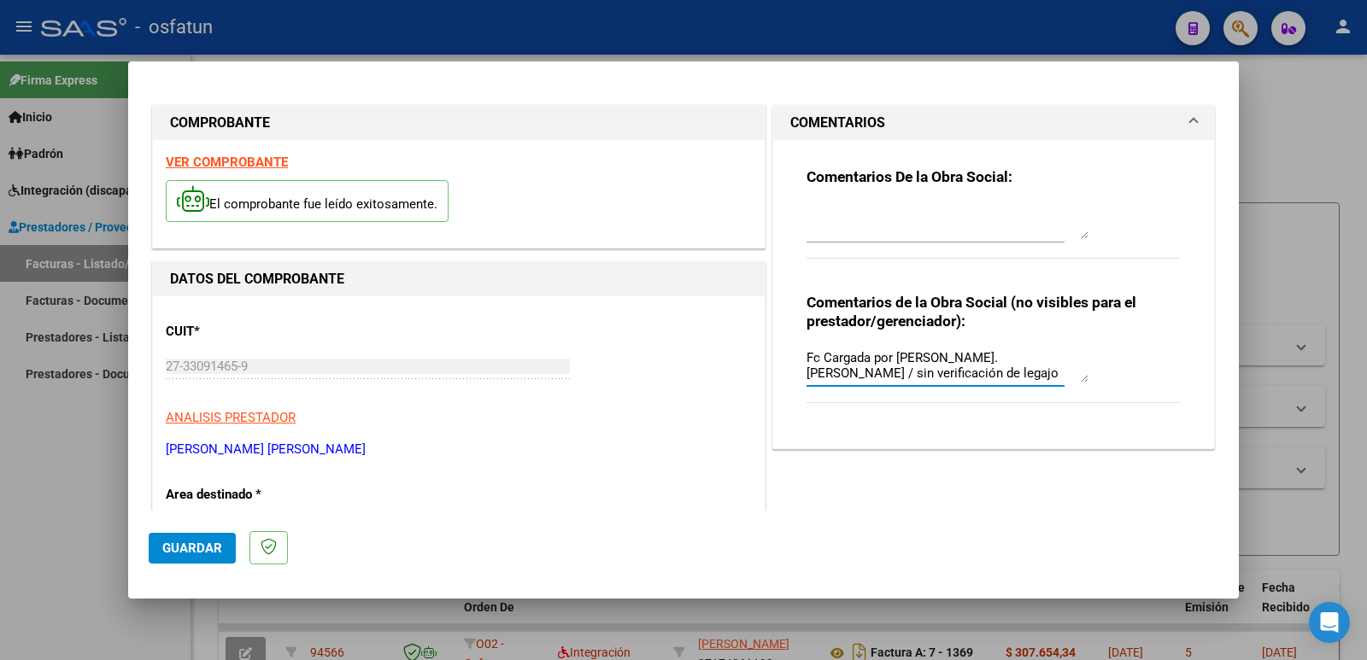
type textarea "Fc Cargada por [PERSON_NAME]. [PERSON_NAME] / sin verificación de legajo"
click at [185, 554] on span "Guardar" at bounding box center [192, 548] width 60 height 15
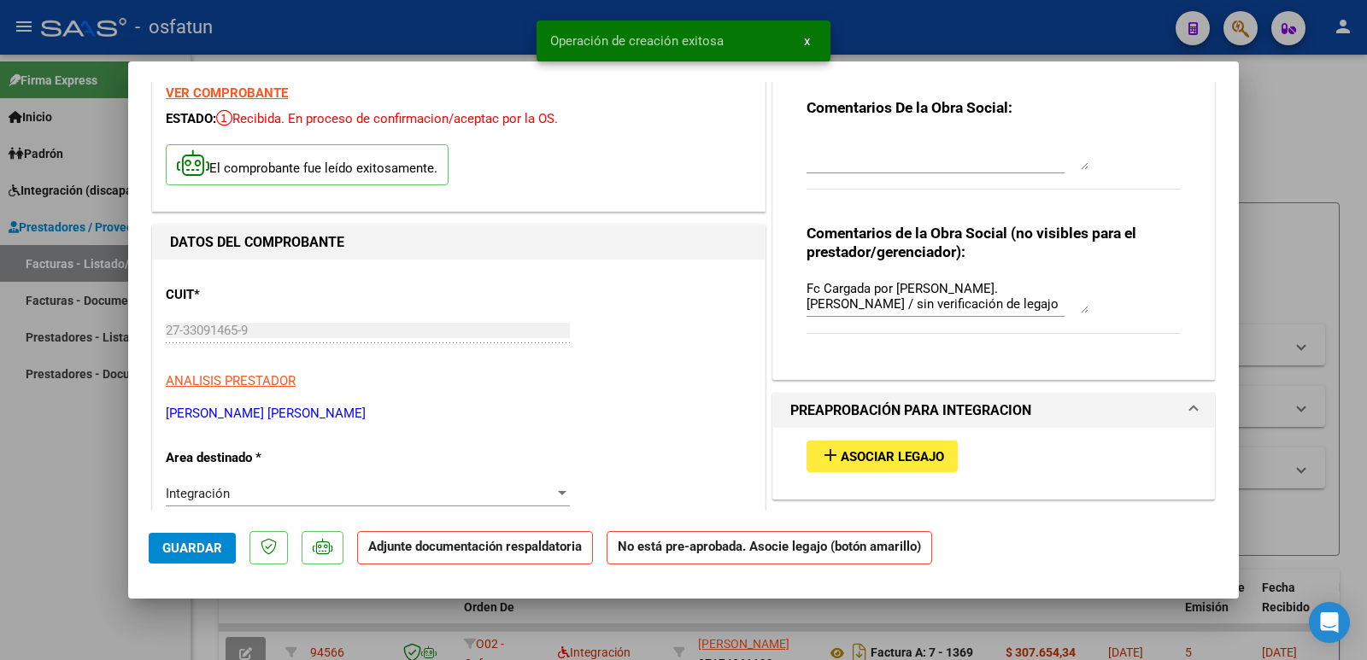
scroll to position [171, 0]
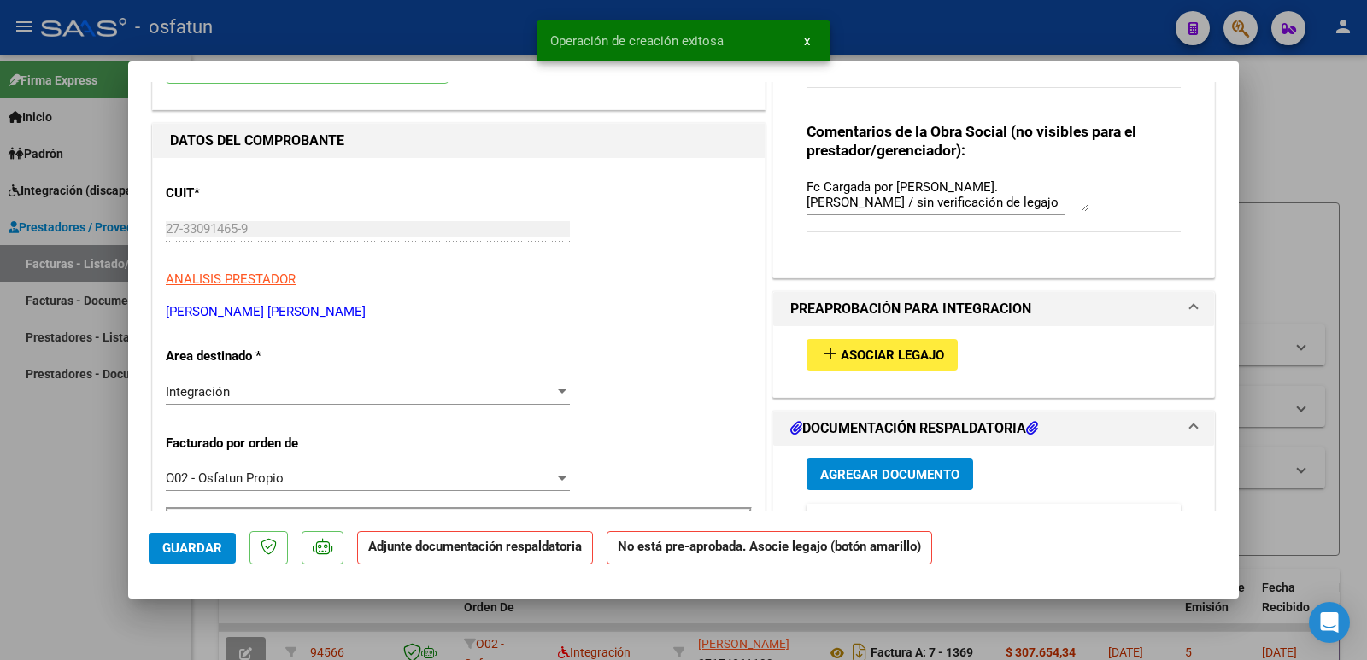
click at [887, 349] on span "Asociar Legajo" at bounding box center [892, 355] width 103 height 15
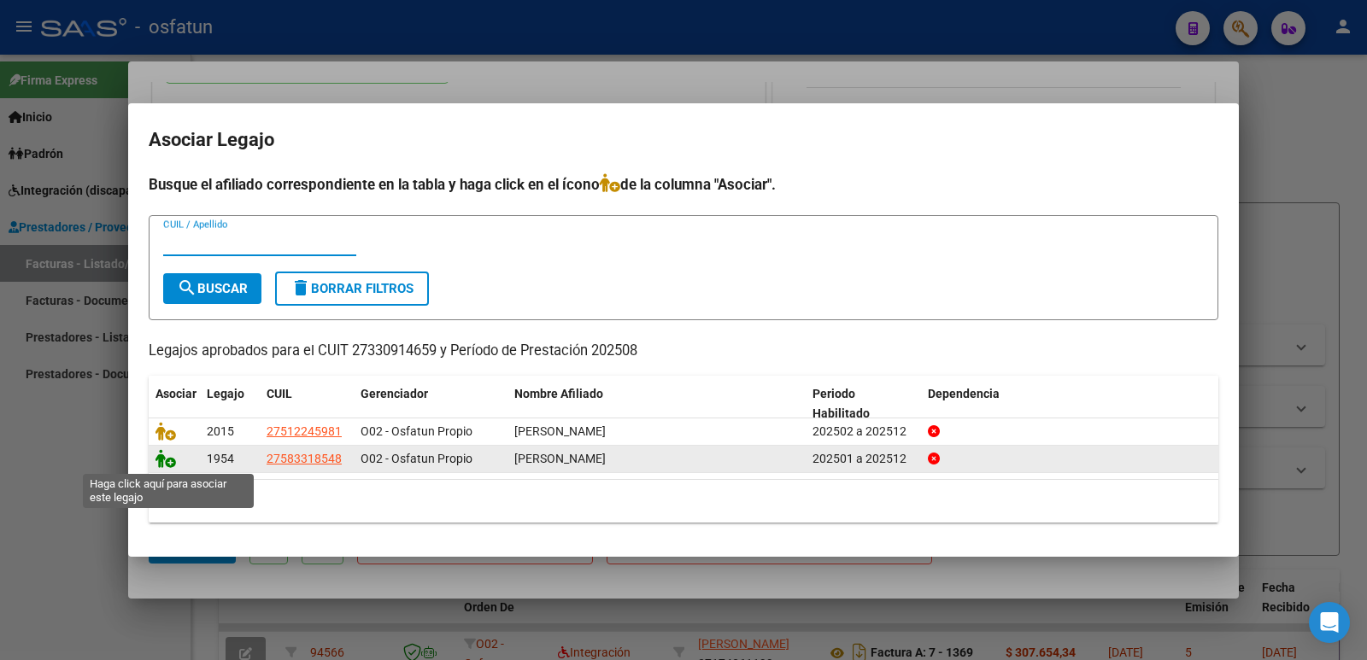
click at [168, 461] on icon at bounding box center [165, 458] width 21 height 19
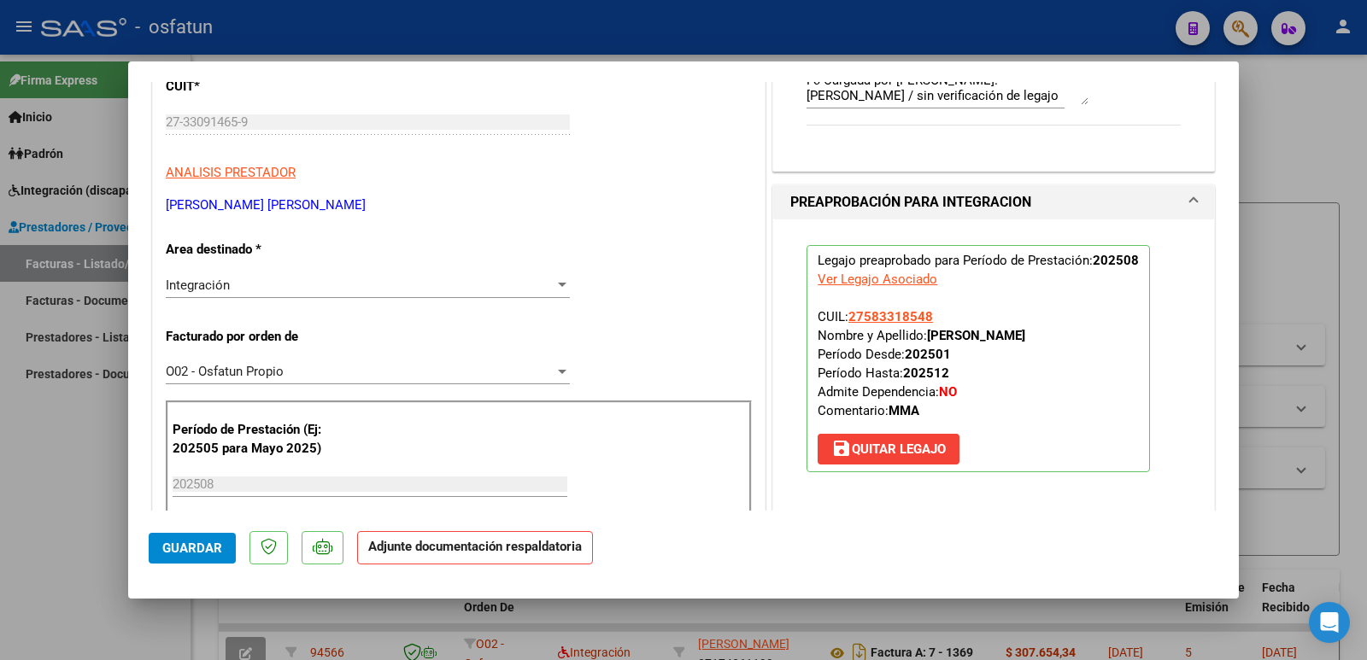
scroll to position [427, 0]
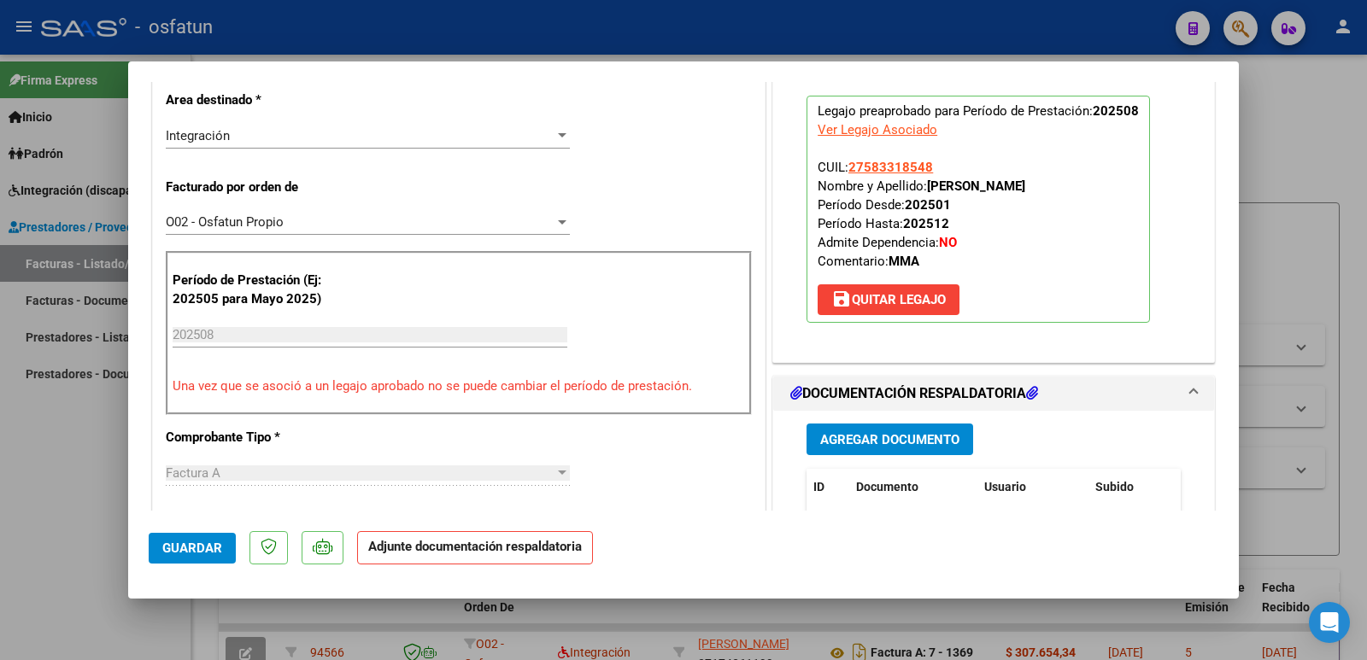
click at [936, 433] on span "Agregar Documento" at bounding box center [889, 439] width 139 height 15
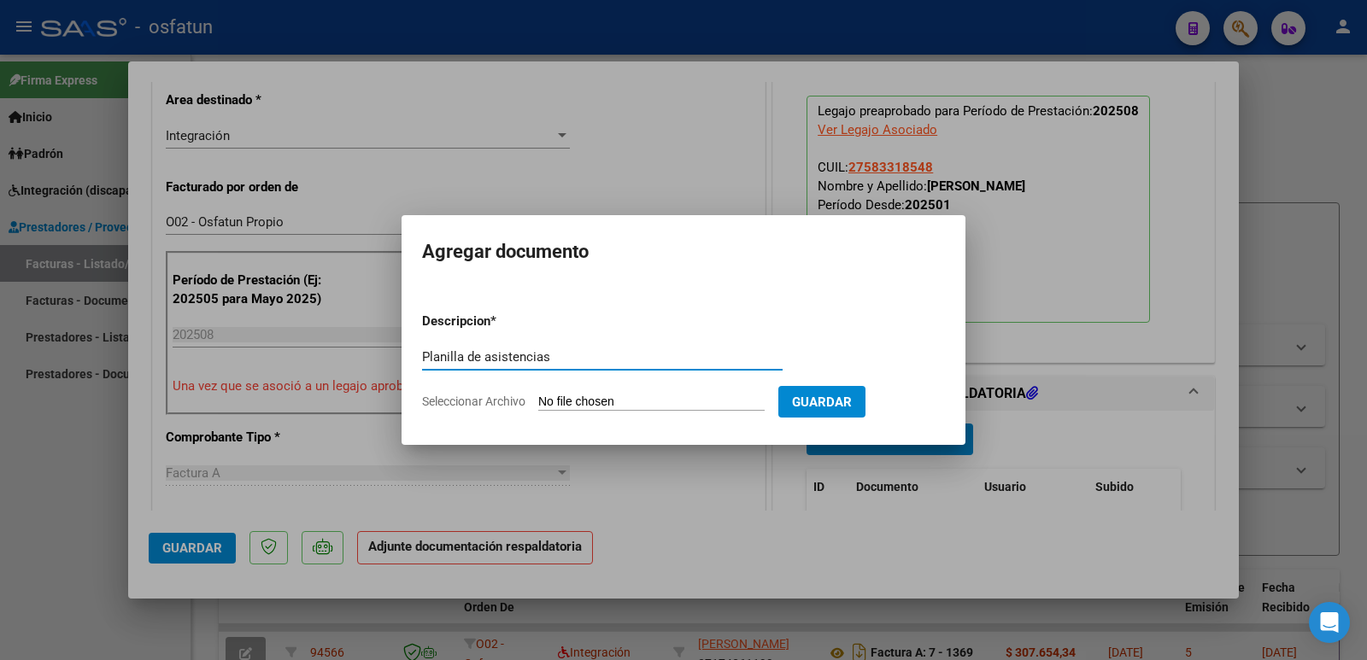
type input "Planilla de asistencias"
click at [648, 402] on input "Seleccionar Archivo" at bounding box center [651, 403] width 226 height 16
type input "C:\fakepath\PA [PERSON_NAME] 25-1.pdf"
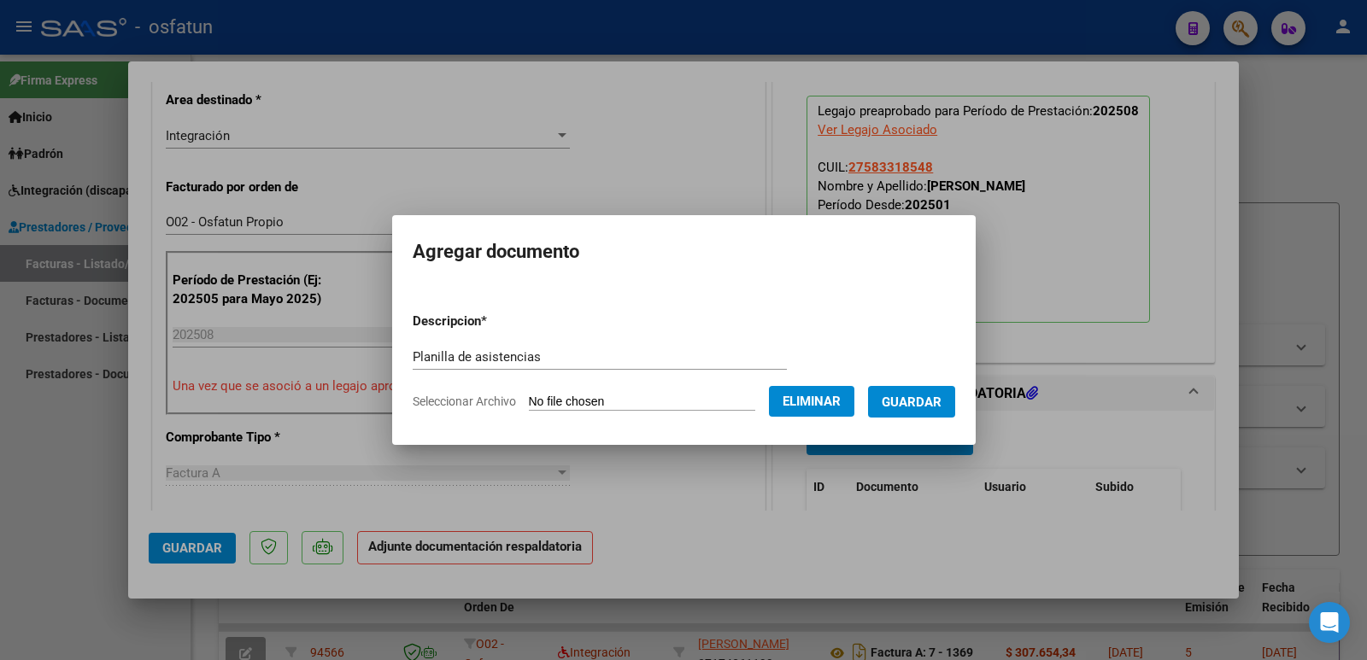
click at [942, 405] on span "Guardar" at bounding box center [912, 402] width 60 height 15
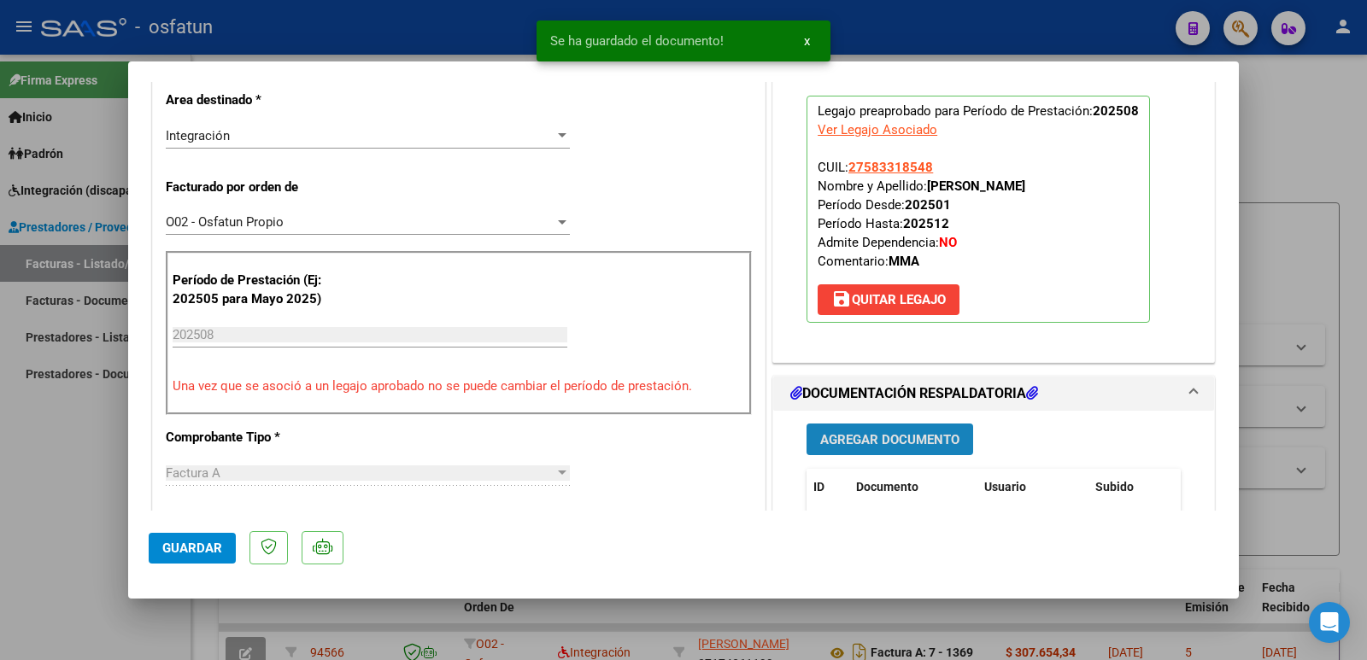
click at [956, 434] on button "Agregar Documento" at bounding box center [890, 440] width 167 height 32
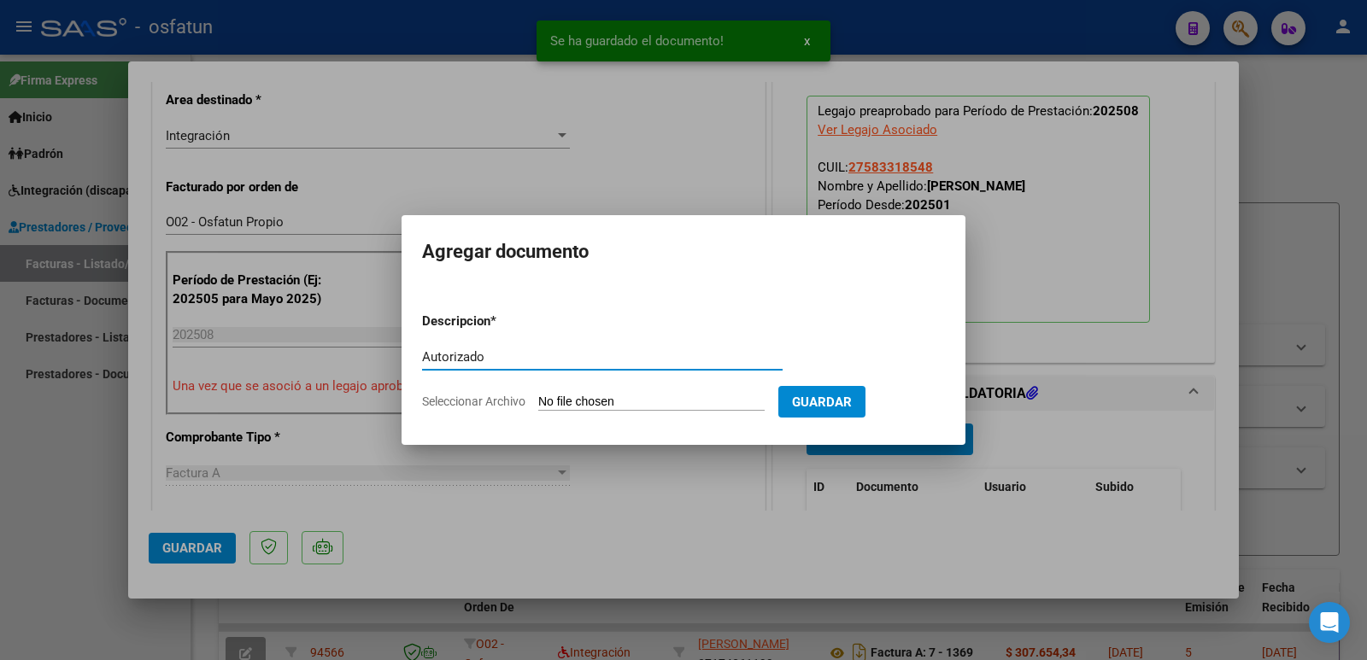
type input "Autorizado"
click at [588, 407] on input "Seleccionar Archivo" at bounding box center [651, 403] width 226 height 16
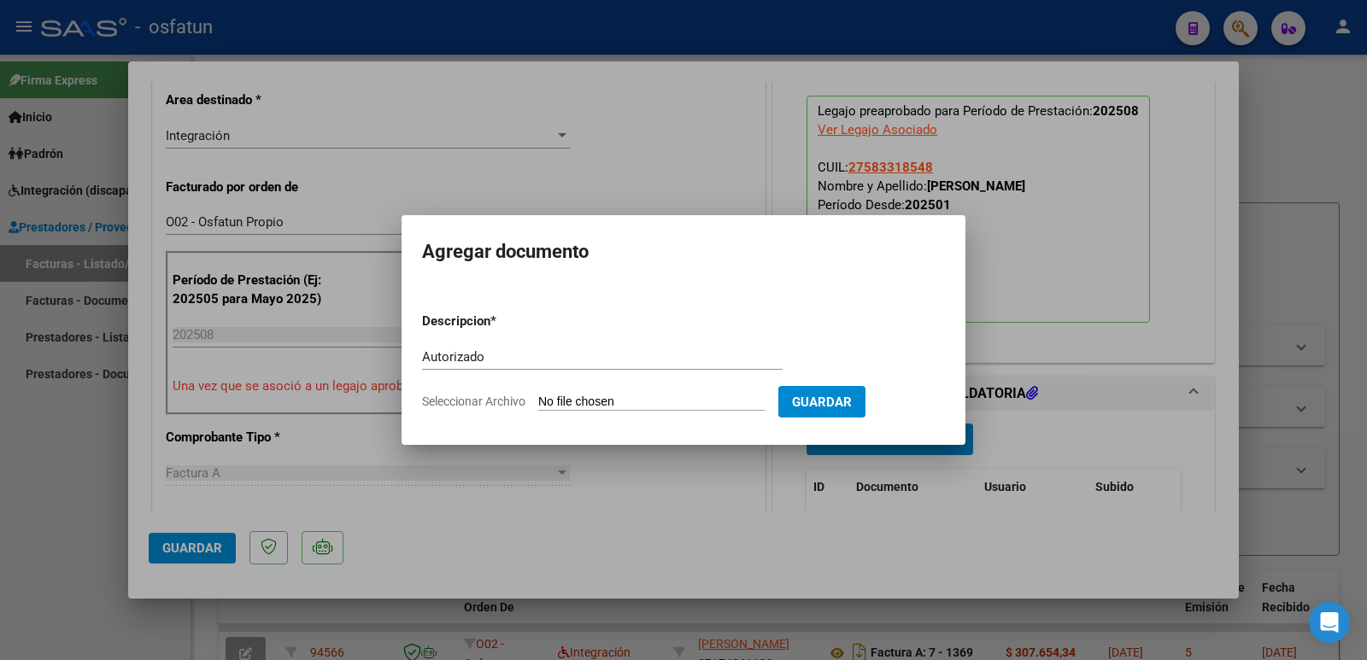
type input "C:\fakepath\MMA 2025 Autorizado.pdf"
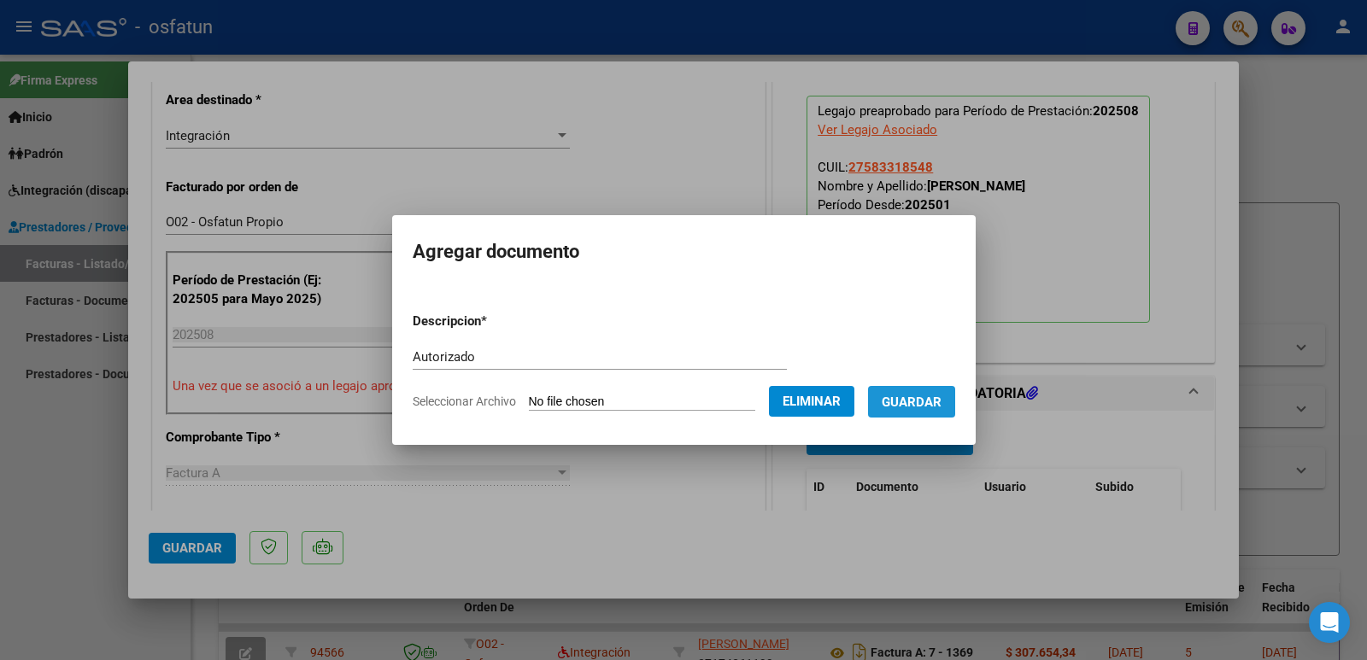
click at [941, 400] on span "Guardar" at bounding box center [912, 402] width 60 height 15
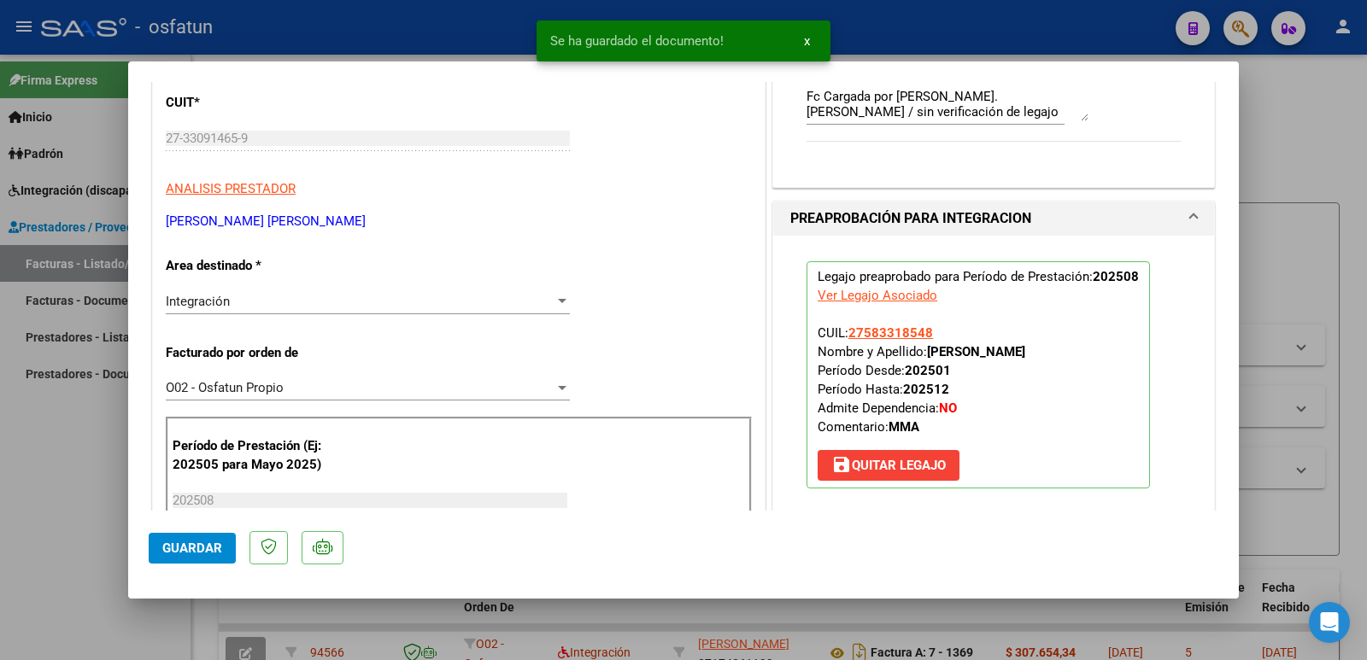
scroll to position [256, 0]
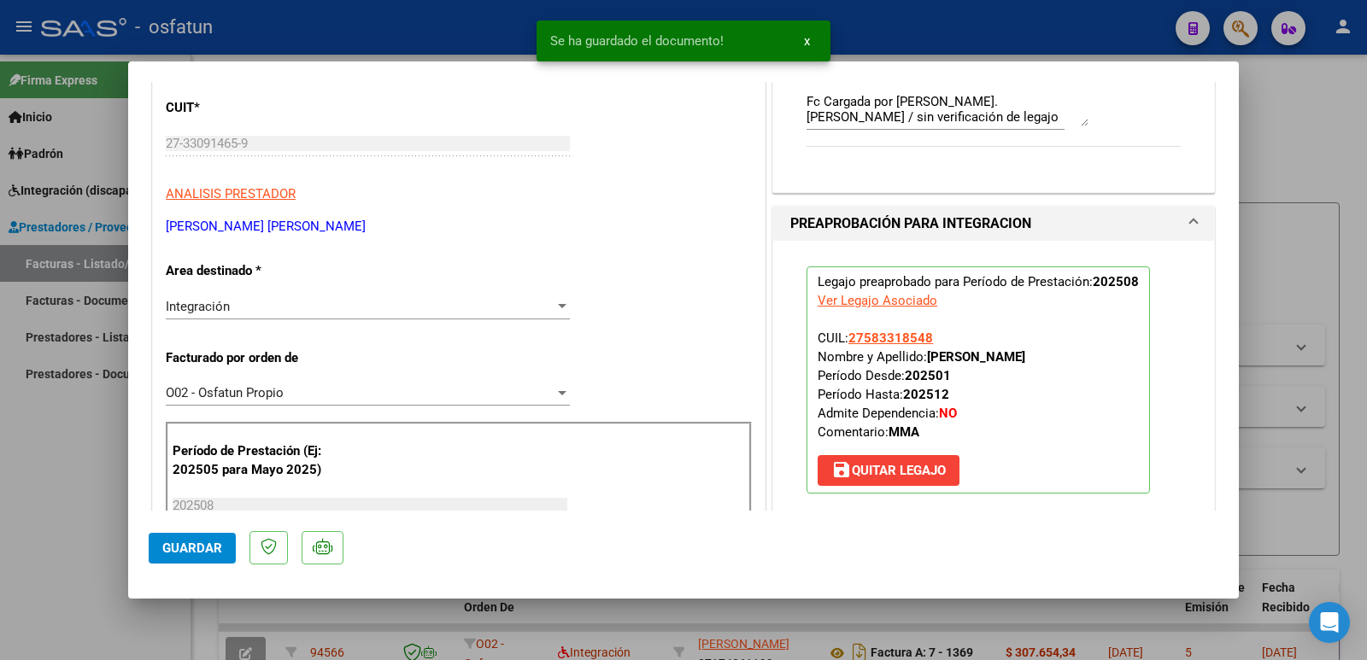
drag, startPoint x: 923, startPoint y: 348, endPoint x: 984, endPoint y: 351, distance: 61.6
click at [984, 351] on p "Legajo preaprobado para Período de Prestación: 202508 Ver Legajo Asociado CUIL:…" at bounding box center [978, 380] width 343 height 227
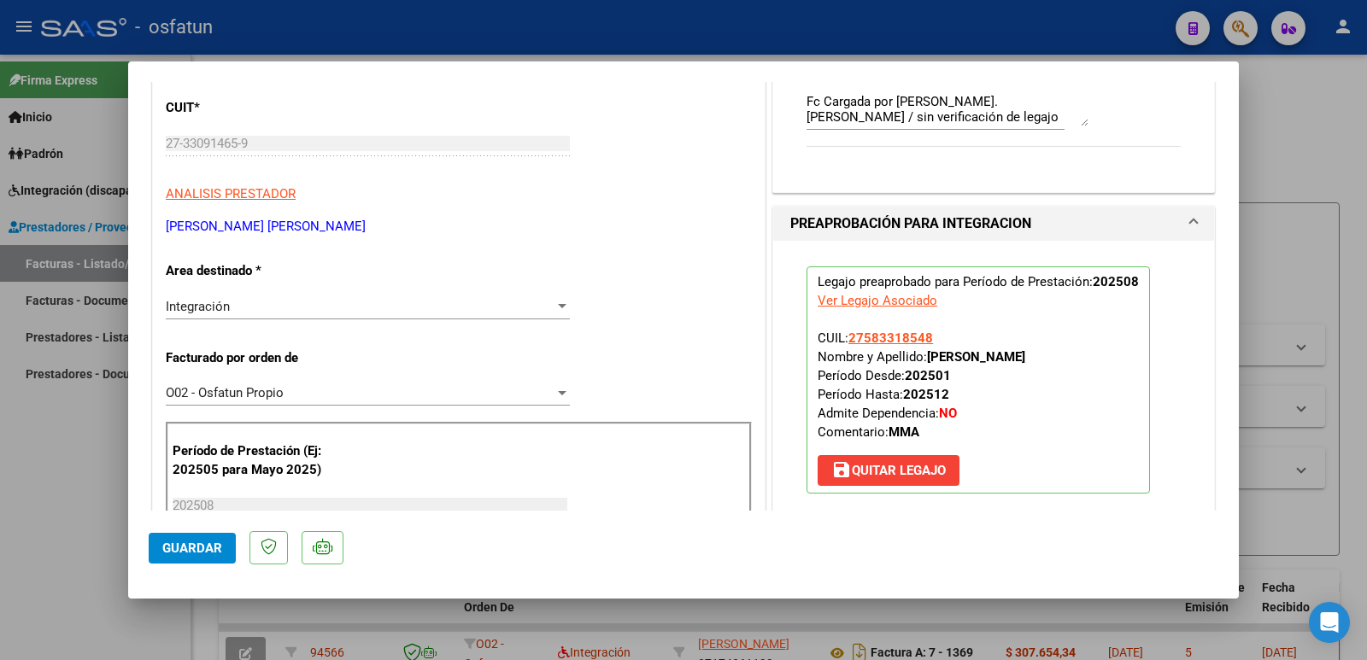
click at [1025, 353] on strong "[PERSON_NAME]" at bounding box center [976, 356] width 98 height 15
drag, startPoint x: 1035, startPoint y: 354, endPoint x: 924, endPoint y: 356, distance: 110.2
click at [927, 356] on strong "[PERSON_NAME]" at bounding box center [976, 356] width 98 height 15
copy strong "[PERSON_NAME]"
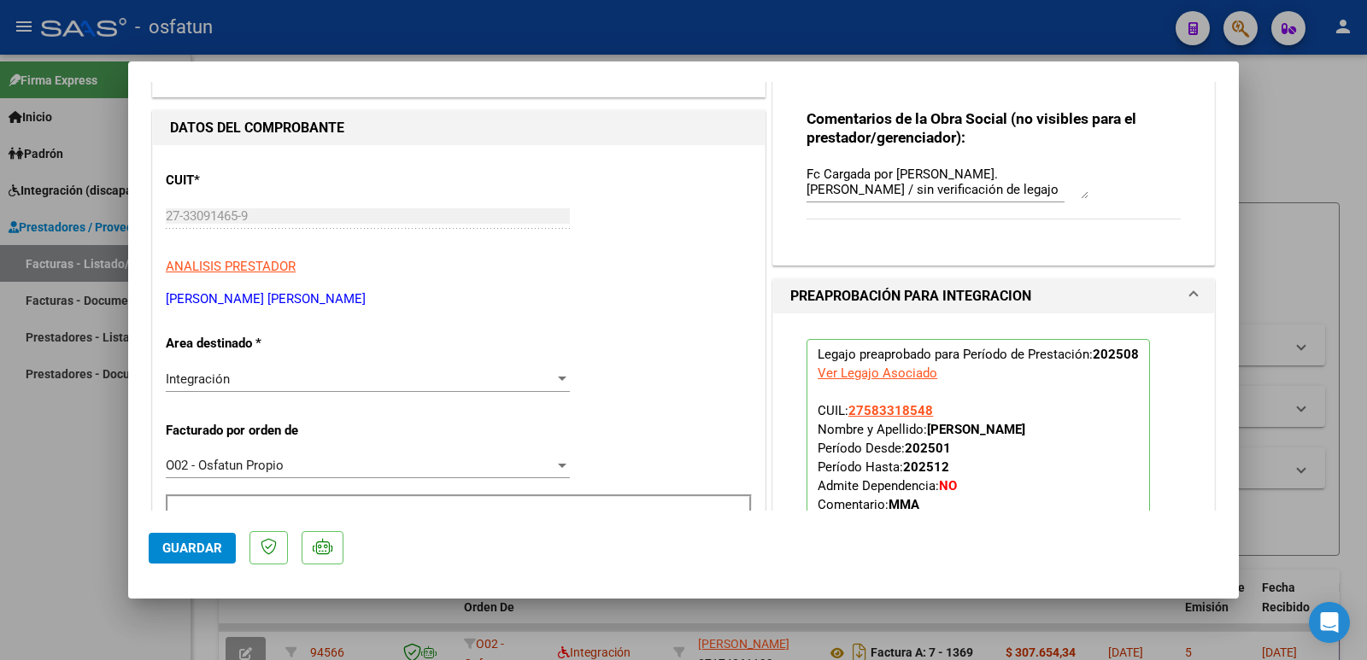
scroll to position [0, 0]
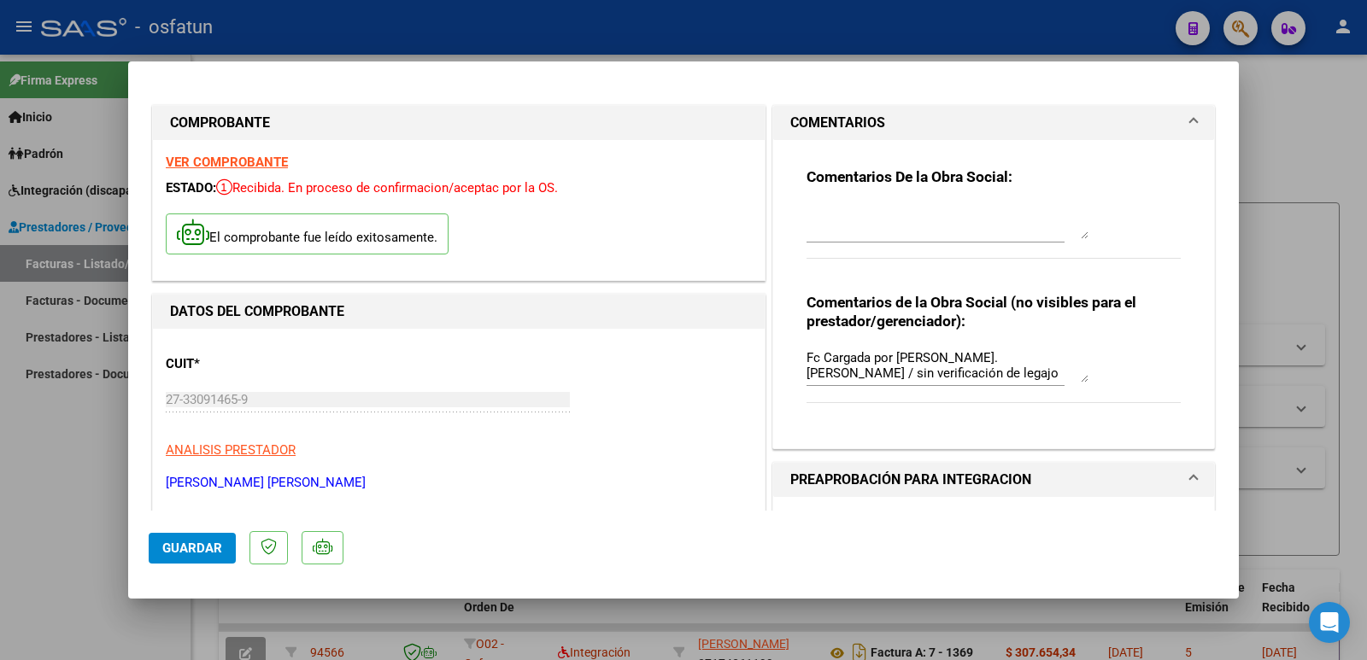
drag, startPoint x: 317, startPoint y: 486, endPoint x: 166, endPoint y: 483, distance: 151.3
click at [166, 483] on p "[PERSON_NAME] [PERSON_NAME]" at bounding box center [459, 483] width 586 height 20
drag, startPoint x: 185, startPoint y: 549, endPoint x: 195, endPoint y: 572, distance: 24.9
click at [185, 549] on span "Guardar" at bounding box center [192, 548] width 60 height 15
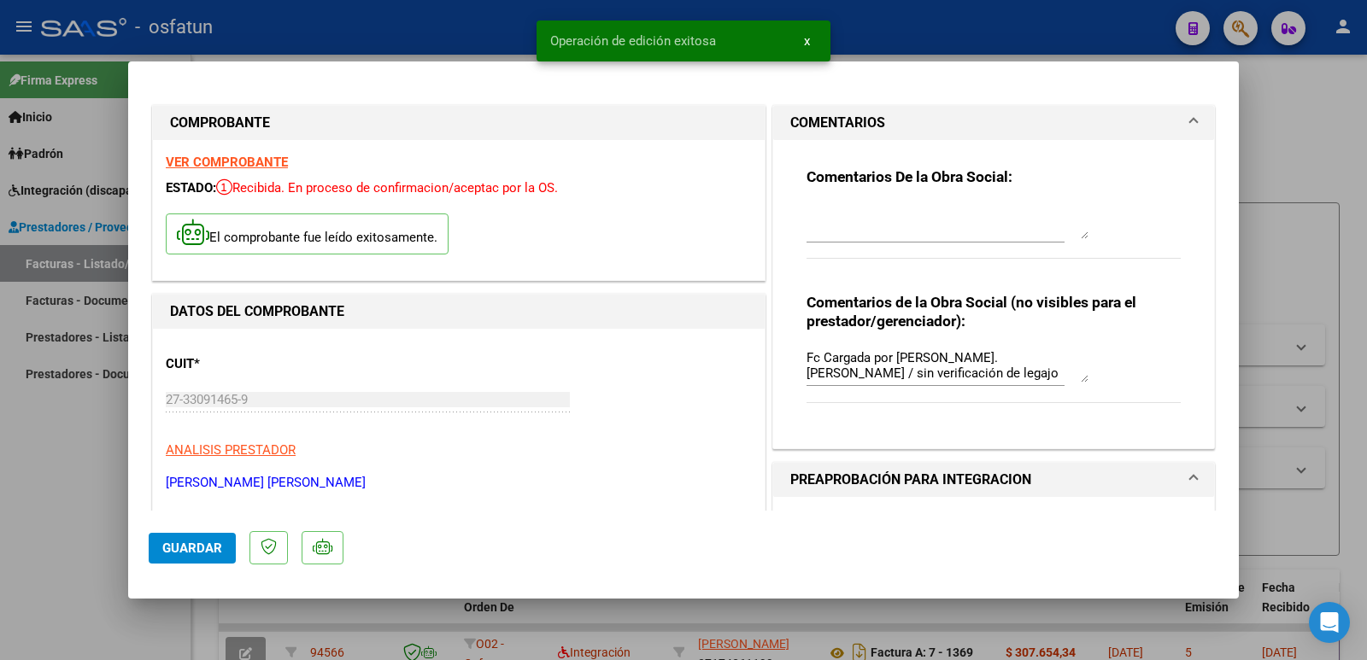
click at [21, 519] on div at bounding box center [683, 330] width 1367 height 660
type input "$ 0,00"
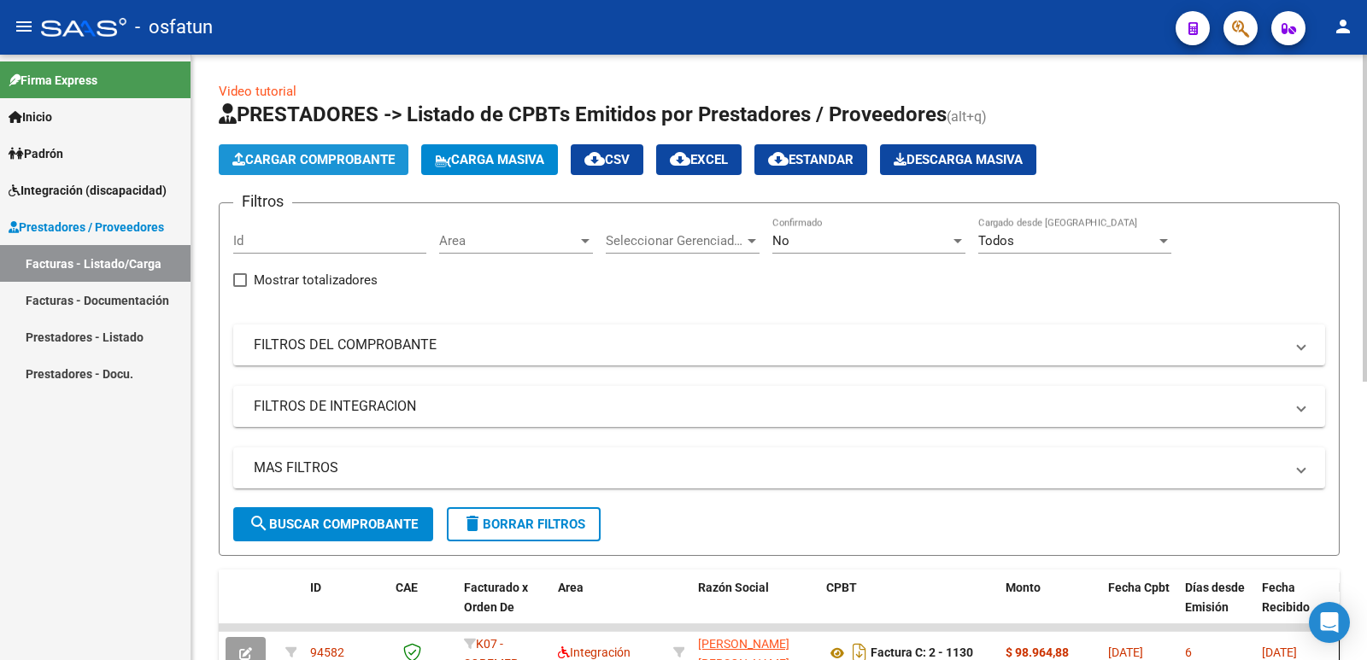
click at [287, 167] on span "Cargar Comprobante" at bounding box center [313, 159] width 162 height 15
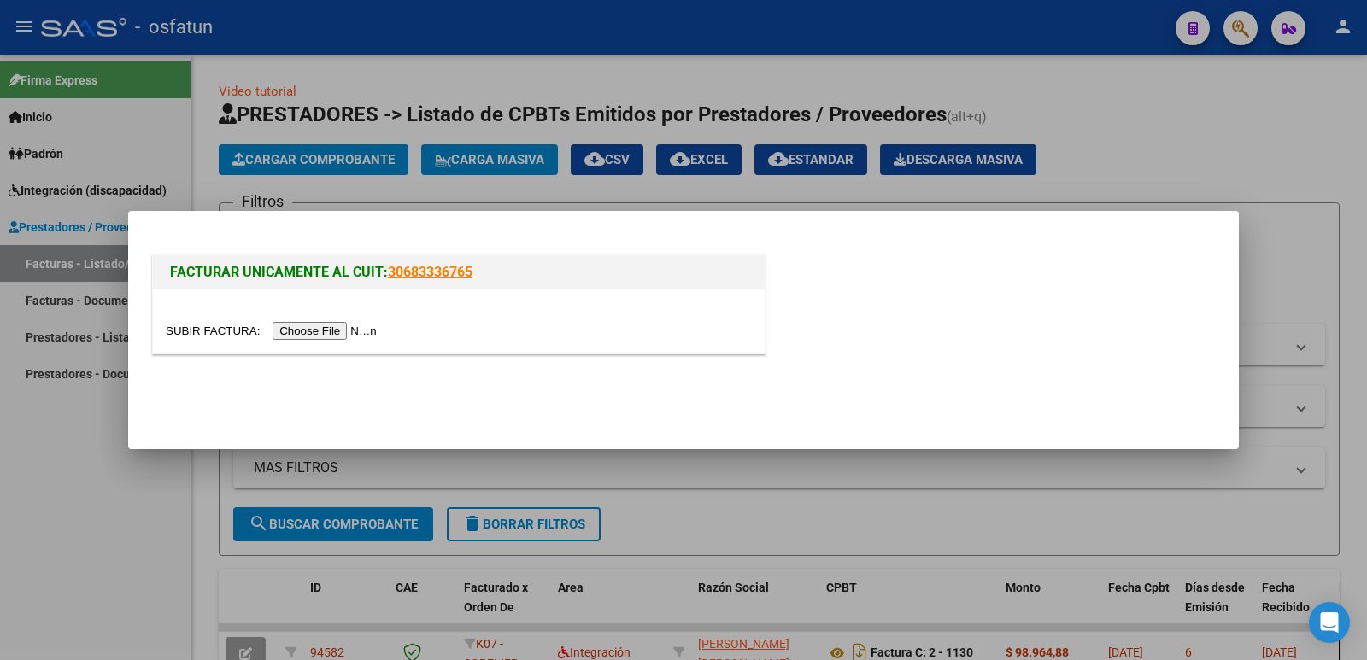
click at [337, 336] on input "file" at bounding box center [274, 331] width 216 height 18
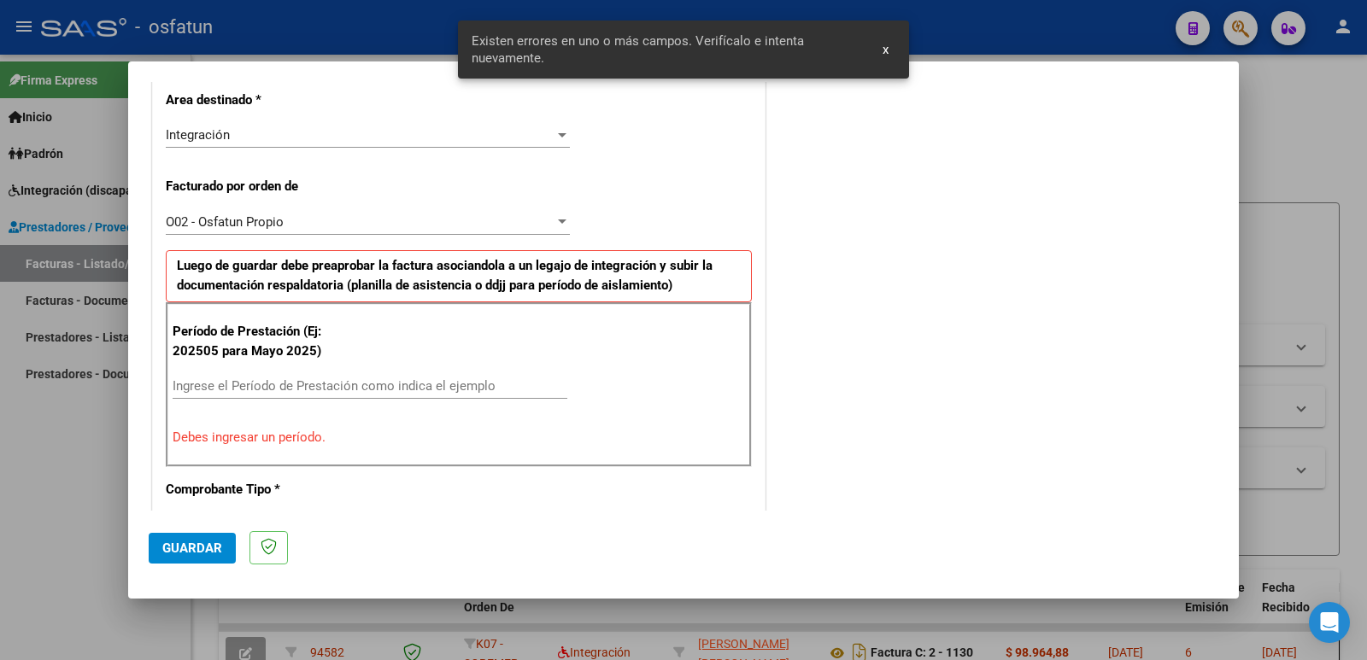
scroll to position [466, 0]
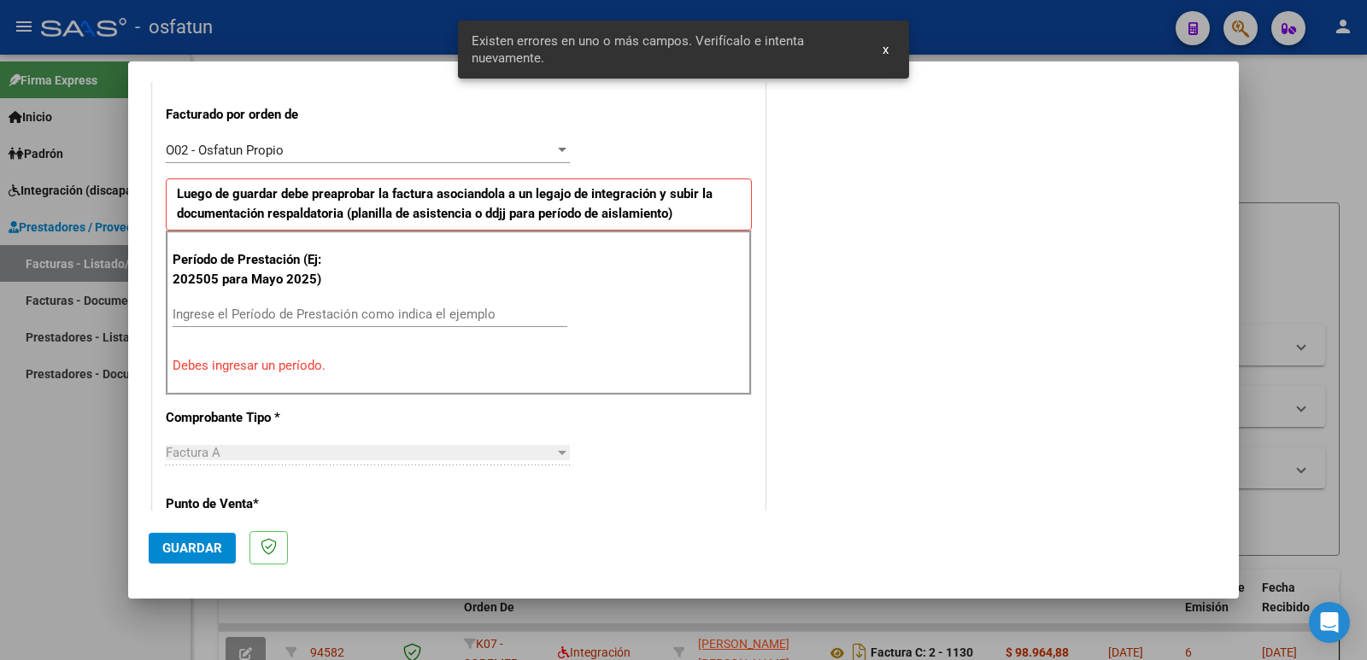
click at [363, 319] on input "Ingrese el Período de Prestación como indica el ejemplo" at bounding box center [370, 314] width 395 height 15
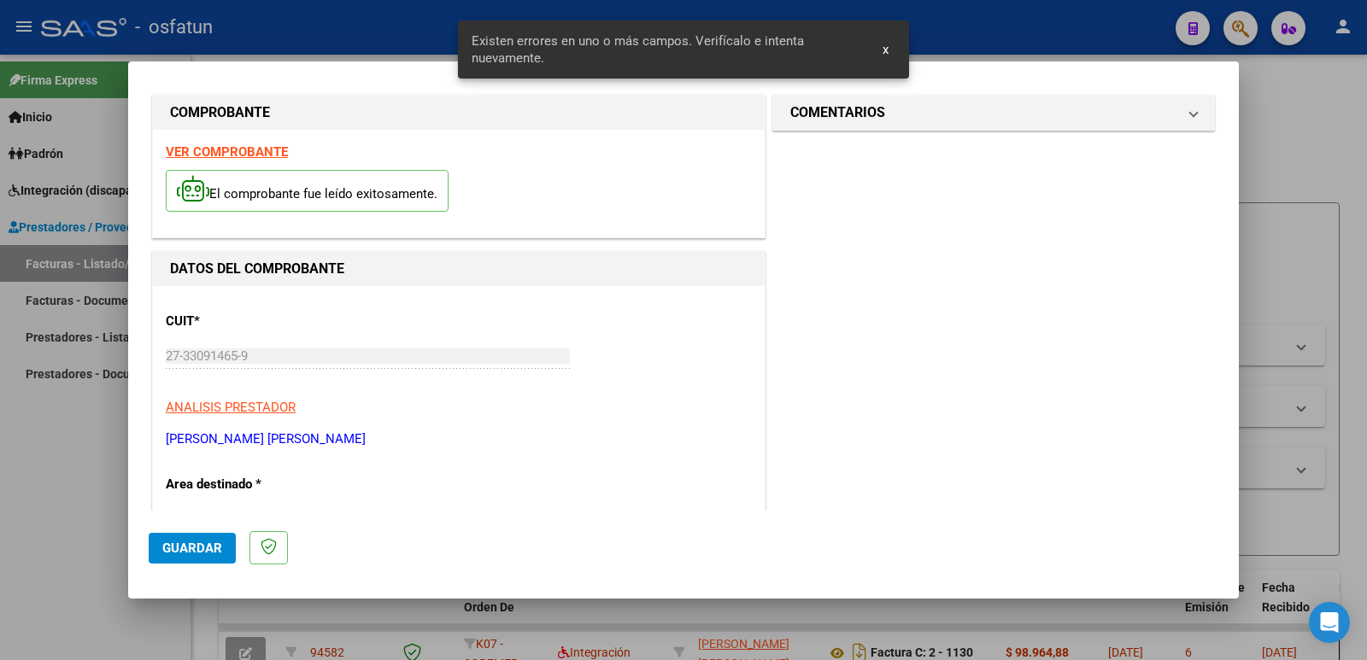
scroll to position [0, 0]
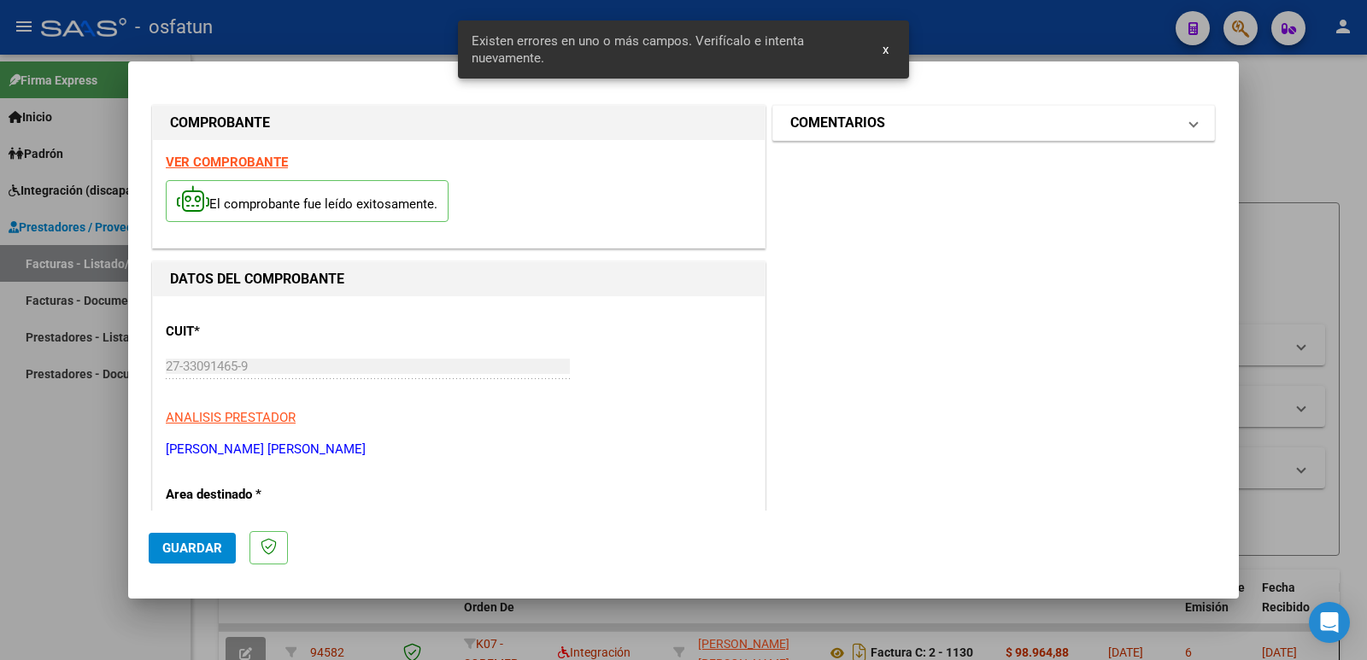
type input "202508"
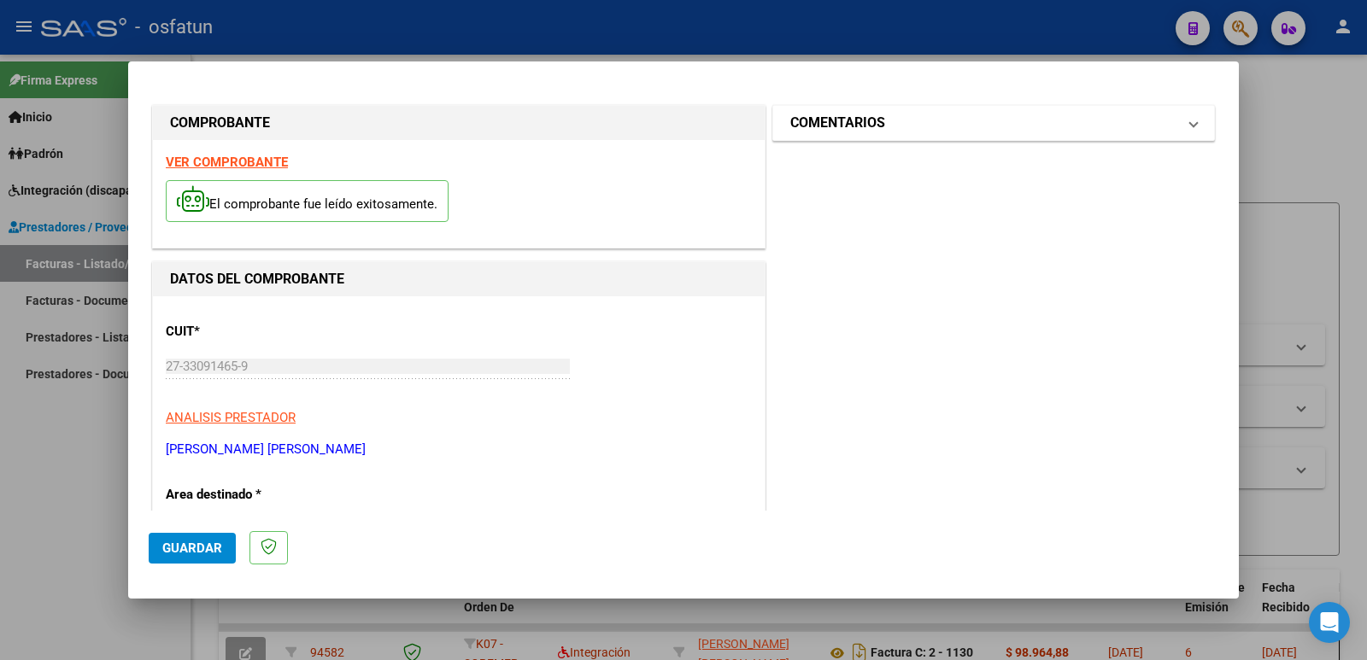
click at [819, 131] on h1 "COMENTARIOS" at bounding box center [837, 123] width 95 height 21
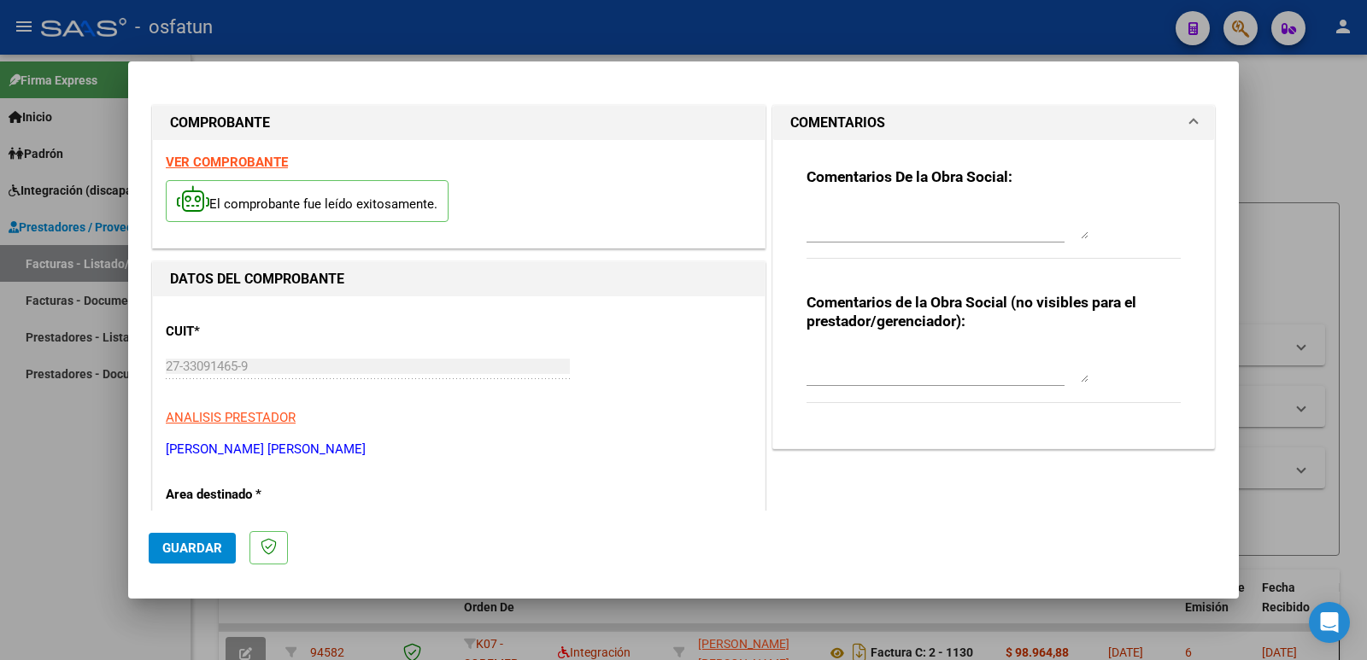
click at [830, 383] on textarea at bounding box center [948, 366] width 282 height 34
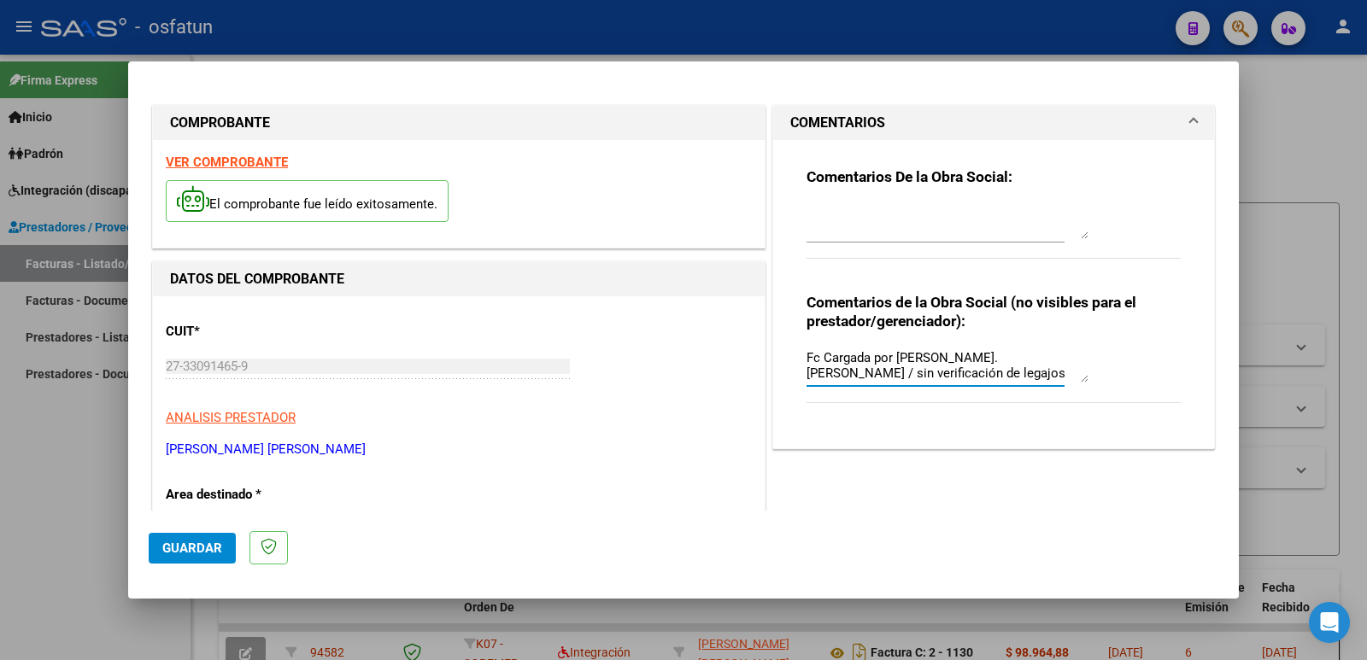
type textarea "Fc Cargada por [PERSON_NAME]. [PERSON_NAME] / sin verificación de legajos"
click at [188, 556] on button "Guardar" at bounding box center [192, 548] width 87 height 31
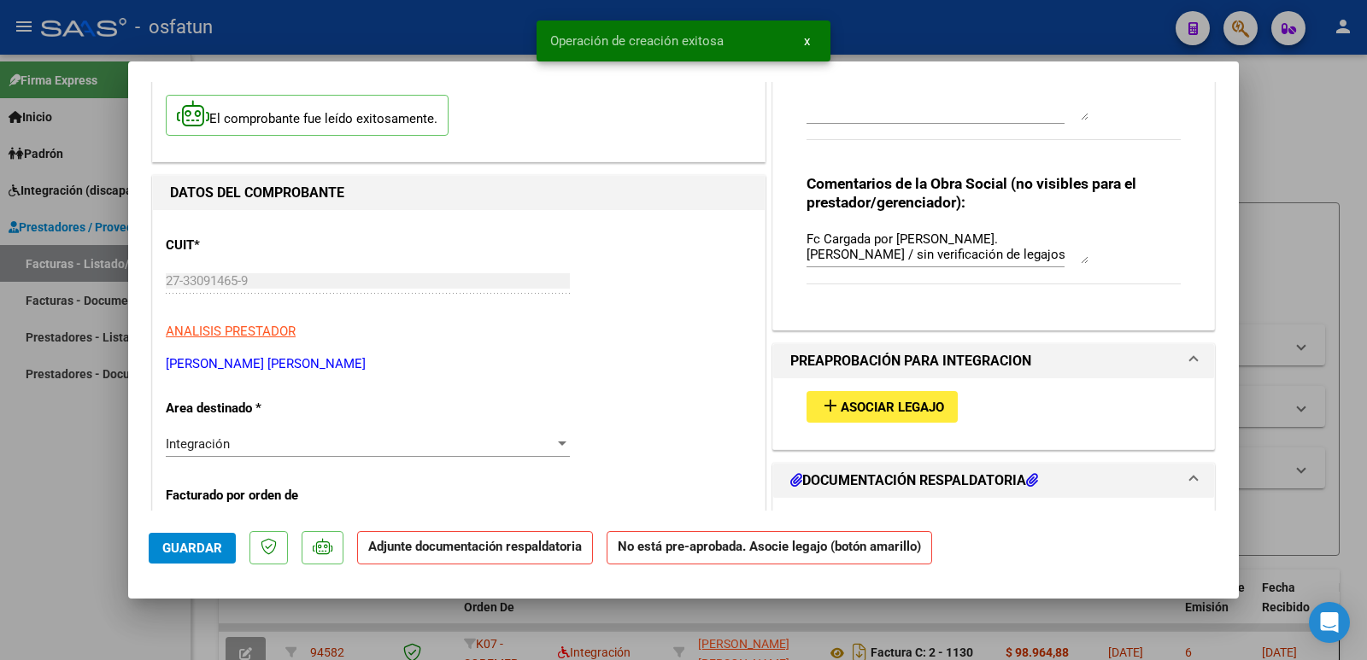
scroll to position [256, 0]
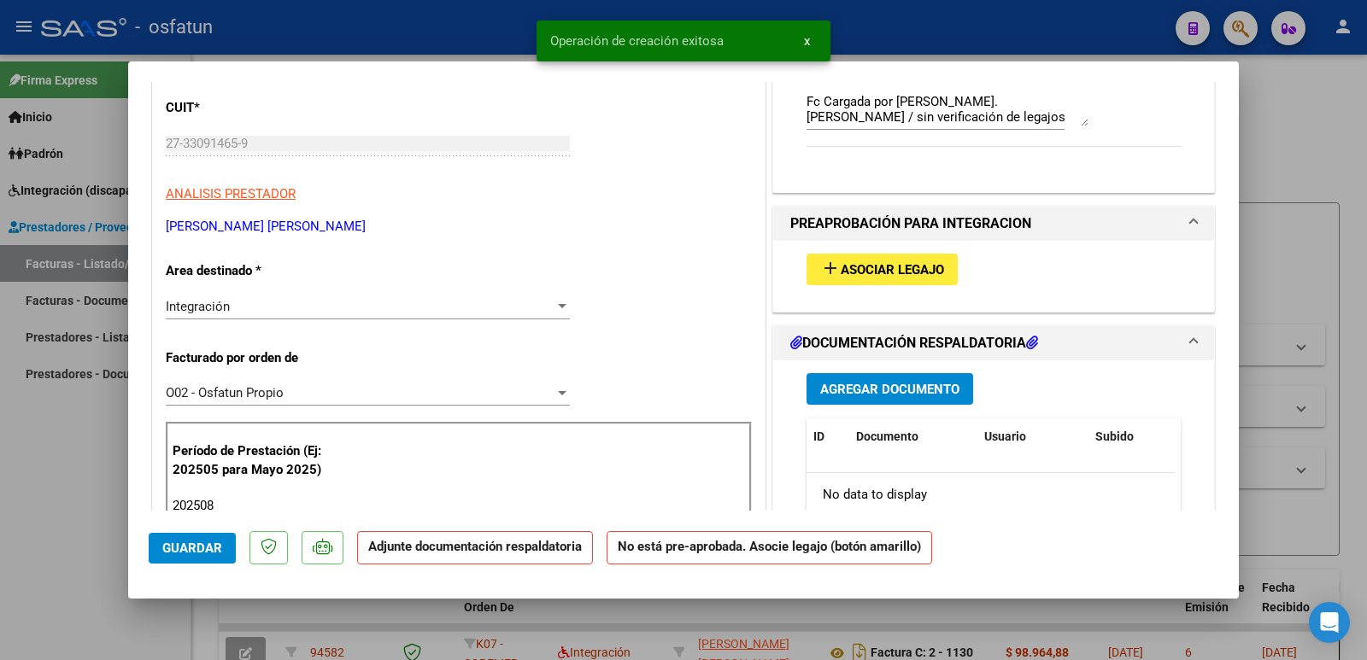
click at [891, 275] on span "Asociar Legajo" at bounding box center [892, 269] width 103 height 15
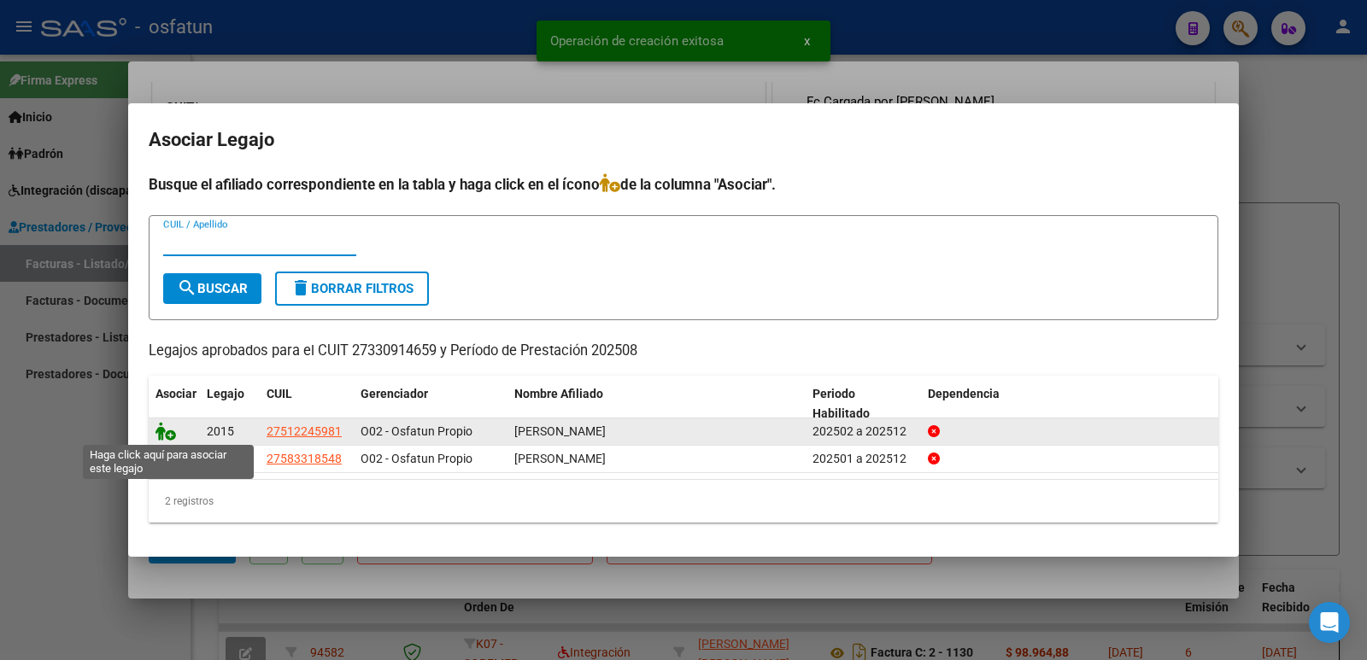
click at [169, 425] on icon at bounding box center [165, 431] width 21 height 19
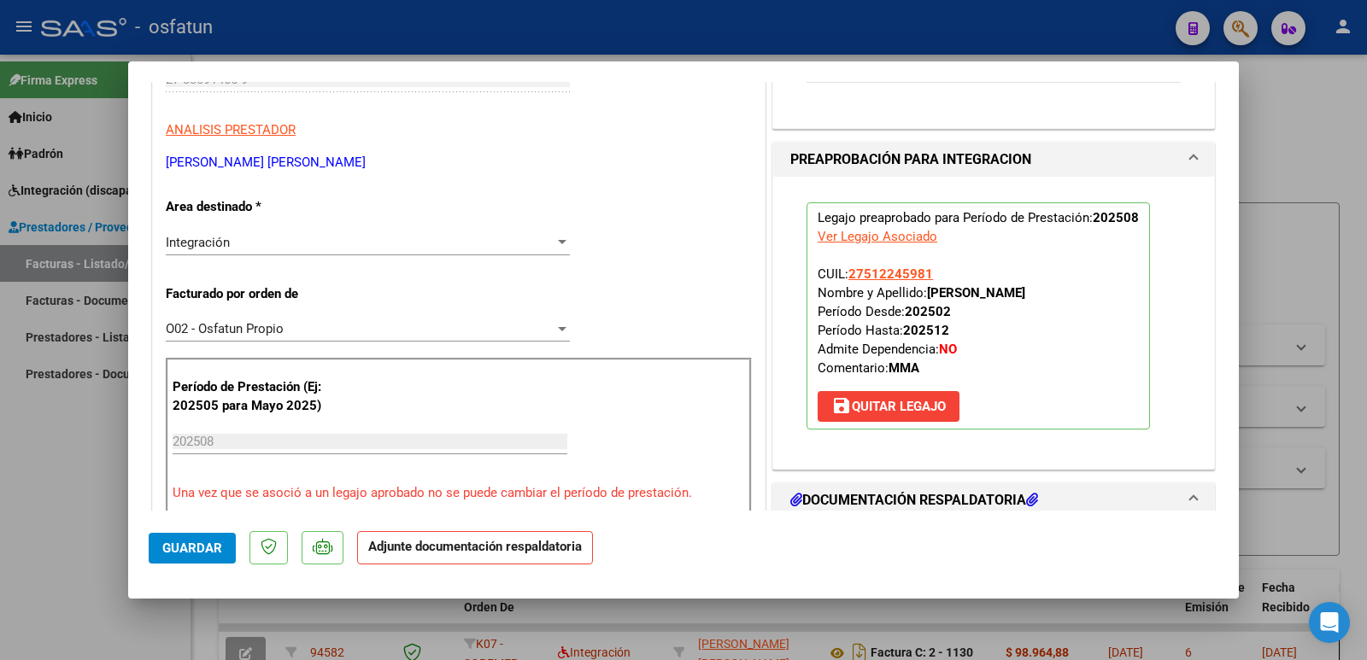
scroll to position [427, 0]
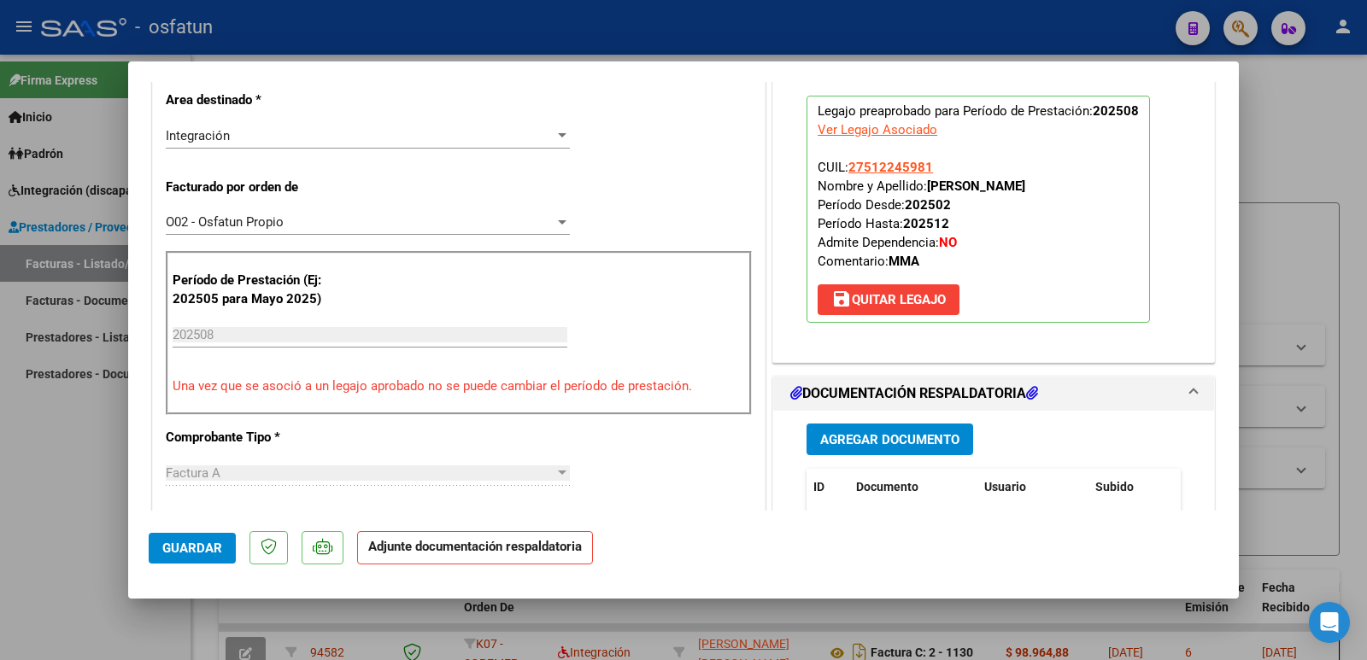
click at [927, 432] on span "Agregar Documento" at bounding box center [889, 439] width 139 height 15
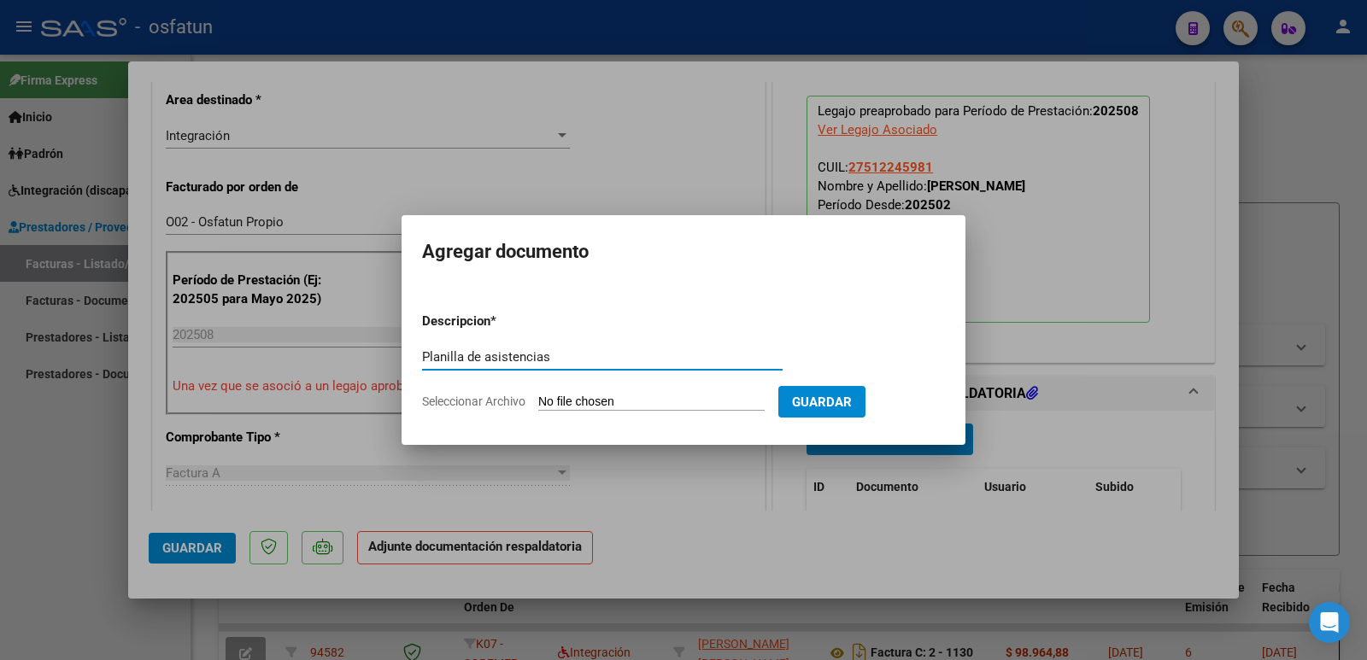
type input "Planilla de asistencias"
click at [625, 410] on input "Seleccionar Archivo" at bounding box center [651, 403] width 226 height 16
type input "C:\fakepath\PA [PERSON_NAME] 2025-1.pdf"
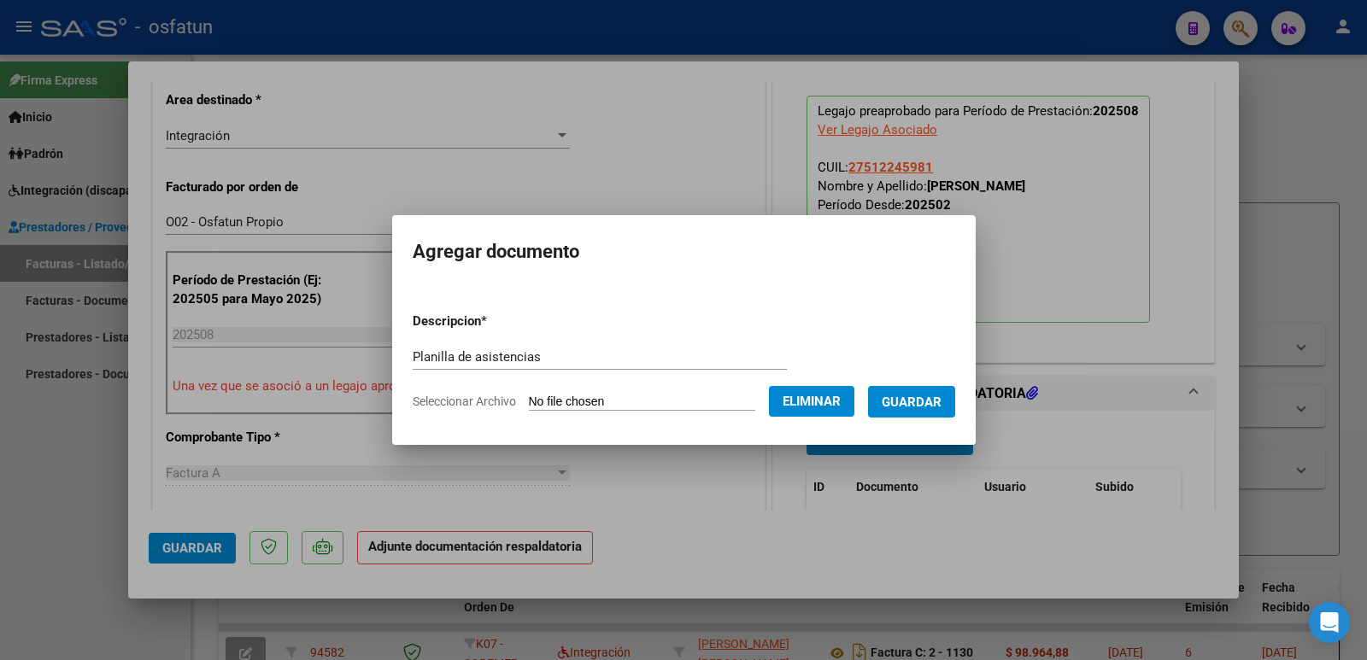
click at [925, 401] on span "Guardar" at bounding box center [912, 402] width 60 height 15
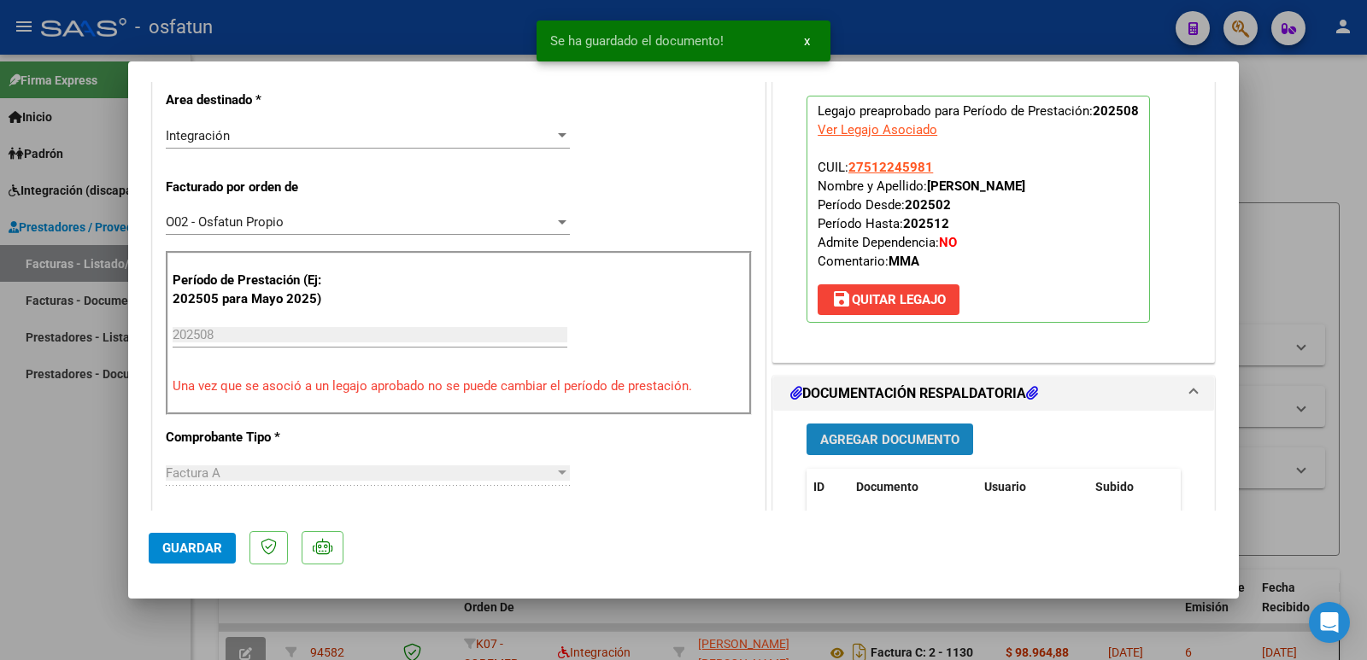
click at [872, 445] on span "Agregar Documento" at bounding box center [889, 439] width 139 height 15
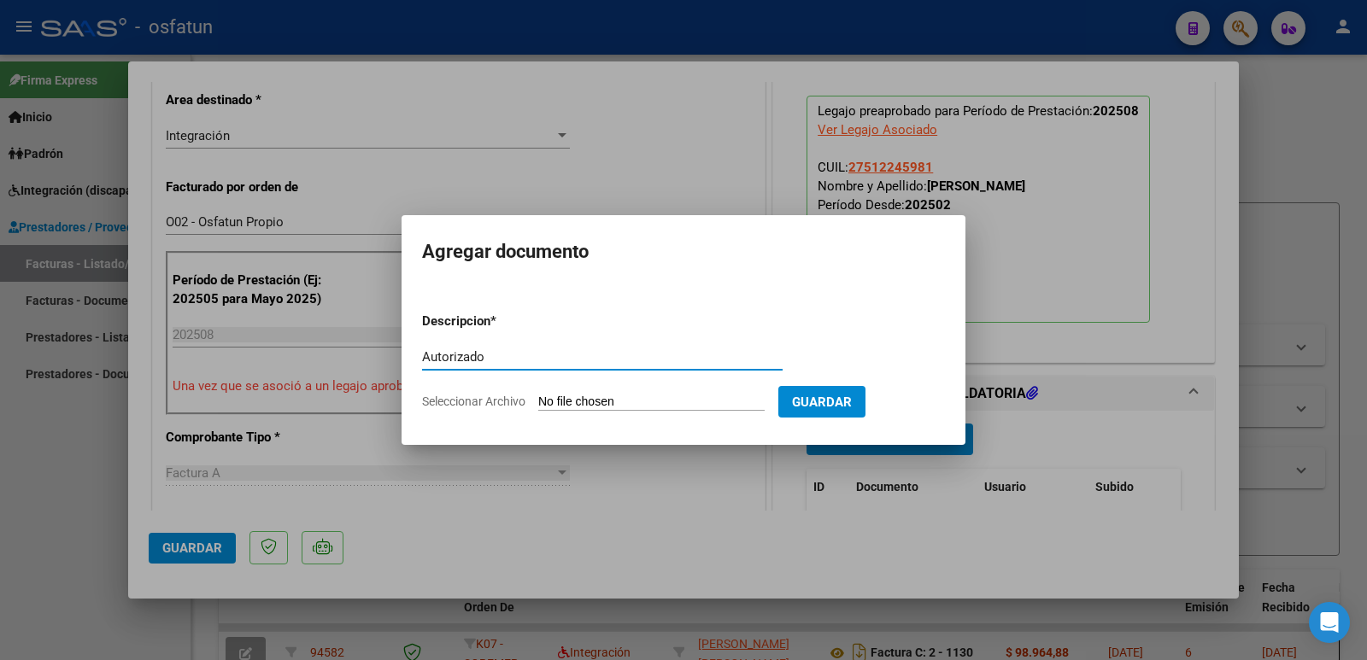
type input "Autorizado"
click at [576, 408] on input "Seleccionar Archivo" at bounding box center [651, 403] width 226 height 16
type input "C:\fakepath\MMA 2025 Autorizado [PERSON_NAME].pdf"
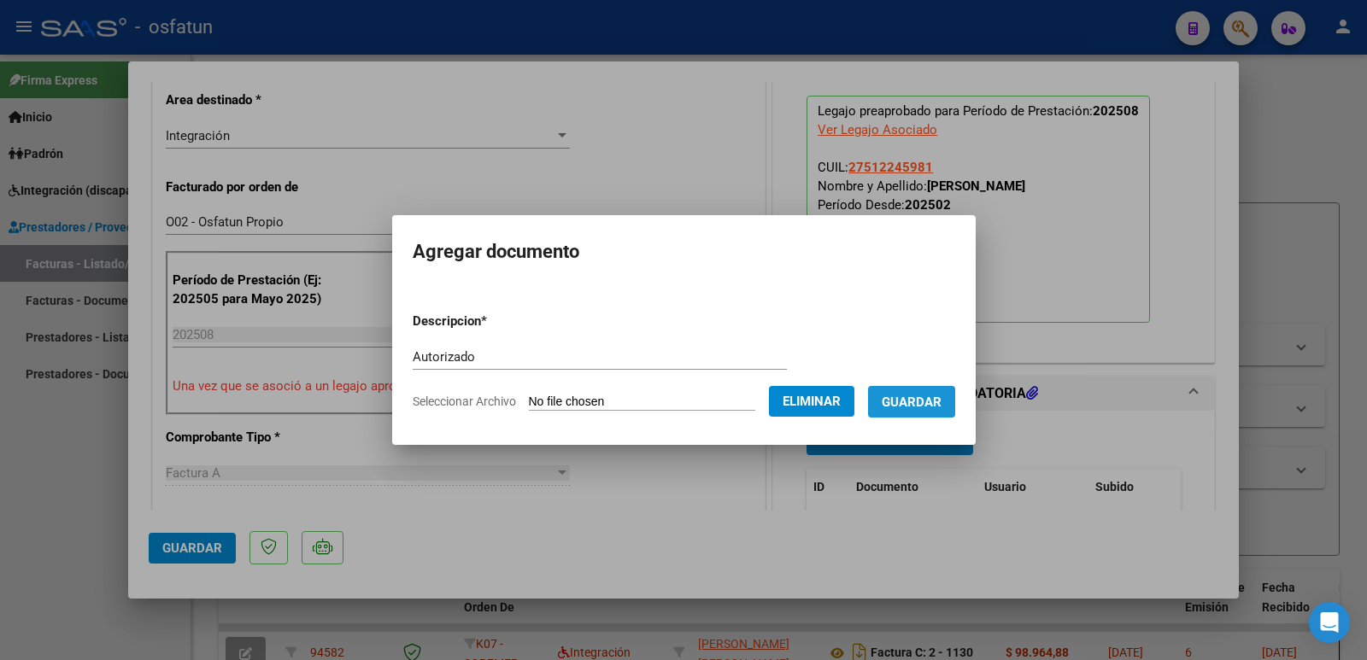
click at [912, 399] on span "Guardar" at bounding box center [912, 402] width 60 height 15
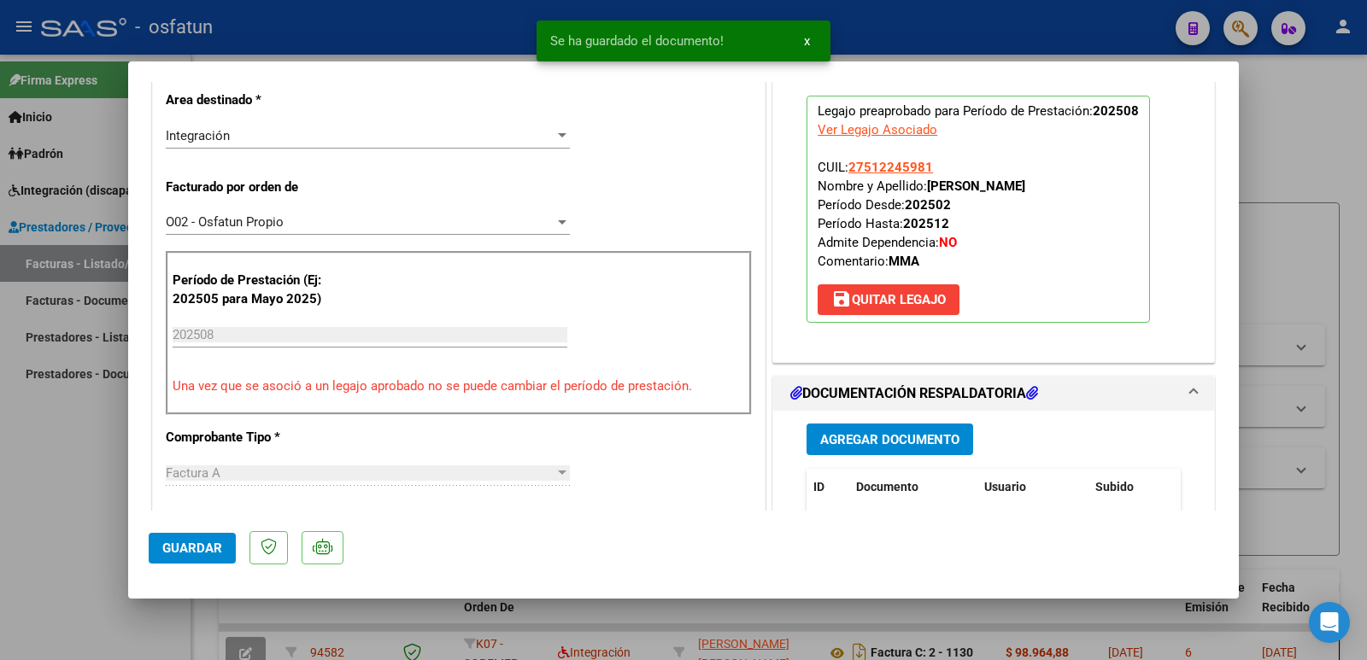
drag, startPoint x: 923, startPoint y: 187, endPoint x: 1033, endPoint y: 188, distance: 110.2
click at [1025, 188] on strong "[PERSON_NAME]" at bounding box center [976, 186] width 98 height 15
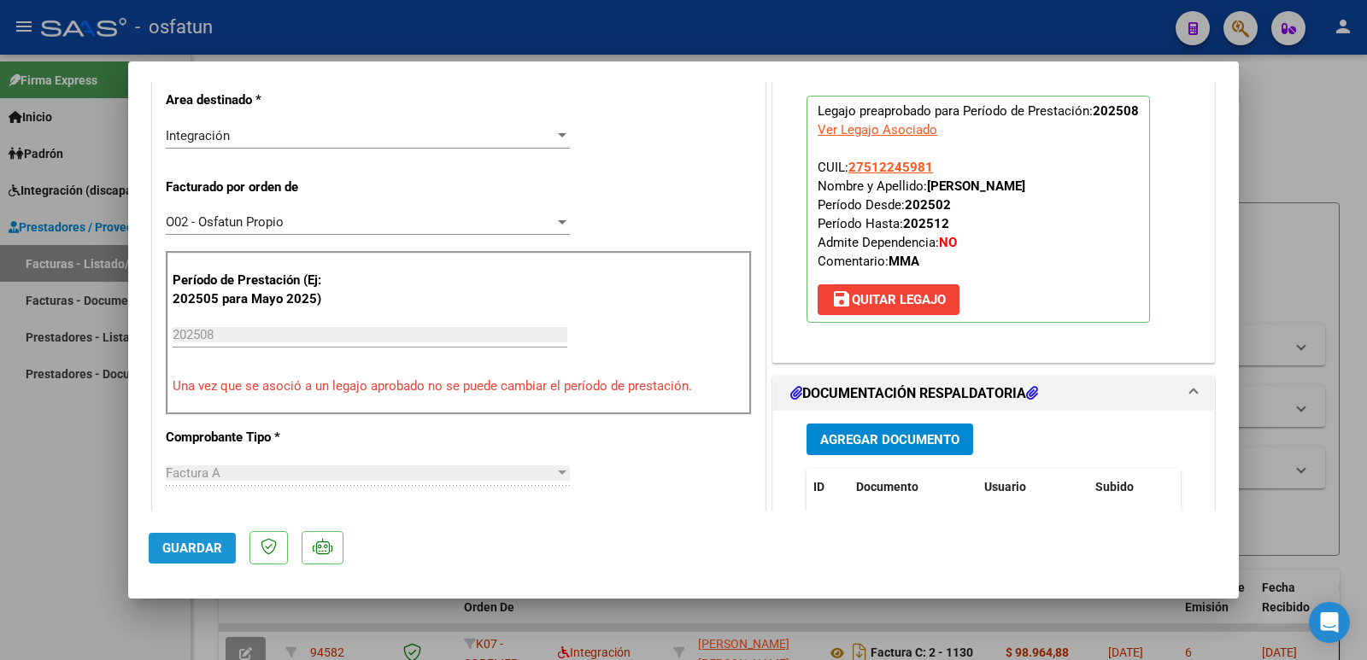
click at [202, 536] on button "Guardar" at bounding box center [192, 548] width 87 height 31
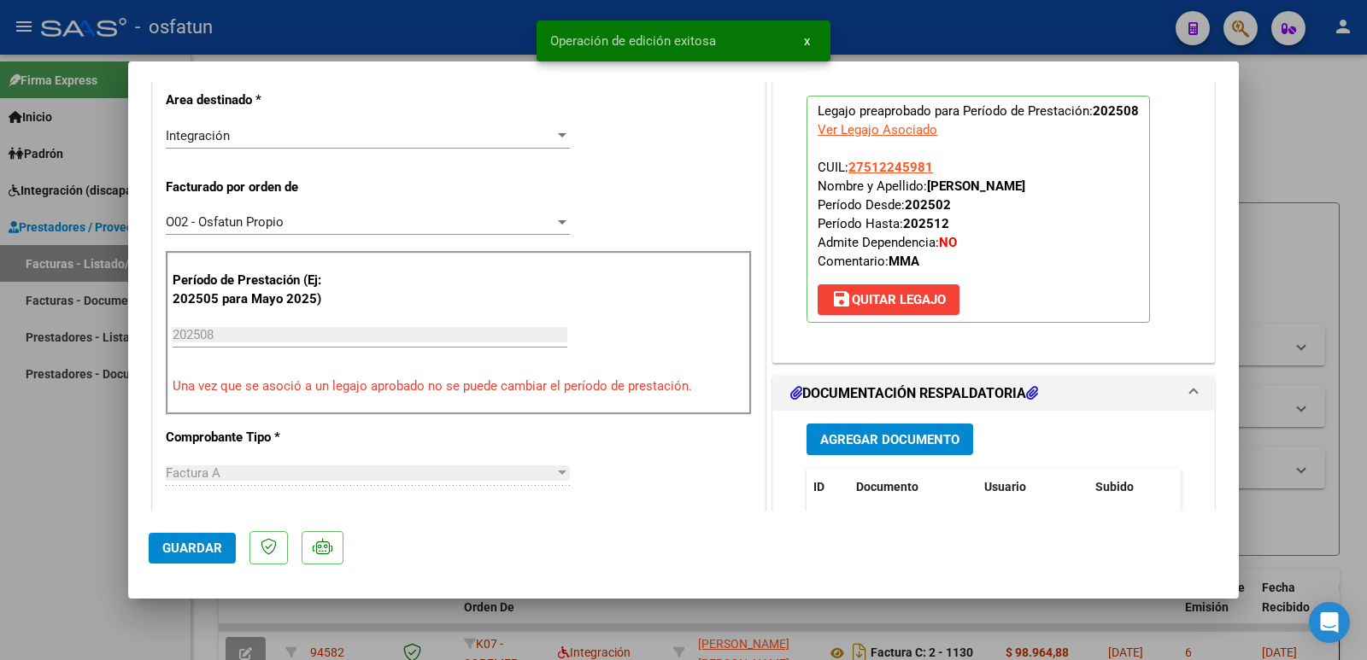
drag, startPoint x: 79, startPoint y: 509, endPoint x: 56, endPoint y: 521, distance: 26.0
click at [79, 510] on div at bounding box center [683, 330] width 1367 height 660
type input "$ 0,00"
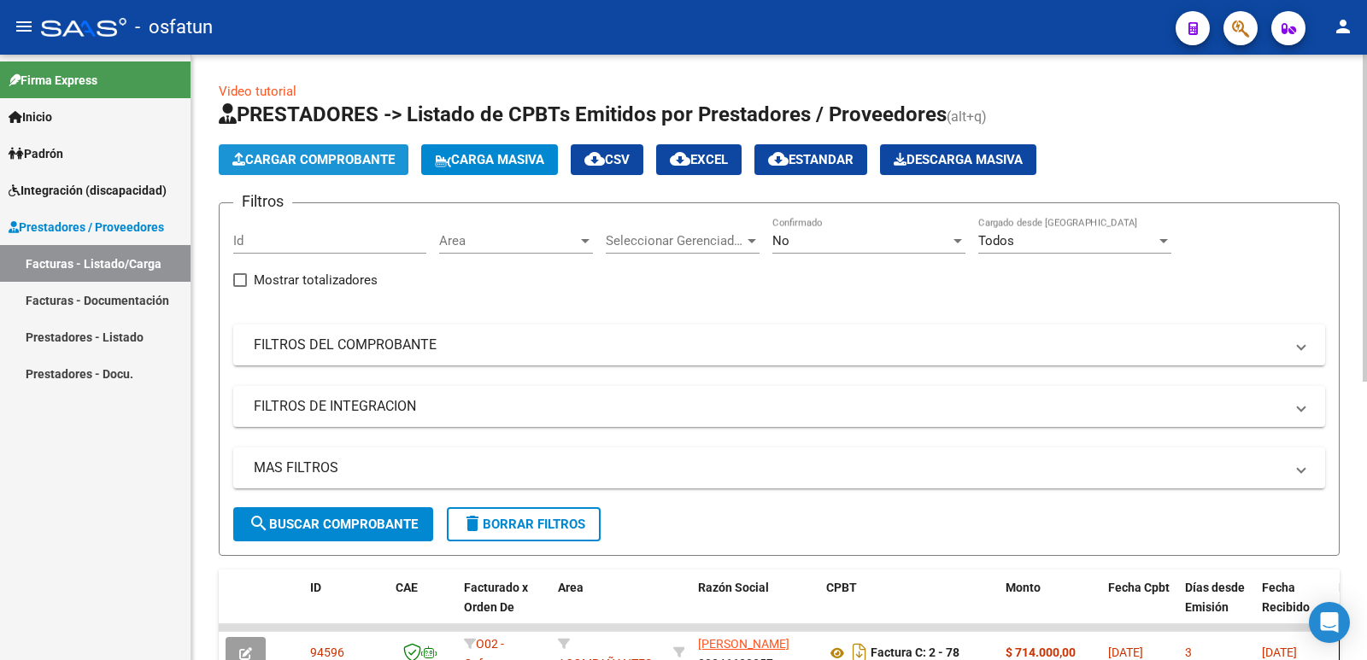
click at [335, 156] on span "Cargar Comprobante" at bounding box center [313, 159] width 162 height 15
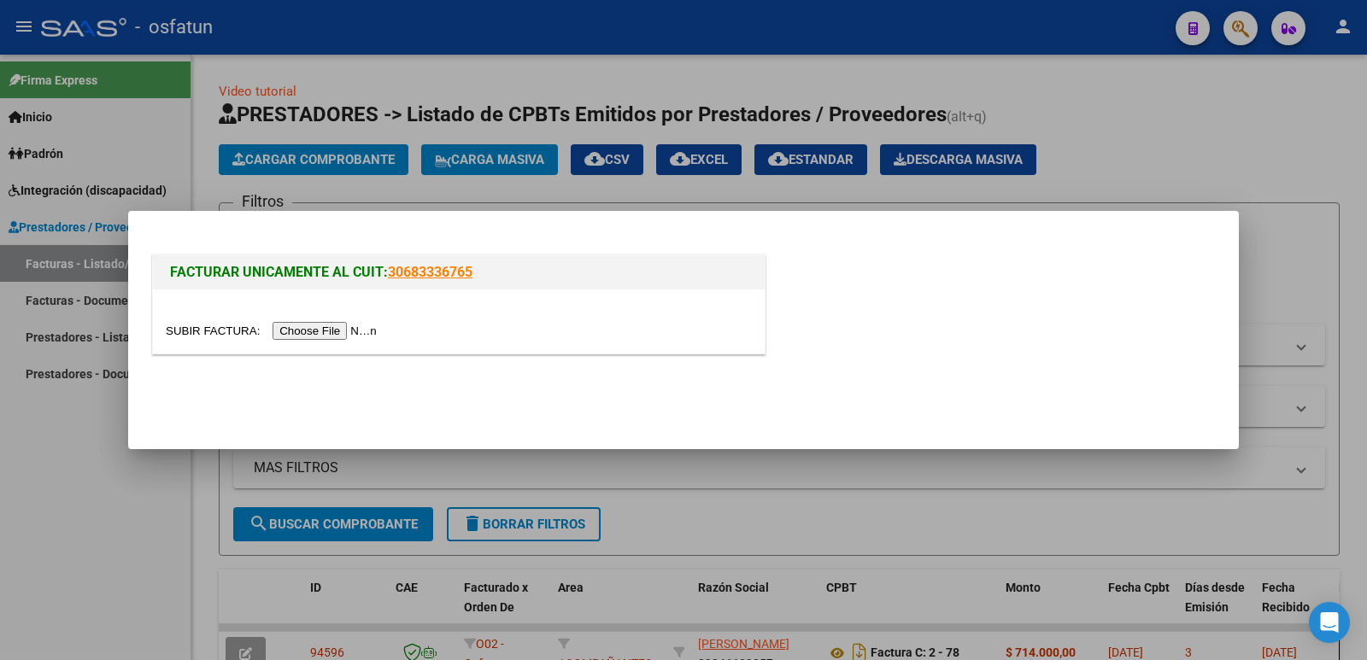
click at [338, 336] on input "file" at bounding box center [274, 331] width 216 height 18
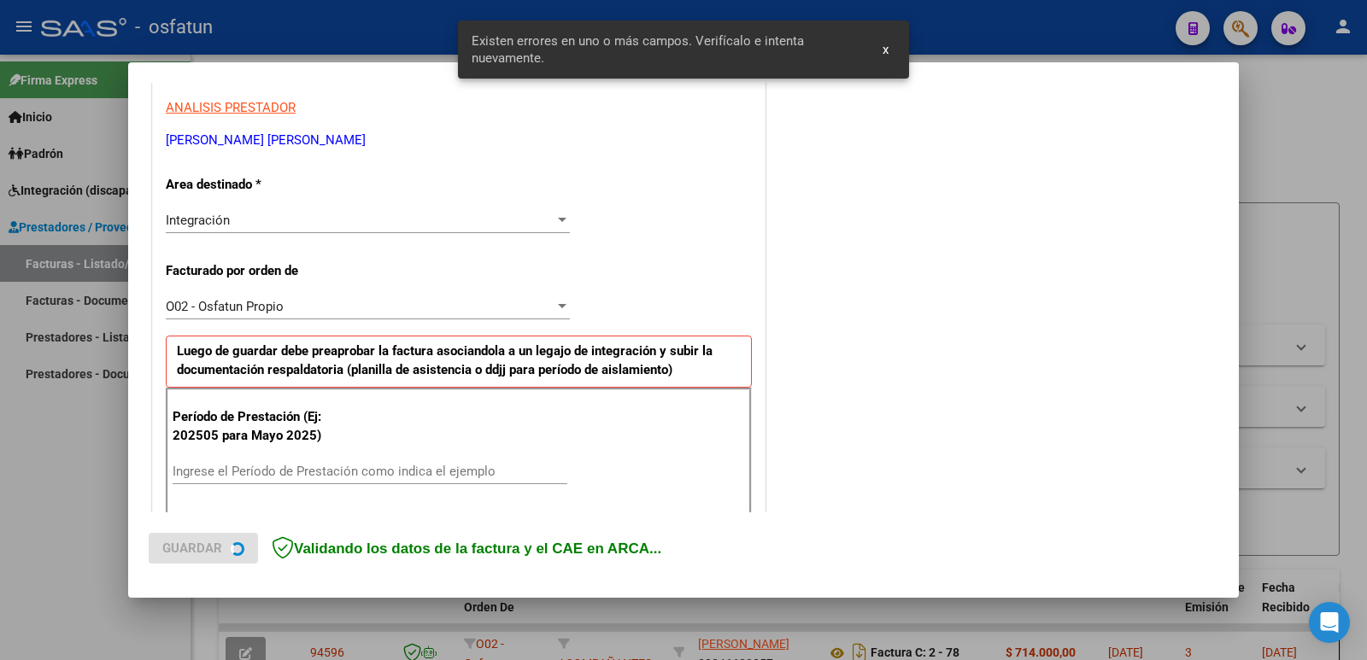
scroll to position [466, 0]
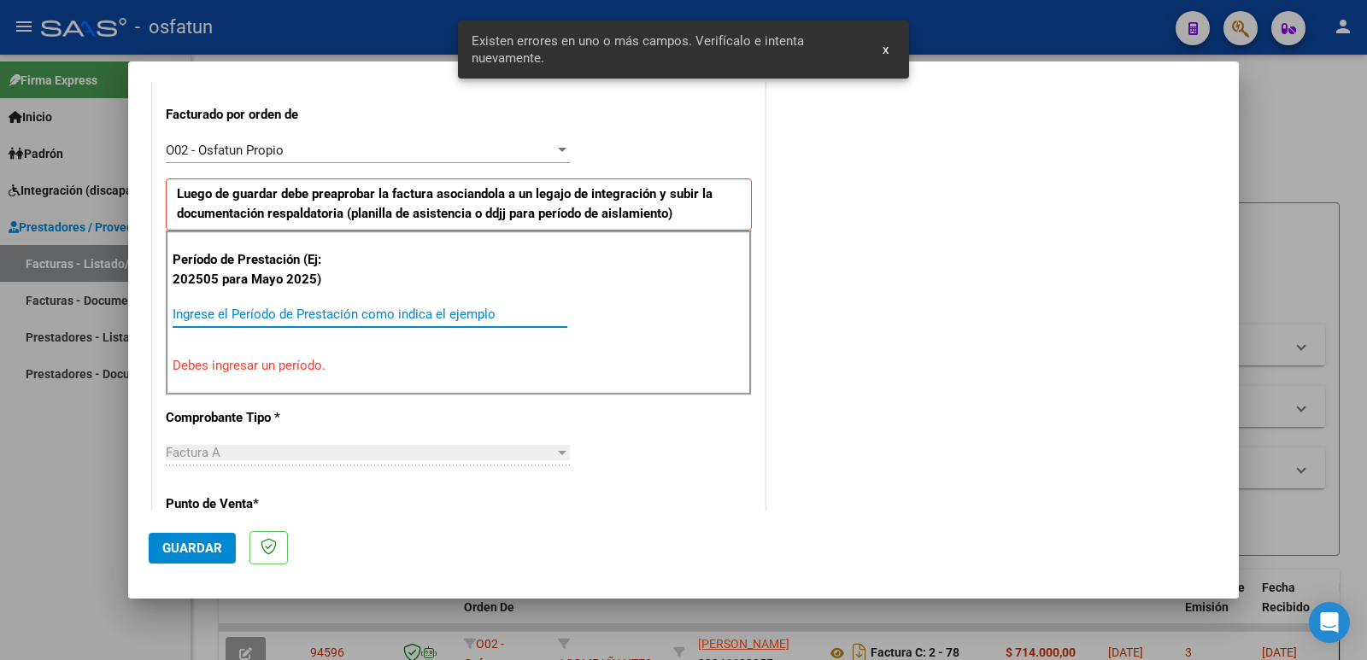
click at [262, 308] on input "Ingrese el Período de Prestación como indica el ejemplo" at bounding box center [370, 314] width 395 height 15
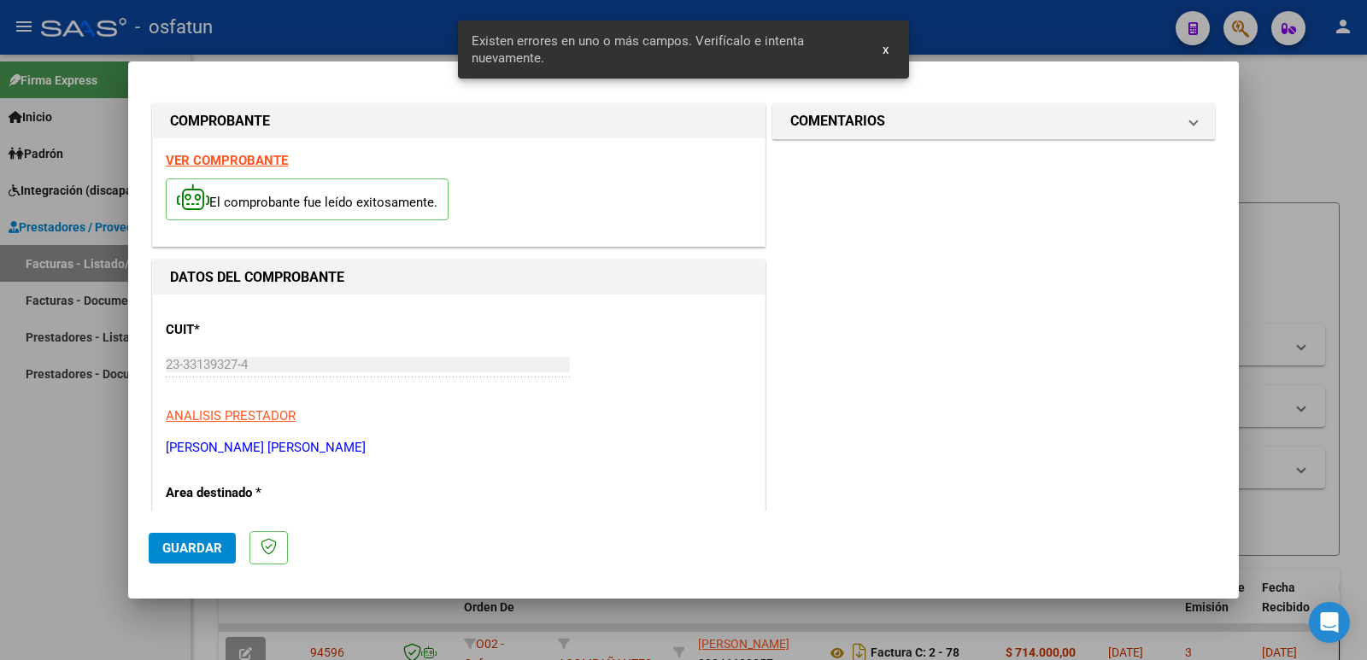
scroll to position [0, 0]
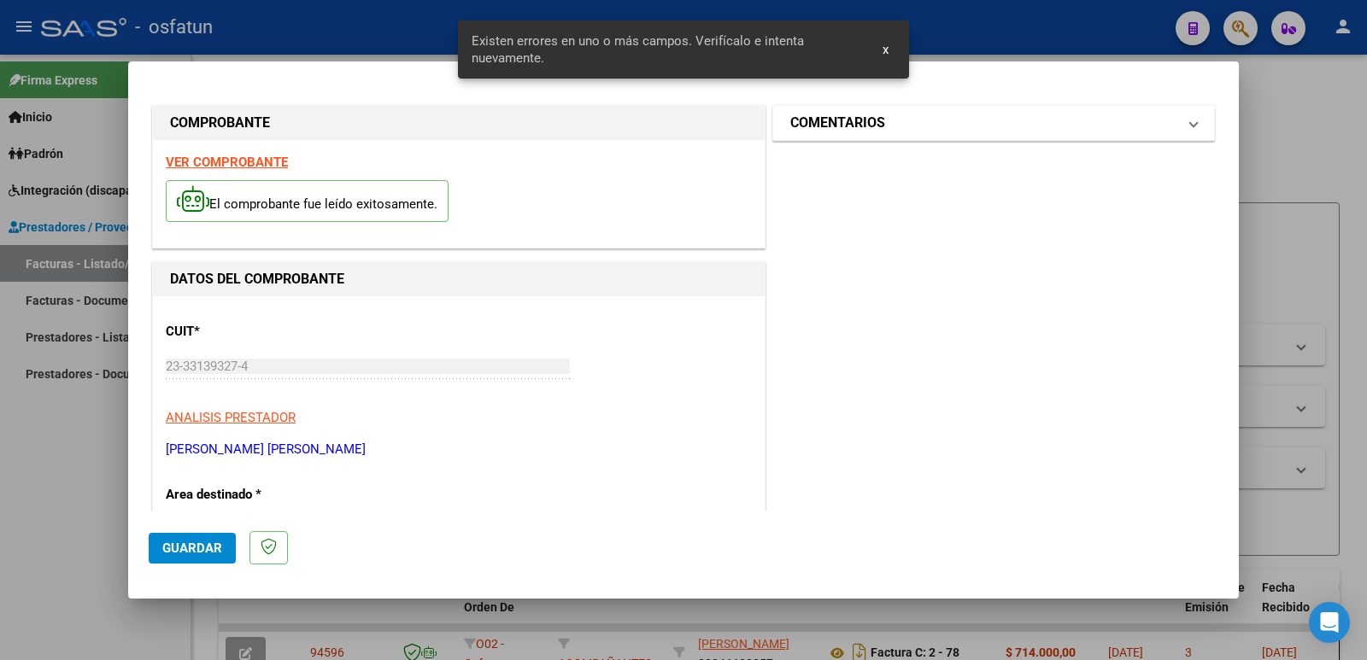
type input "202508"
click at [824, 135] on mat-expansion-panel-header "COMENTARIOS" at bounding box center [993, 123] width 441 height 34
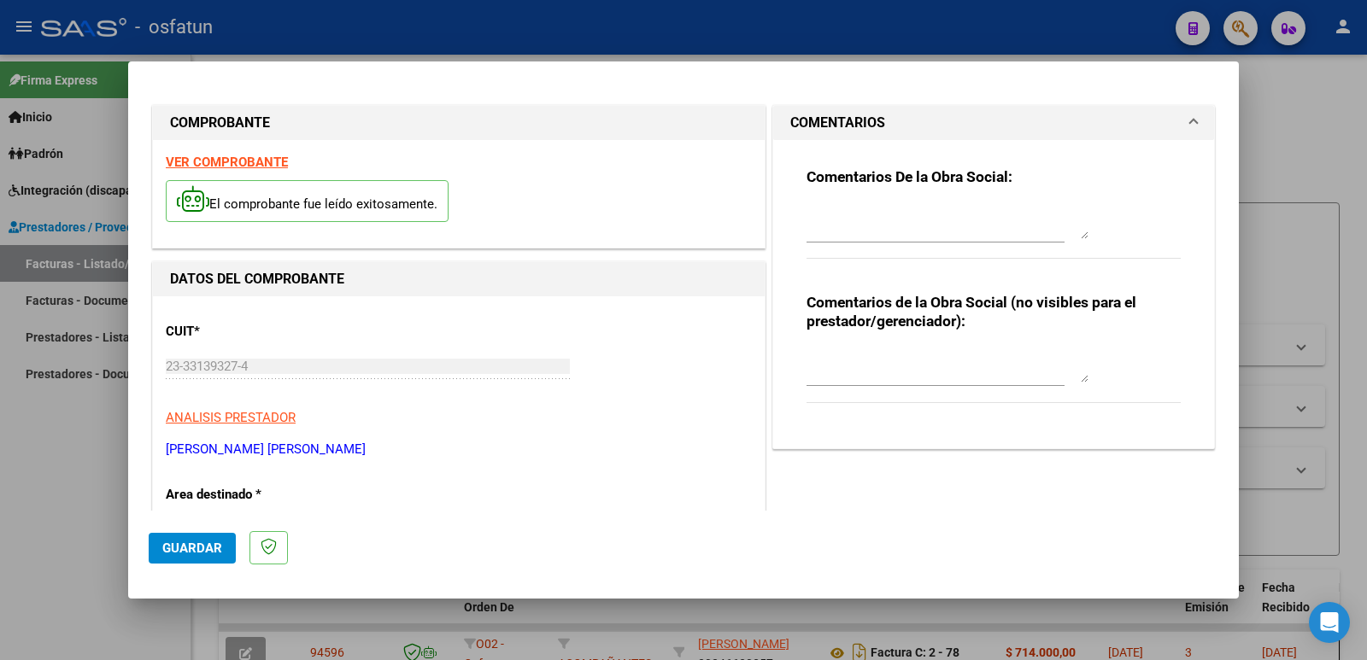
click at [816, 369] on textarea at bounding box center [948, 366] width 282 height 34
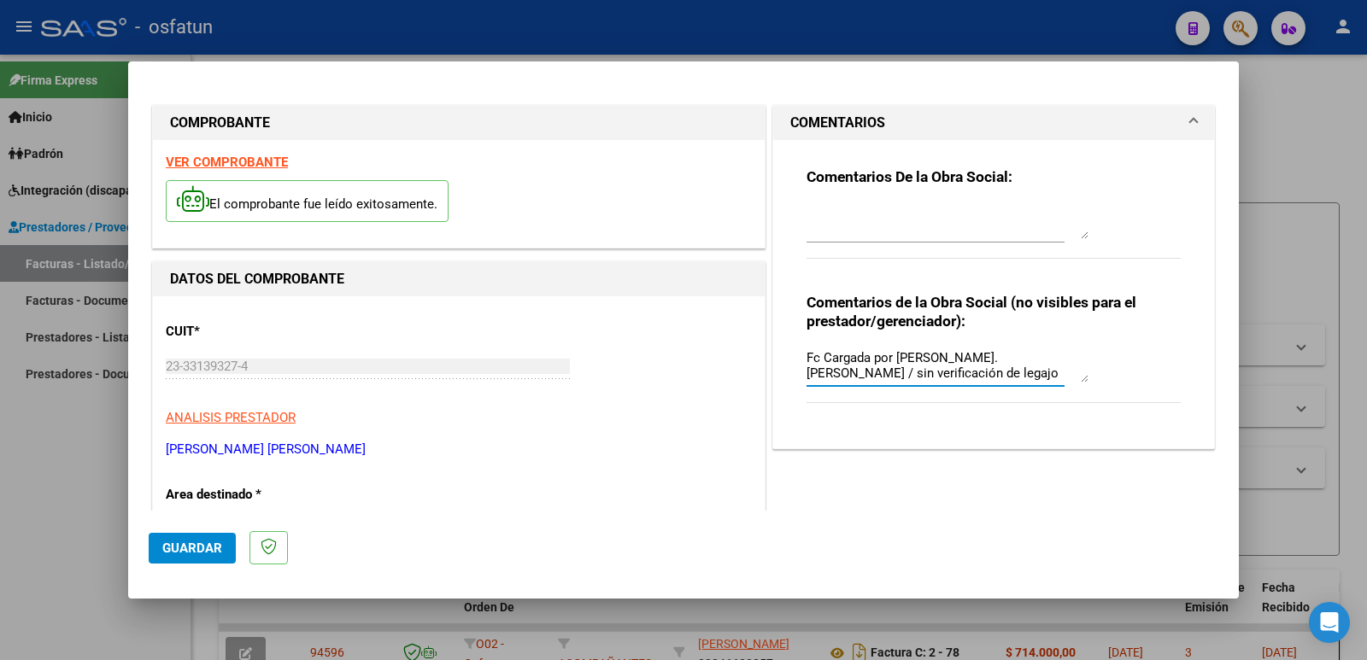
type textarea "Fc Cargada por [PERSON_NAME]. [PERSON_NAME] / sin verificación de legajo"
click at [181, 541] on span "Guardar" at bounding box center [192, 548] width 60 height 15
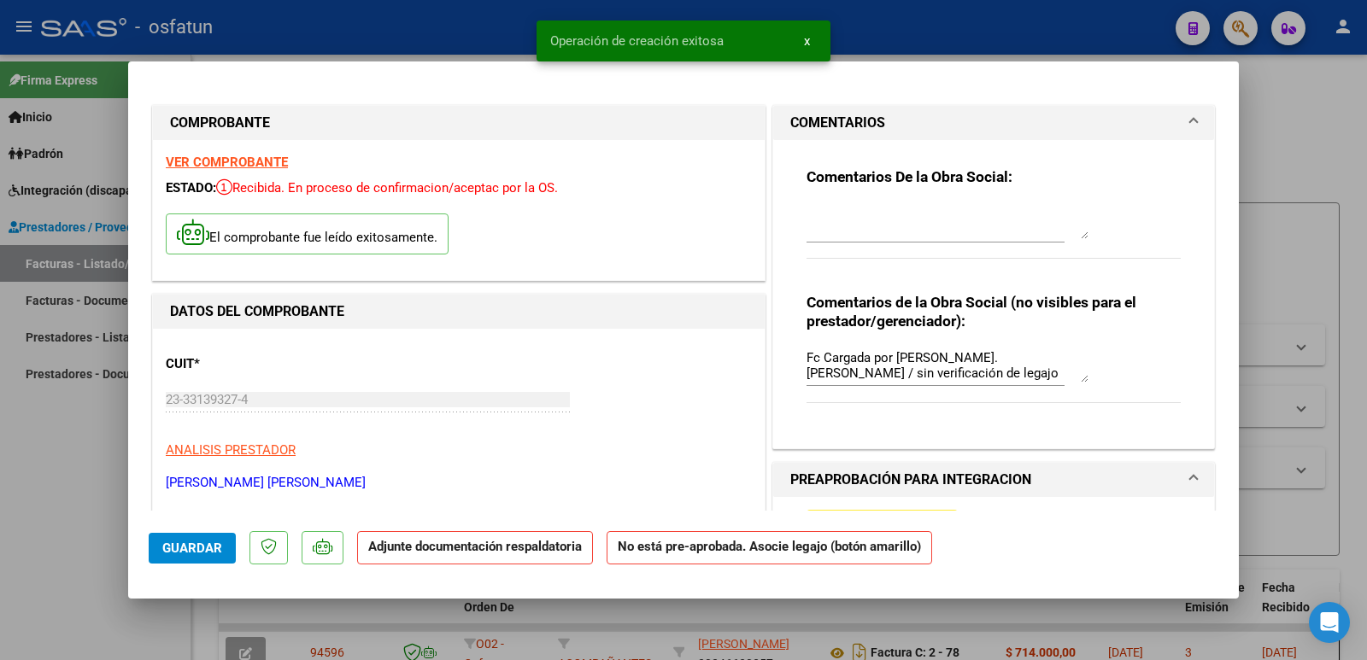
scroll to position [256, 0]
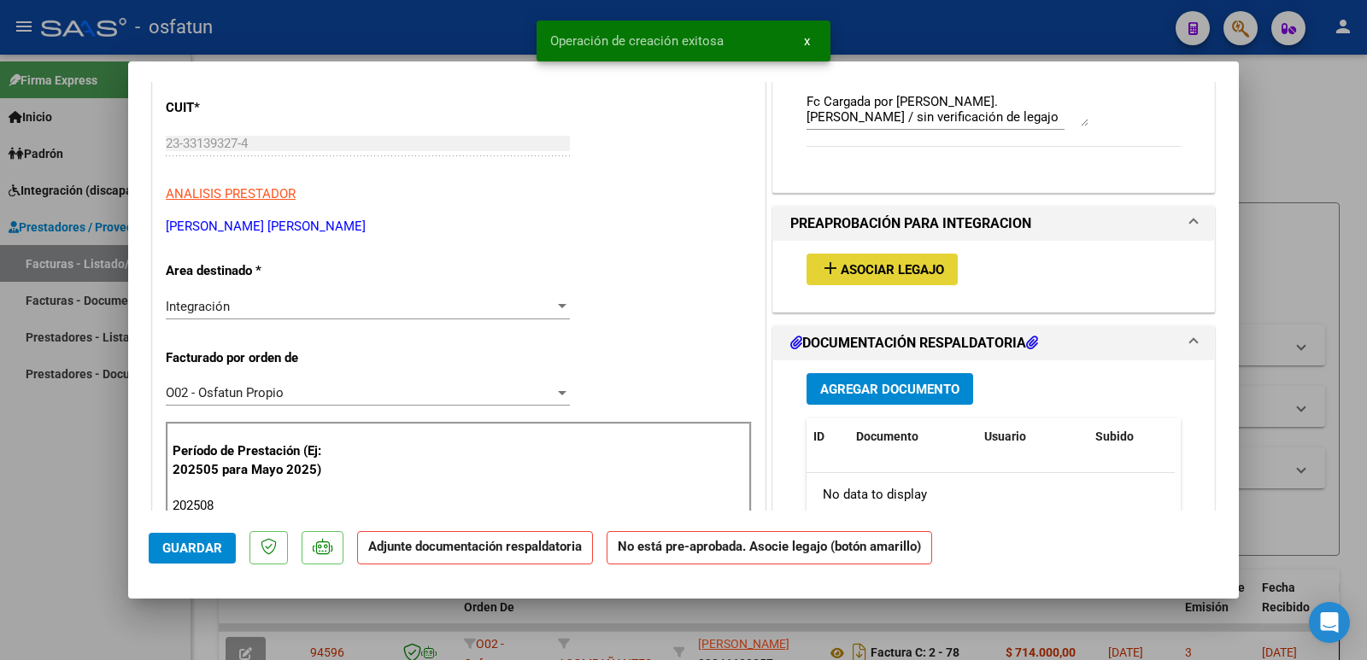
click at [882, 274] on span "Asociar Legajo" at bounding box center [892, 269] width 103 height 15
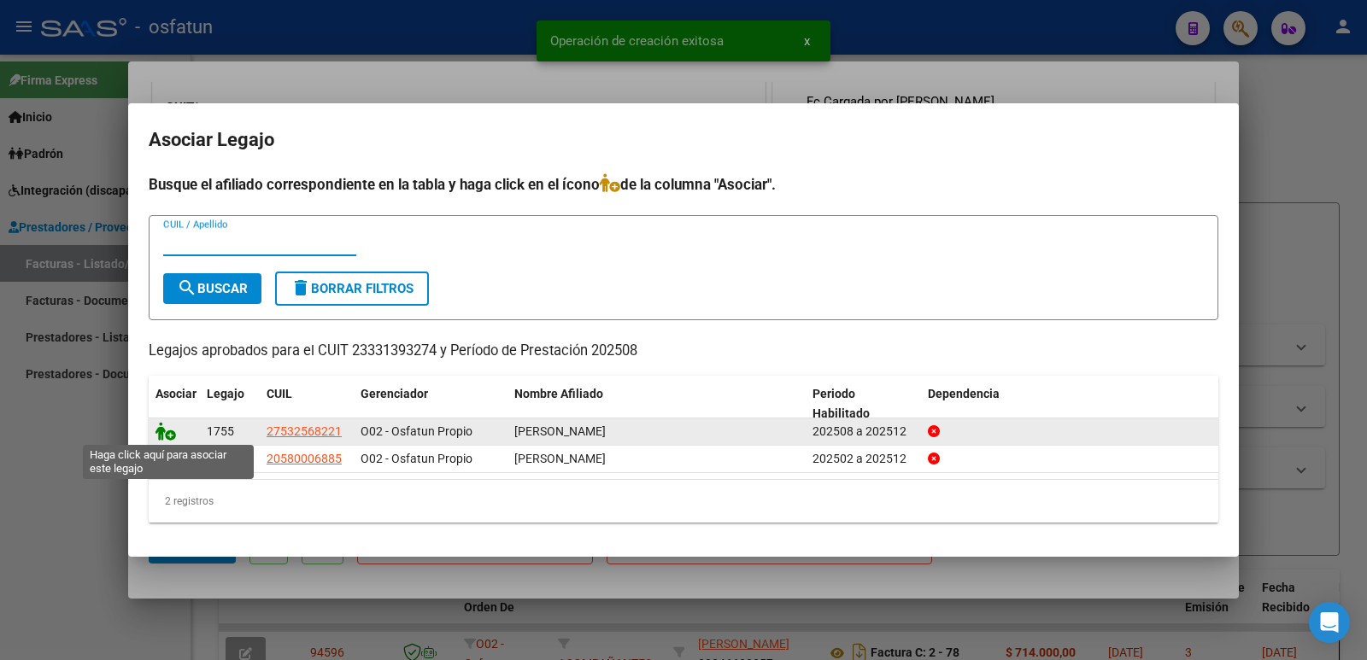
click at [155, 425] on icon at bounding box center [165, 431] width 21 height 19
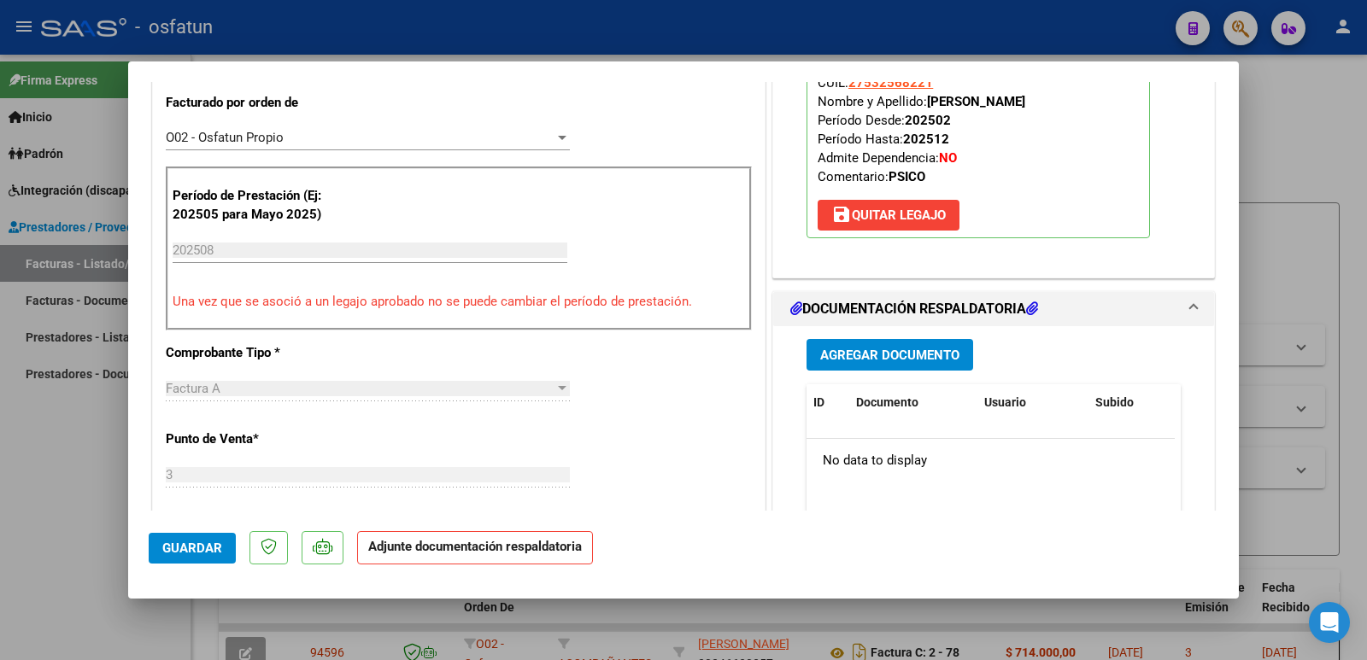
scroll to position [513, 0]
click at [918, 360] on span "Agregar Documento" at bounding box center [889, 354] width 139 height 15
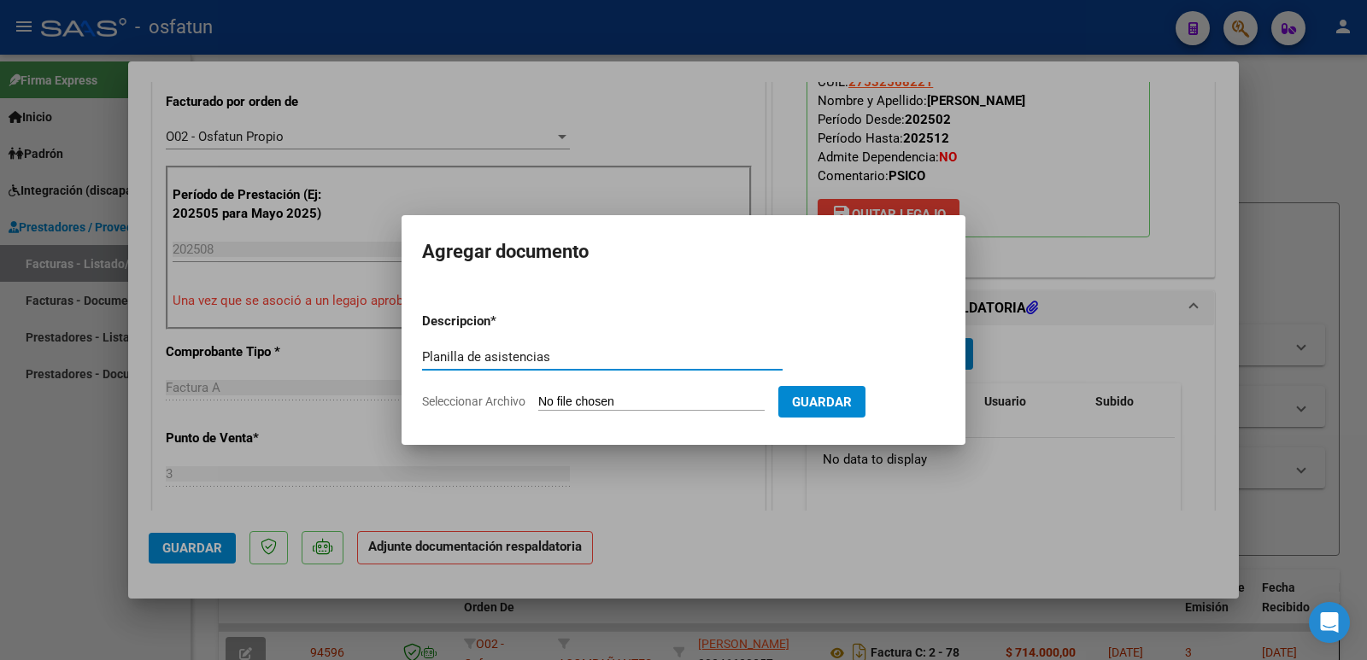
type input "Planilla de asistencias"
click at [662, 395] on input "Seleccionar Archivo" at bounding box center [651, 403] width 226 height 16
type input "C:\fakepath\PA [PERSON_NAME] [DATE].pdf"
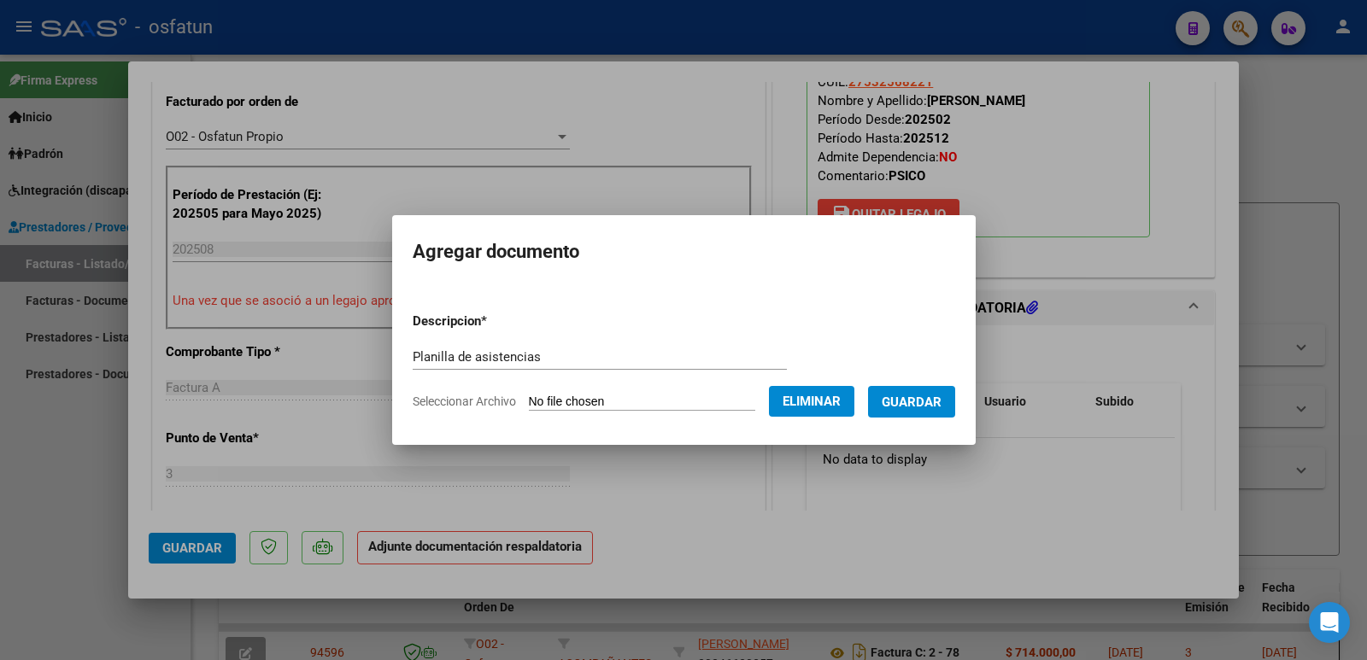
click at [930, 398] on span "Guardar" at bounding box center [912, 402] width 60 height 15
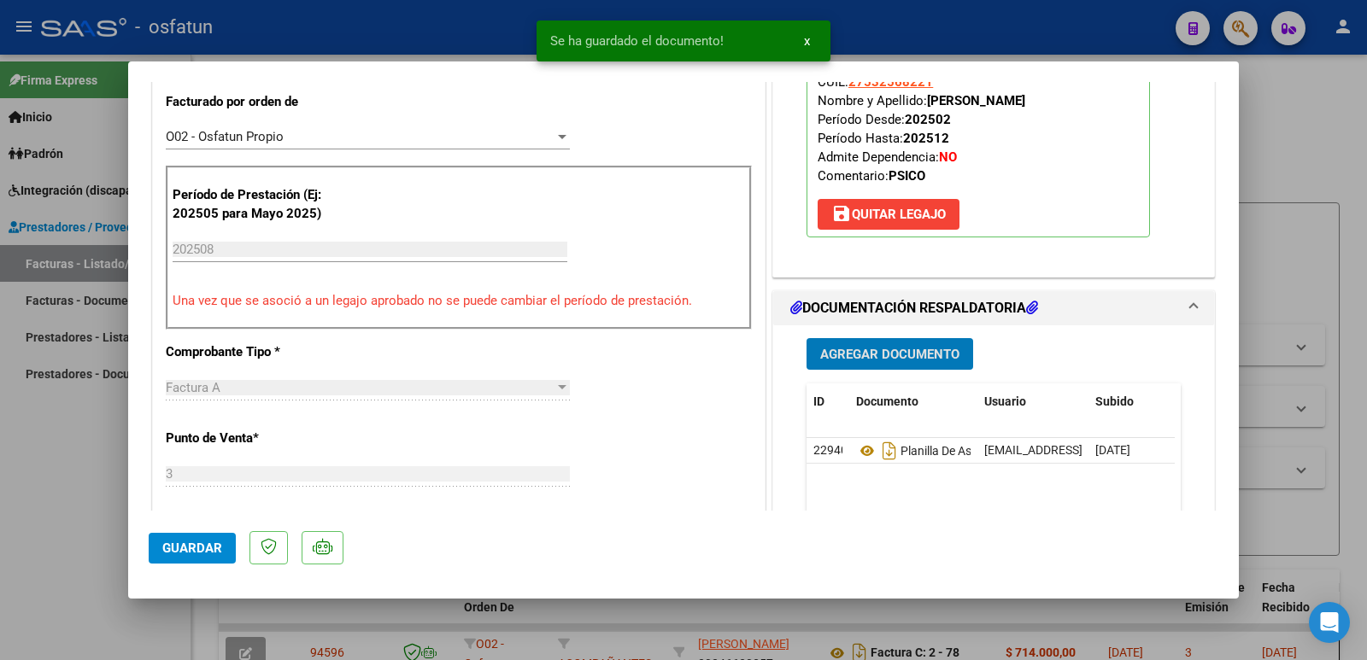
click at [889, 352] on span "Agregar Documento" at bounding box center [889, 354] width 139 height 15
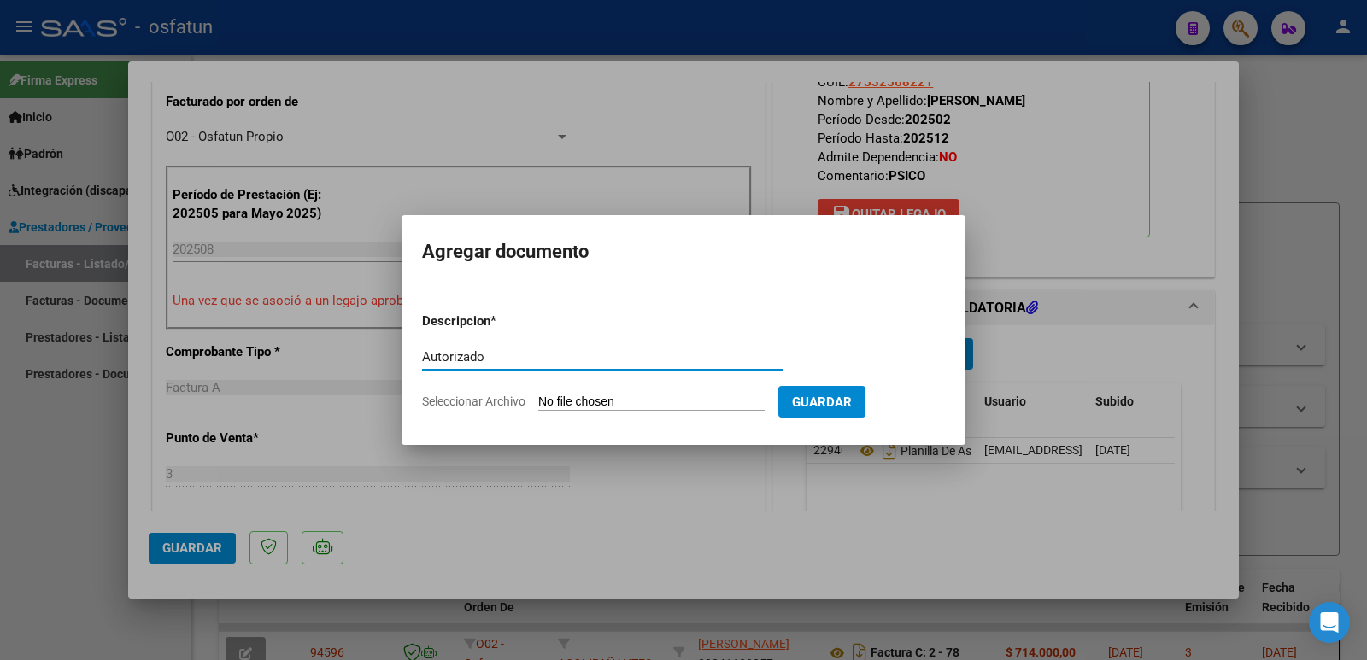
type input "Autorizado"
click at [678, 402] on input "Seleccionar Archivo" at bounding box center [651, 403] width 226 height 16
type input "C:\fakepath\[PERSON_NAME] Autorizacion Osfatum.pdf"
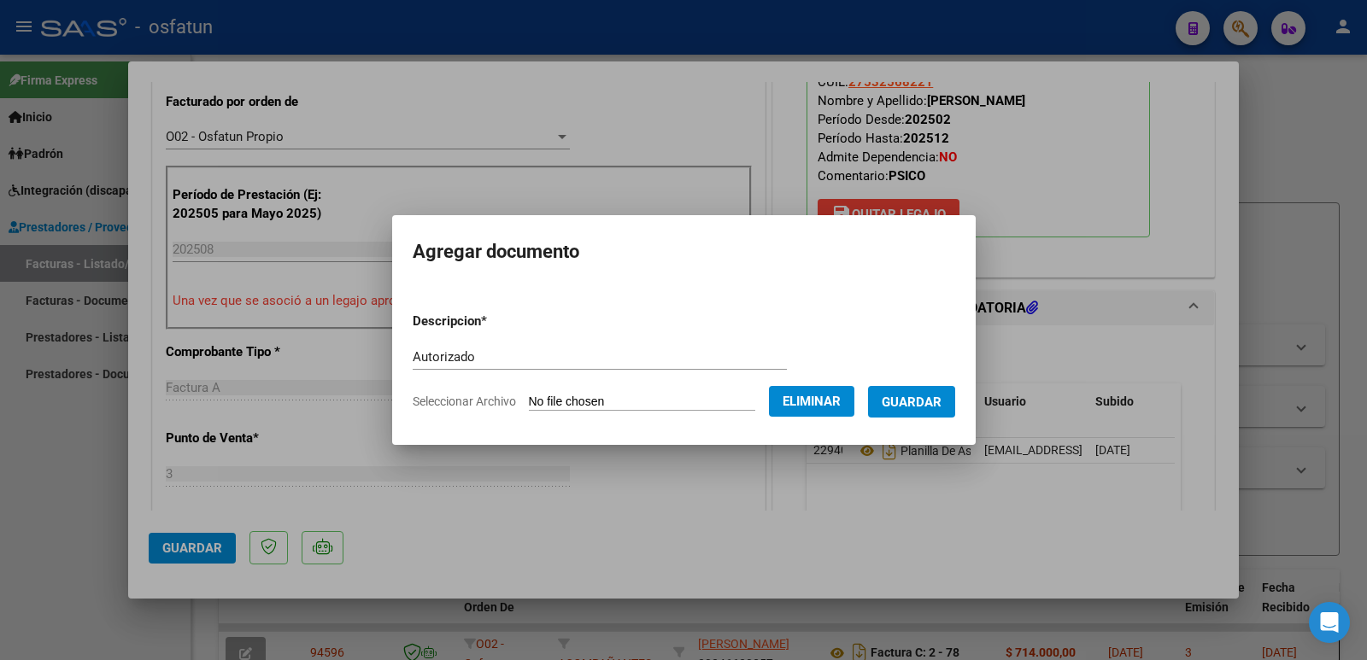
click at [905, 397] on span "Guardar" at bounding box center [912, 402] width 60 height 15
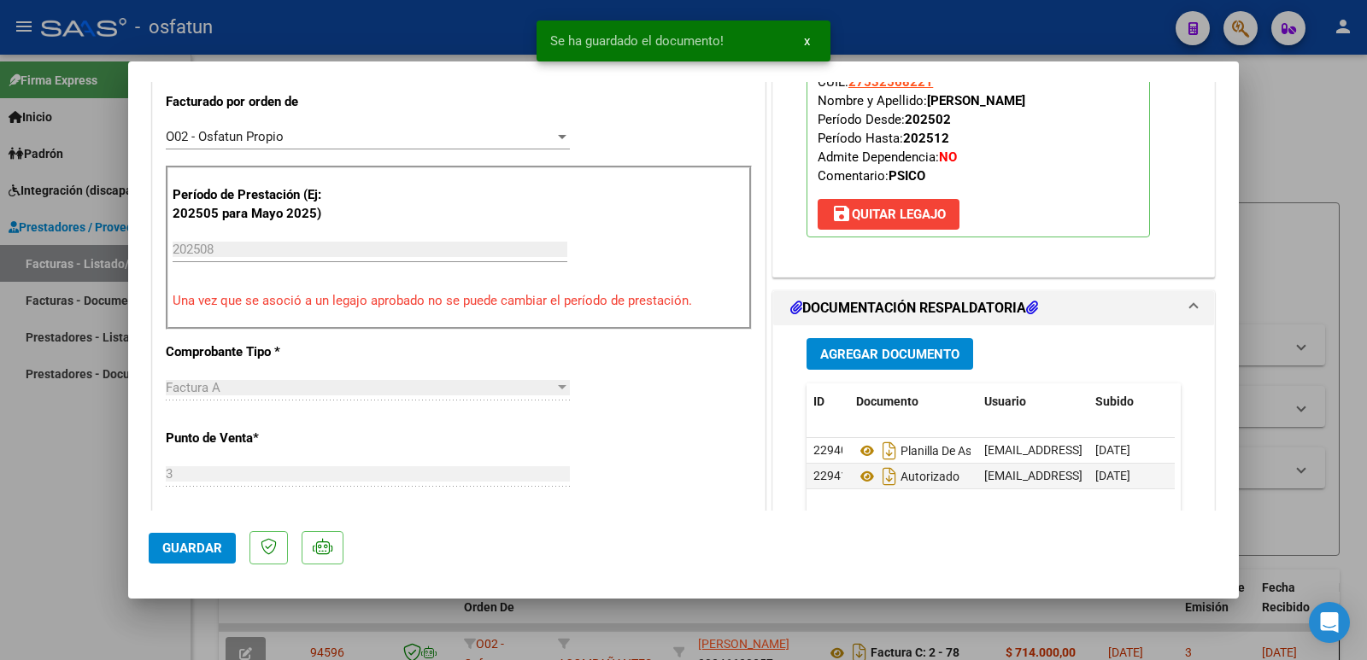
drag, startPoint x: 925, startPoint y: 103, endPoint x: 1113, endPoint y: 103, distance: 188.0
click at [1113, 103] on p "Legajo preaprobado para Período de Prestación: 202508 Ver Legajo Asociado CUIL:…" at bounding box center [978, 123] width 343 height 227
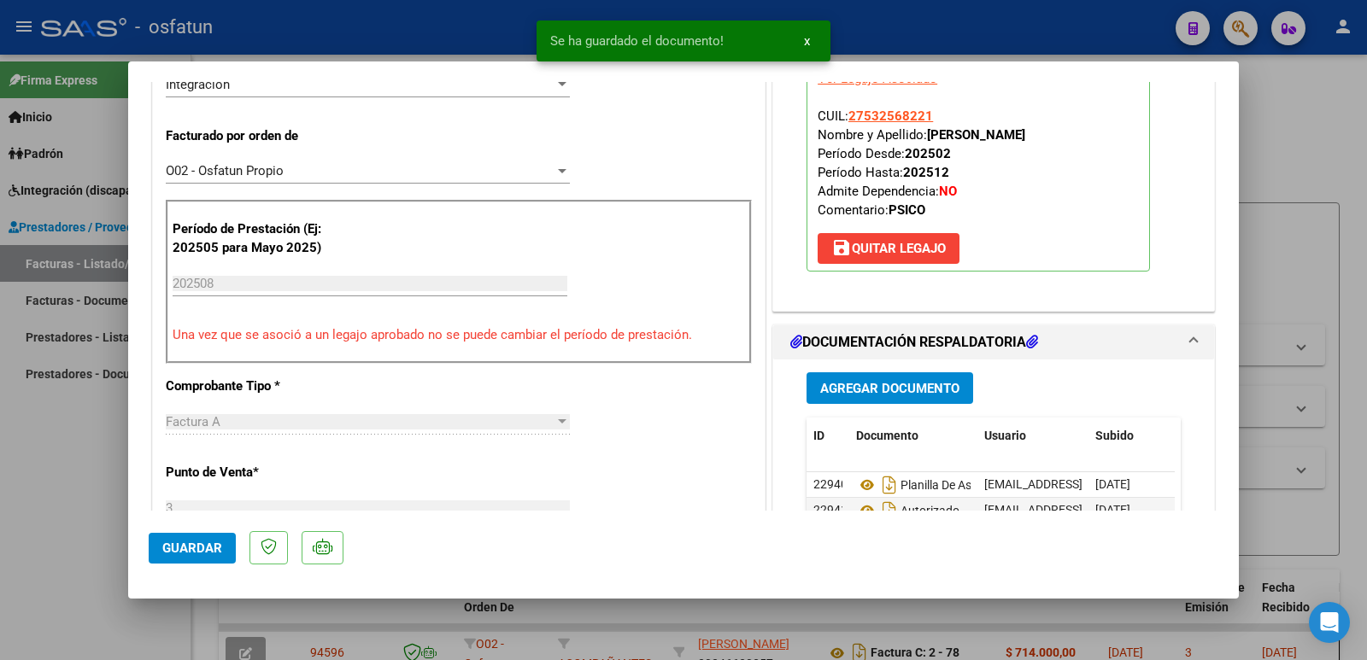
scroll to position [427, 0]
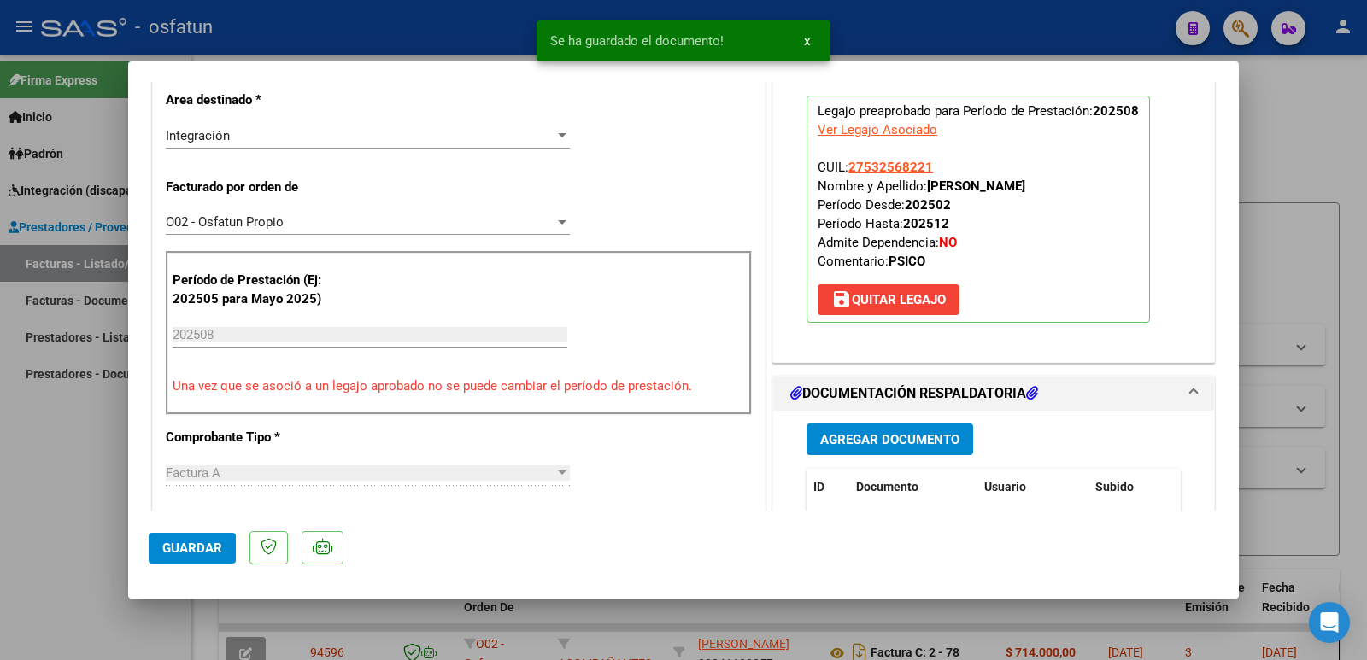
drag, startPoint x: 918, startPoint y: 185, endPoint x: 1110, endPoint y: 179, distance: 191.5
click at [1110, 179] on p "Legajo preaprobado para Período de Prestación: 202508 Ver Legajo Asociado CUIL:…" at bounding box center [978, 209] width 343 height 227
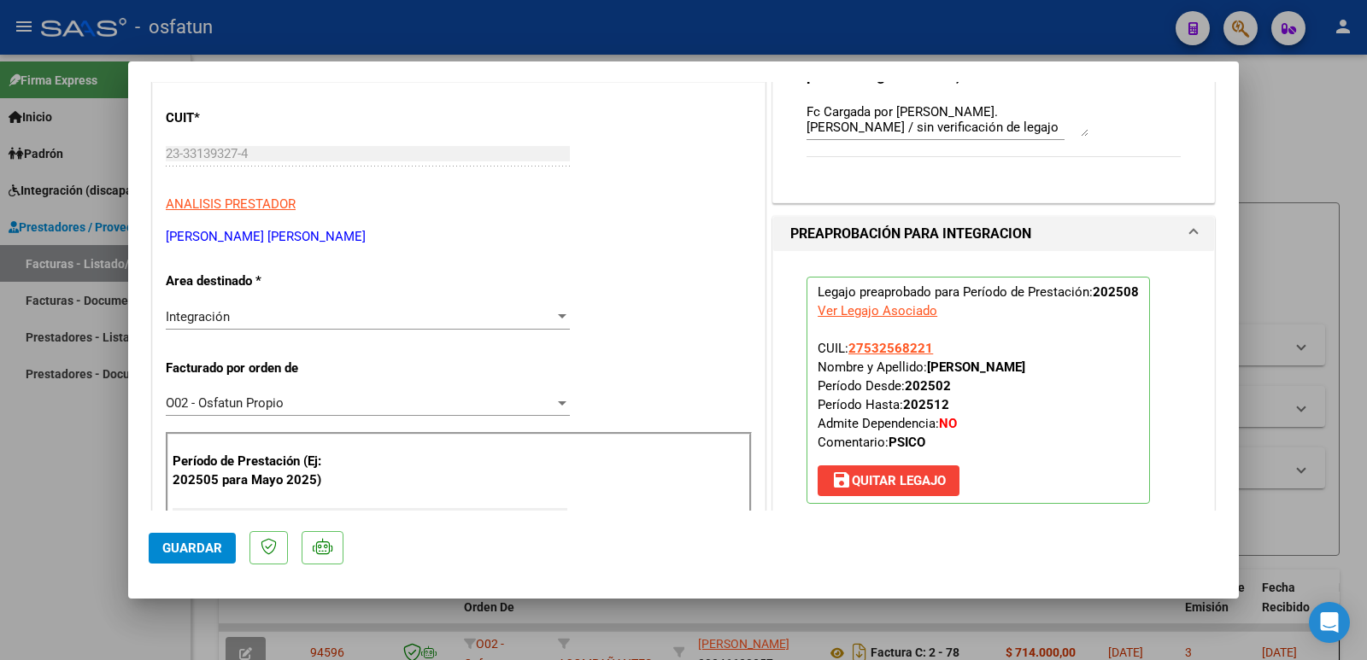
scroll to position [171, 0]
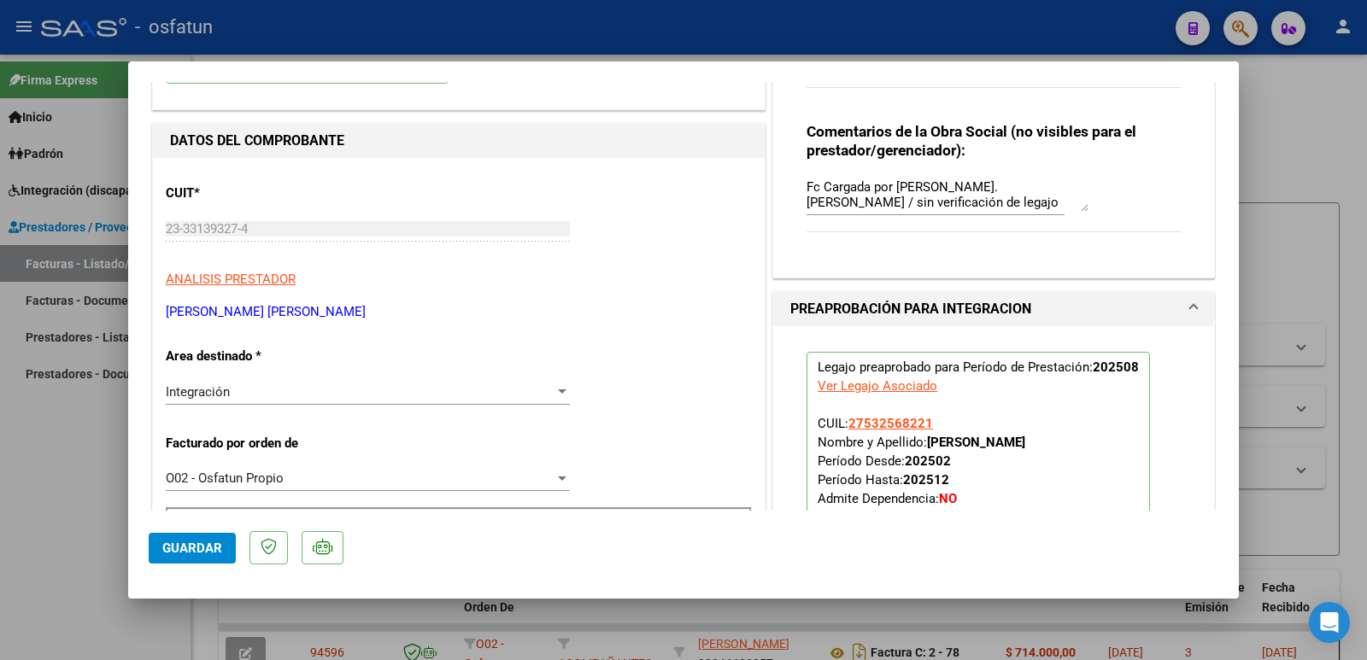
drag, startPoint x: 162, startPoint y: 313, endPoint x: 317, endPoint y: 317, distance: 154.7
click at [157, 553] on button "Guardar" at bounding box center [192, 548] width 87 height 31
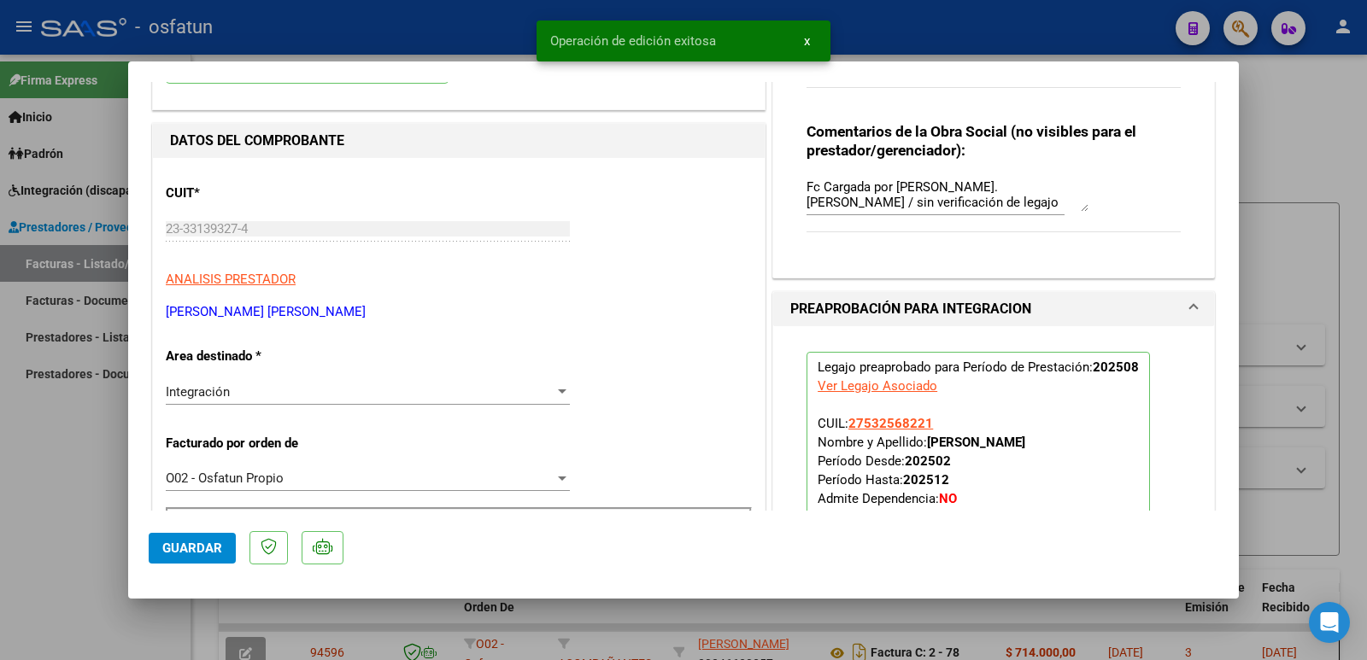
click at [14, 499] on div at bounding box center [683, 330] width 1367 height 660
type input "$ 0,00"
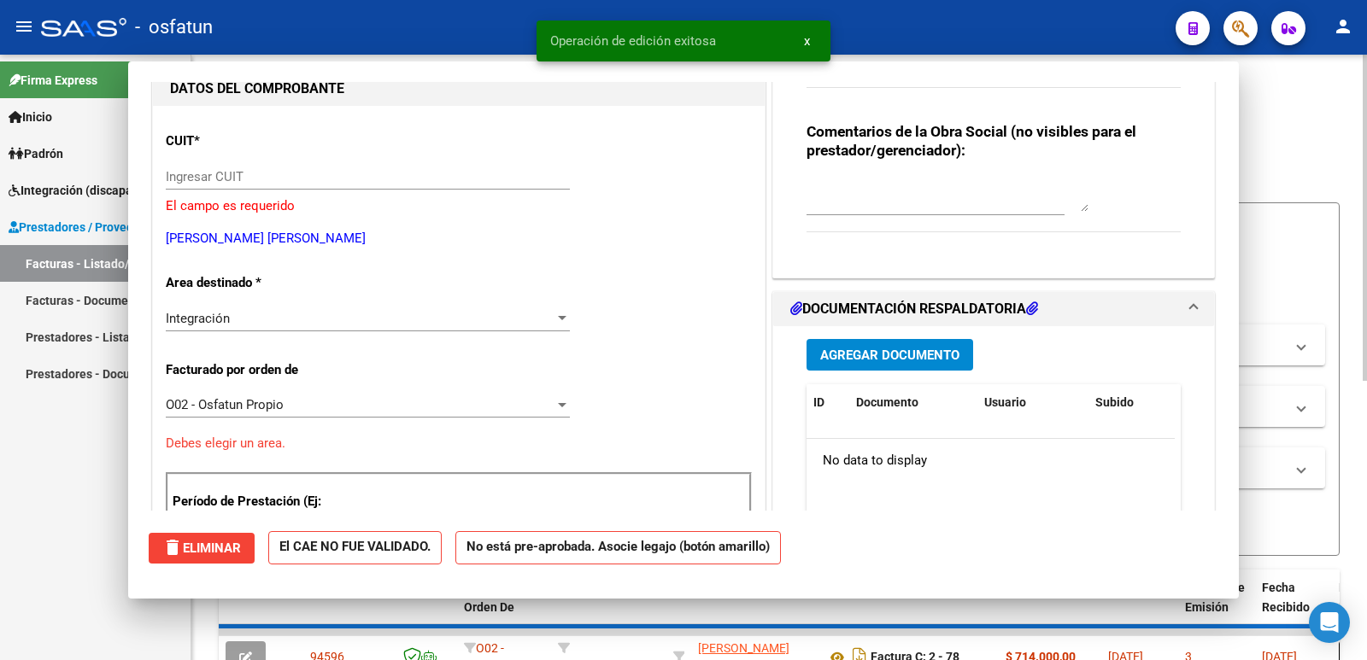
scroll to position [181, 0]
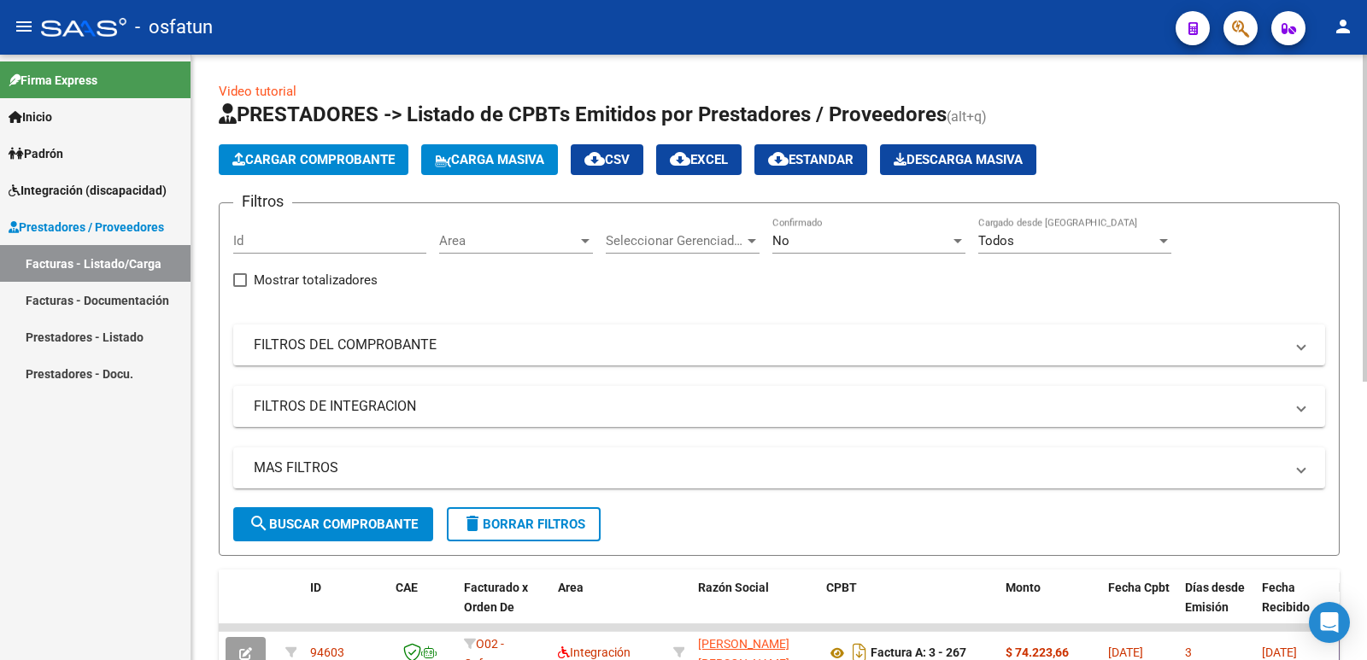
click at [304, 155] on span "Cargar Comprobante" at bounding box center [313, 159] width 162 height 15
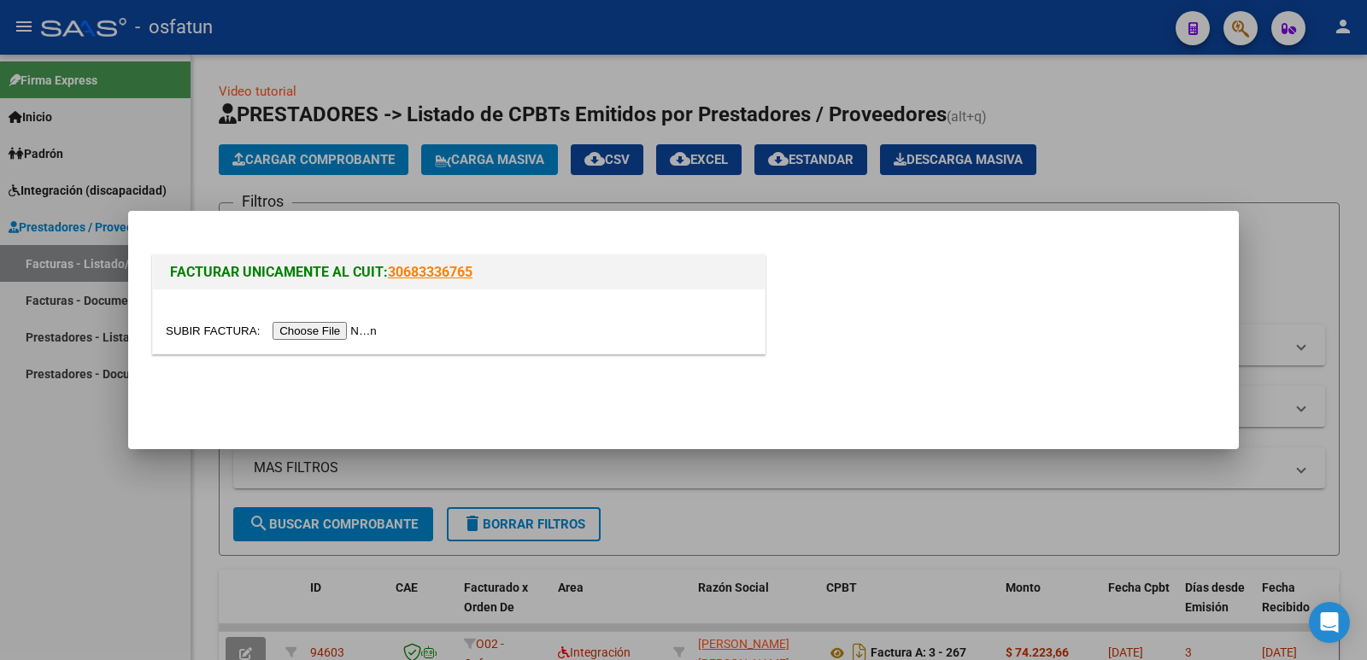
click at [341, 329] on input "file" at bounding box center [274, 331] width 216 height 18
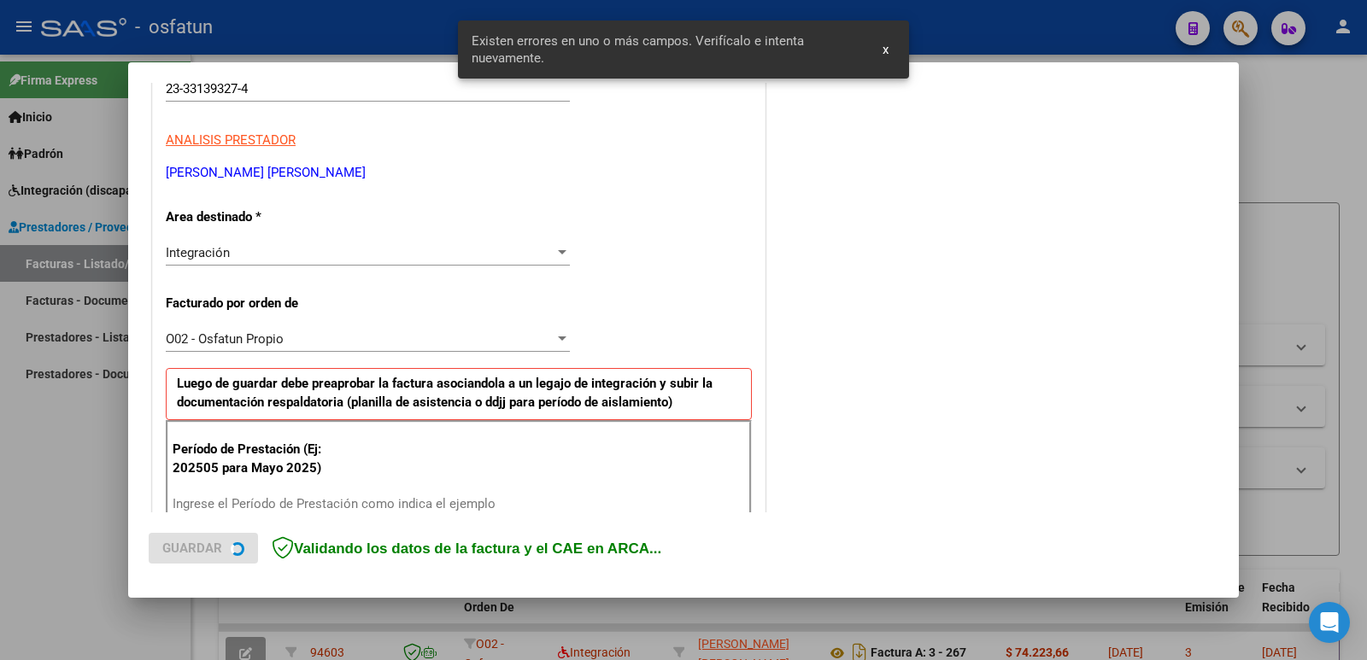
scroll to position [466, 0]
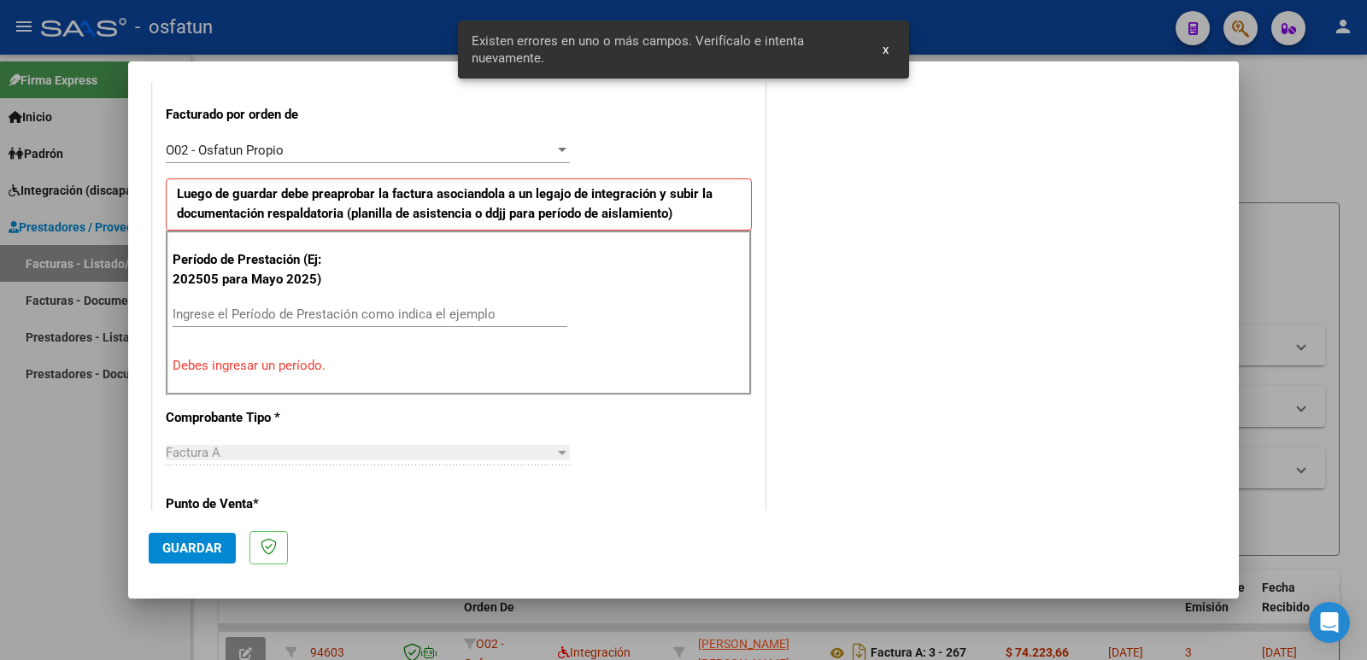
click at [258, 317] on input "Ingrese el Período de Prestación como indica el ejemplo" at bounding box center [370, 314] width 395 height 15
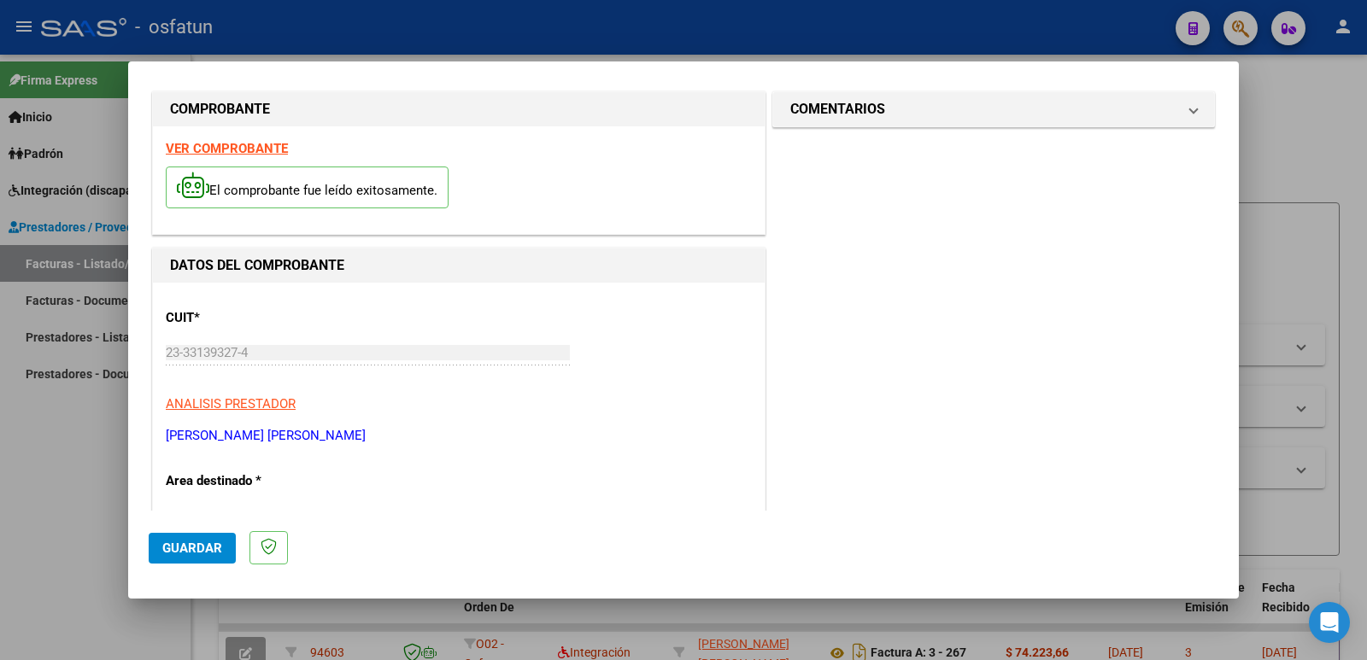
scroll to position [0, 0]
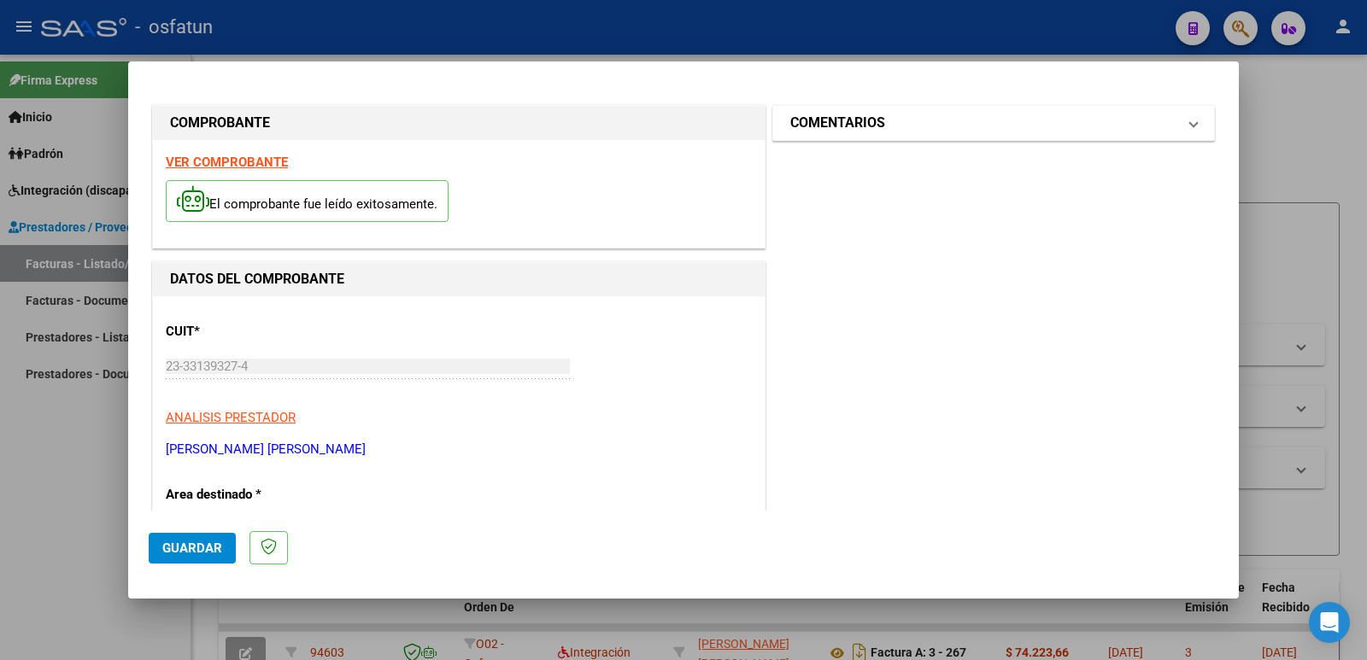
type input "202508"
click at [889, 138] on mat-expansion-panel-header "COMENTARIOS" at bounding box center [993, 123] width 441 height 34
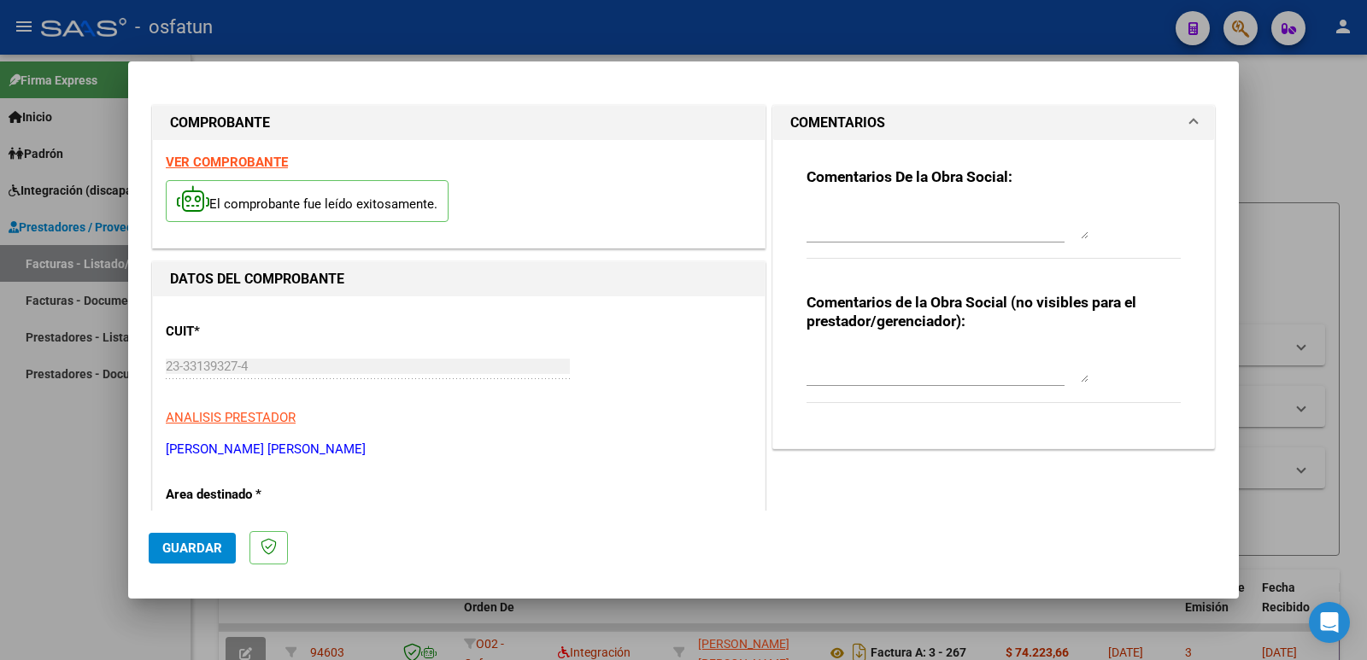
click at [839, 368] on textarea at bounding box center [948, 366] width 282 height 34
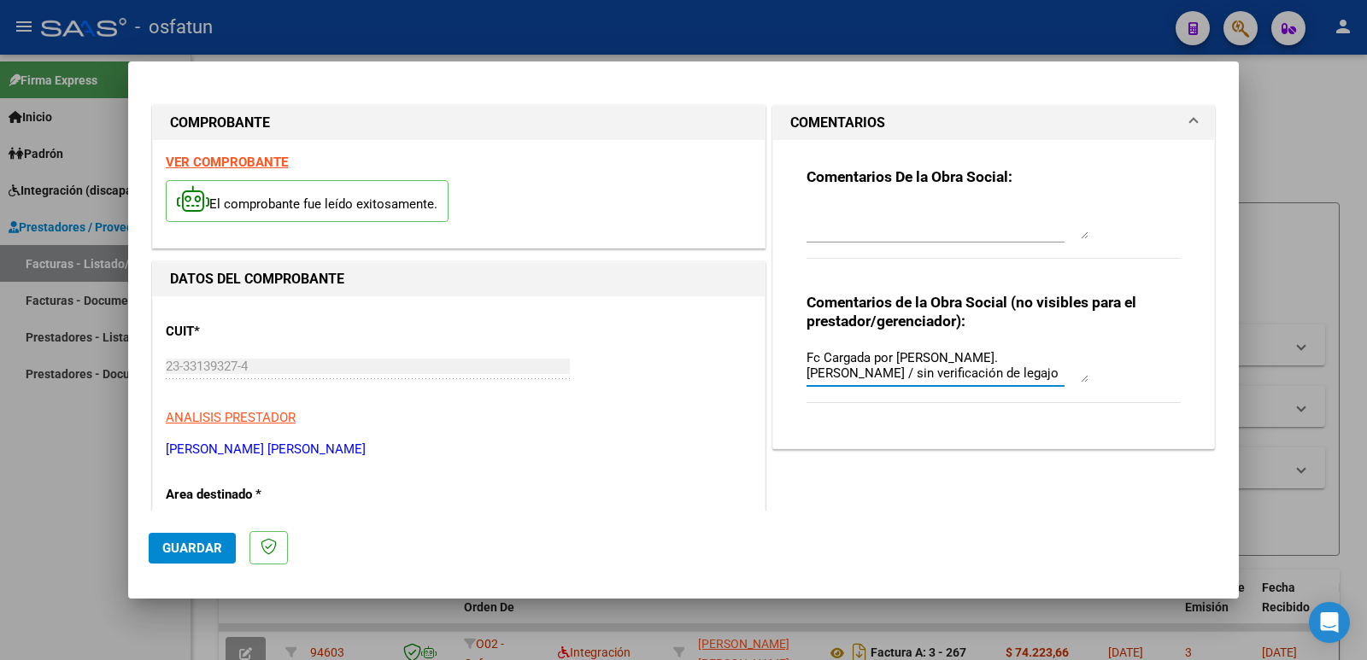
type textarea "Fc Cargada por [PERSON_NAME]. [PERSON_NAME] / sin verificación de legajo"
click at [170, 555] on span "Guardar" at bounding box center [192, 548] width 60 height 15
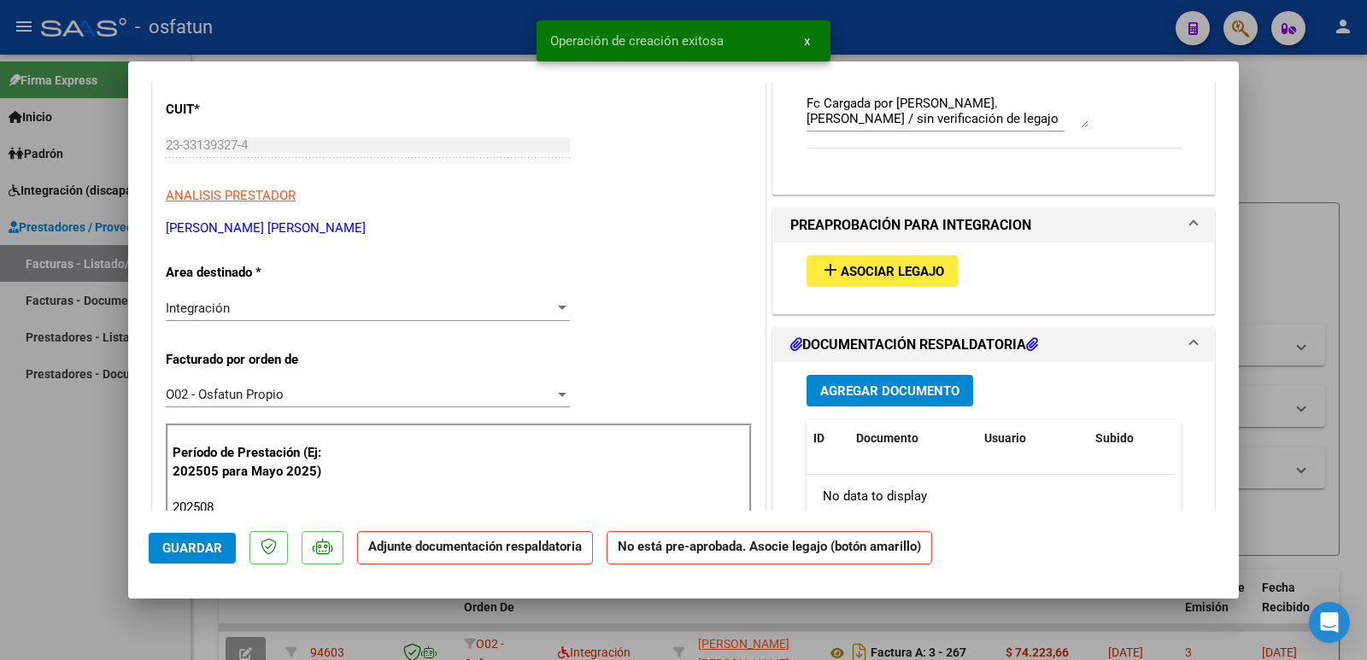
scroll to position [256, 0]
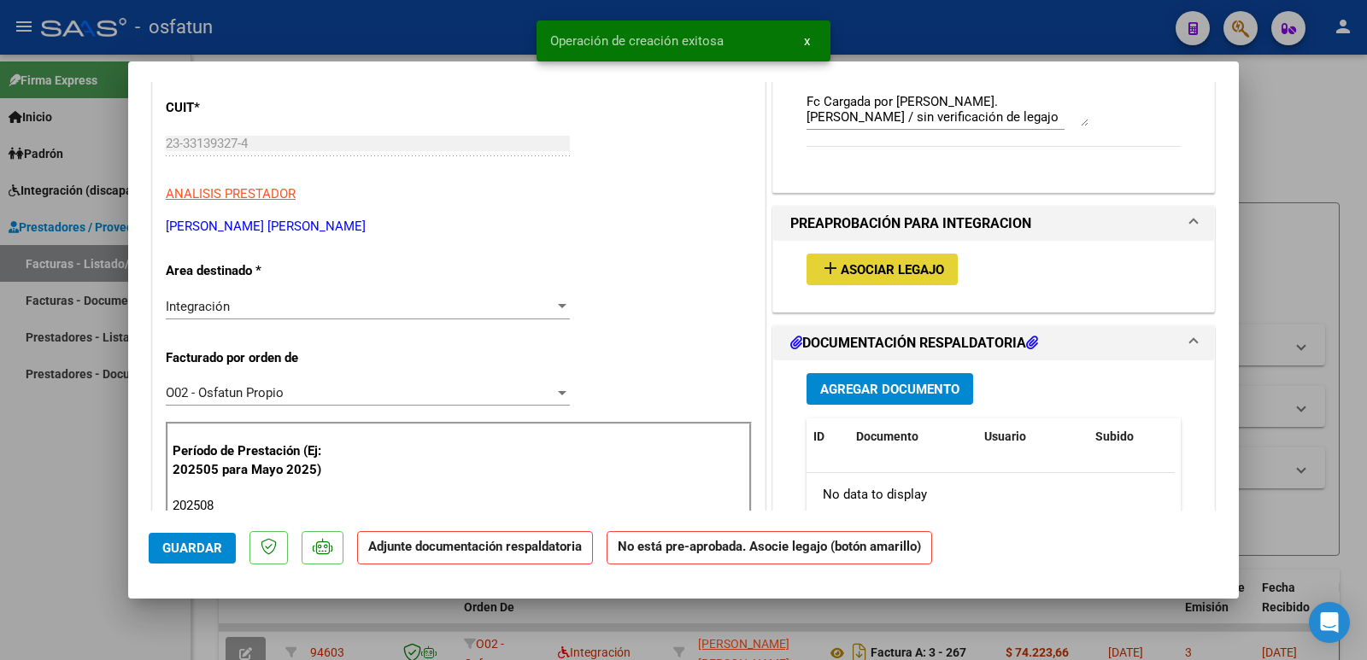
click at [884, 262] on span "Asociar Legajo" at bounding box center [892, 269] width 103 height 15
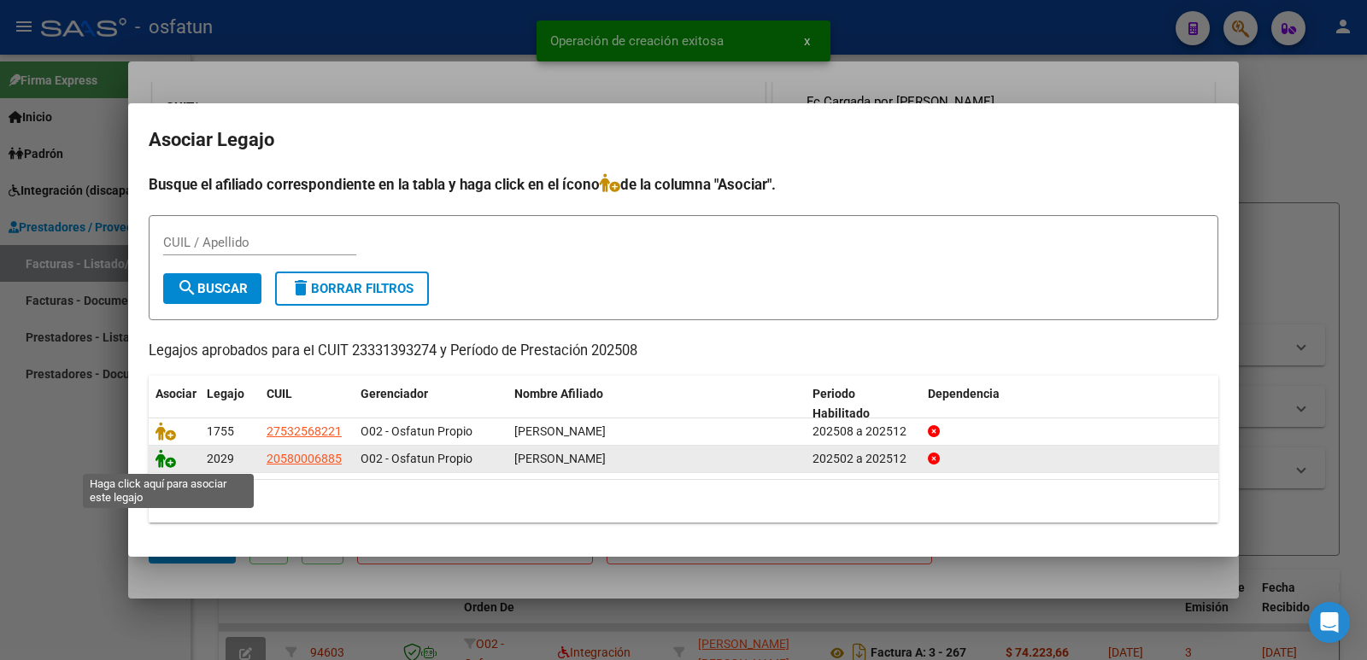
click at [172, 461] on icon at bounding box center [165, 458] width 21 height 19
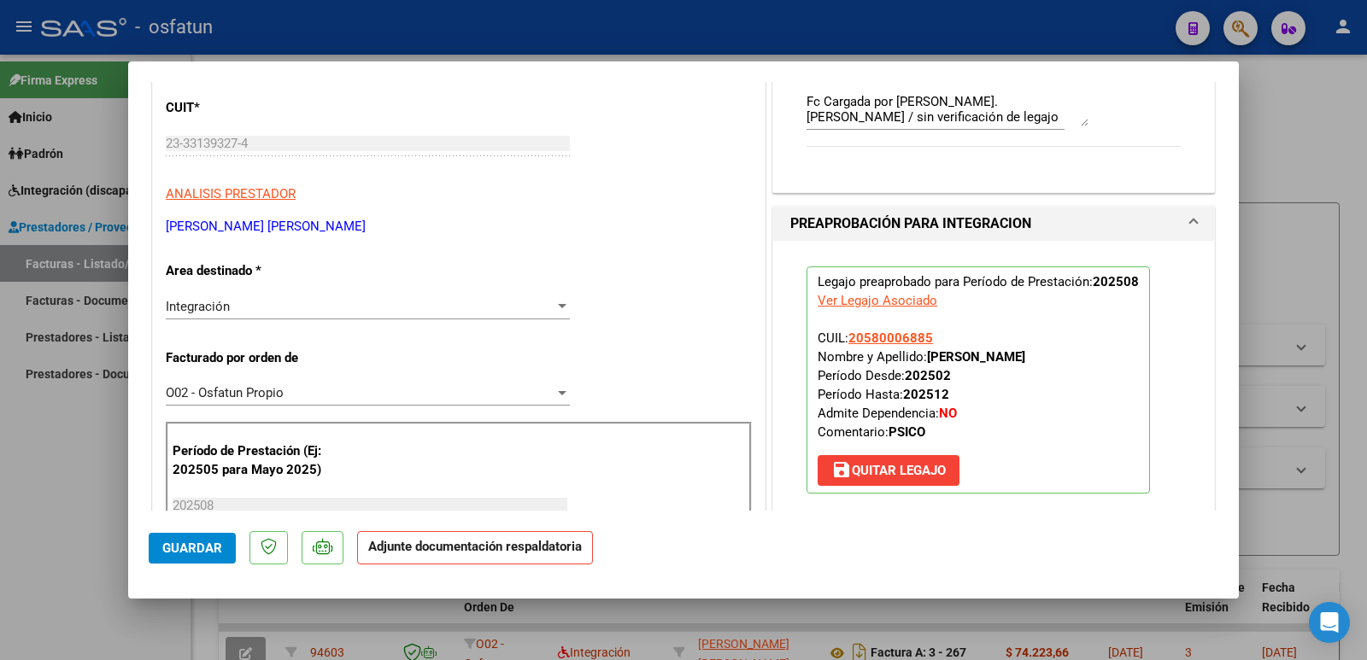
scroll to position [513, 0]
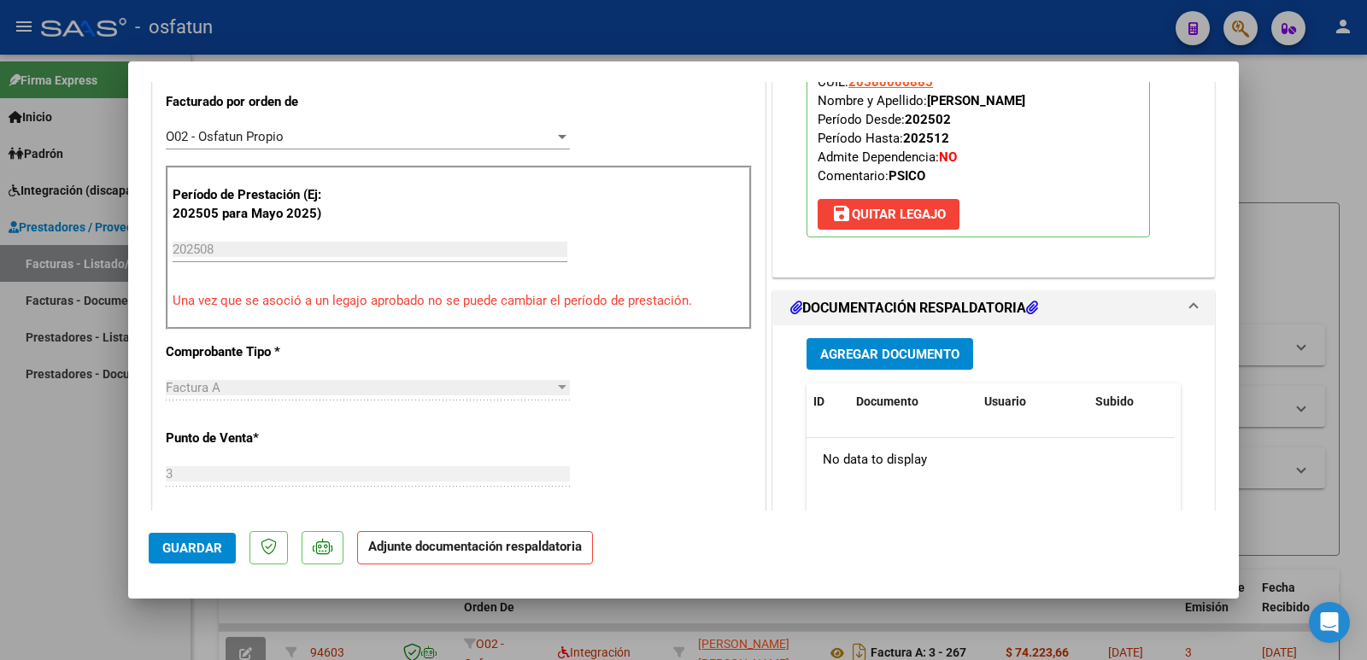
click at [876, 349] on span "Agregar Documento" at bounding box center [889, 354] width 139 height 15
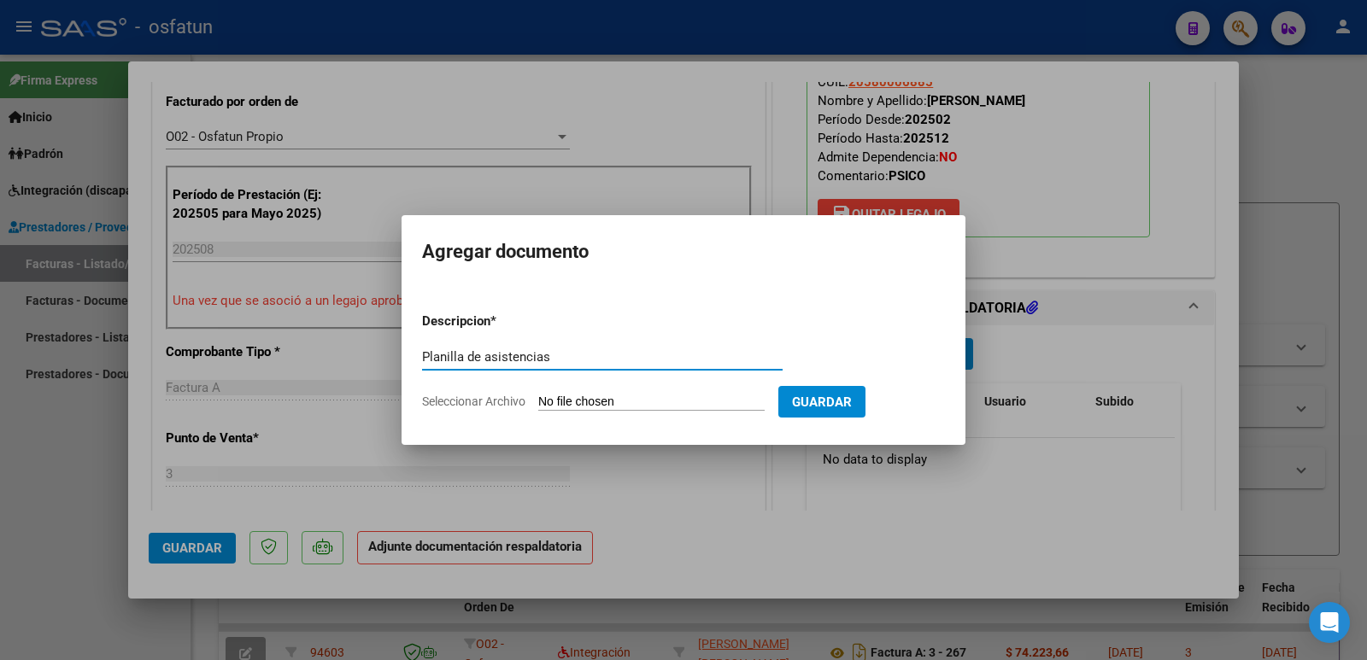
type input "Planilla de asistencias"
click at [631, 408] on input "Seleccionar Archivo" at bounding box center [651, 403] width 226 height 16
type input "C:\fakepath\[PERSON_NAME] [DATE].pdf"
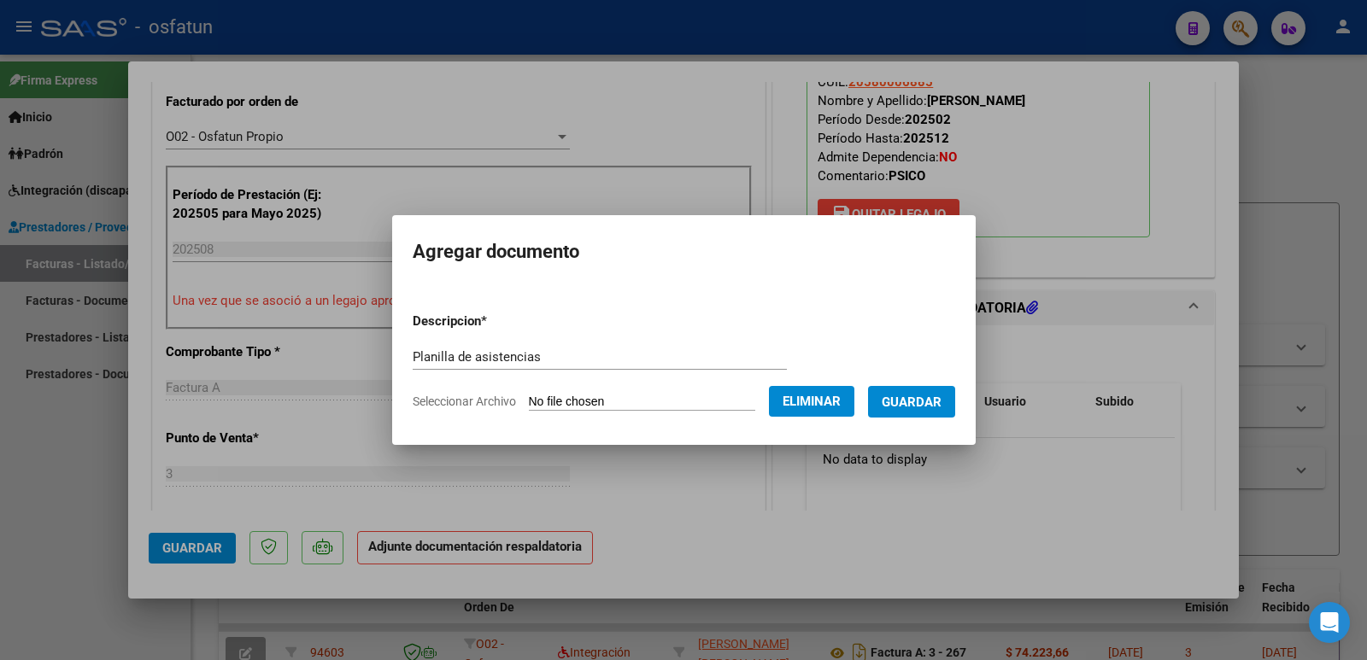
click at [942, 403] on span "Guardar" at bounding box center [912, 402] width 60 height 15
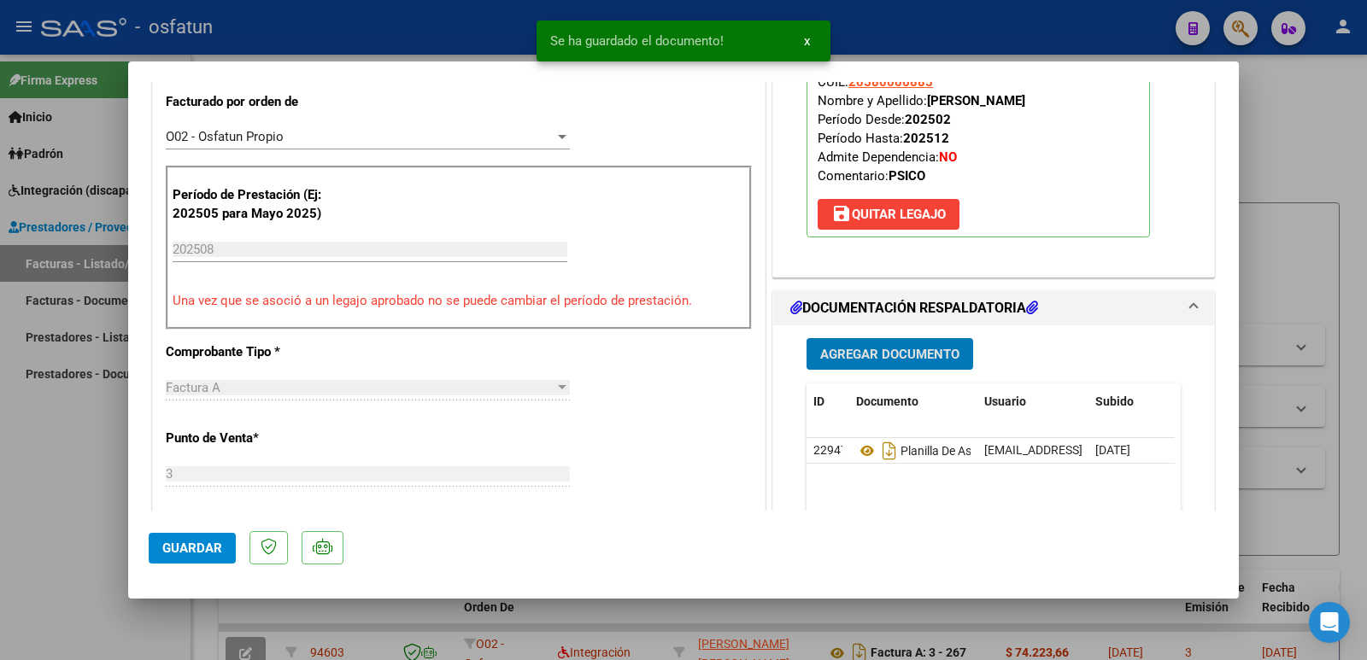
click at [861, 340] on button "Agregar Documento" at bounding box center [890, 354] width 167 height 32
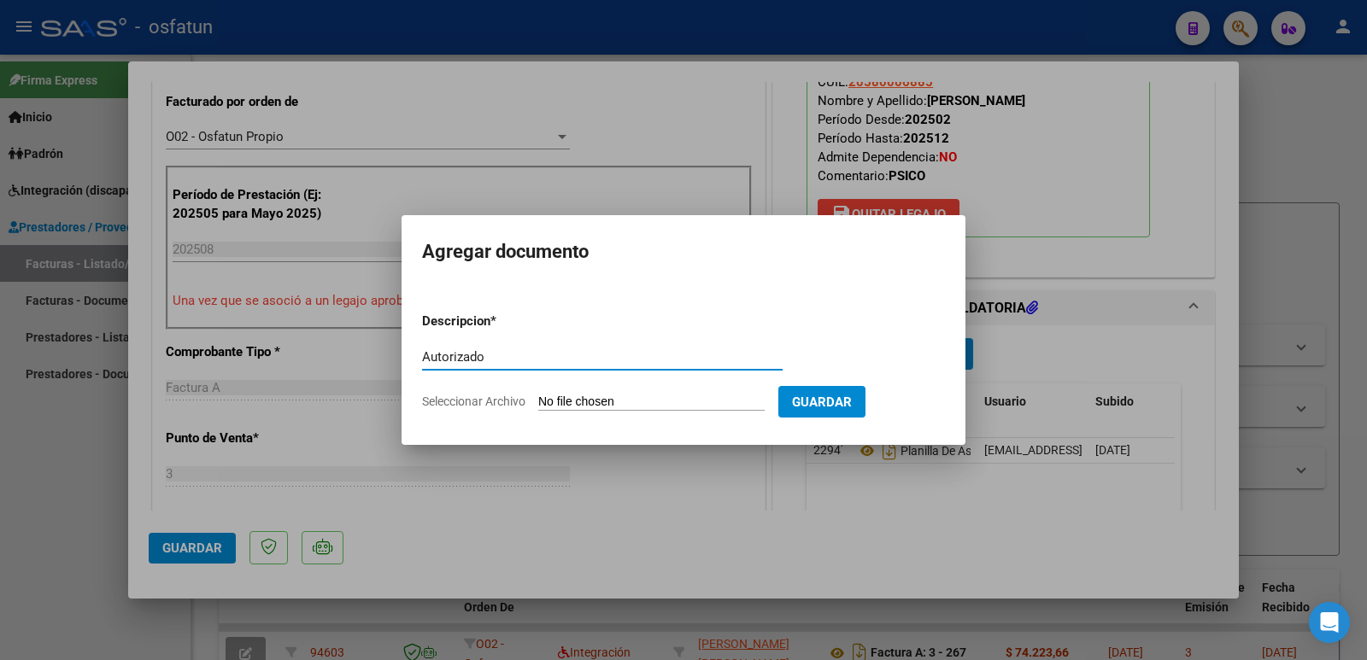
type input "Autorizado"
click at [639, 408] on input "Seleccionar Archivo" at bounding box center [651, 403] width 226 height 16
type input "C:\fakepath\autorizacion GMG.pdf"
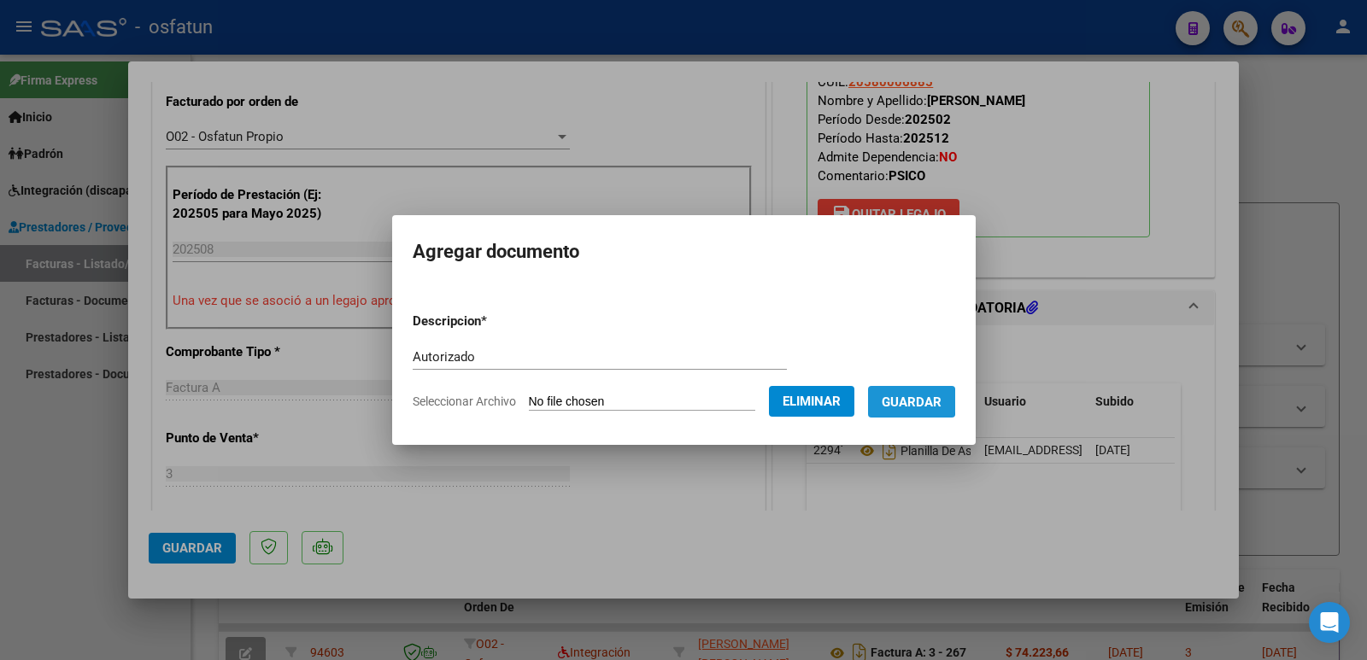
click at [909, 402] on span "Guardar" at bounding box center [912, 402] width 60 height 15
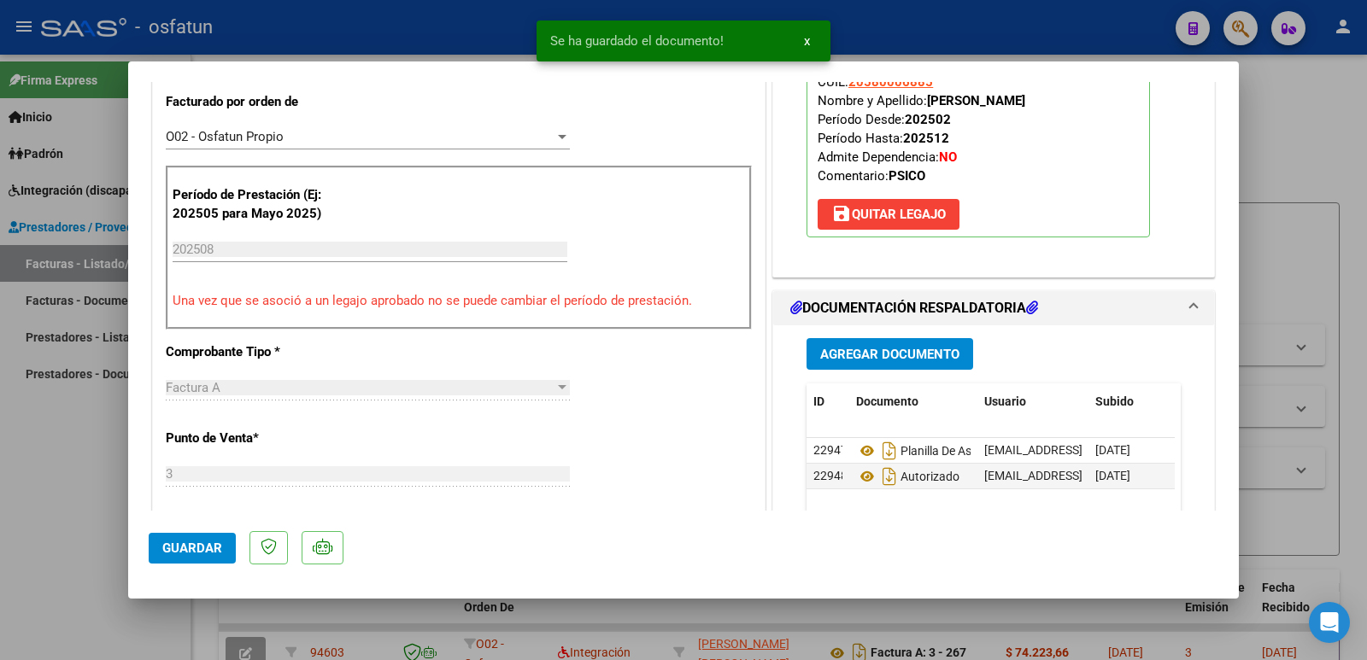
scroll to position [508, 0]
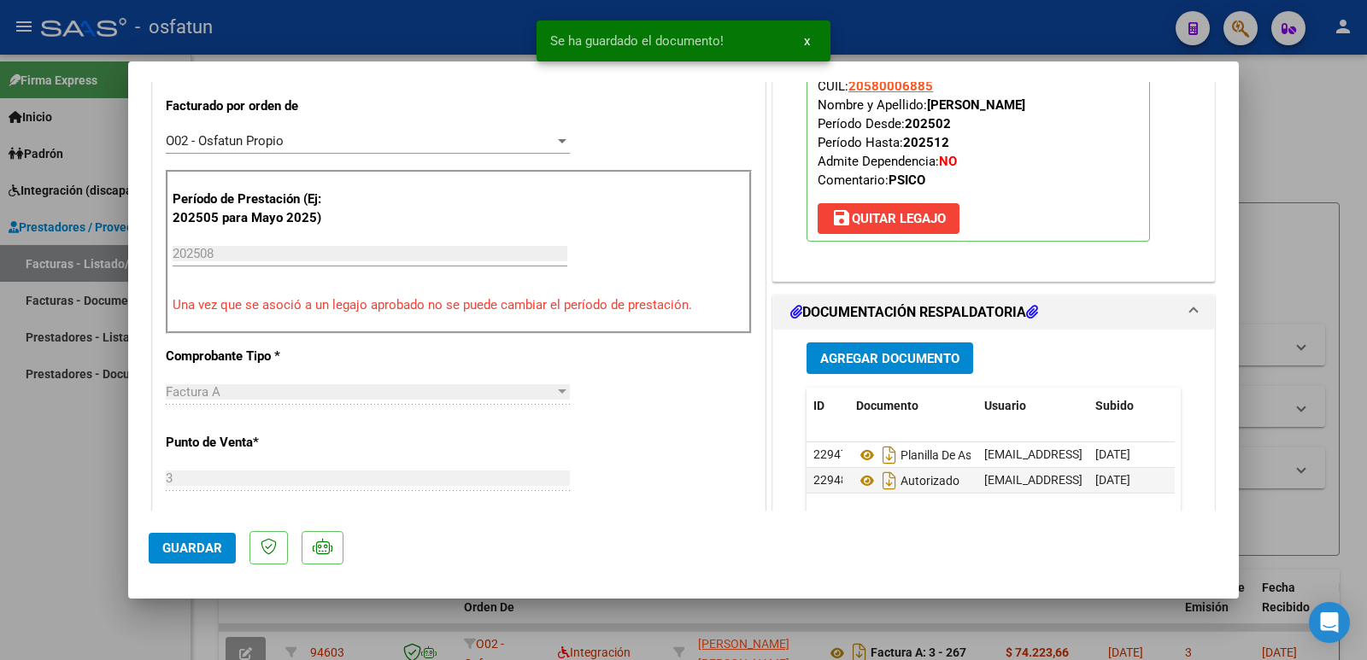
drag, startPoint x: 925, startPoint y: 97, endPoint x: 1098, endPoint y: 110, distance: 173.1
click at [1098, 110] on p "Legajo preaprobado para Período de Prestación: 202508 Ver Legajo Asociado CUIL:…" at bounding box center [978, 128] width 343 height 227
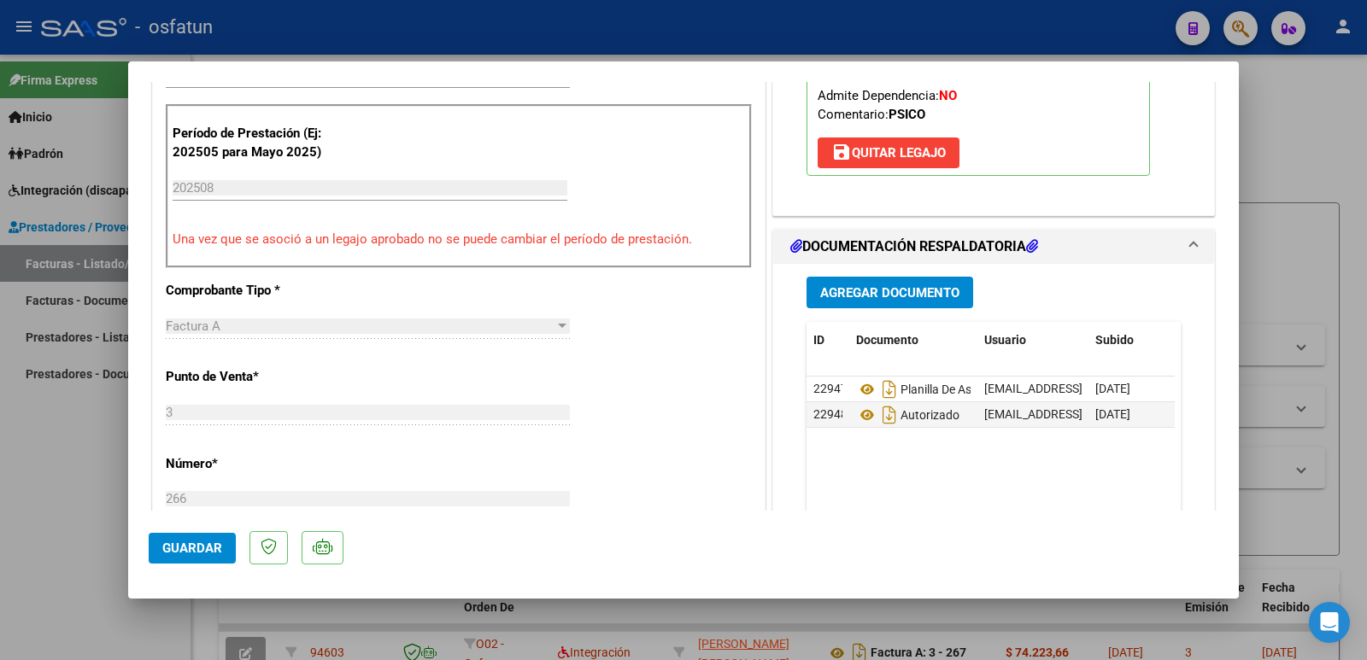
scroll to position [337, 0]
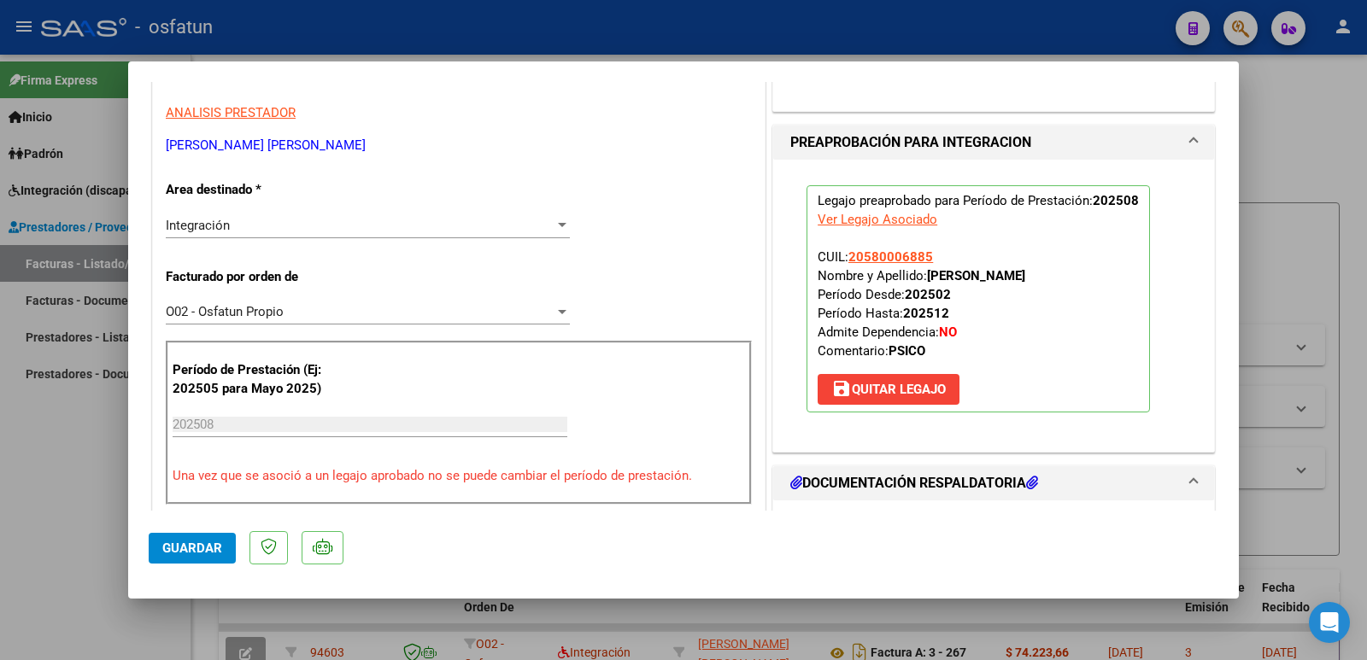
click at [184, 551] on span "Guardar" at bounding box center [192, 548] width 60 height 15
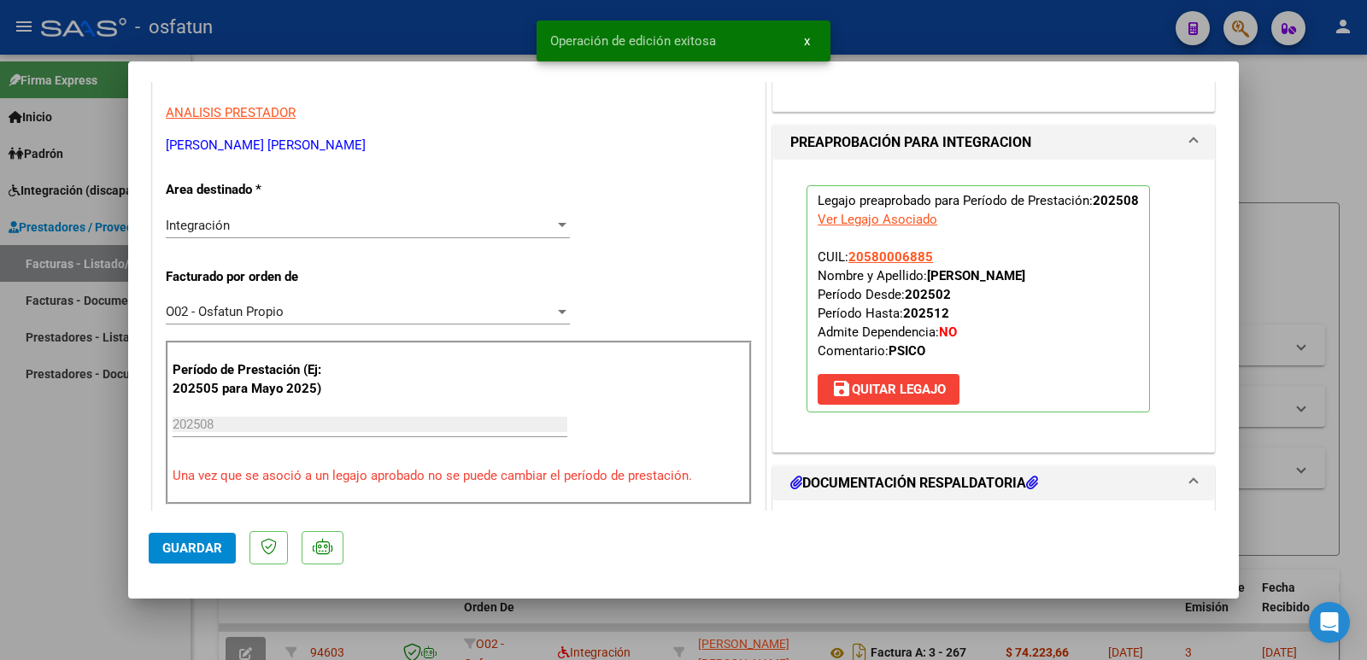
click at [50, 528] on div at bounding box center [683, 330] width 1367 height 660
type input "$ 0,00"
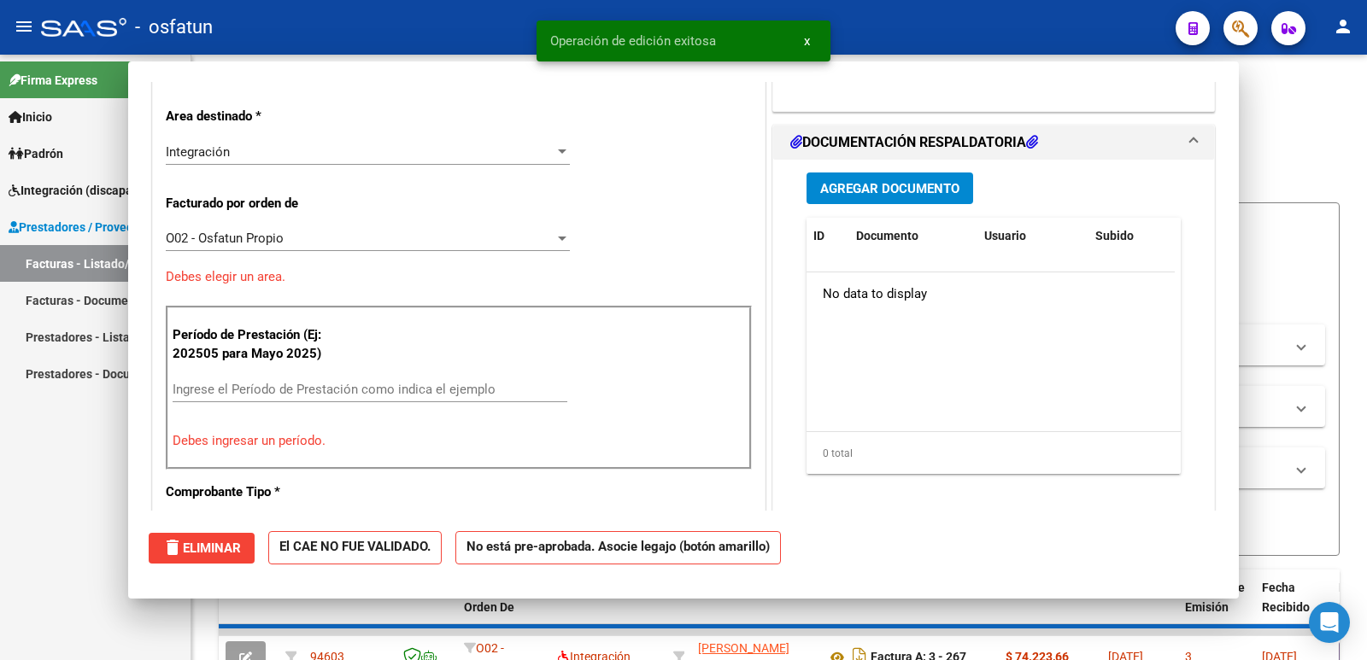
scroll to position [0, 0]
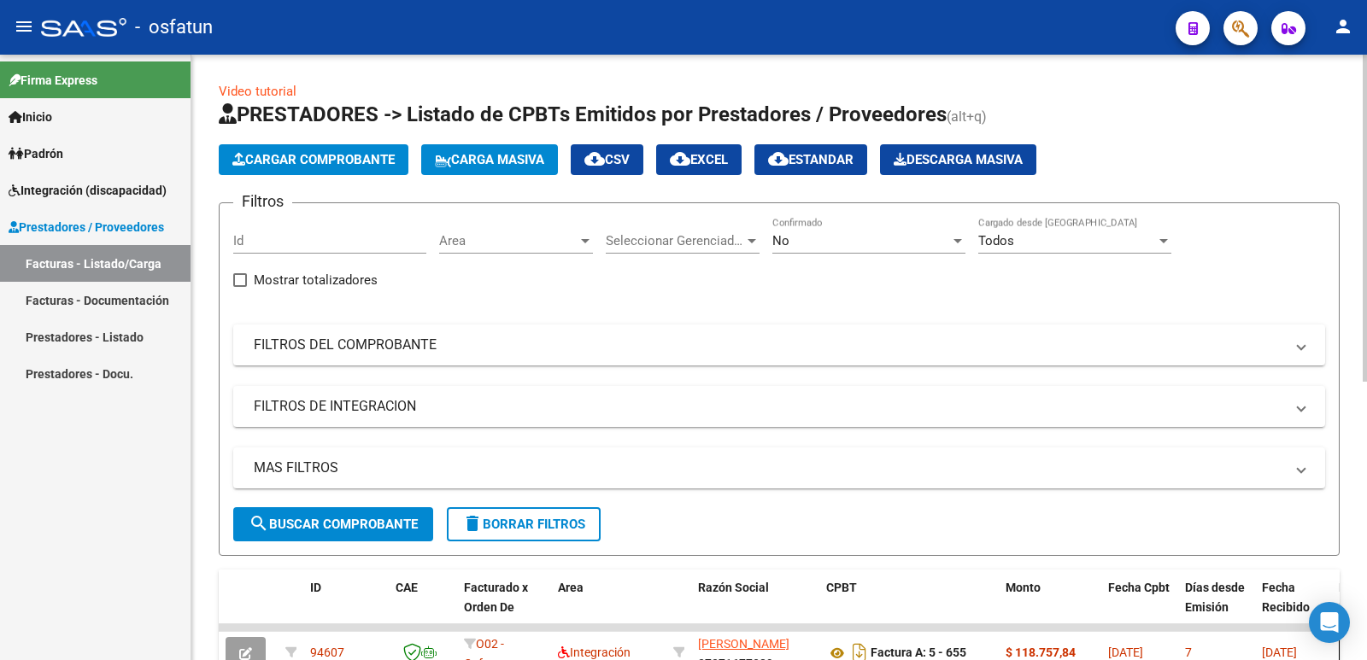
click at [342, 163] on span "Cargar Comprobante" at bounding box center [313, 159] width 162 height 15
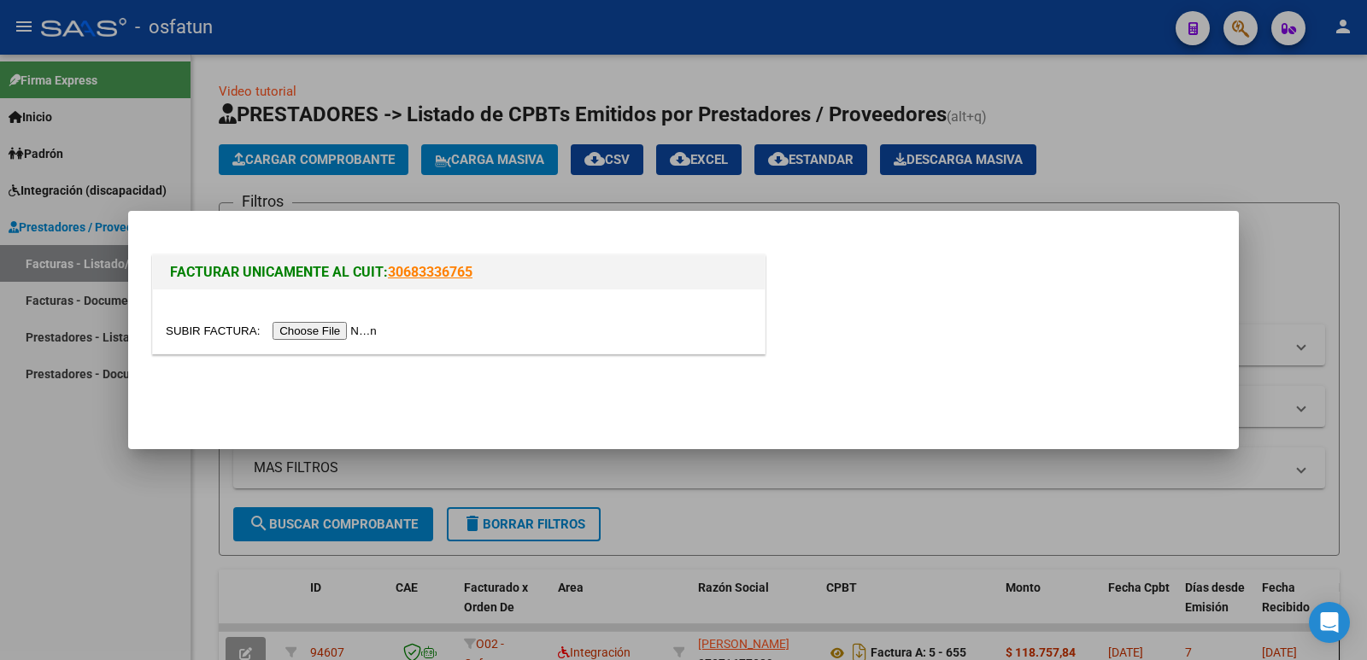
click at [373, 330] on input "file" at bounding box center [274, 331] width 216 height 18
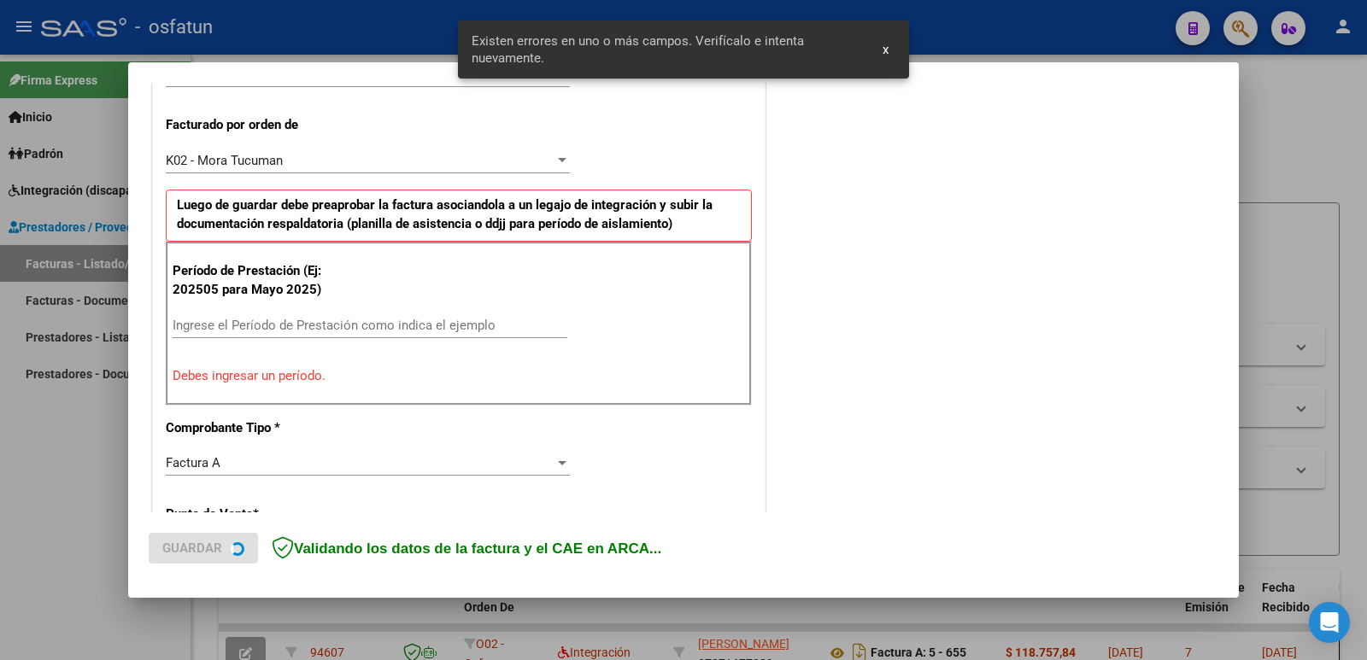
scroll to position [466, 0]
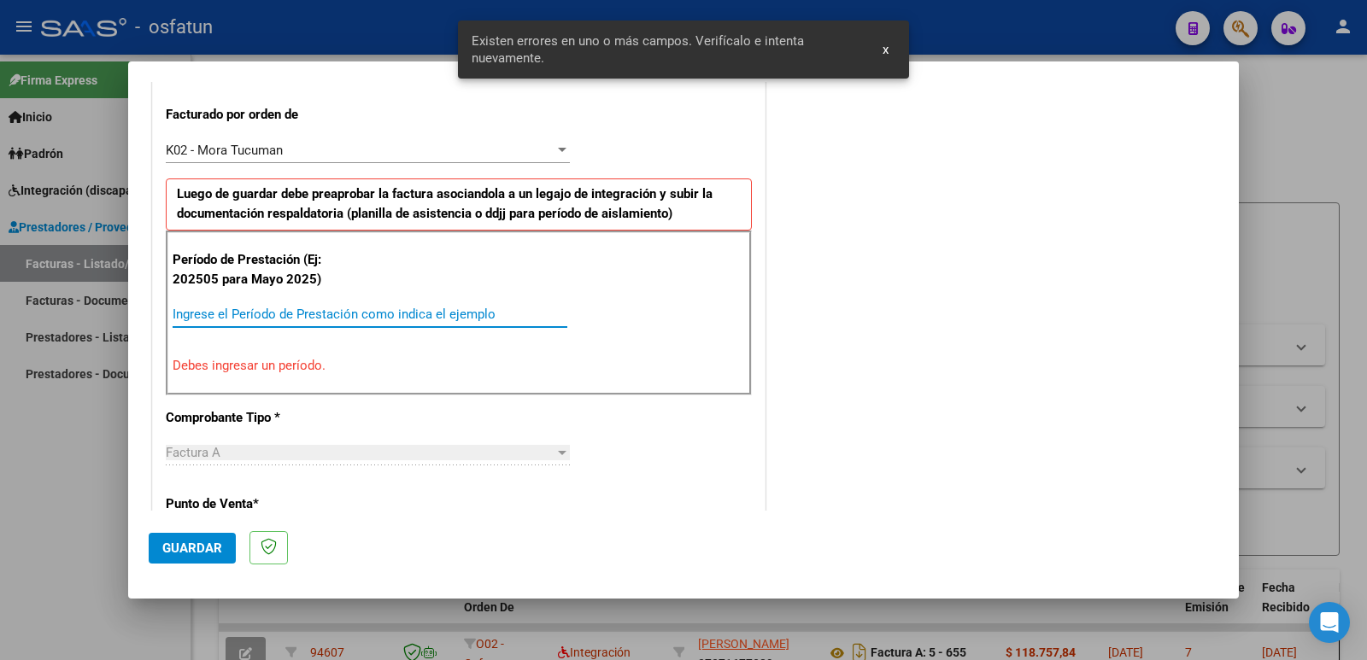
click at [273, 310] on input "Ingrese el Período de Prestación como indica el ejemplo" at bounding box center [370, 314] width 395 height 15
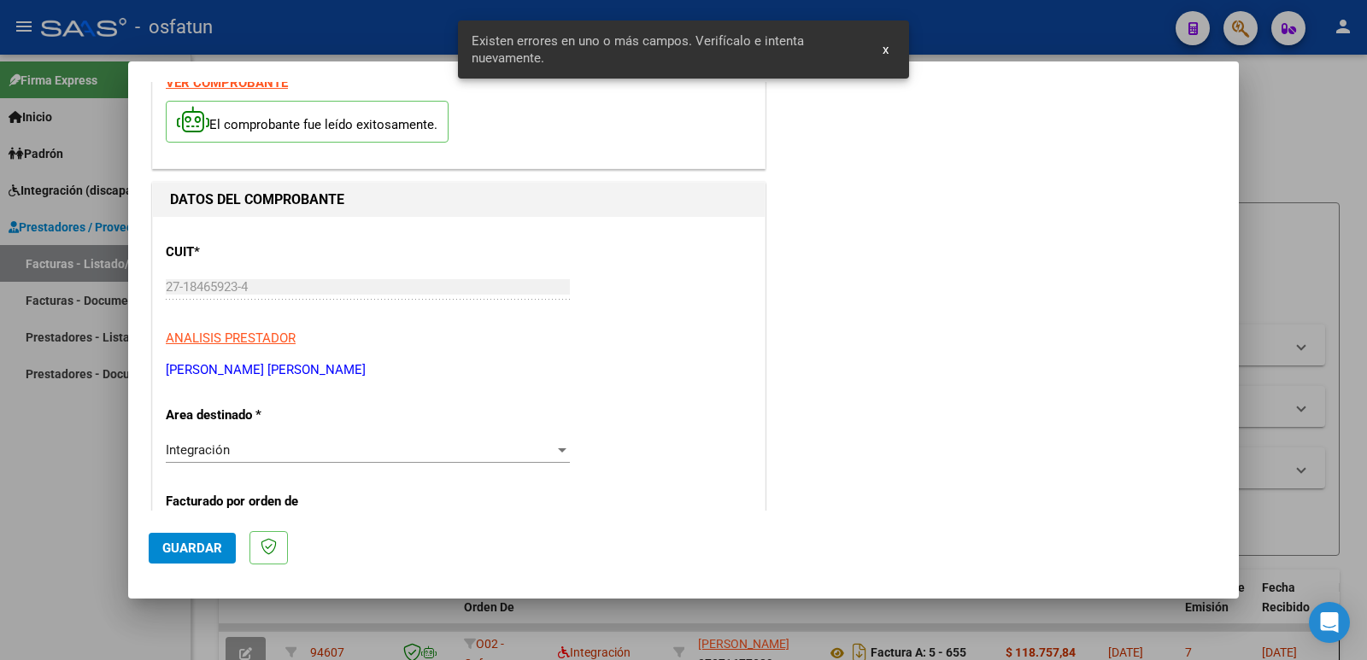
scroll to position [0, 0]
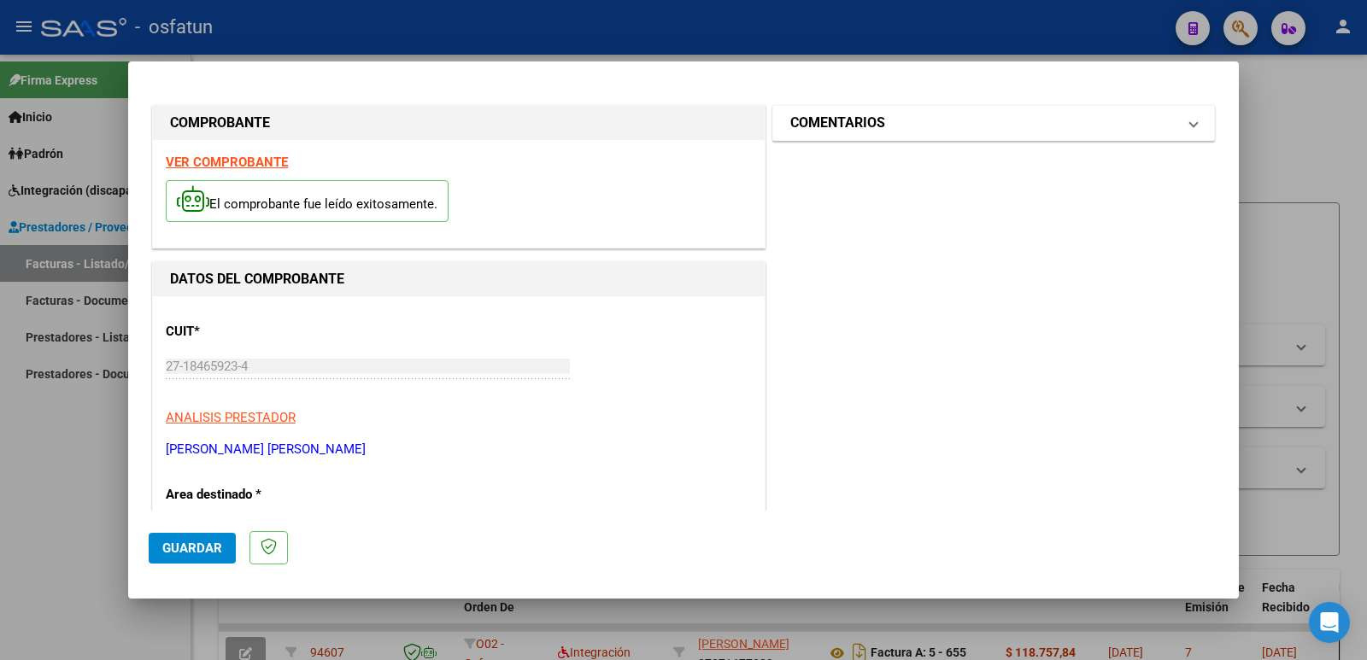
type input "202508"
click at [901, 121] on mat-panel-title "COMENTARIOS" at bounding box center [983, 123] width 386 height 21
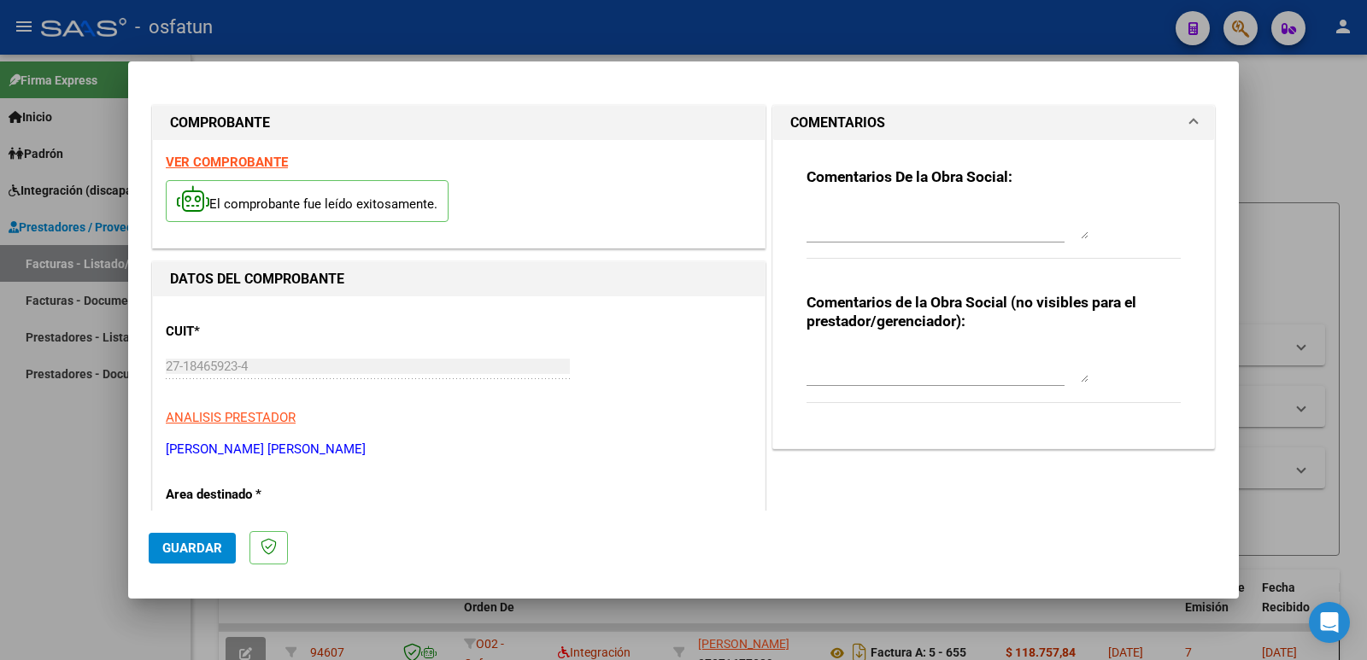
click at [865, 378] on textarea at bounding box center [948, 366] width 282 height 34
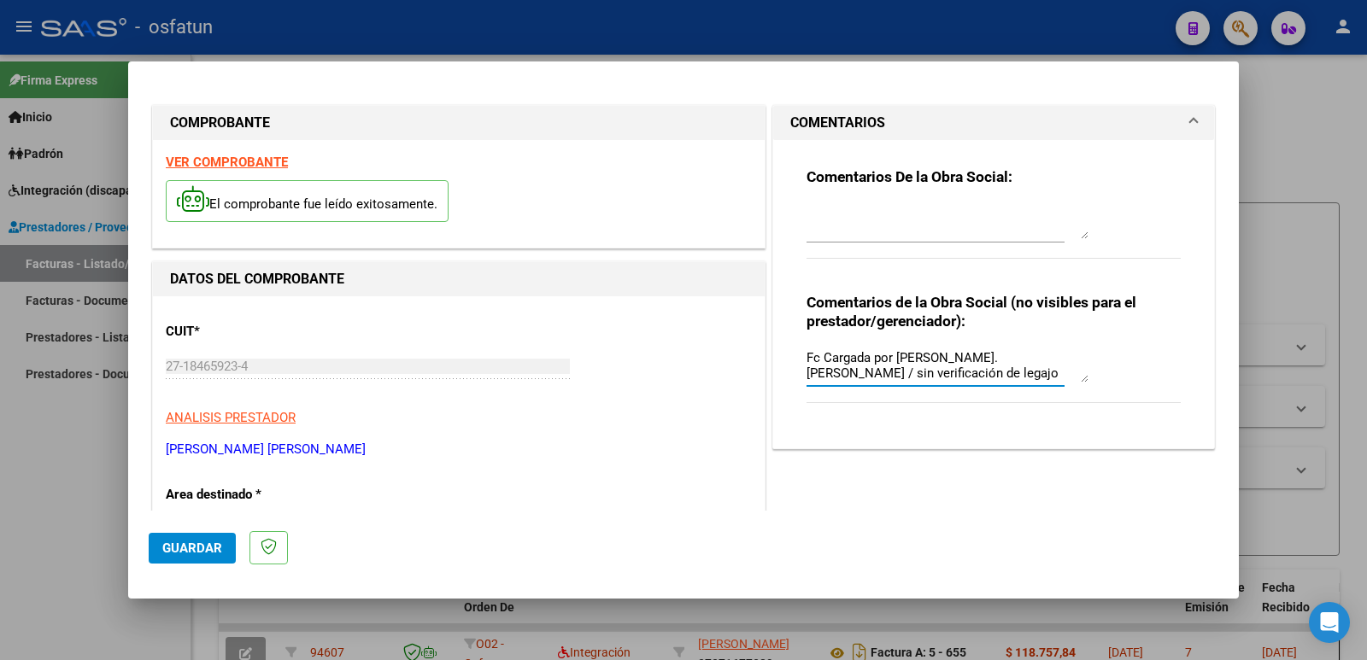
type textarea "Fc Cargada por [PERSON_NAME]. [PERSON_NAME] / sin verificación de legajo"
click at [190, 543] on span "Guardar" at bounding box center [192, 548] width 60 height 15
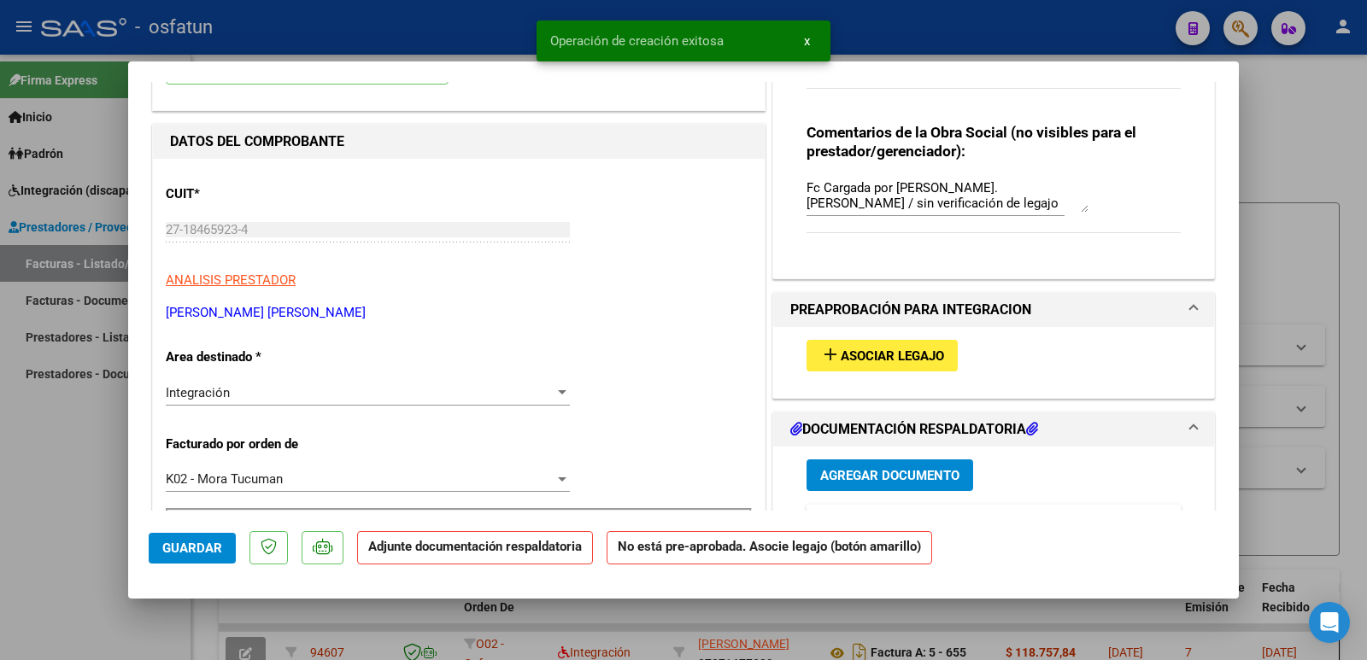
scroll to position [171, 0]
click at [886, 361] on span "Asociar Legajo" at bounding box center [892, 355] width 103 height 15
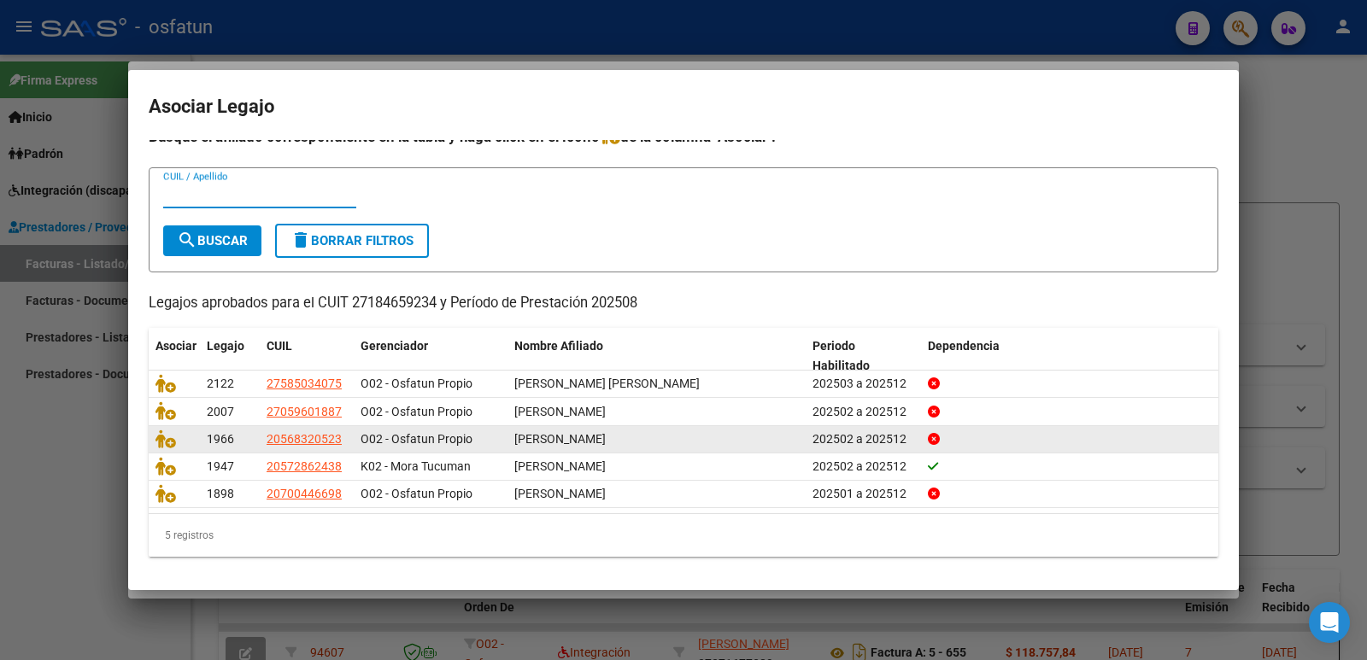
scroll to position [20, 0]
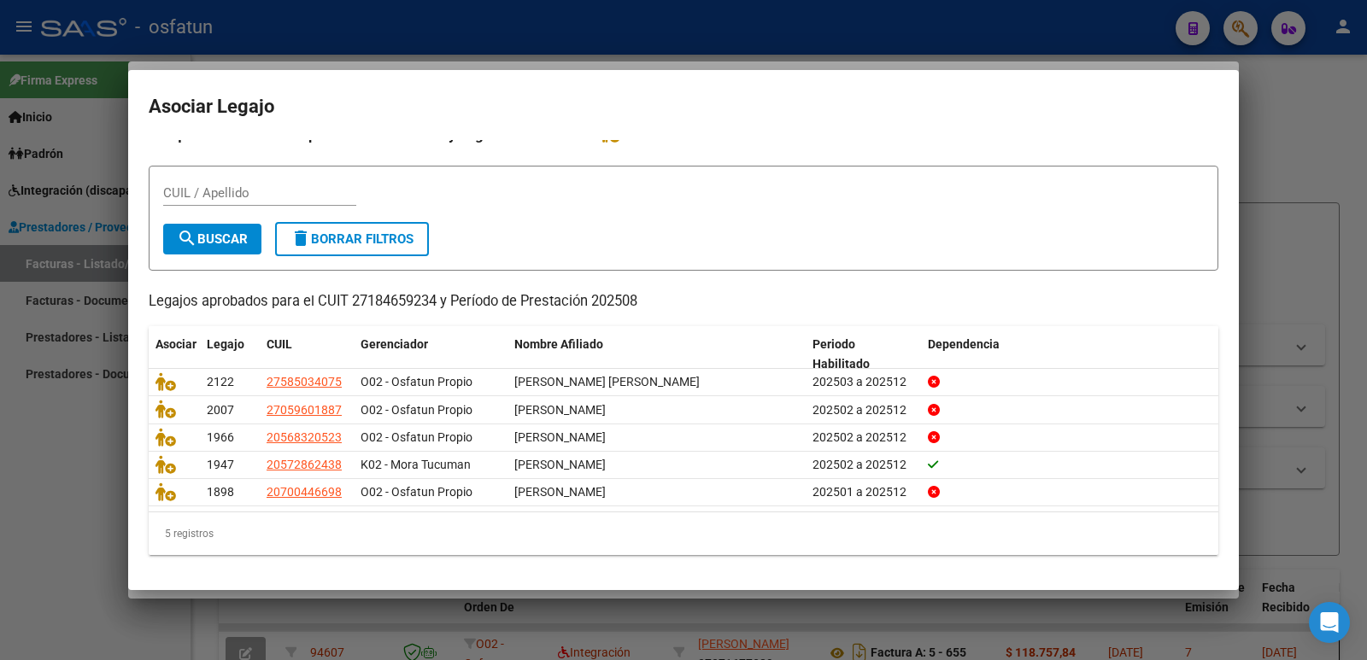
click at [41, 488] on div at bounding box center [683, 330] width 1367 height 660
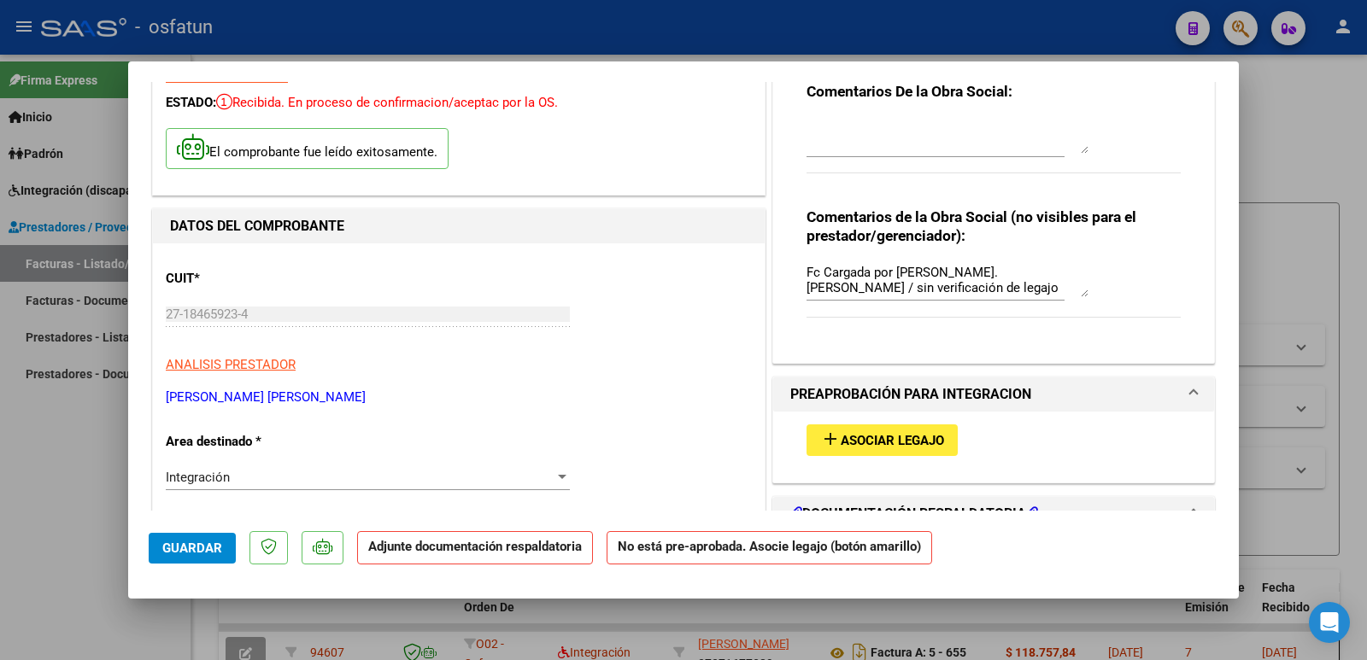
scroll to position [171, 0]
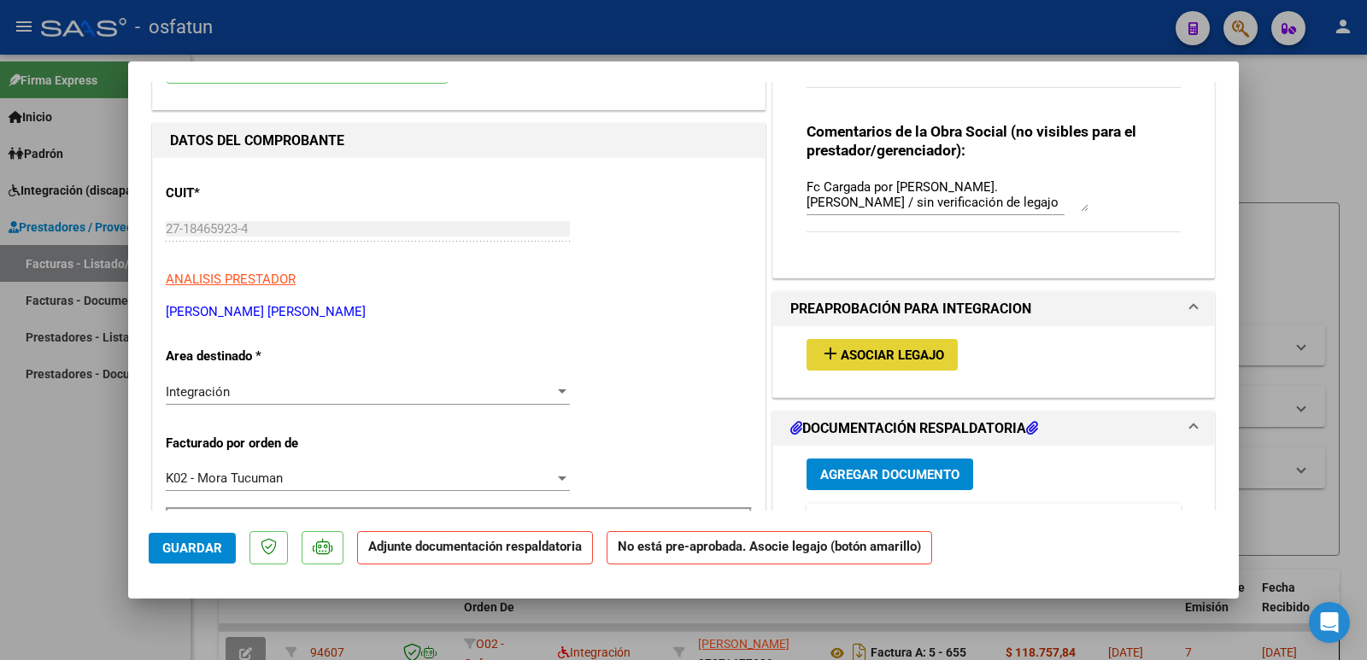
click at [861, 351] on span "Asociar Legajo" at bounding box center [892, 355] width 103 height 15
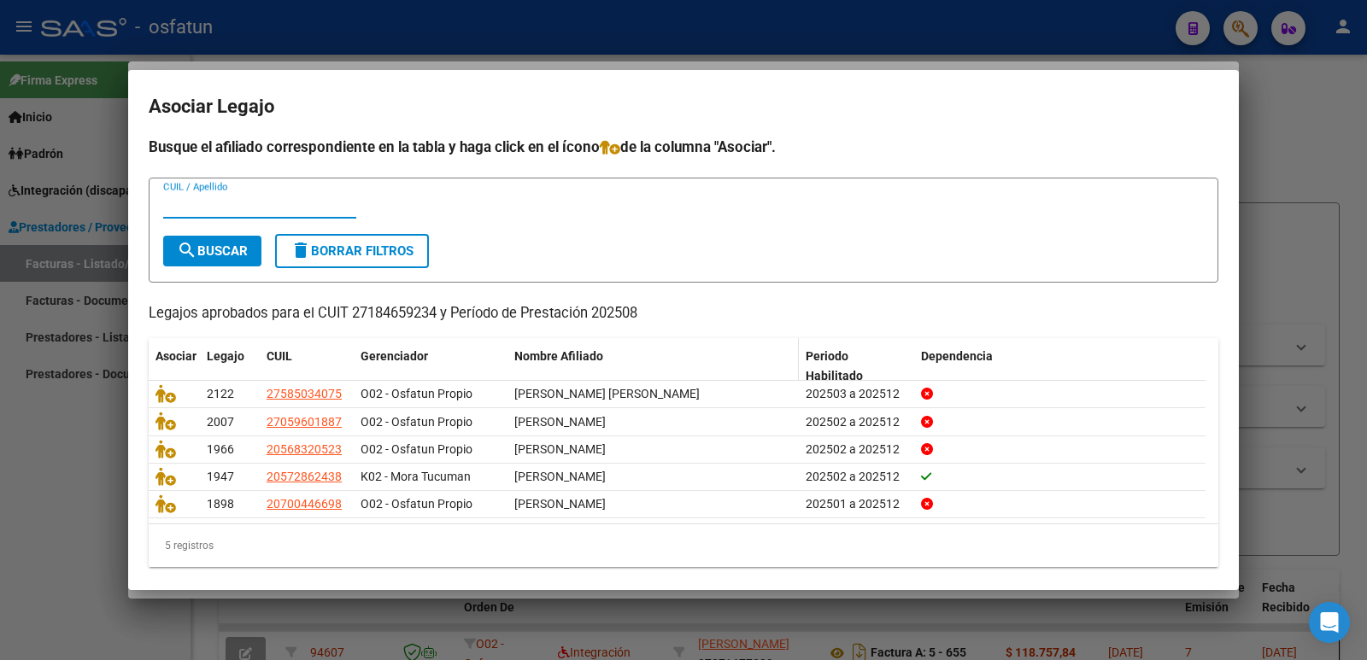
scroll to position [0, 0]
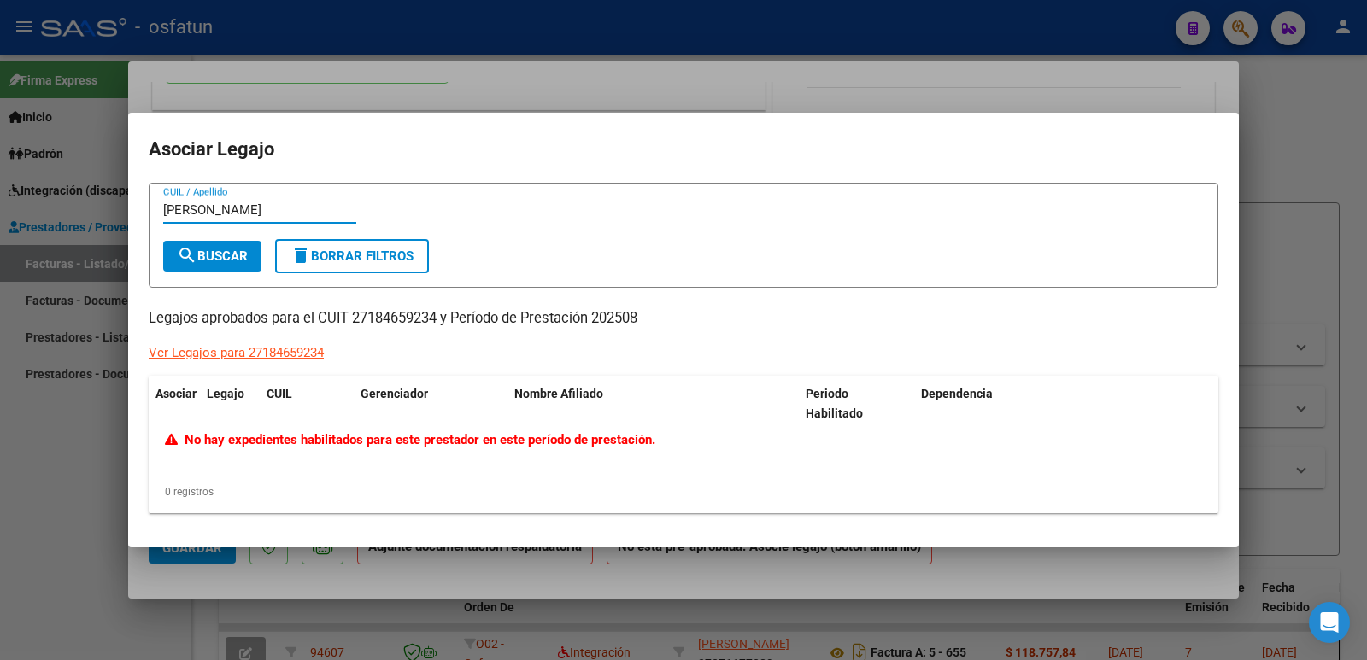
type input "[PERSON_NAME]"
click at [242, 355] on div "Ver Legajos para 27184659234" at bounding box center [236, 353] width 175 height 20
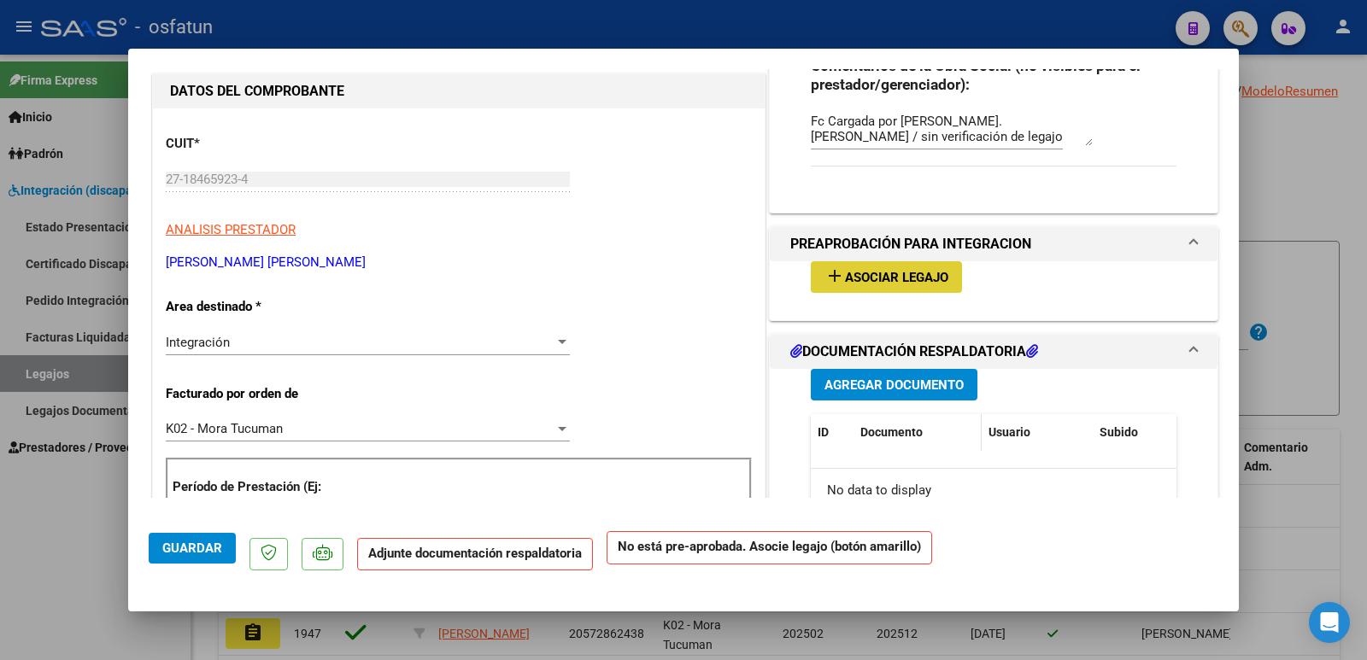
scroll to position [256, 0]
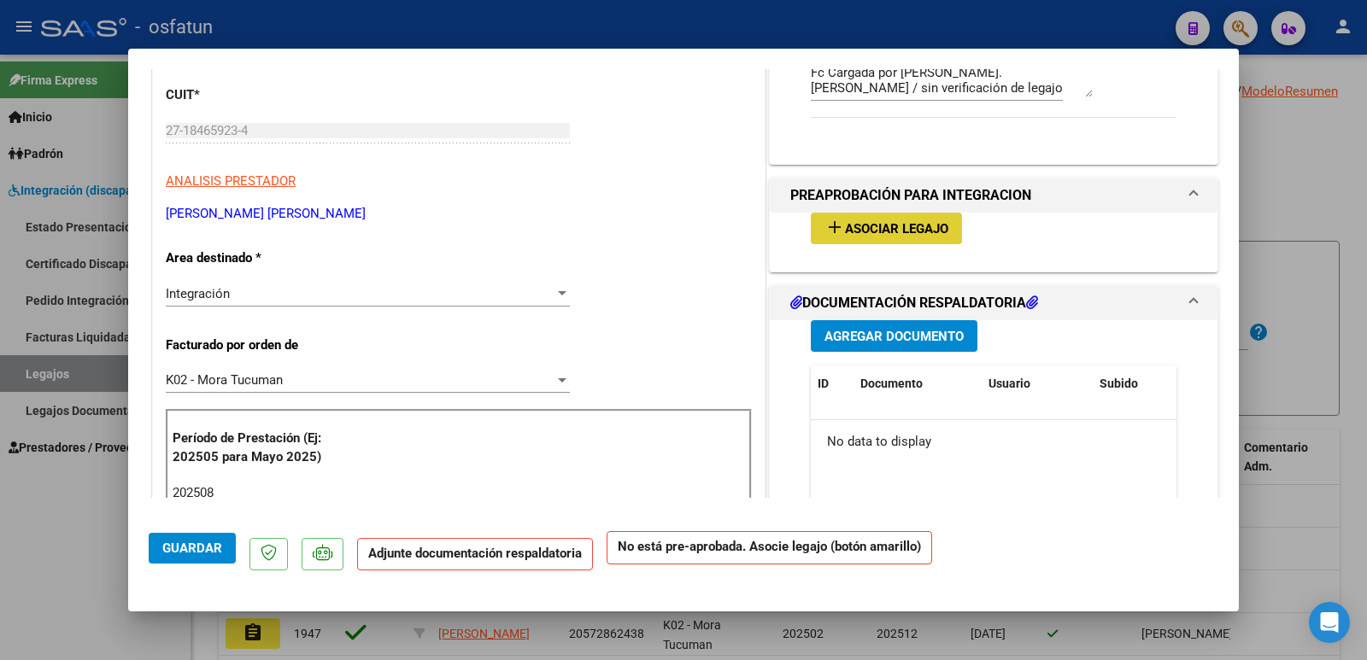
click at [884, 230] on span "Asociar Legajo" at bounding box center [896, 228] width 103 height 15
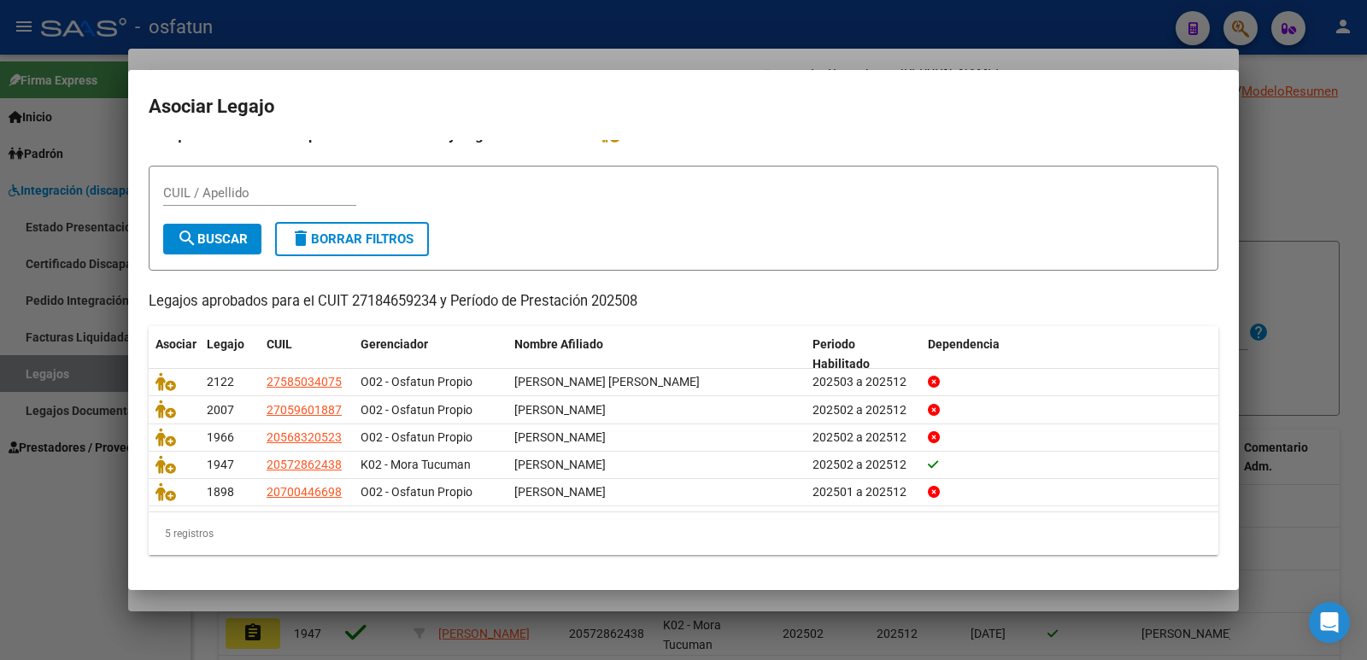
scroll to position [0, 0]
